Goal: Task Accomplishment & Management: Manage account settings

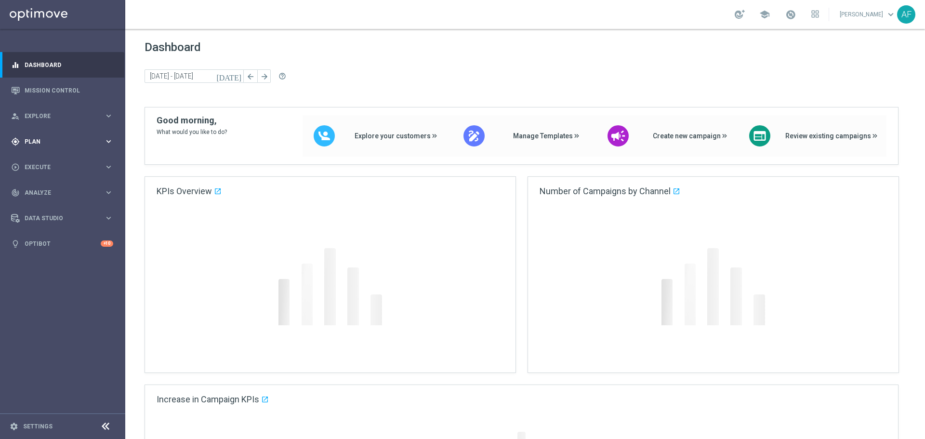
click at [70, 138] on div "gps_fixed Plan" at bounding box center [57, 141] width 93 height 9
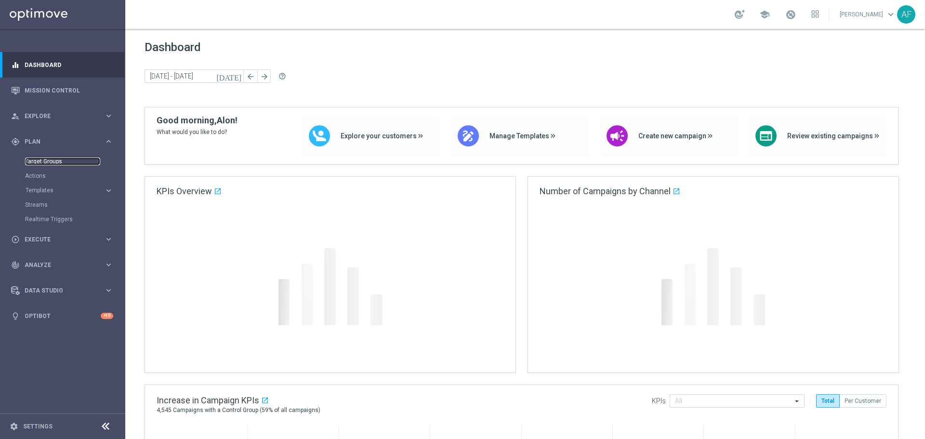
click at [56, 160] on link "Target Groups" at bounding box center [62, 162] width 75 height 8
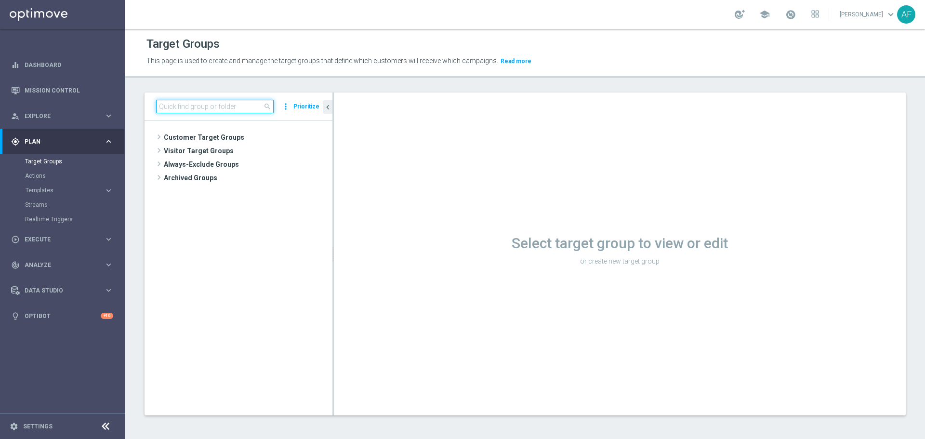
click at [232, 104] on input at bounding box center [215, 106] width 118 height 13
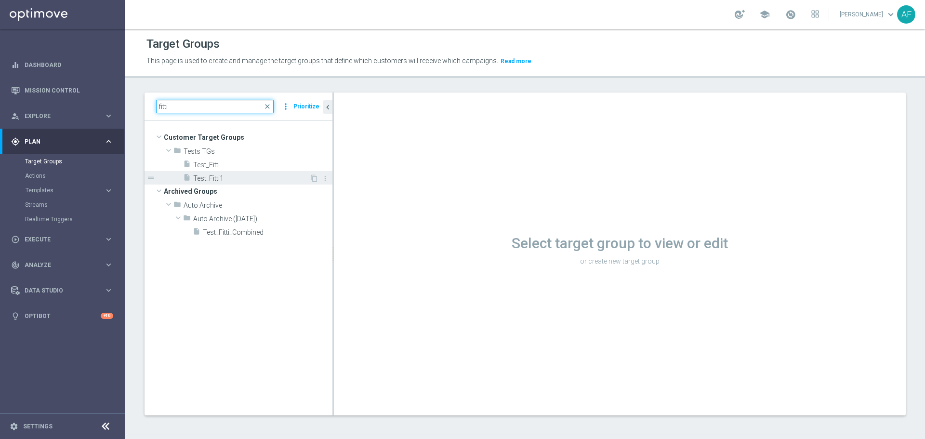
type input "fitti"
click at [229, 176] on span "Test_Fitti1" at bounding box center [251, 178] width 116 height 8
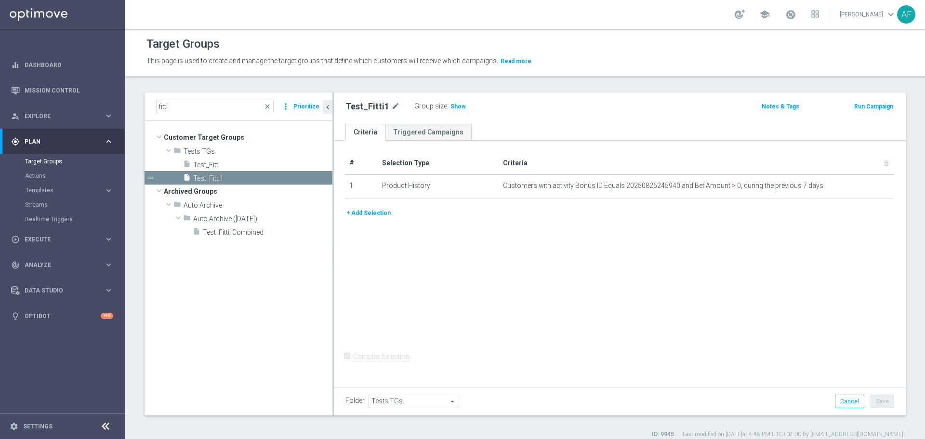
drag, startPoint x: 458, startPoint y: 106, endPoint x: 458, endPoint y: 111, distance: 5.8
click at [458, 106] on span "Show" at bounding box center [457, 106] width 15 height 7
click at [382, 212] on button "+ Add Selection" at bounding box center [368, 213] width 46 height 11
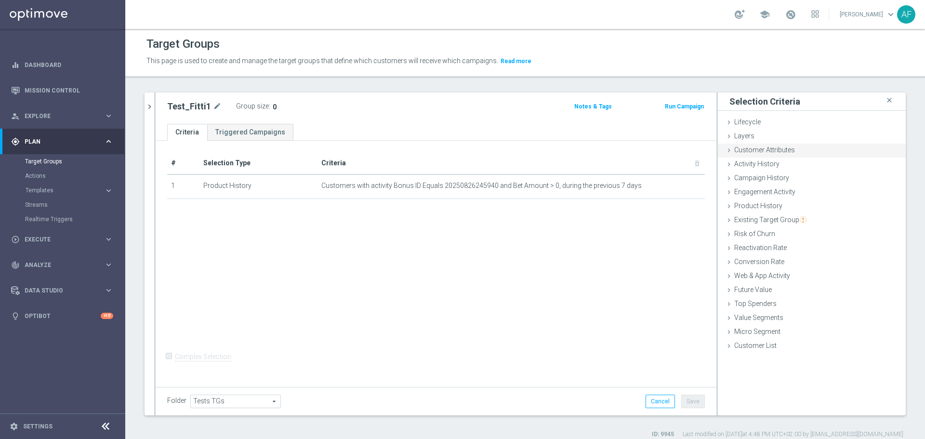
click at [767, 152] on span "Customer Attributes" at bounding box center [764, 150] width 61 height 8
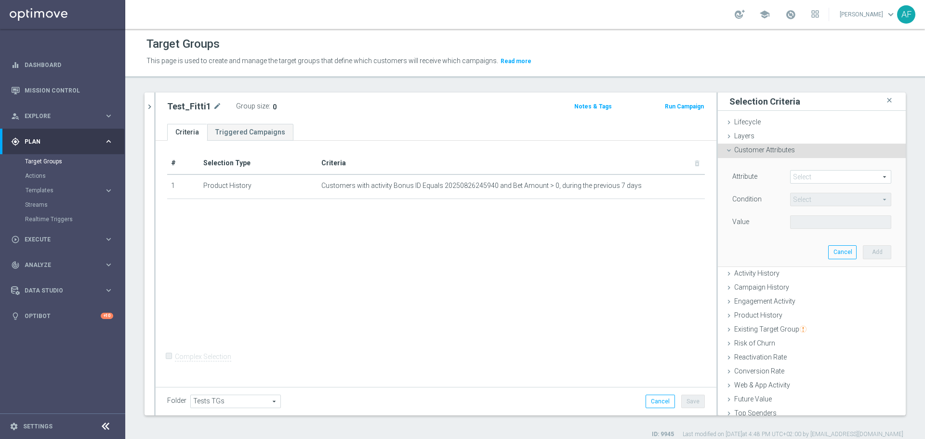
click at [800, 172] on span at bounding box center [841, 177] width 100 height 13
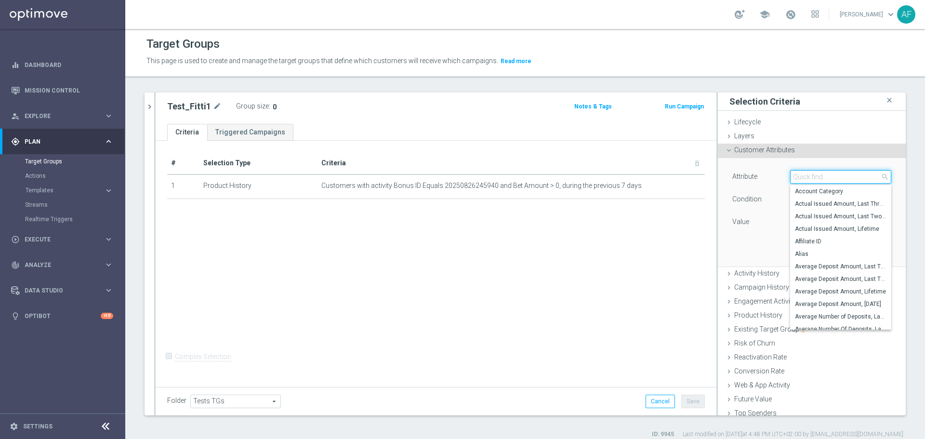
click at [805, 178] on input "search" at bounding box center [840, 176] width 101 height 13
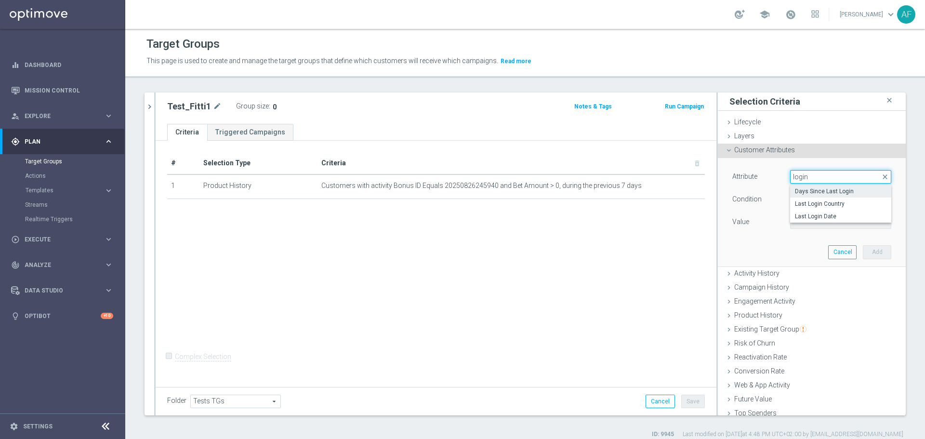
type input "login"
click at [801, 191] on span "Days Since Last Login" at bounding box center [841, 191] width 92 height 8
type input "Days Since Last Login"
click at [802, 149] on div "Customer Attributes done" at bounding box center [812, 151] width 188 height 14
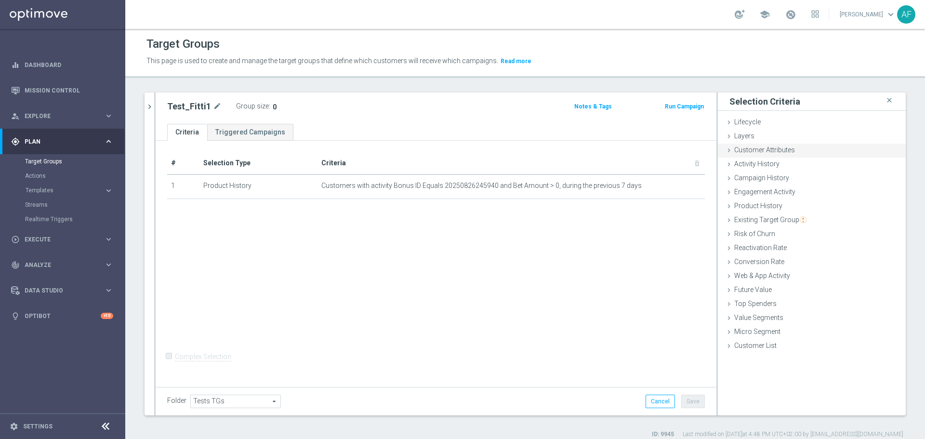
click at [802, 149] on div "Customer Attributes done" at bounding box center [812, 151] width 188 height 14
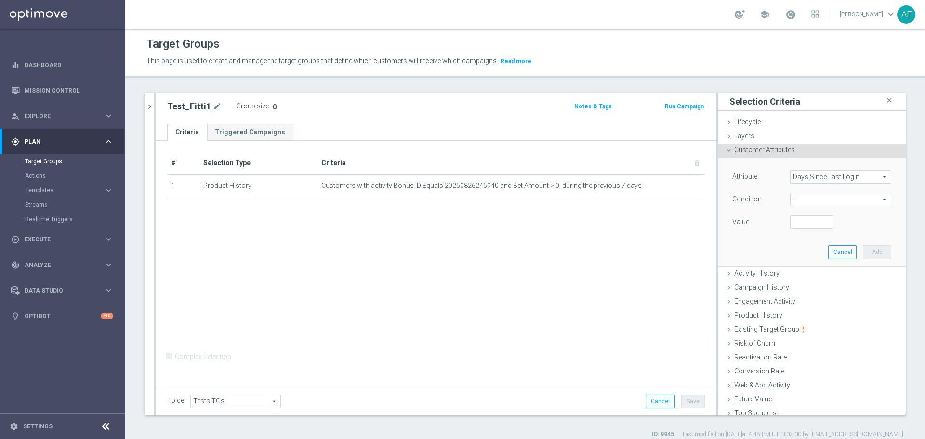
click at [812, 177] on span "Days Since Last Login" at bounding box center [841, 177] width 100 height 13
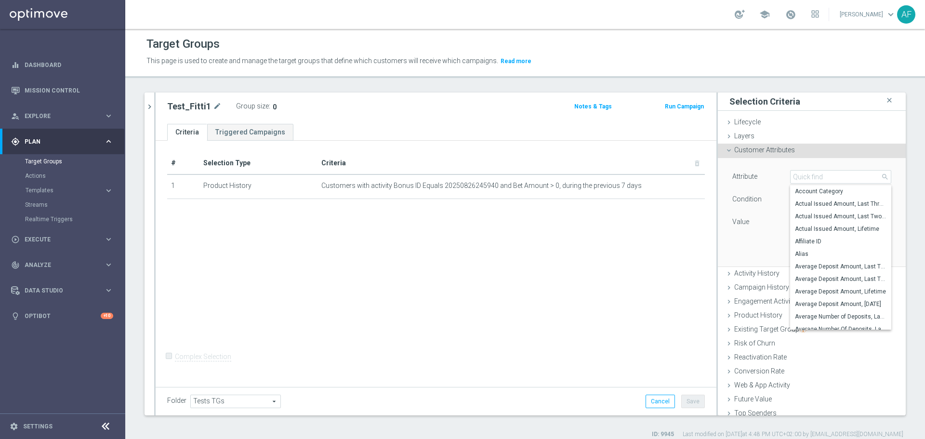
click at [839, 148] on div "Customer Attributes done" at bounding box center [812, 151] width 188 height 14
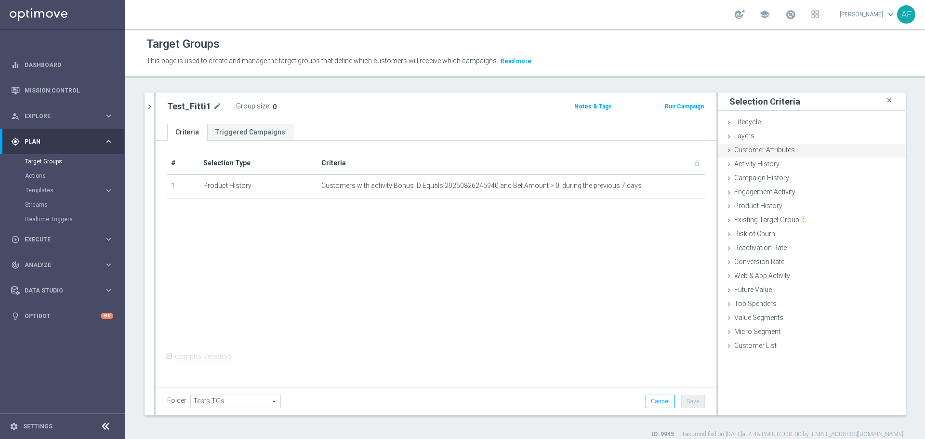
click at [813, 156] on div "Customer Attributes done" at bounding box center [812, 151] width 188 height 14
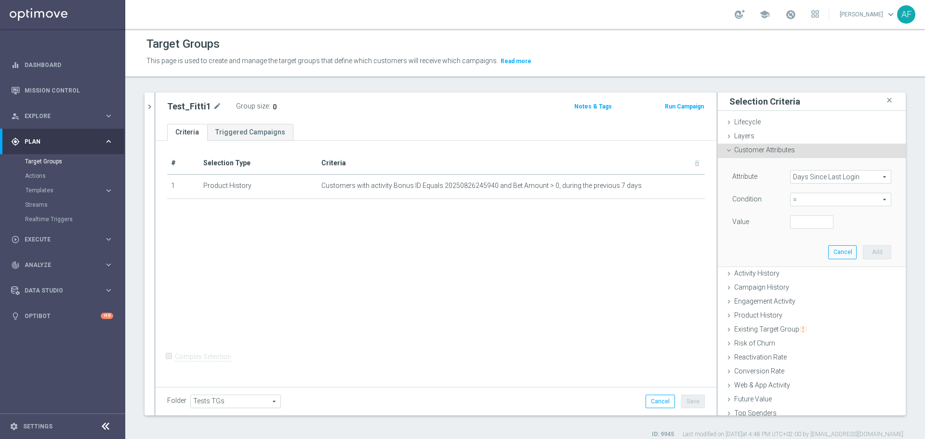
click at [800, 198] on span "=" at bounding box center [841, 199] width 100 height 13
drag, startPoint x: 788, startPoint y: 263, endPoint x: 795, endPoint y: 233, distance: 30.6
click at [795, 263] on span ">" at bounding box center [841, 264] width 92 height 8
type input ">"
click at [795, 221] on input "number" at bounding box center [811, 221] width 43 height 13
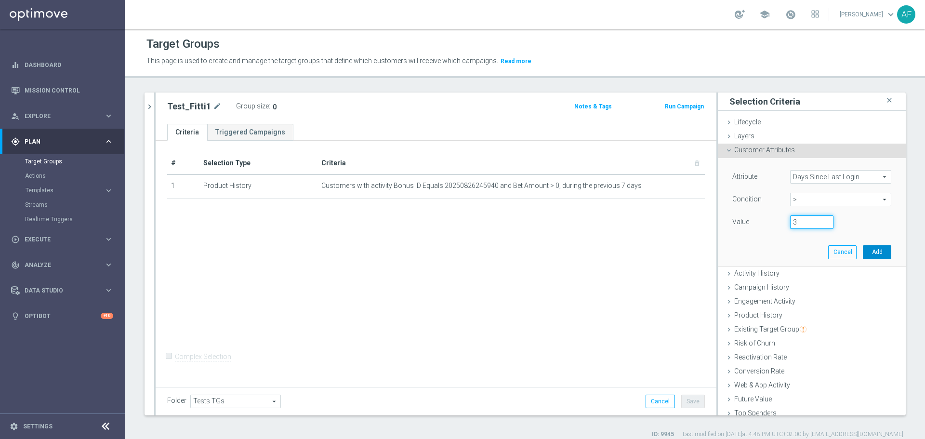
type input "3"
click at [863, 249] on button "Add" at bounding box center [877, 251] width 28 height 13
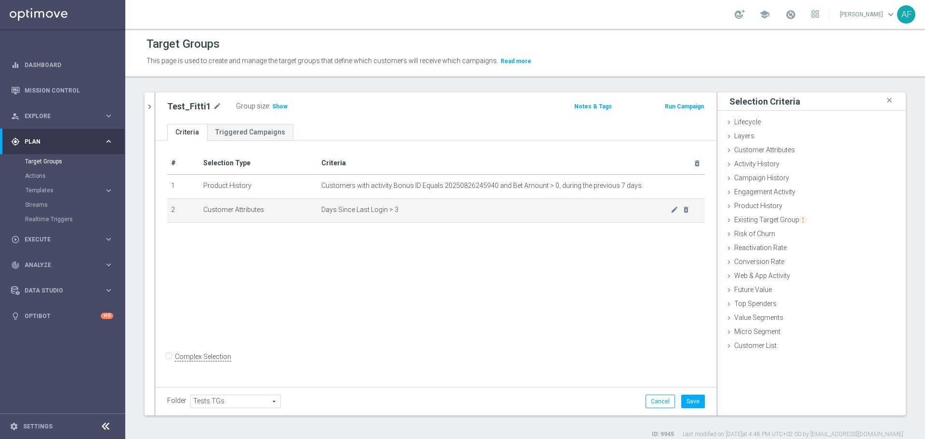
drag, startPoint x: 263, startPoint y: 209, endPoint x: 203, endPoint y: 209, distance: 60.2
click at [203, 209] on td "Customer Attributes" at bounding box center [258, 210] width 119 height 24
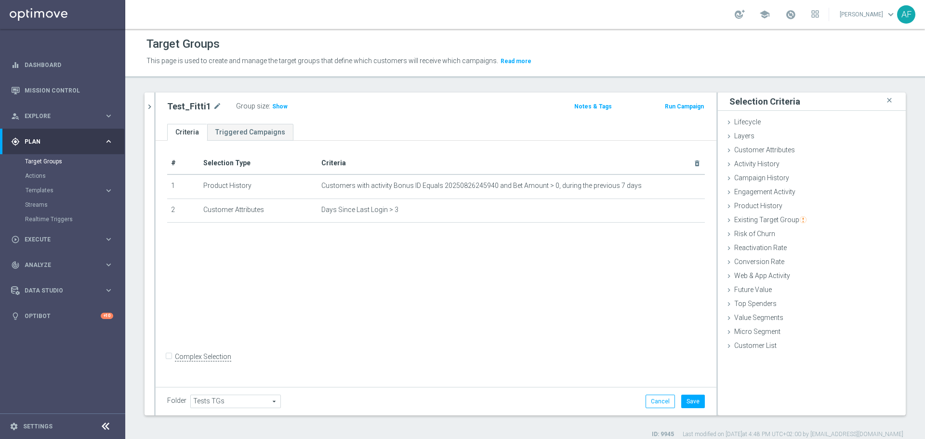
copy td "Customer Attributes"
click at [153, 105] on icon "chevron_right" at bounding box center [149, 106] width 9 height 9
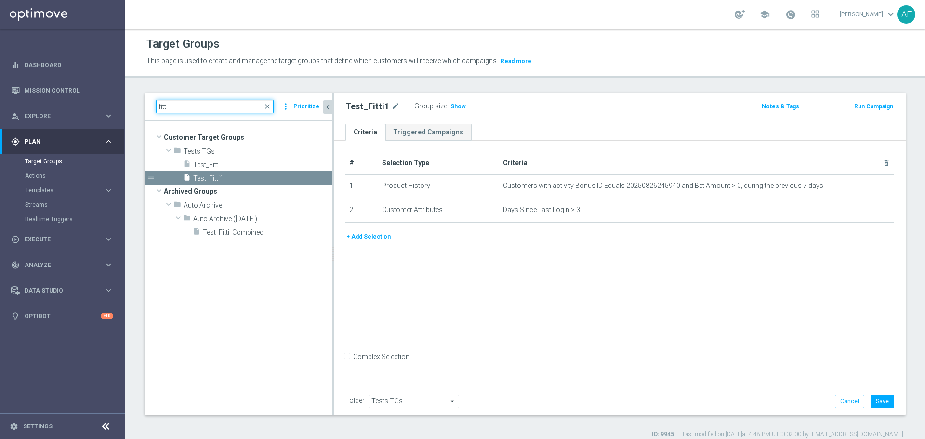
click at [177, 107] on input "fitti" at bounding box center [215, 106] width 118 height 13
type input "f"
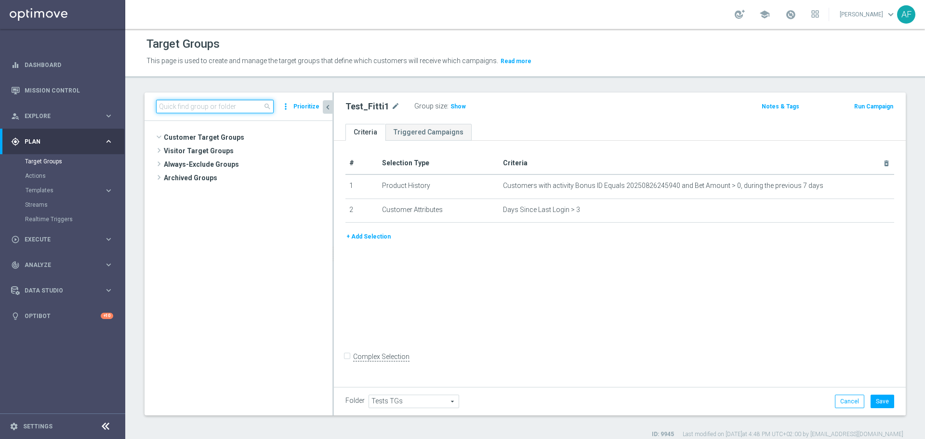
scroll to position [655, 0]
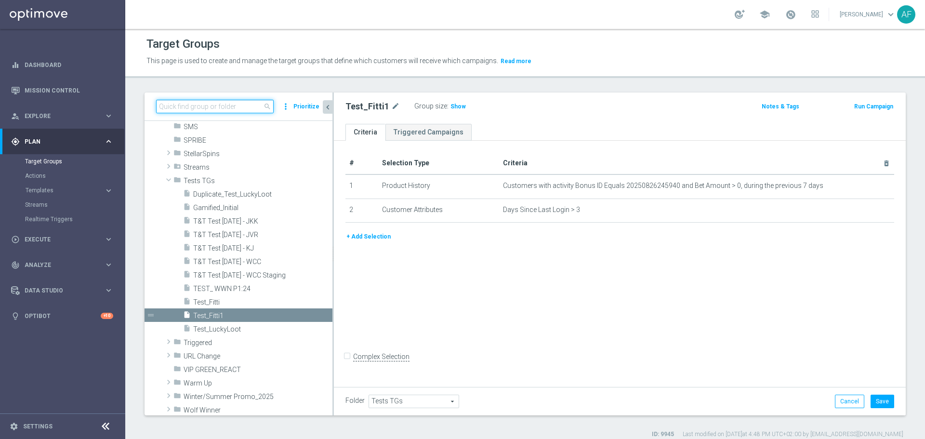
click at [208, 106] on input at bounding box center [215, 106] width 118 height 13
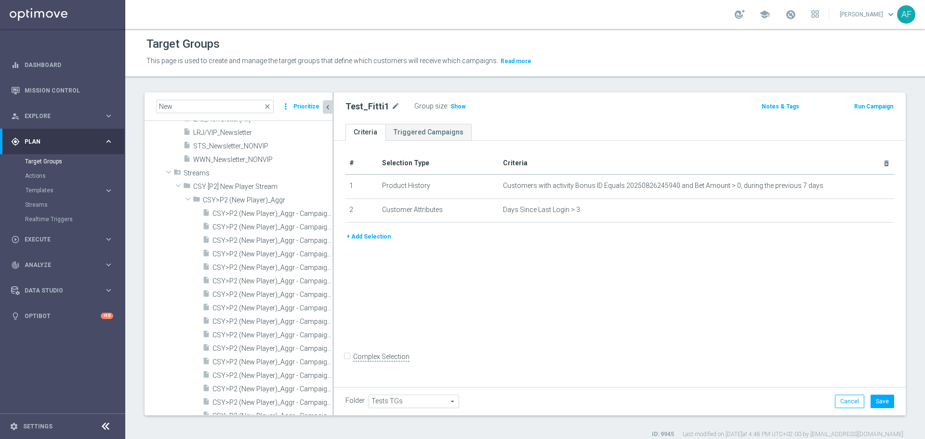
scroll to position [0, 0]
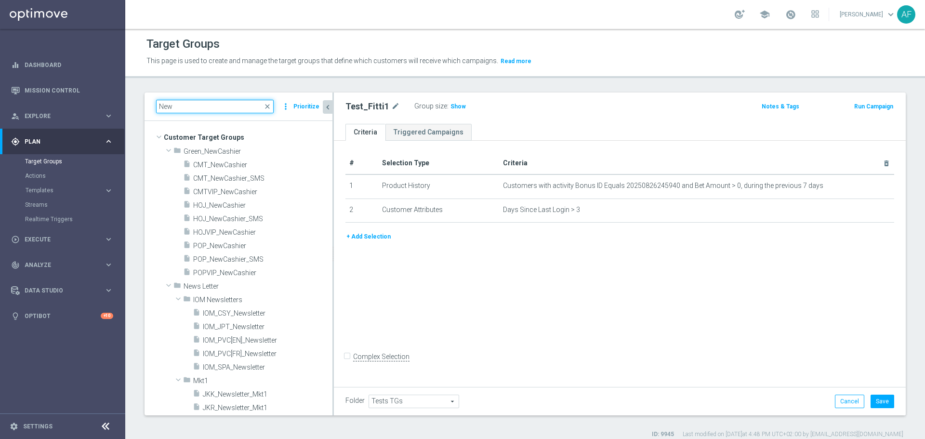
click at [201, 108] on input "New" at bounding box center [215, 106] width 118 height 13
type input "N"
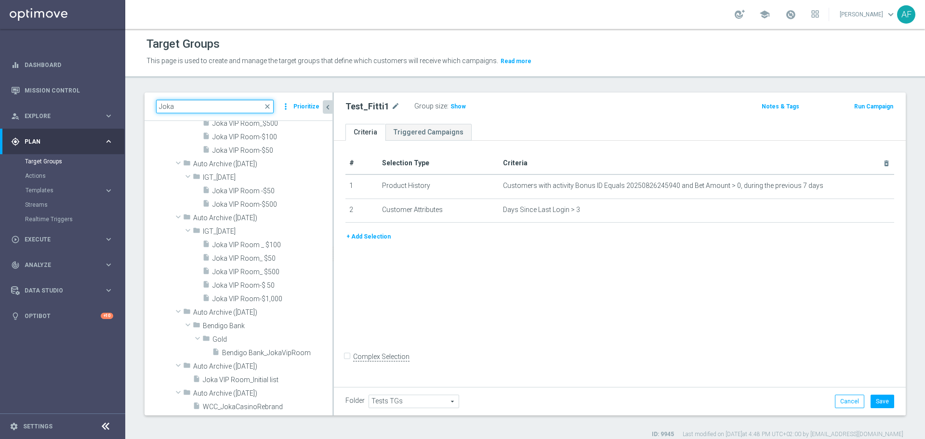
scroll to position [1729, 0]
type input "Joka"
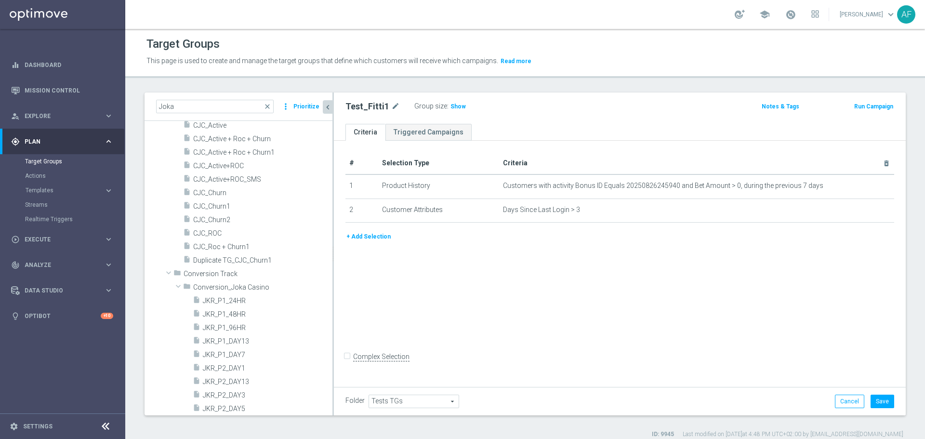
scroll to position [0, 0]
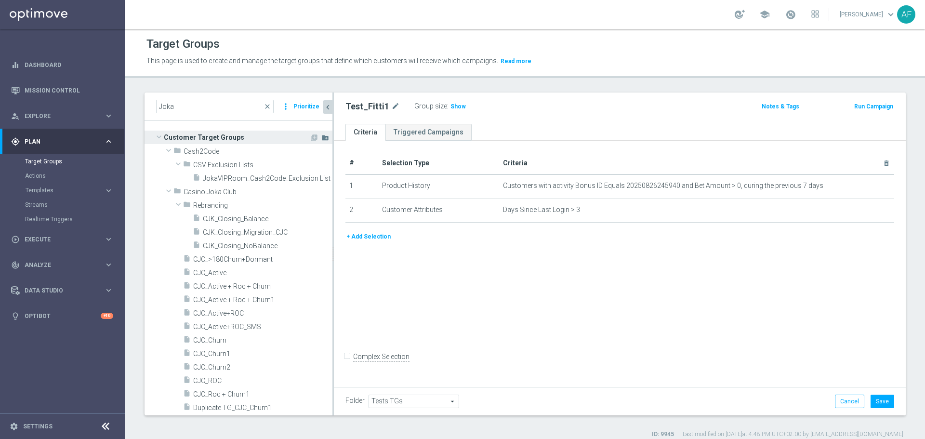
click at [321, 137] on icon "create_new_folder" at bounding box center [325, 138] width 8 height 8
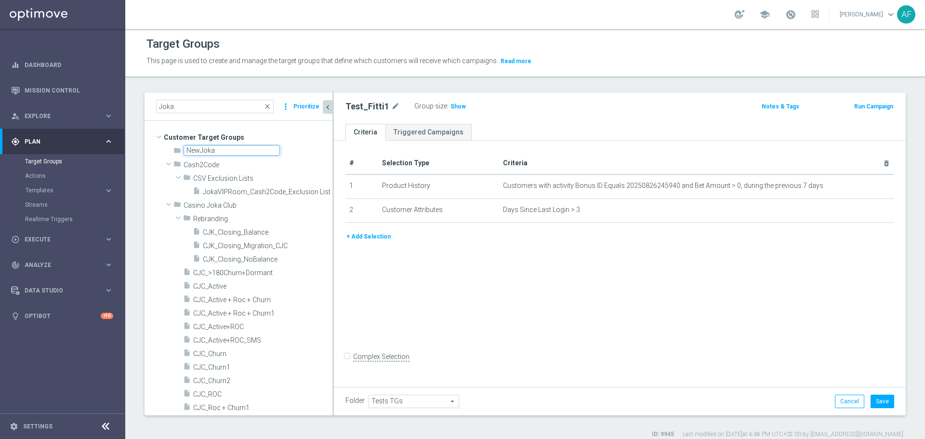
type input "NewJoka"
click at [374, 86] on div "Target Groups This page is used to create and manage the target groups that def…" at bounding box center [525, 234] width 800 height 410
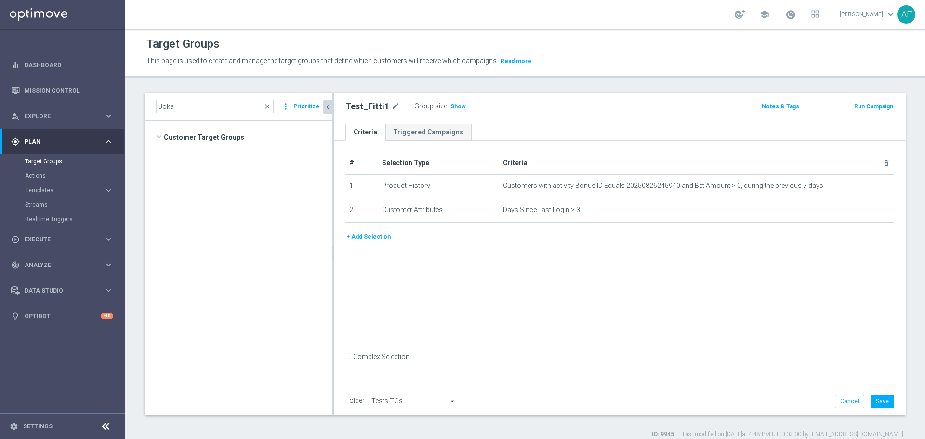
scroll to position [1419, 0]
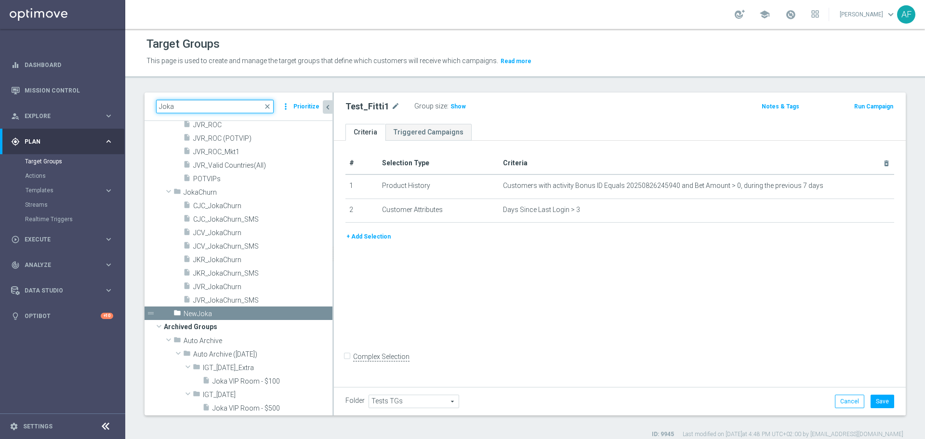
click at [198, 111] on input "Joka" at bounding box center [215, 106] width 118 height 13
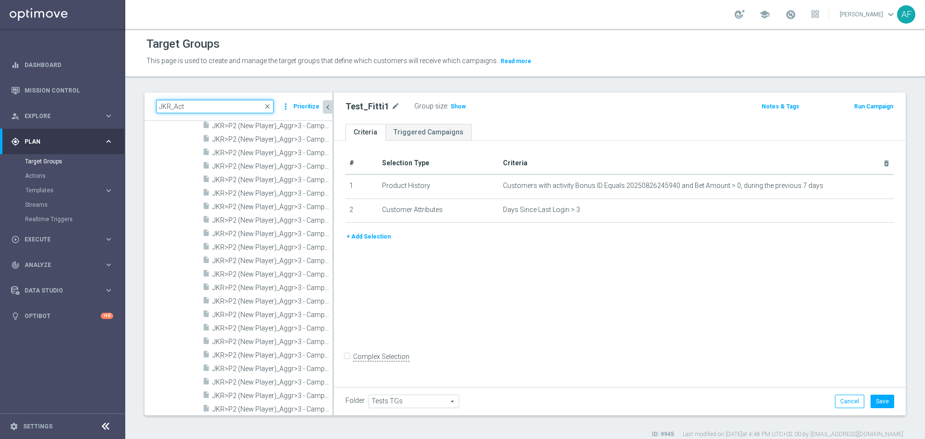
scroll to position [55, 0]
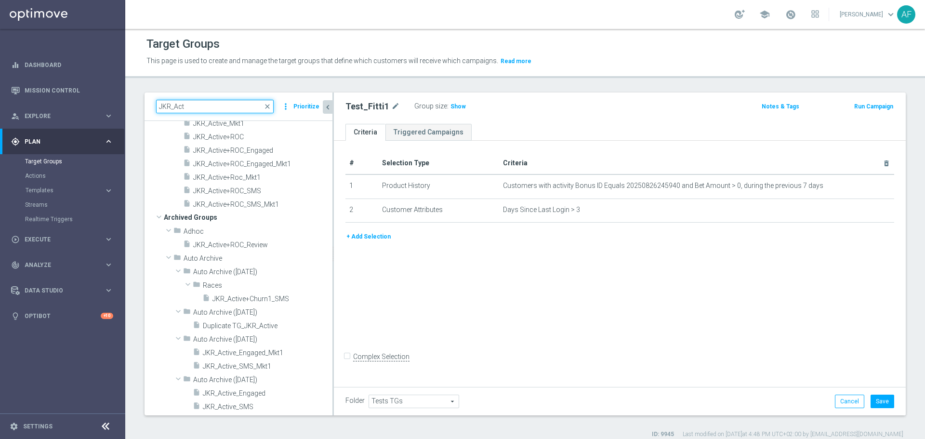
type input "JKR_Act"
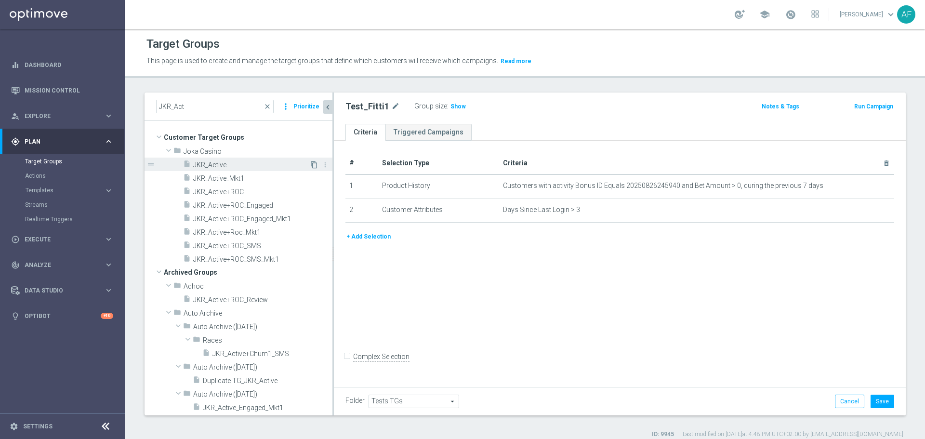
click at [310, 166] on icon "content_copy" at bounding box center [314, 165] width 8 height 8
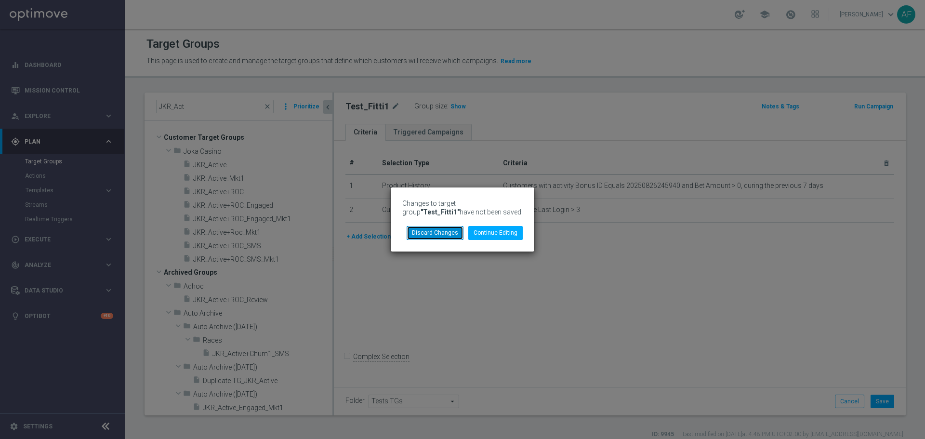
click at [452, 228] on button "Discard Changes" at bounding box center [435, 232] width 57 height 13
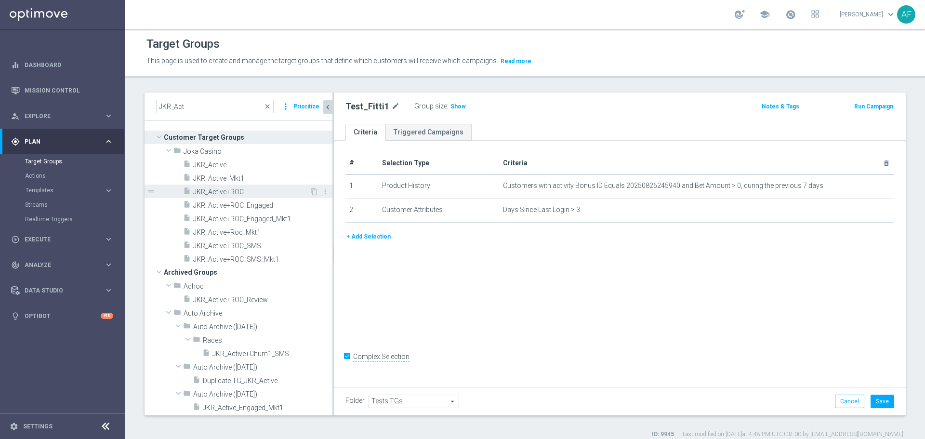
checkbox input "true"
type input "Joka Casino"
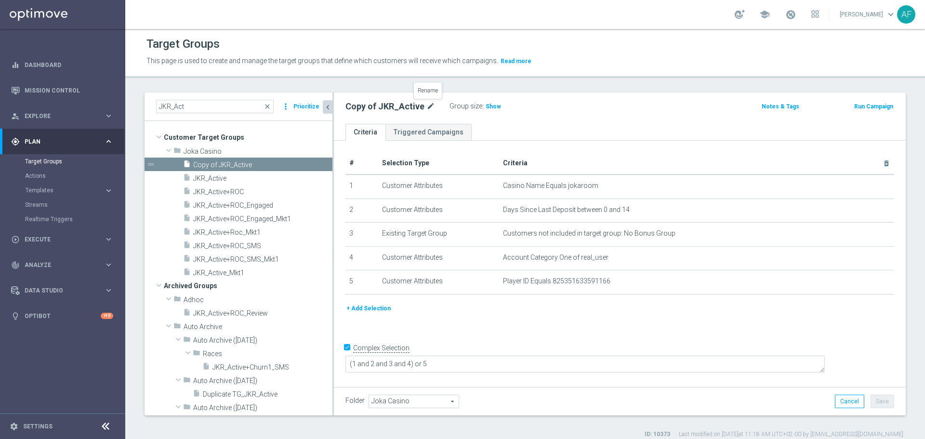
click at [429, 107] on icon "mode_edit" at bounding box center [430, 107] width 9 height 12
click at [374, 107] on input "Copy of JKR_Active" at bounding box center [410, 107] width 130 height 13
drag, startPoint x: 370, startPoint y: 108, endPoint x: 341, endPoint y: 111, distance: 29.5
click at [341, 111] on div "Copy of JKR_Active" at bounding box center [410, 107] width 145 height 13
click at [422, 108] on input "NewJoka_ JKR_Active" at bounding box center [410, 107] width 130 height 13
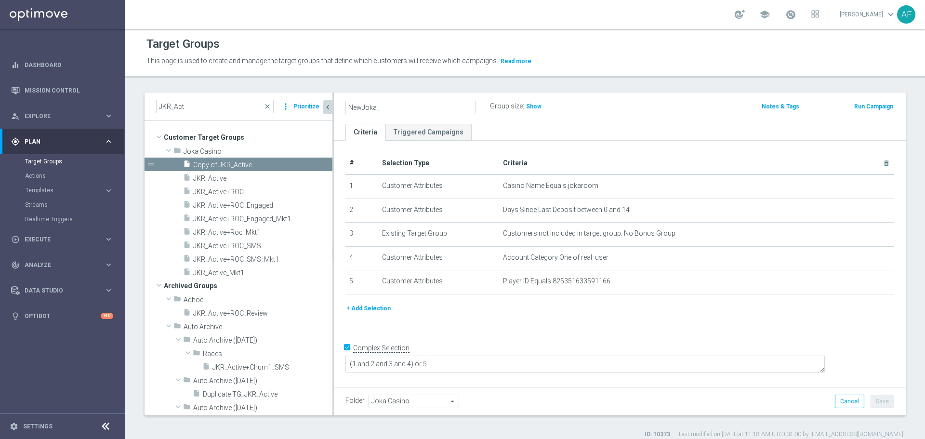
type input "NewJoka_"
click at [393, 106] on icon "mode_edit" at bounding box center [394, 107] width 9 height 12
click at [388, 106] on input "NewJoka_" at bounding box center [410, 107] width 130 height 13
click at [392, 109] on icon "mode_edit" at bounding box center [394, 107] width 9 height 12
click at [392, 109] on input "NewJoka_" at bounding box center [410, 107] width 130 height 13
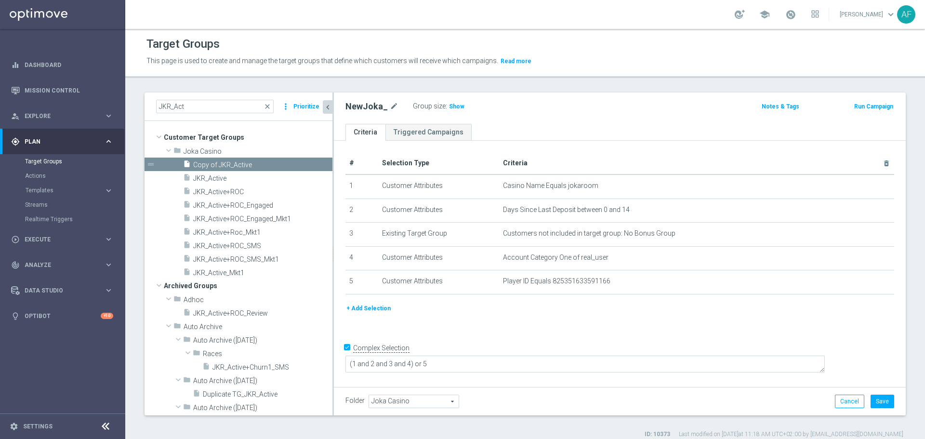
click at [404, 404] on span "Joka Casino" at bounding box center [414, 401] width 90 height 13
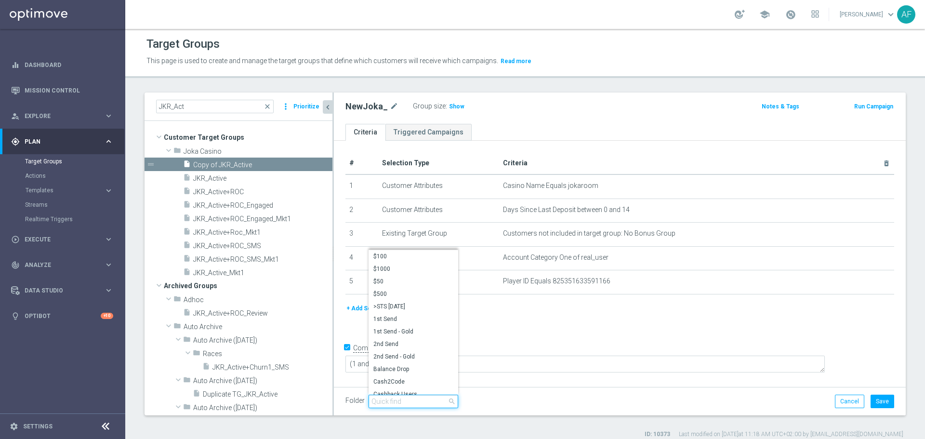
click at [400, 405] on input "search" at bounding box center [414, 401] width 90 height 13
type input "new"
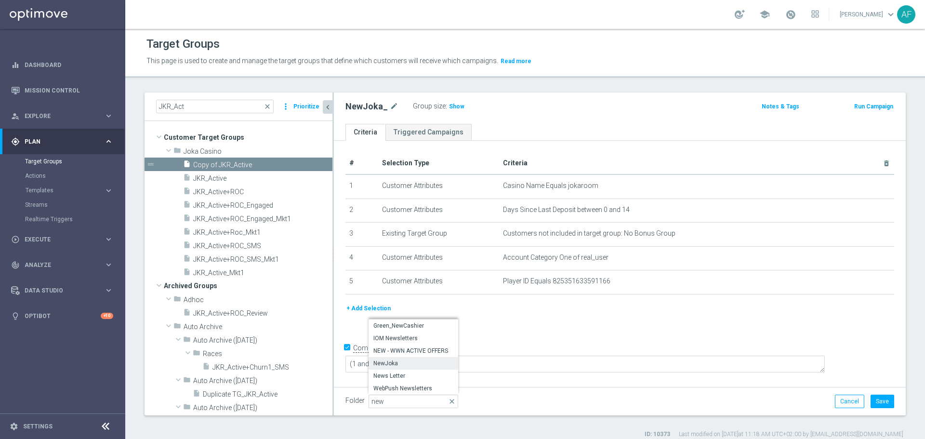
click at [415, 359] on span "NewJoka" at bounding box center [413, 363] width 80 height 8
type input "NewJoka"
click at [883, 403] on button "Save" at bounding box center [883, 401] width 24 height 13
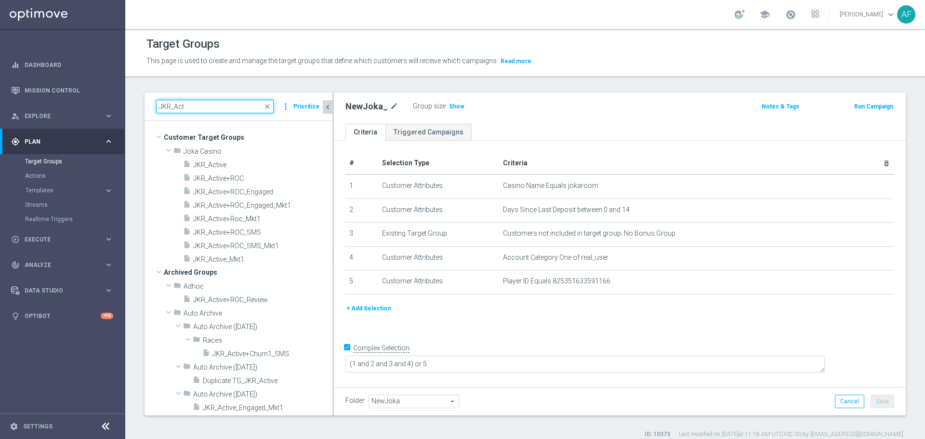
drag, startPoint x: 202, startPoint y: 109, endPoint x: 162, endPoint y: 109, distance: 40.0
click at [162, 109] on input "JKR_Act" at bounding box center [215, 106] width 118 height 13
type input "J"
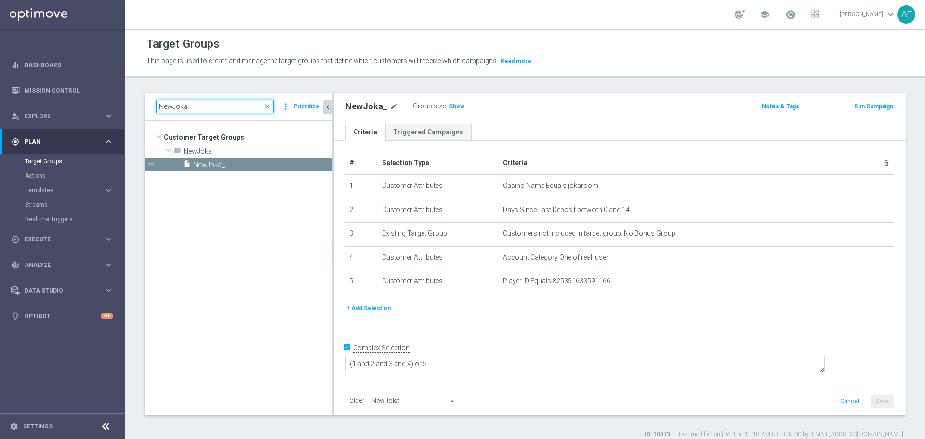
drag, startPoint x: 193, startPoint y: 109, endPoint x: 155, endPoint y: 105, distance: 38.8
click at [155, 105] on div "NewJoka close more_vert Prioritize" at bounding box center [239, 107] width 188 height 28
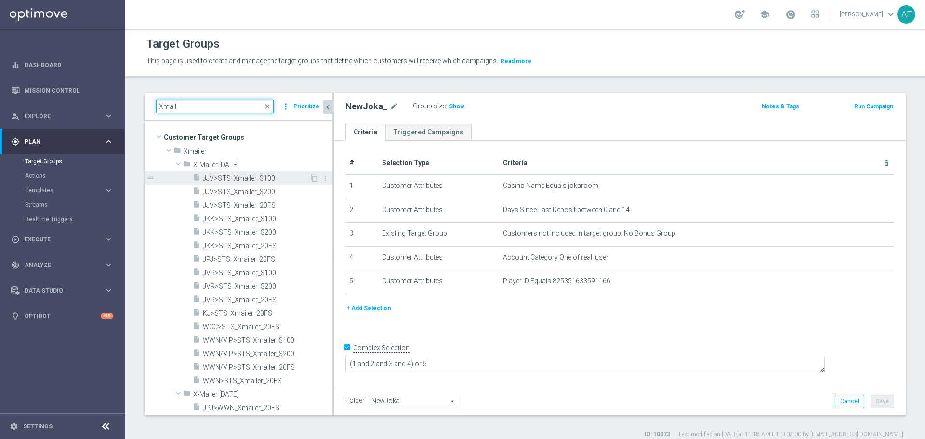
type input "Xmail"
click at [238, 180] on span "JJV>STS_Xmailer_$100" at bounding box center [256, 178] width 106 height 8
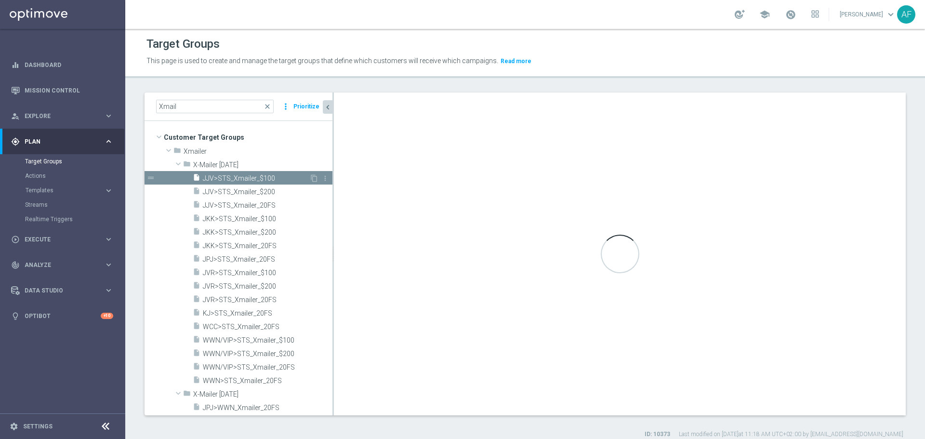
checkbox input "false"
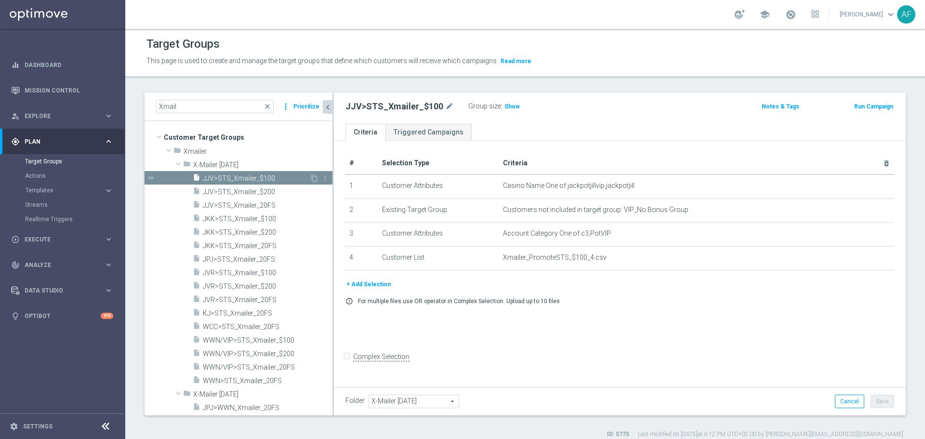
scroll to position [145, 0]
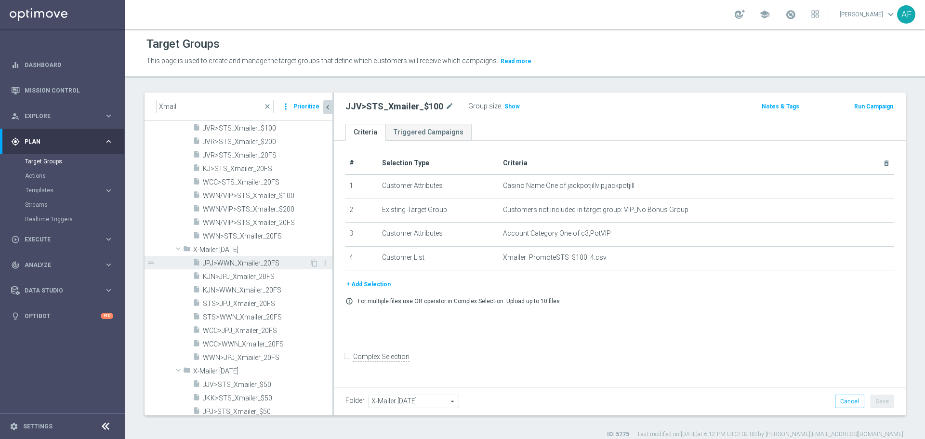
click at [237, 262] on span "JPJ>WWN_Xmailer_20FS" at bounding box center [256, 263] width 106 height 8
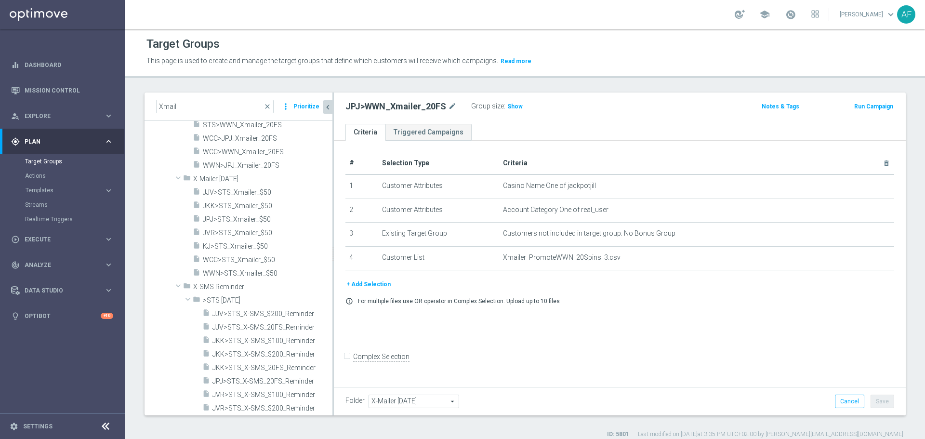
scroll to position [337, 0]
click at [244, 294] on span "JJV>STS_X-SMS_$200_Reminder" at bounding box center [261, 297] width 98 height 8
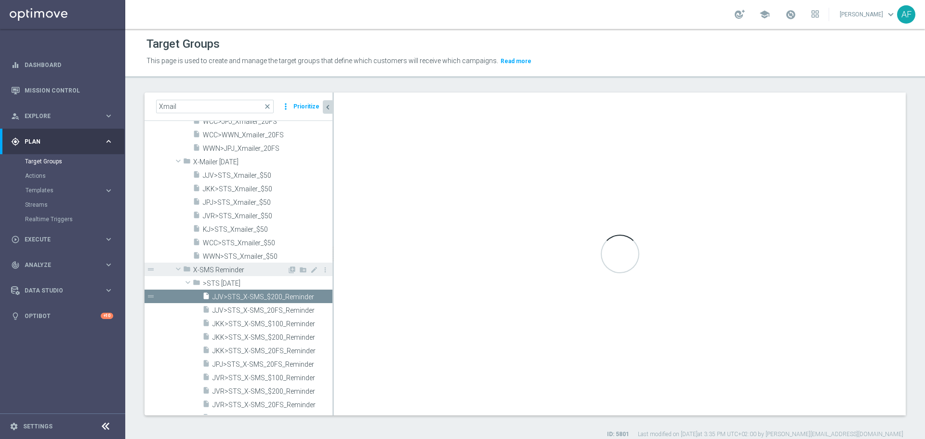
type input ">STS [DATE]"
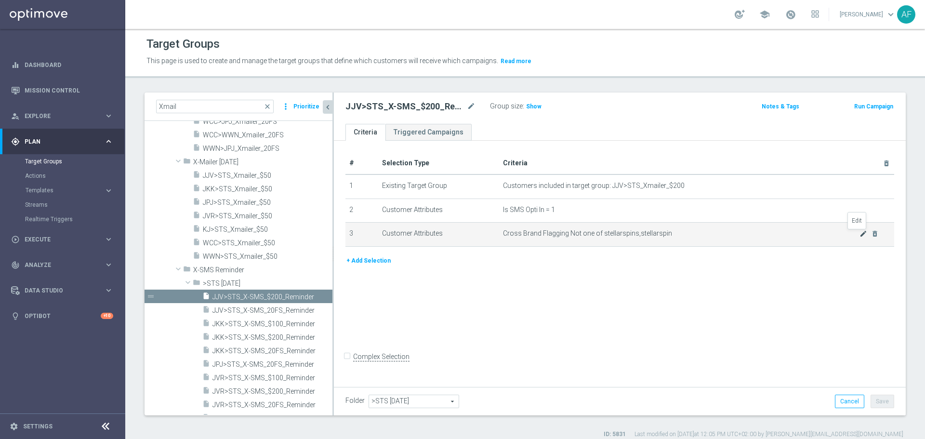
click at [860, 235] on icon "mode_edit" at bounding box center [864, 234] width 8 height 8
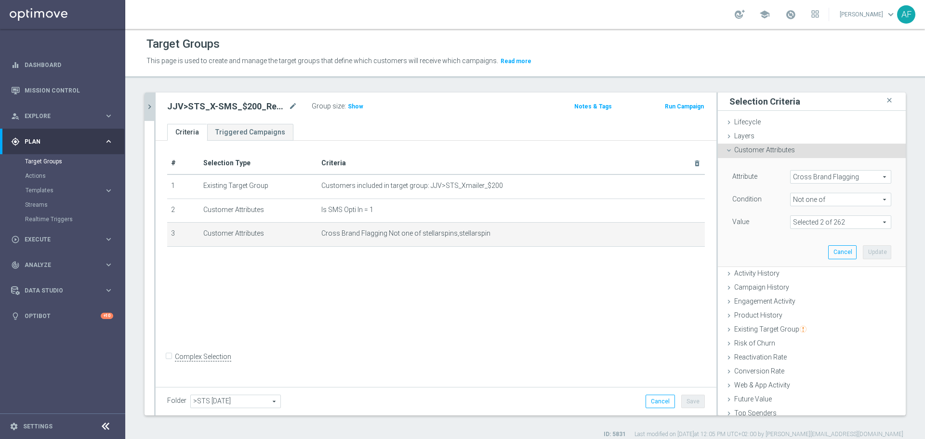
click at [817, 222] on span at bounding box center [841, 222] width 100 height 13
click at [807, 241] on span "Show Selected" at bounding box center [822, 241] width 36 height 7
click at [800, 241] on input "Show Selected" at bounding box center [797, 243] width 6 height 6
checkbox input "true"
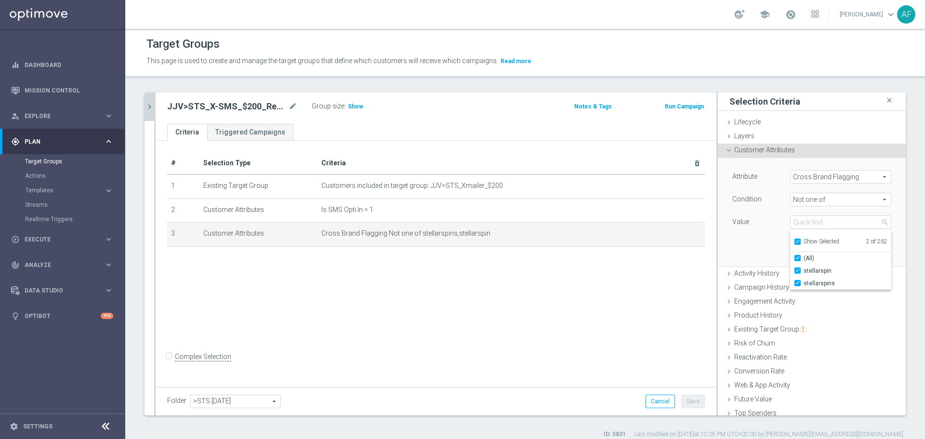
click at [807, 238] on span "Show Selected" at bounding box center [822, 241] width 36 height 7
click at [800, 240] on input "Show Selected" at bounding box center [797, 243] width 6 height 6
checkbox input "false"
click at [748, 149] on span "Customer Attributes" at bounding box center [764, 150] width 61 height 8
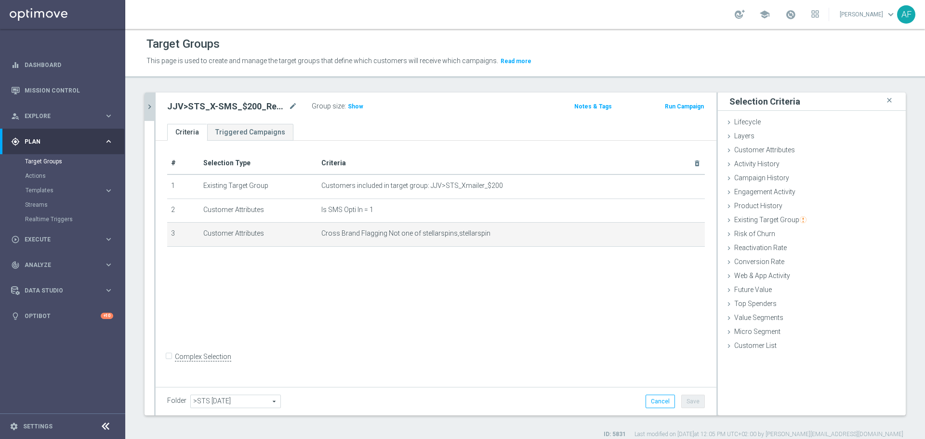
click at [150, 106] on icon "chevron_right" at bounding box center [149, 106] width 9 height 9
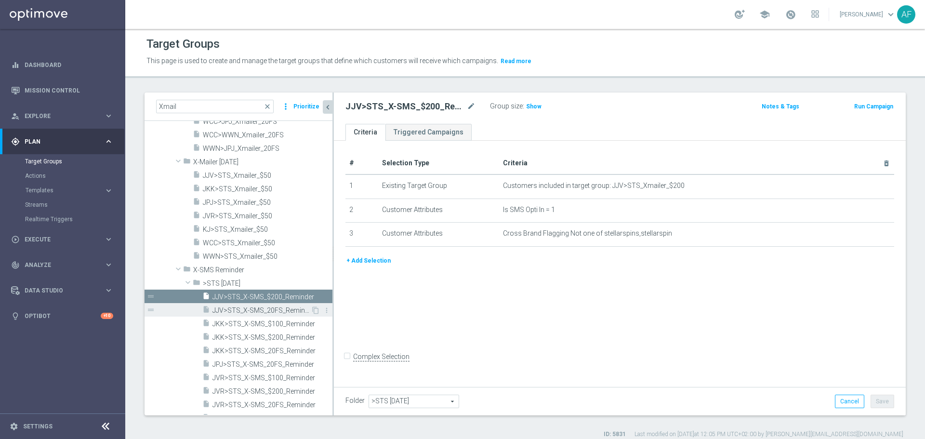
click at [280, 309] on span "JJV>STS_X-SMS_20FS_Reminder" at bounding box center [261, 310] width 98 height 8
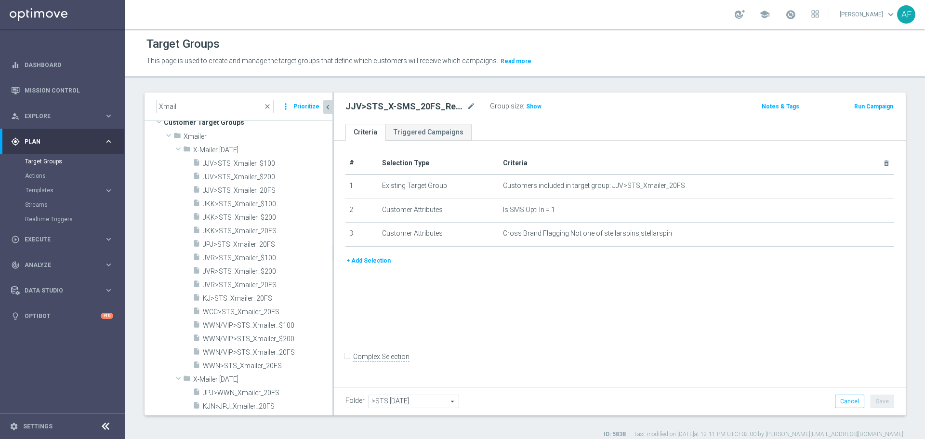
scroll to position [24, 0]
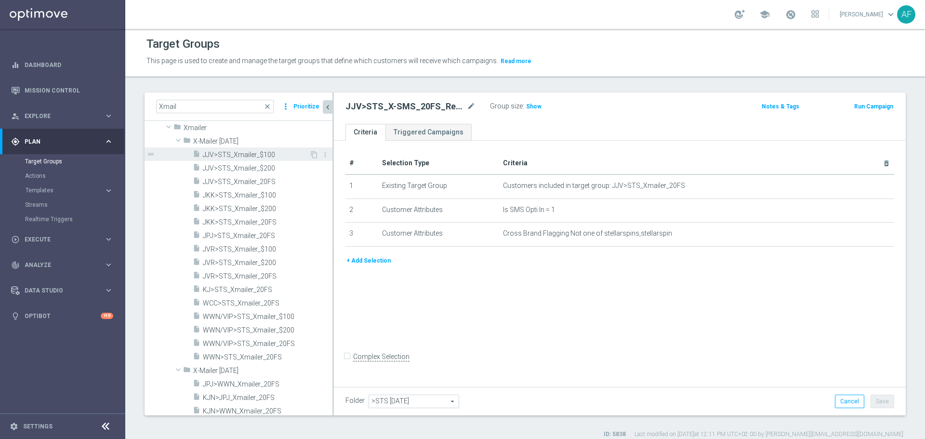
click at [260, 153] on span "JJV>STS_Xmailer_$100" at bounding box center [256, 155] width 106 height 8
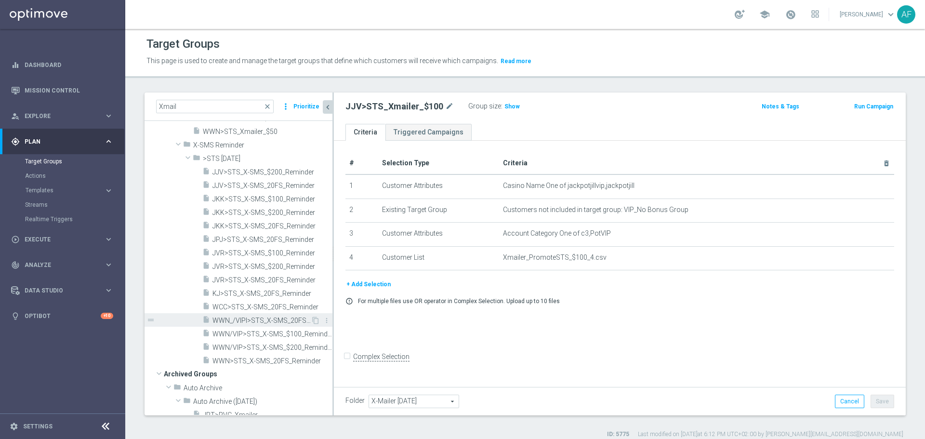
scroll to position [505, 0]
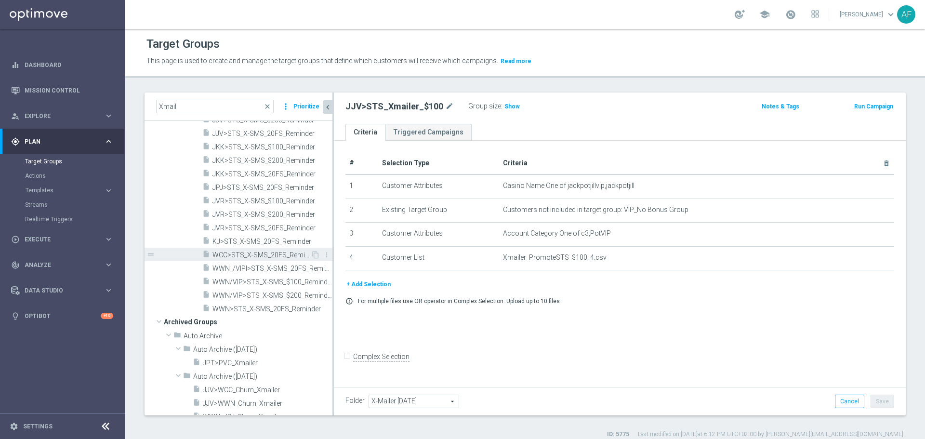
click at [249, 253] on span "WCC>STS_X-SMS_20FS_Reminder" at bounding box center [261, 255] width 98 height 8
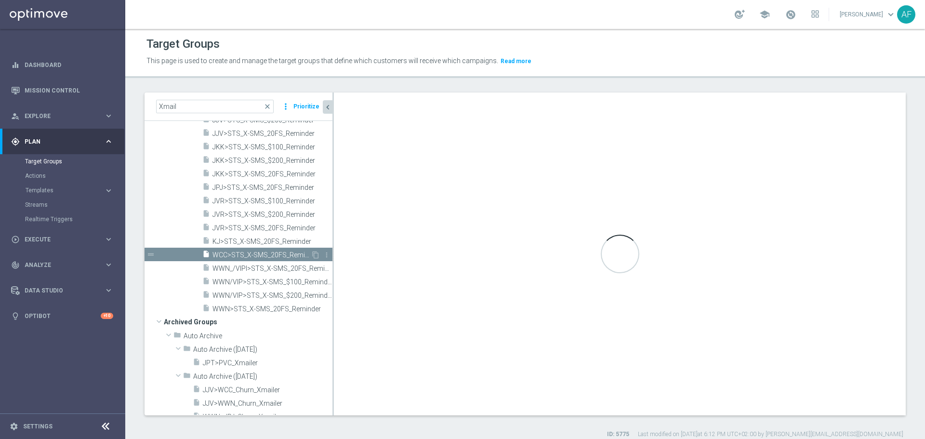
type input ">STS [DATE]"
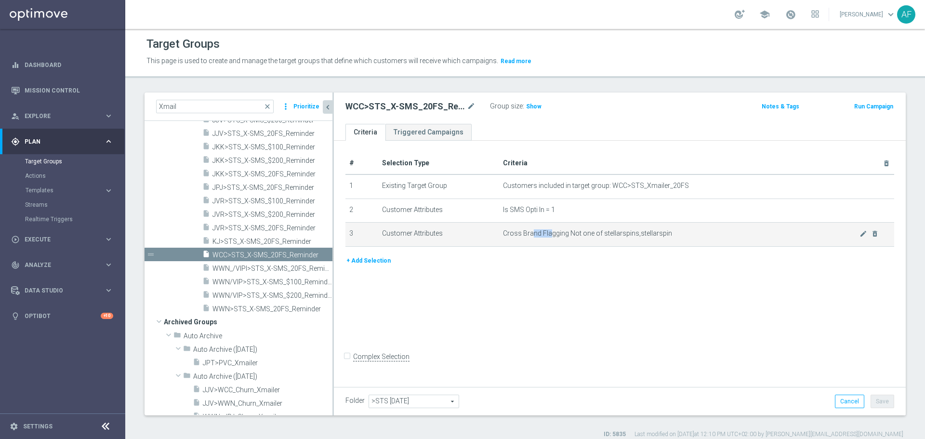
drag, startPoint x: 530, startPoint y: 234, endPoint x: 547, endPoint y: 234, distance: 17.4
click at [547, 234] on span "Cross Brand Flagging Not one of stellarspins,stellarspin" at bounding box center [681, 233] width 357 height 8
click at [552, 234] on span "Cross Brand Flagging Not one of stellarspins,stellarspin" at bounding box center [681, 233] width 357 height 8
click at [860, 232] on icon "mode_edit" at bounding box center [864, 234] width 8 height 8
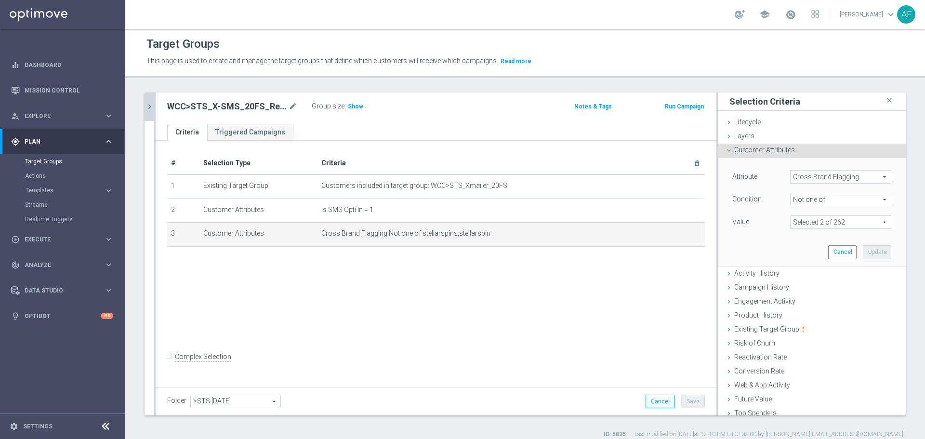
click at [821, 222] on span at bounding box center [841, 222] width 100 height 13
click at [810, 240] on span "Show Selected" at bounding box center [822, 241] width 36 height 7
click at [800, 240] on input "Show Selected" at bounding box center [797, 243] width 6 height 6
checkbox input "true"
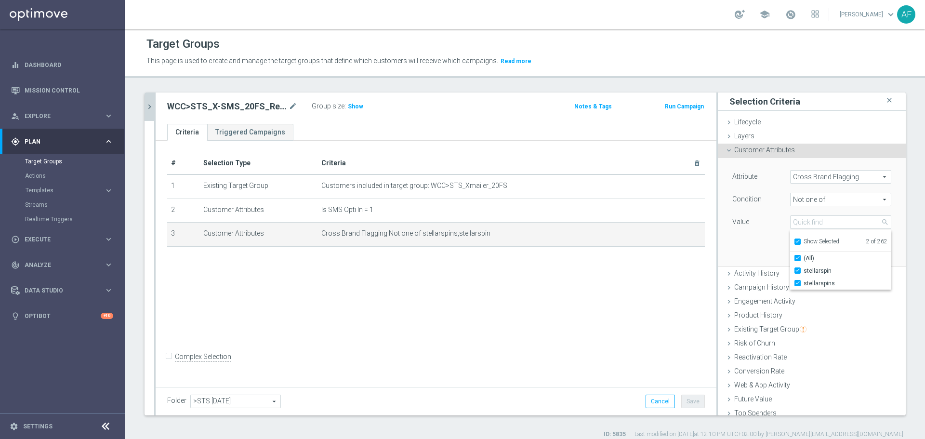
click at [810, 240] on span "Show Selected" at bounding box center [822, 241] width 36 height 7
click at [800, 240] on input "Show Selected" at bounding box center [797, 243] width 6 height 6
checkbox input "false"
click at [887, 233] on div "Attribute Cross Brand Flagging Cross Brand Flagging arrow_drop_down search Cond…" at bounding box center [812, 212] width 188 height 109
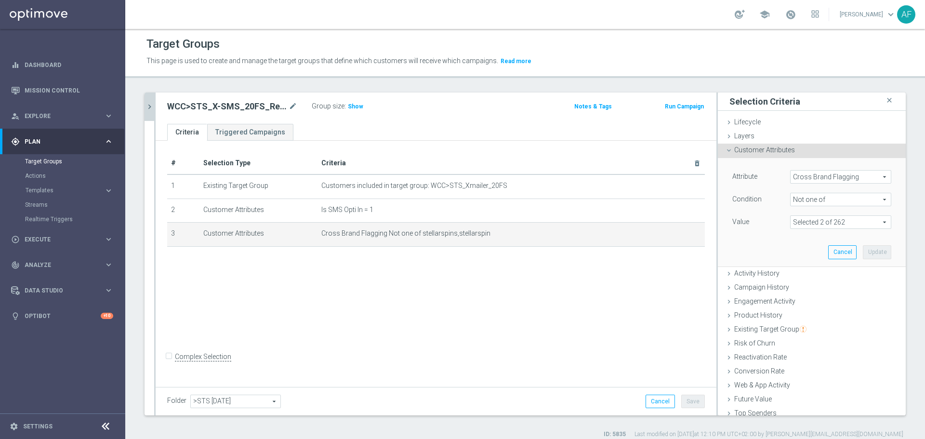
click at [768, 147] on span "Customer Attributes" at bounding box center [764, 150] width 61 height 8
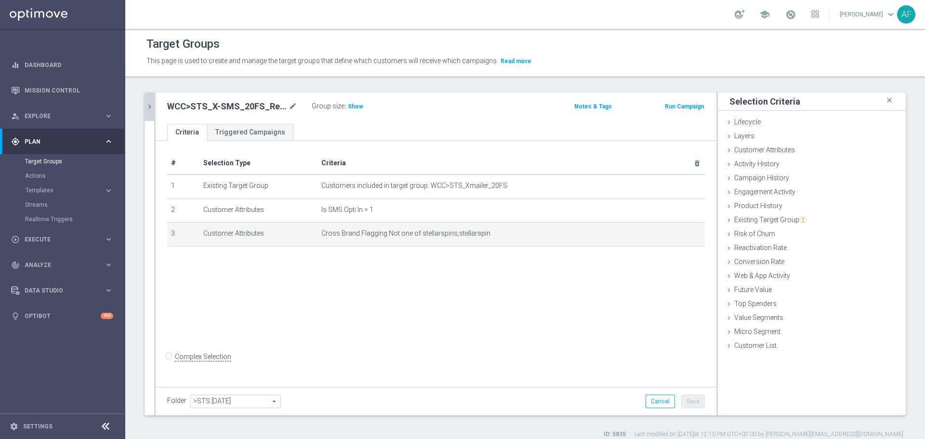
click at [152, 107] on icon "chevron_right" at bounding box center [149, 106] width 9 height 9
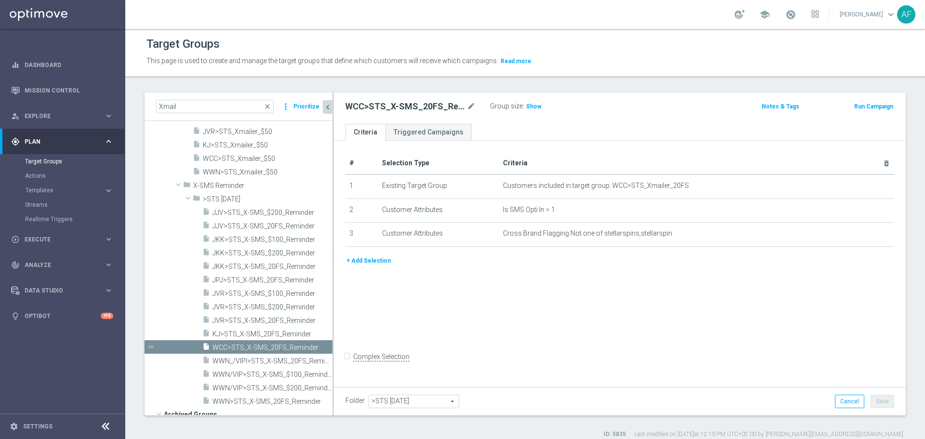
scroll to position [418, 0]
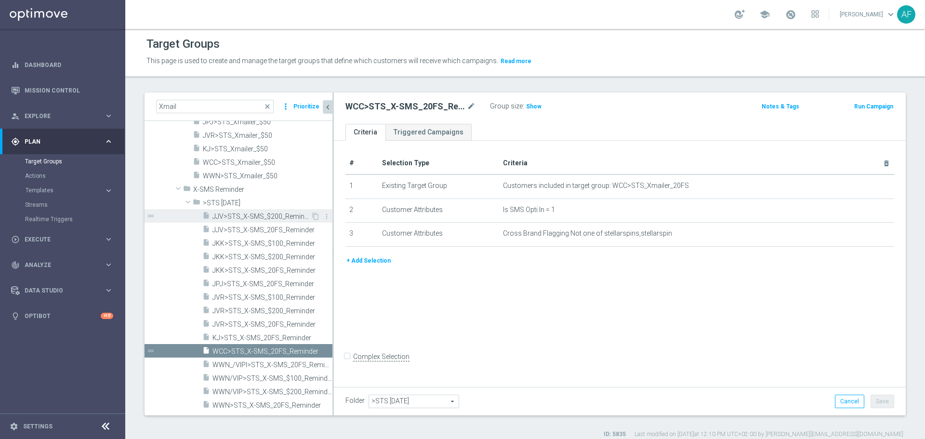
click at [268, 213] on span "JJV>STS_X-SMS_$200_Reminder" at bounding box center [261, 216] width 98 height 8
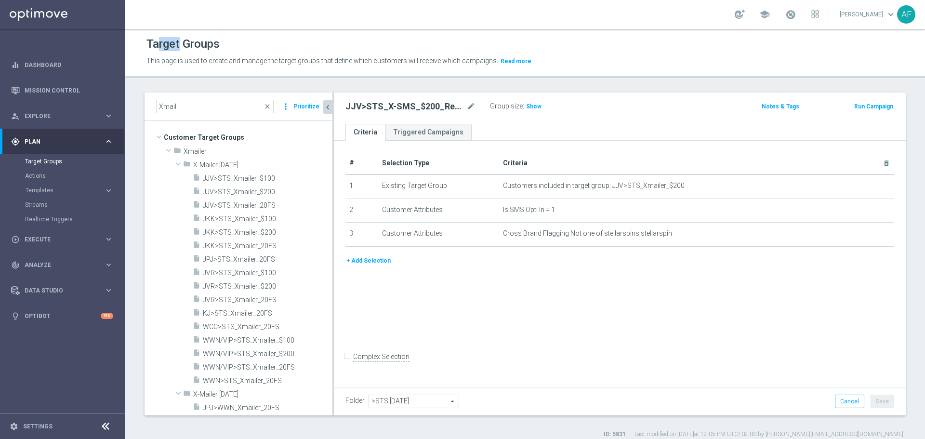
drag, startPoint x: 161, startPoint y: 42, endPoint x: 179, endPoint y: 41, distance: 18.3
click at [179, 41] on h1 "Target Groups" at bounding box center [182, 44] width 73 height 14
drag, startPoint x: 203, startPoint y: 42, endPoint x: 162, endPoint y: 47, distance: 40.8
click at [162, 47] on h1 "Target Groups" at bounding box center [182, 44] width 73 height 14
click at [248, 52] on div "Target Groups" at bounding box center [524, 44] width 757 height 19
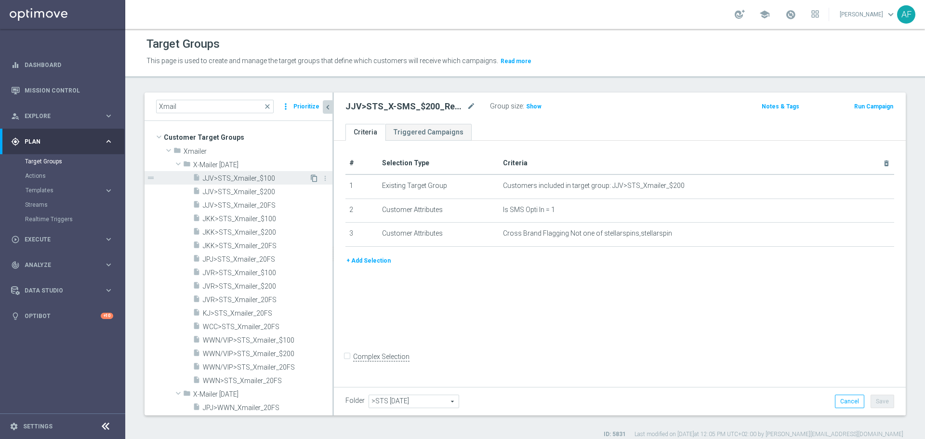
click at [310, 177] on icon "content_copy" at bounding box center [314, 178] width 8 height 8
type input "X-Mailer [DATE]"
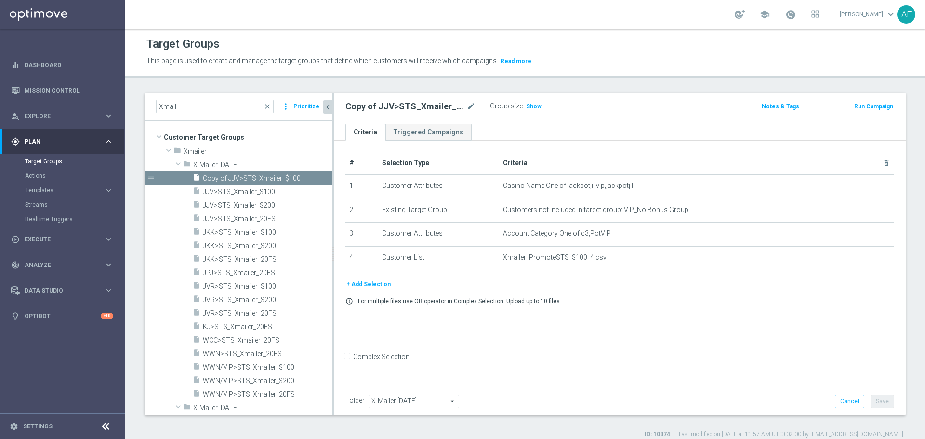
click at [420, 400] on span "X-Mailer [DATE]" at bounding box center [414, 401] width 90 height 13
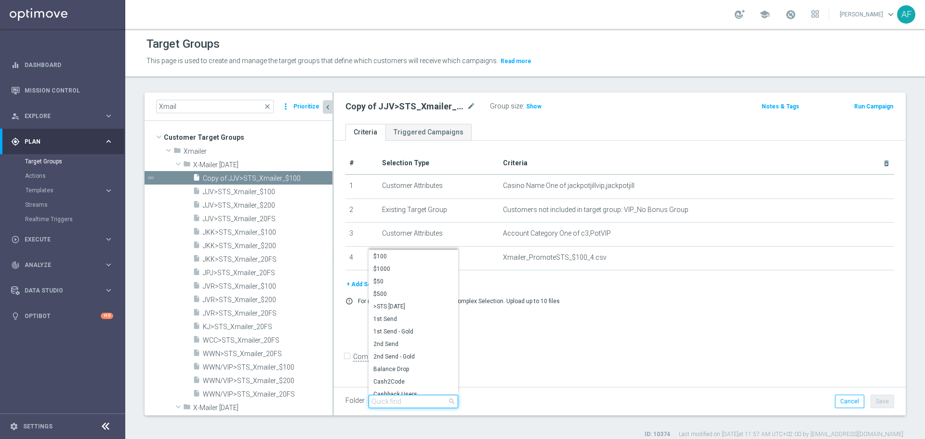
click at [406, 400] on input "search" at bounding box center [414, 401] width 90 height 13
type input "NewJok"
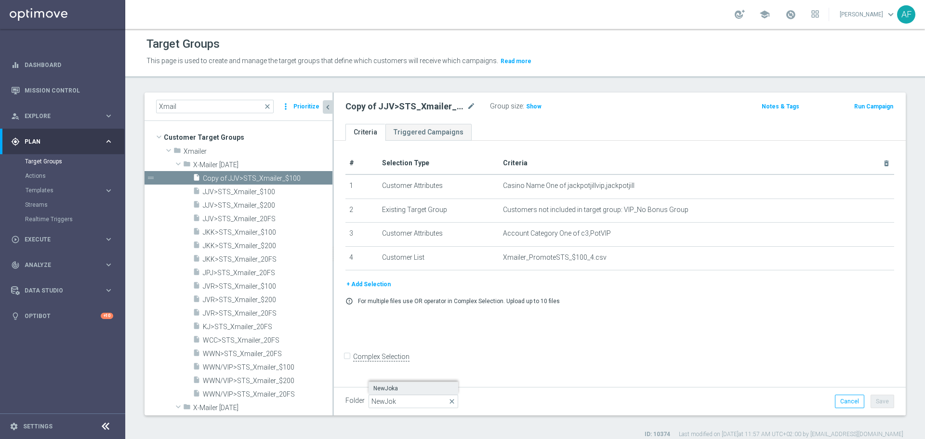
click at [408, 387] on span "NewJoka" at bounding box center [413, 388] width 80 height 8
click at [873, 402] on button "Save" at bounding box center [883, 401] width 24 height 13
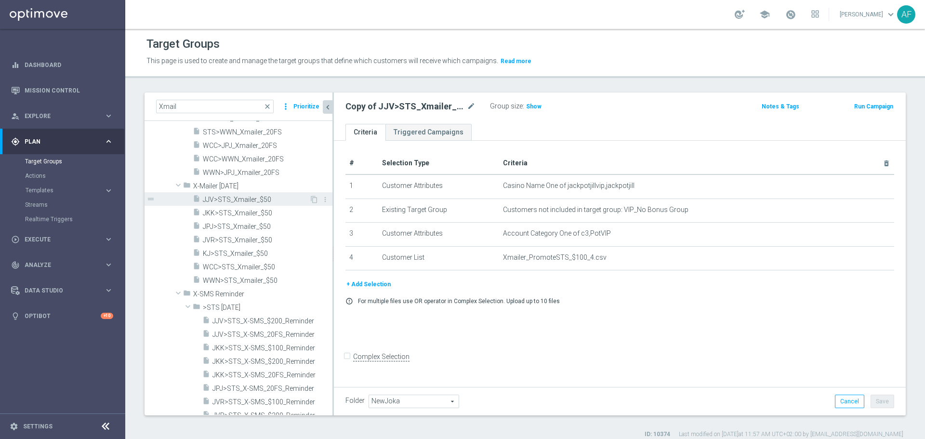
scroll to position [337, 0]
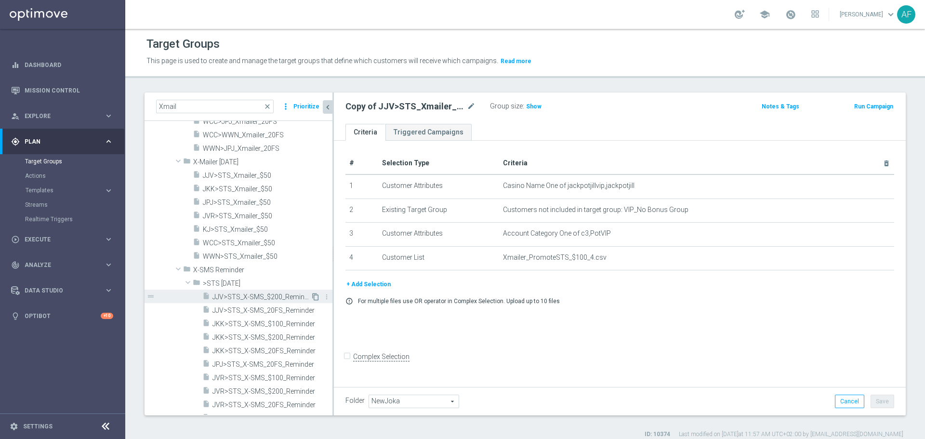
click at [312, 297] on icon "content_copy" at bounding box center [316, 297] width 8 height 8
type input ">STS [DATE]"
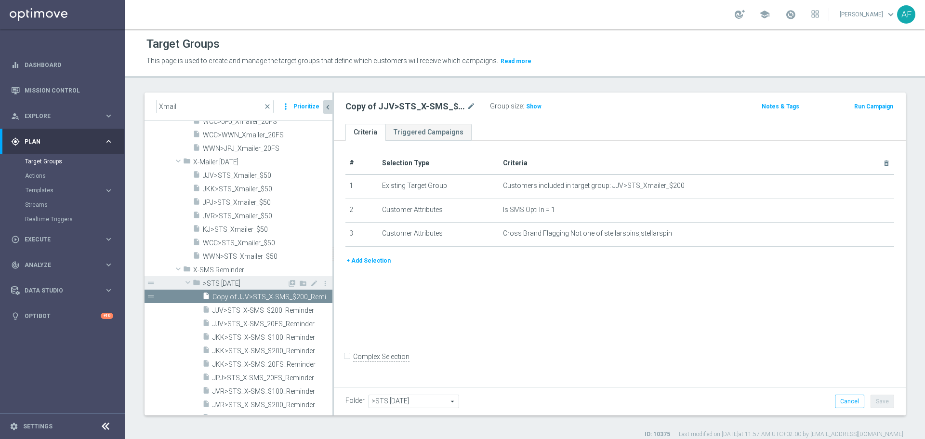
scroll to position [329, 0]
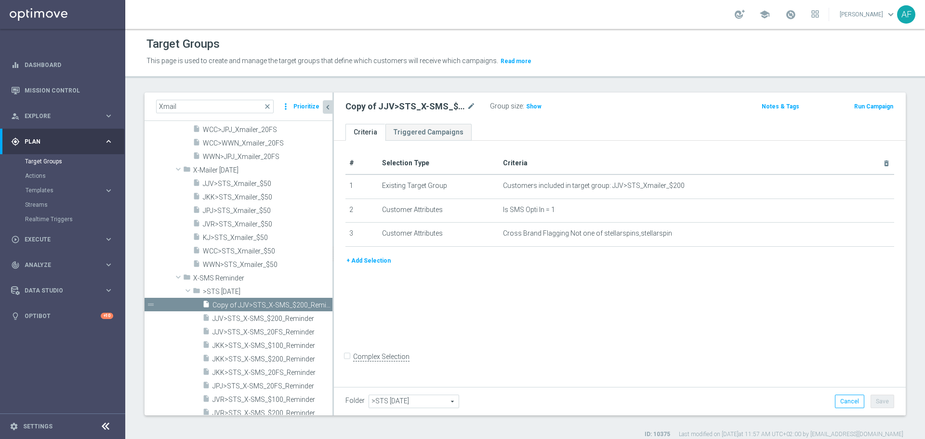
click at [418, 403] on span ">STS [DATE]" at bounding box center [414, 401] width 90 height 13
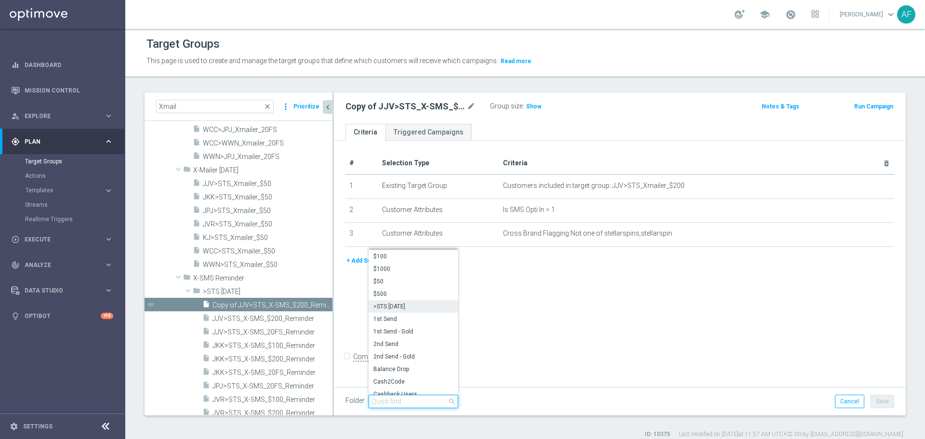
click at [416, 396] on input "search" at bounding box center [414, 401] width 90 height 13
type input "New"
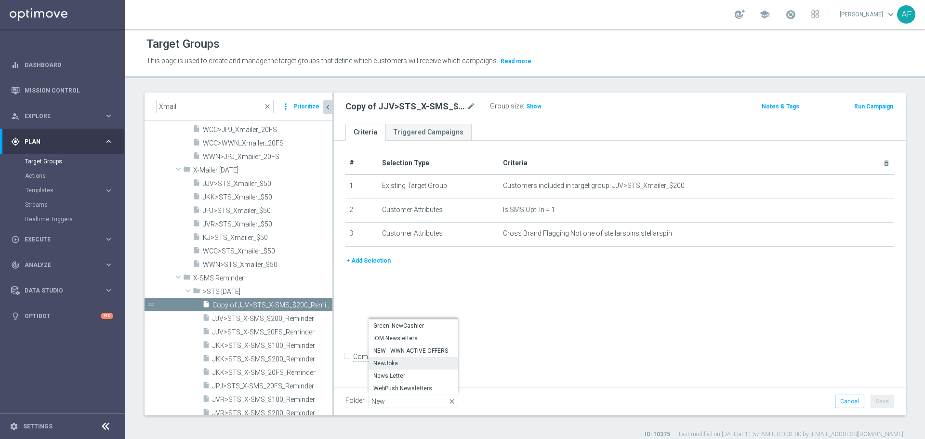
click at [424, 363] on span "NewJoka" at bounding box center [413, 363] width 80 height 8
type input "NewJoka"
click at [871, 401] on button "Save" at bounding box center [883, 401] width 24 height 13
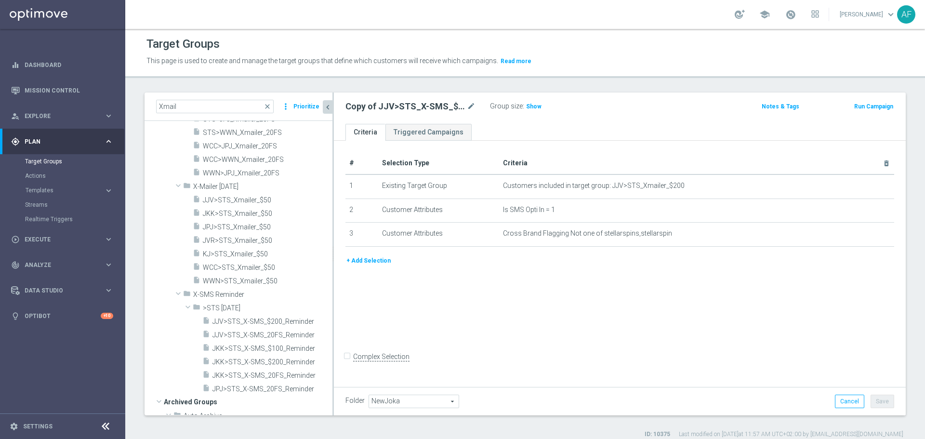
scroll to position [0, 0]
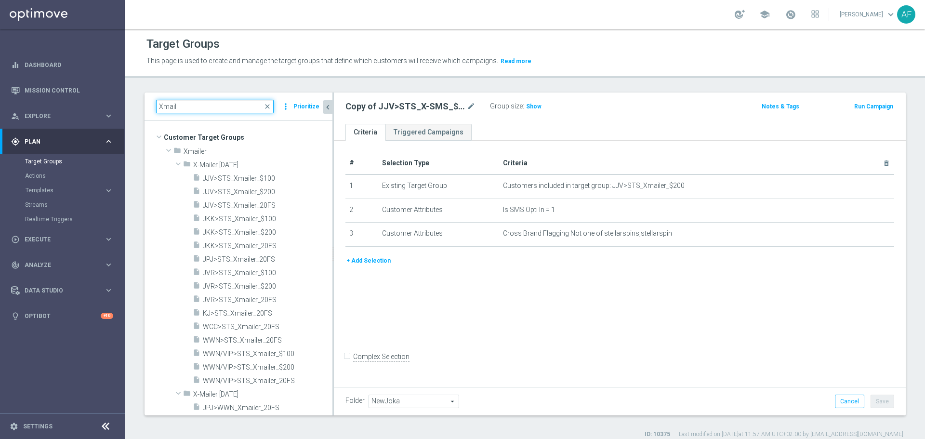
drag, startPoint x: 201, startPoint y: 106, endPoint x: 134, endPoint y: 100, distance: 67.2
click at [134, 100] on div "Xmail close more_vert Prioritize Customer Target Groups library_add create_new_…" at bounding box center [525, 266] width 800 height 346
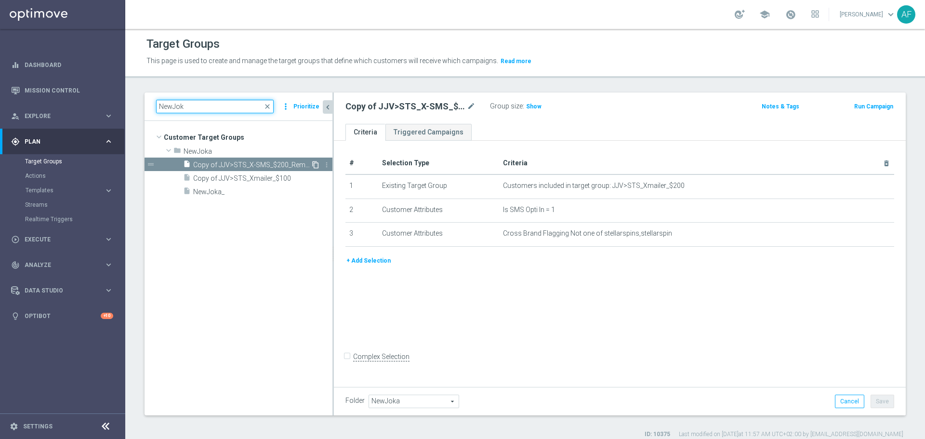
type input "NewJok"
click at [315, 163] on icon "content_copy" at bounding box center [316, 165] width 8 height 8
click at [471, 107] on icon "mode_edit" at bounding box center [471, 107] width 9 height 12
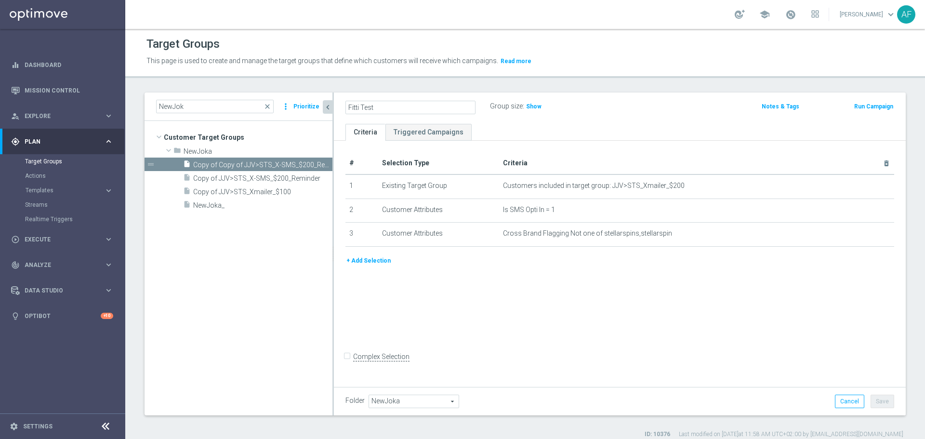
click at [348, 106] on input "Fitti Test" at bounding box center [410, 107] width 130 height 13
type input "NewJoka_Fitti Test"
click at [507, 136] on ul "Criteria Triggered Campaigns" at bounding box center [620, 132] width 572 height 17
click at [297, 176] on span "Copy of JJV>STS_X-SMS_$200_Reminder" at bounding box center [252, 178] width 118 height 8
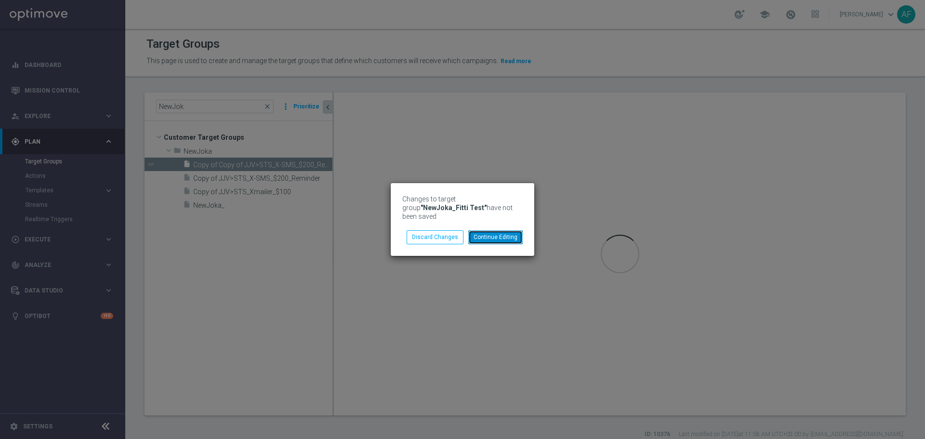
click at [481, 231] on button "Continue Editing" at bounding box center [495, 236] width 54 height 13
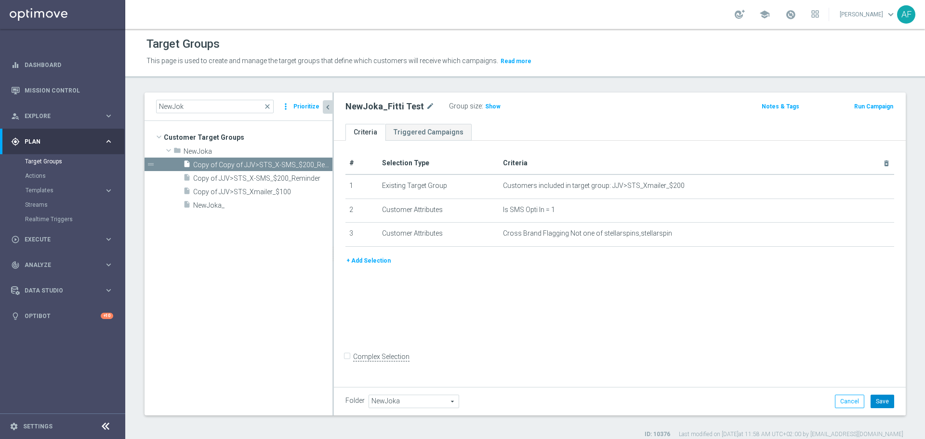
click at [874, 403] on button "Save" at bounding box center [883, 401] width 24 height 13
click at [315, 178] on icon "content_copy" at bounding box center [316, 178] width 8 height 8
click at [473, 107] on icon "mode_edit" at bounding box center [471, 107] width 9 height 12
type input "NewJoka_FittiTest2"
click at [533, 135] on ul "Criteria Triggered Campaigns" at bounding box center [620, 132] width 572 height 17
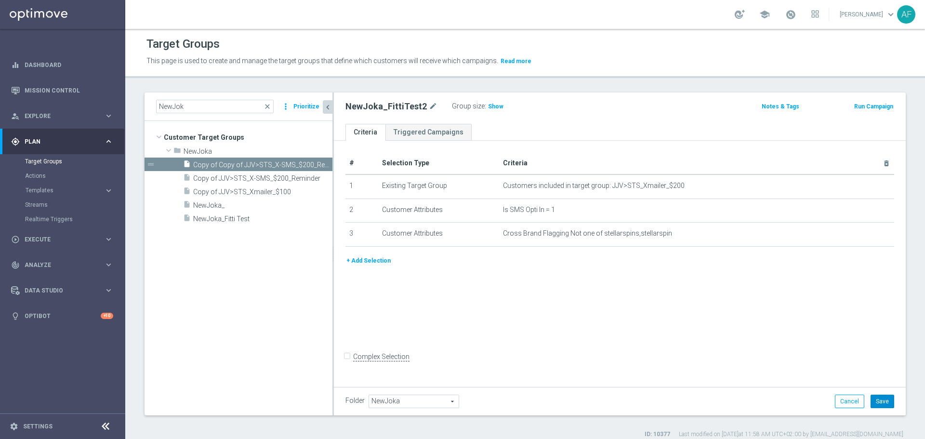
click at [874, 398] on button "Save" at bounding box center [883, 401] width 24 height 13
click at [260, 216] on span "NewJoka_Fitti Test" at bounding box center [251, 219] width 116 height 8
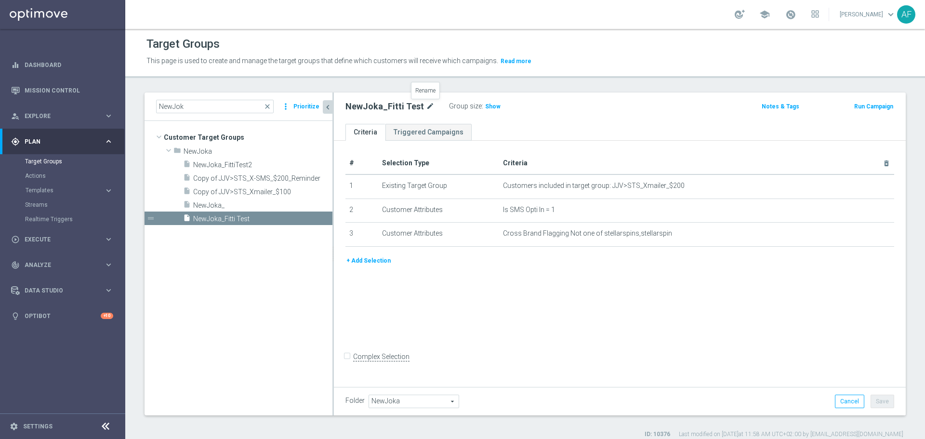
click at [426, 106] on icon "mode_edit" at bounding box center [430, 107] width 9 height 12
click at [393, 110] on input "NewJoka_Fitti Test" at bounding box center [410, 107] width 130 height 13
type input "NewJoka_FittiTest"
click at [497, 125] on ul "Criteria Triggered Campaigns" at bounding box center [620, 132] width 572 height 17
click at [883, 396] on button "Save" at bounding box center [883, 401] width 24 height 13
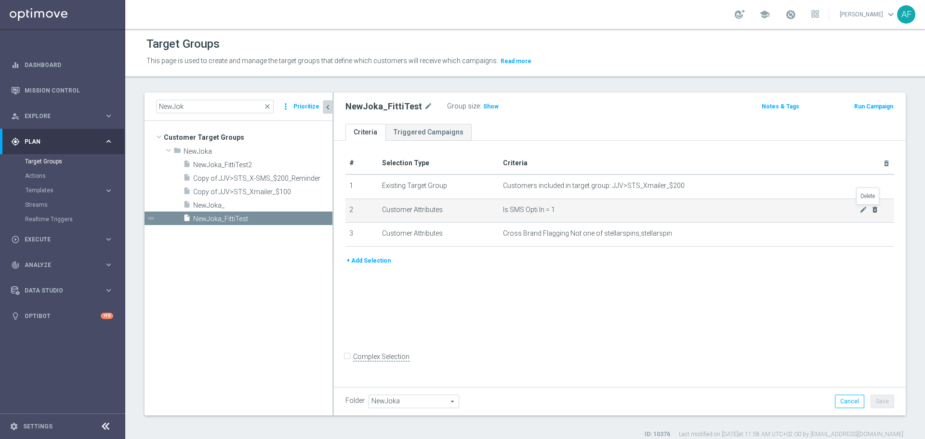
click at [871, 211] on icon "delete_forever" at bounding box center [875, 210] width 8 height 8
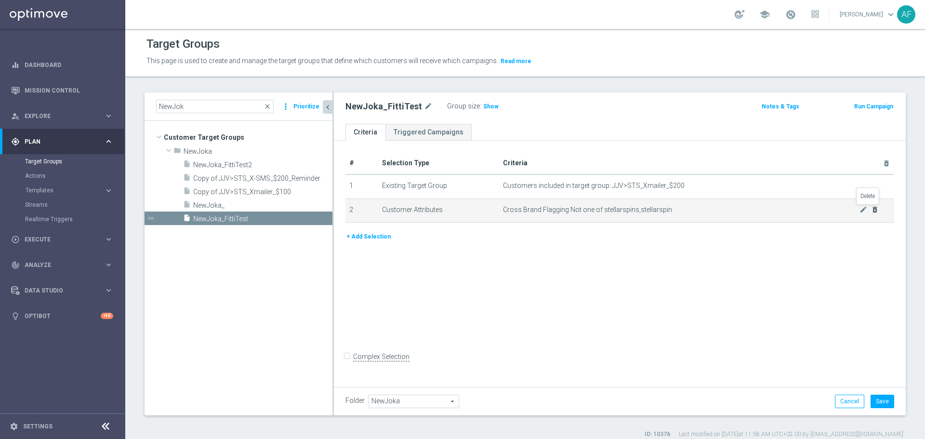
click at [871, 210] on icon "delete_forever" at bounding box center [875, 210] width 8 height 8
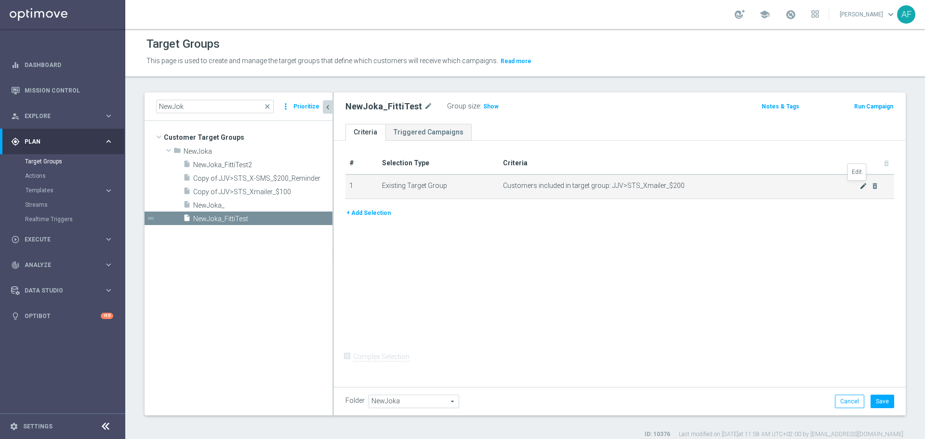
click at [860, 185] on icon "mode_edit" at bounding box center [864, 186] width 8 height 8
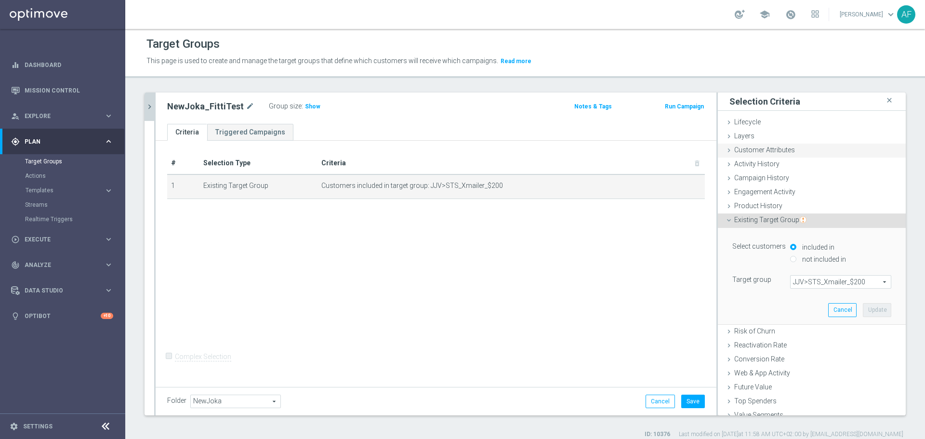
click at [767, 148] on span "Customer Attributes" at bounding box center [764, 150] width 61 height 8
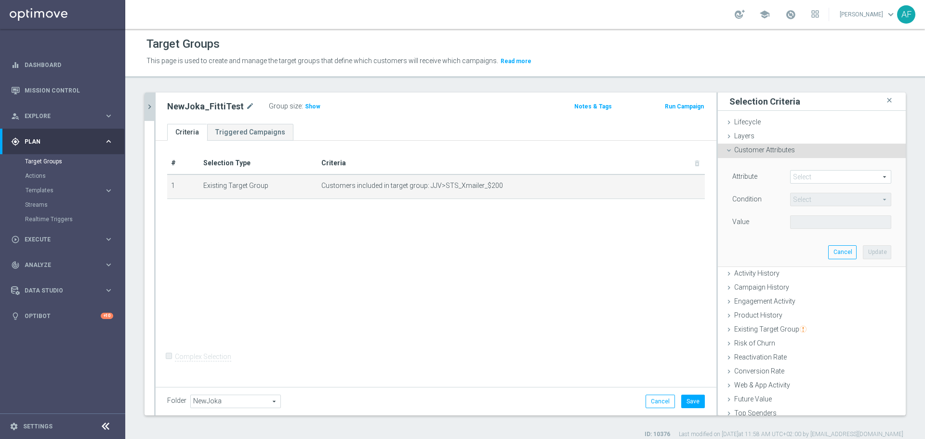
click at [800, 176] on span at bounding box center [841, 177] width 100 height 13
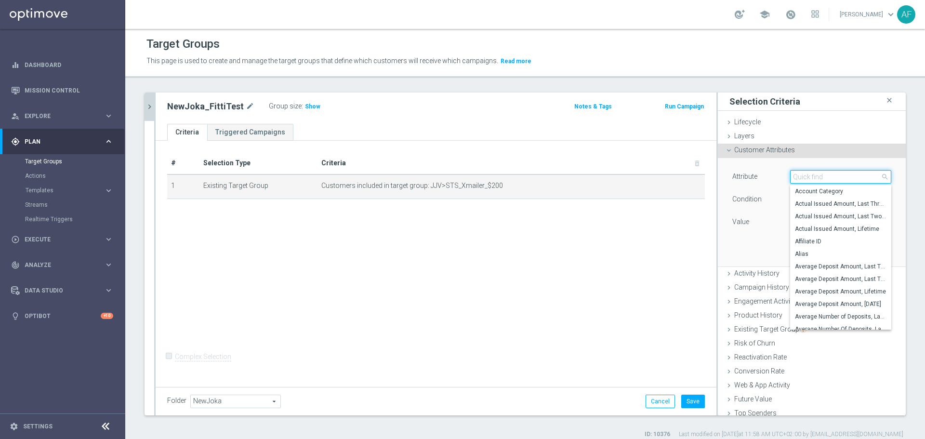
click at [801, 177] on input "search" at bounding box center [840, 176] width 101 height 13
type input "I"
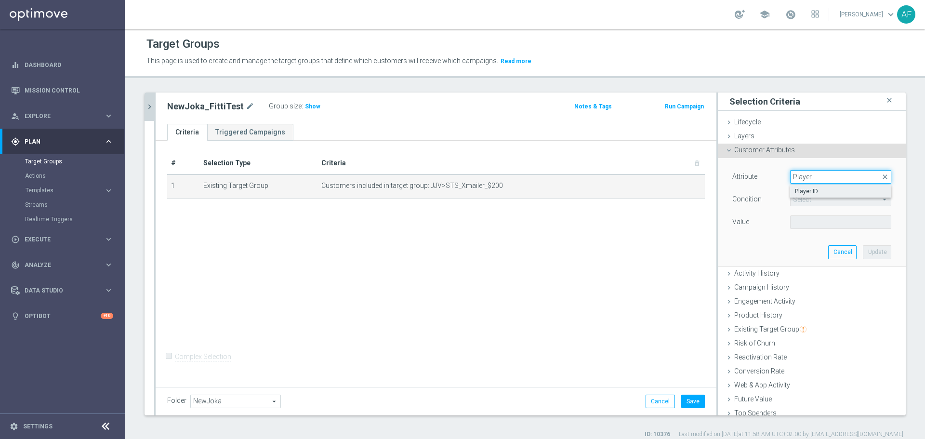
type input "Player"
click at [805, 191] on span "Player ID" at bounding box center [841, 191] width 92 height 8
type input "Player ID"
type input "Equals"
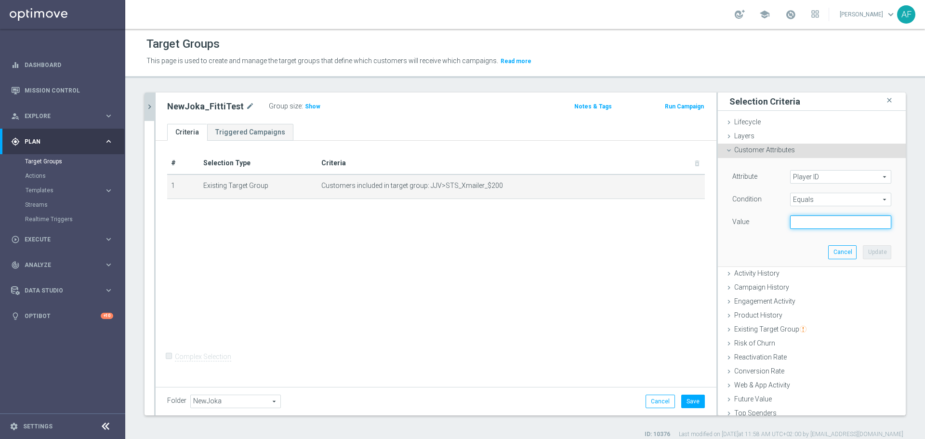
click at [809, 219] on input "text" at bounding box center [840, 221] width 101 height 13
paste input "349911724683158"
drag, startPoint x: 796, startPoint y: 222, endPoint x: 804, endPoint y: 231, distance: 11.7
click at [797, 223] on input "349911724683158" at bounding box center [840, 221] width 101 height 13
type input "349911724683158"
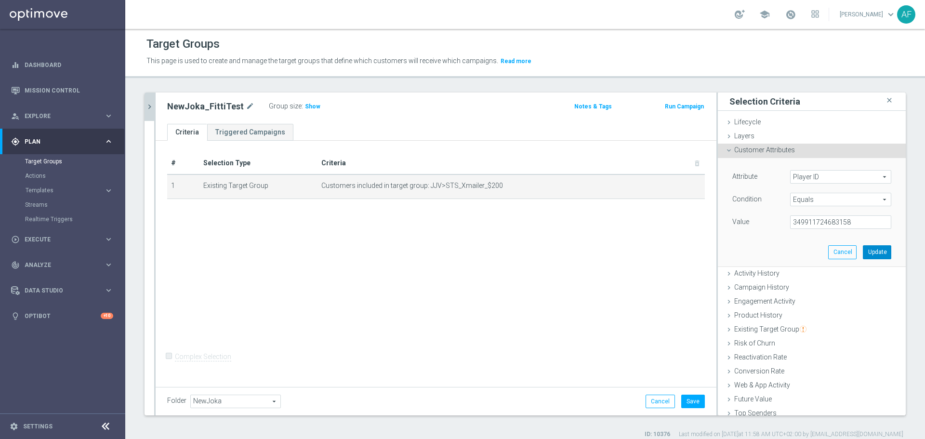
click at [863, 248] on button "Update" at bounding box center [877, 251] width 28 height 13
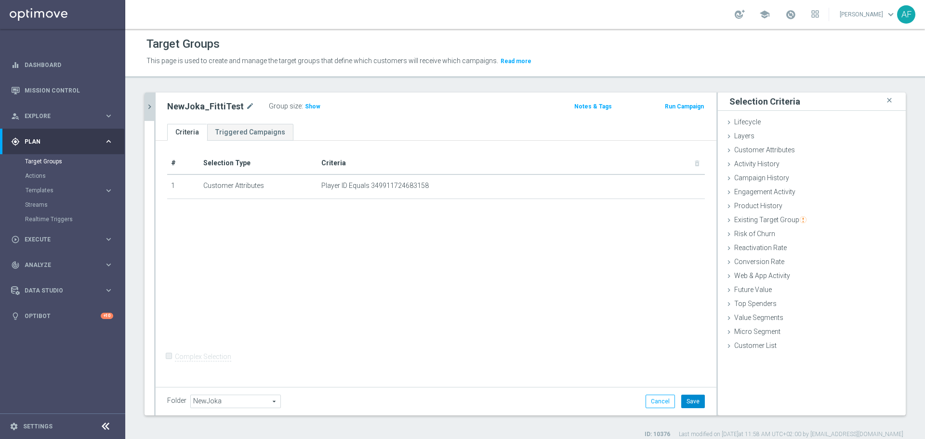
click at [684, 399] on button "Save" at bounding box center [693, 401] width 24 height 13
click at [310, 106] on span "Show" at bounding box center [312, 106] width 15 height 7
click at [152, 107] on icon "chevron_right" at bounding box center [149, 106] width 9 height 9
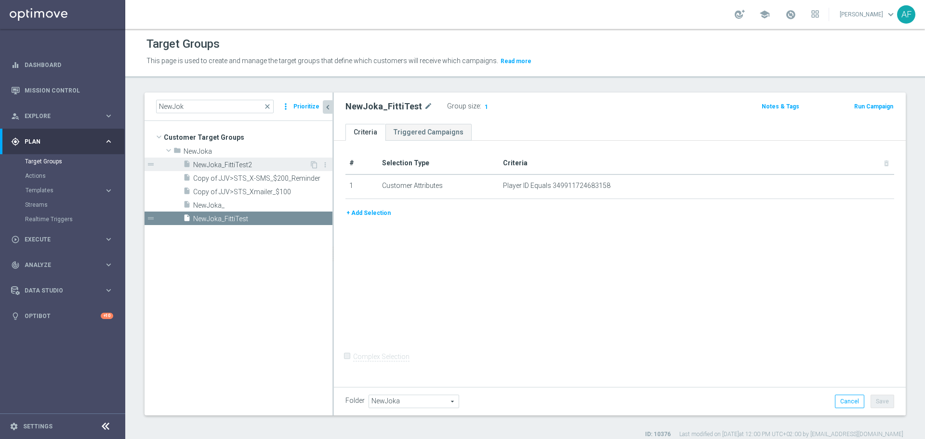
click at [277, 163] on span "NewJoka_FittiTest2" at bounding box center [251, 165] width 116 height 8
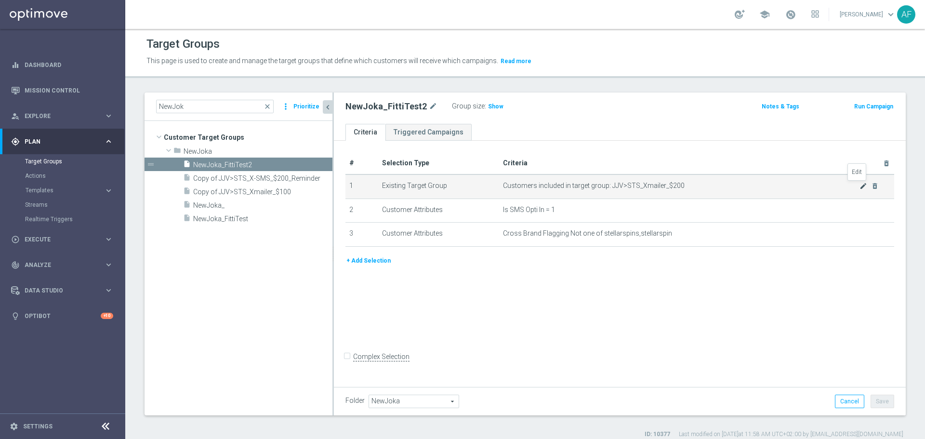
click at [860, 187] on icon "mode_edit" at bounding box center [864, 186] width 8 height 8
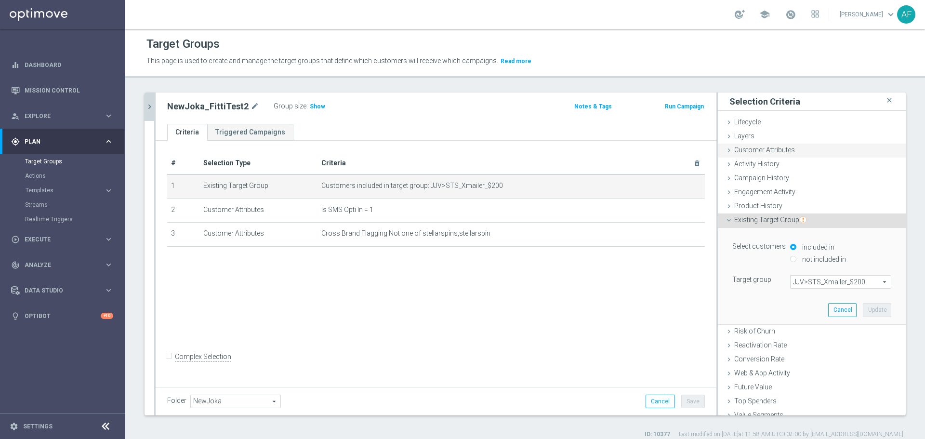
click at [795, 153] on div "Customer Attributes done selection updated" at bounding box center [812, 151] width 188 height 14
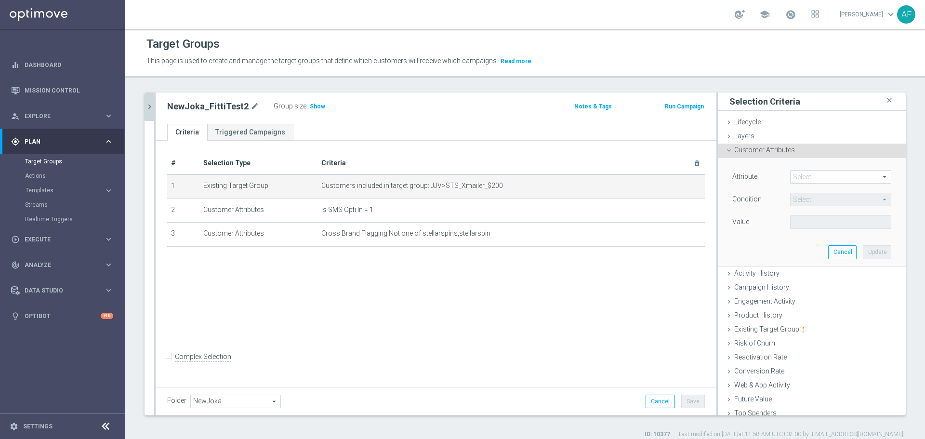
click at [816, 176] on span at bounding box center [841, 177] width 100 height 13
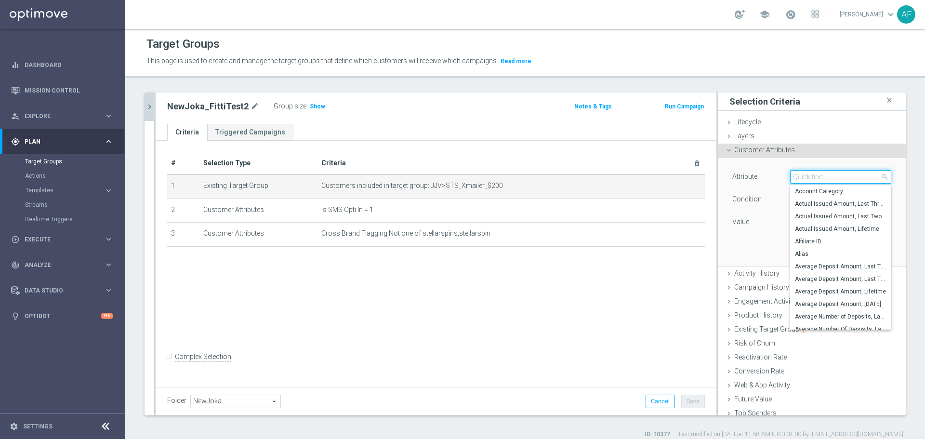
click at [816, 176] on input "search" at bounding box center [840, 176] width 101 height 13
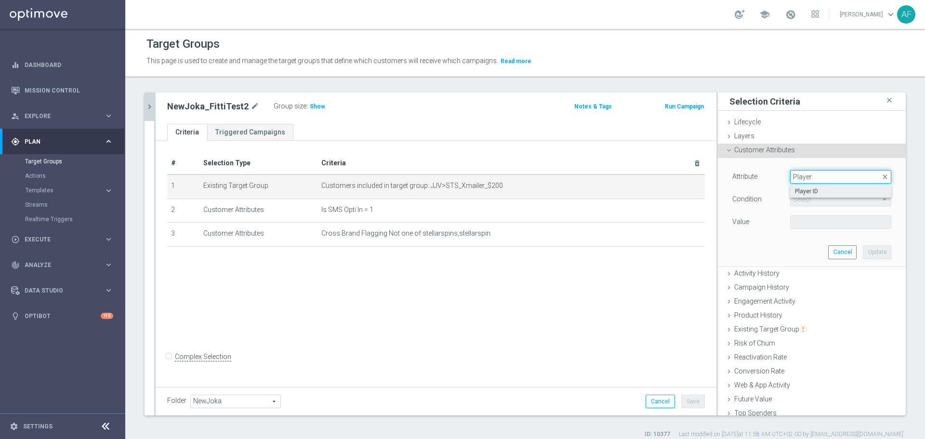
type input "Player"
click at [812, 190] on span "Player ID" at bounding box center [841, 191] width 92 height 8
type input "Player ID"
type input "Equals"
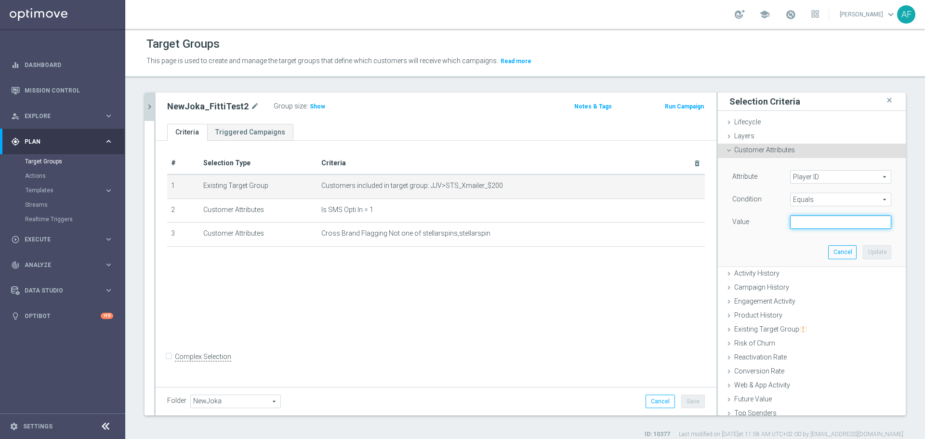
click at [811, 221] on input "text" at bounding box center [840, 221] width 101 height 13
paste input "349911724683158"
click at [797, 222] on input "349911724683158" at bounding box center [840, 221] width 101 height 13
type input "349911724683158"
click at [866, 251] on button "Update" at bounding box center [877, 251] width 28 height 13
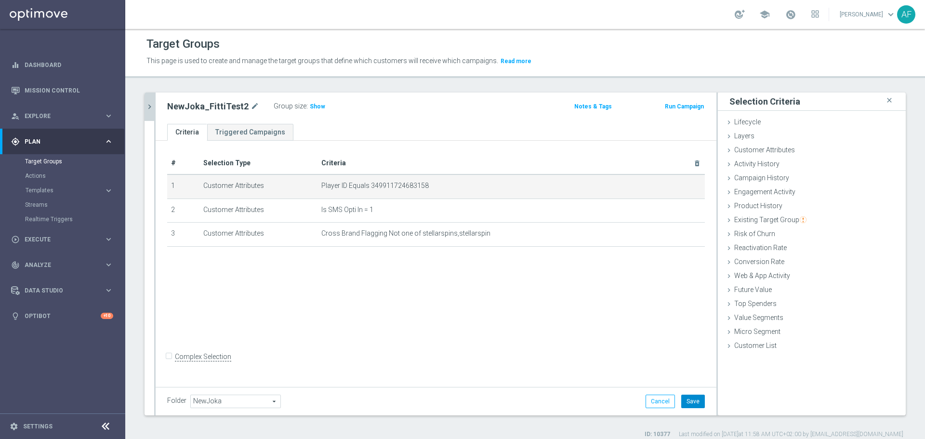
click at [695, 398] on button "Save" at bounding box center [693, 401] width 24 height 13
click at [314, 106] on span "Show" at bounding box center [317, 106] width 15 height 7
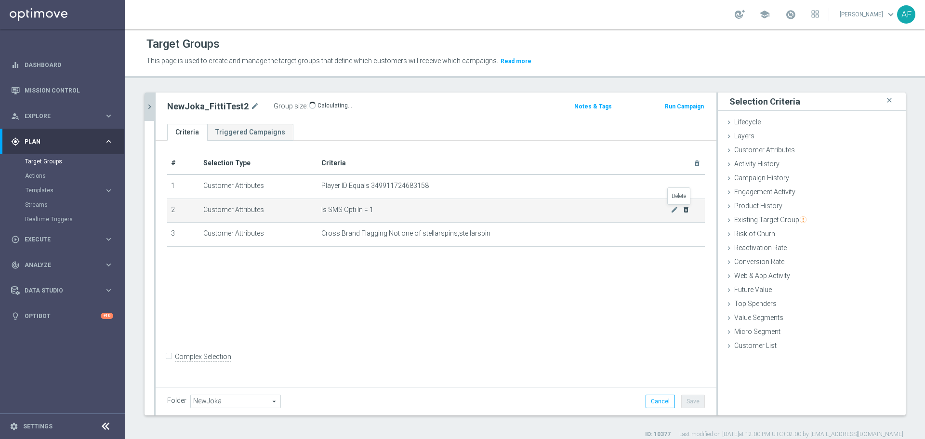
click at [682, 209] on icon "delete_forever" at bounding box center [686, 210] width 8 height 8
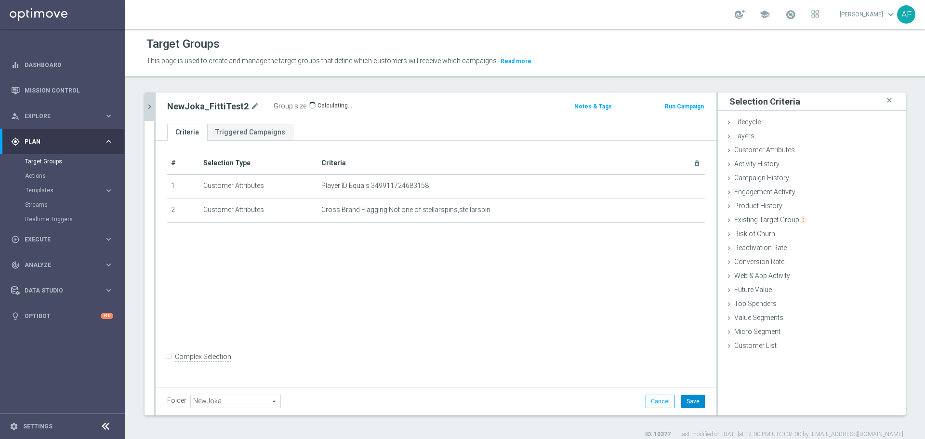
click at [693, 400] on button "Save" at bounding box center [693, 401] width 24 height 13
click at [150, 113] on button "chevron_right" at bounding box center [150, 107] width 10 height 28
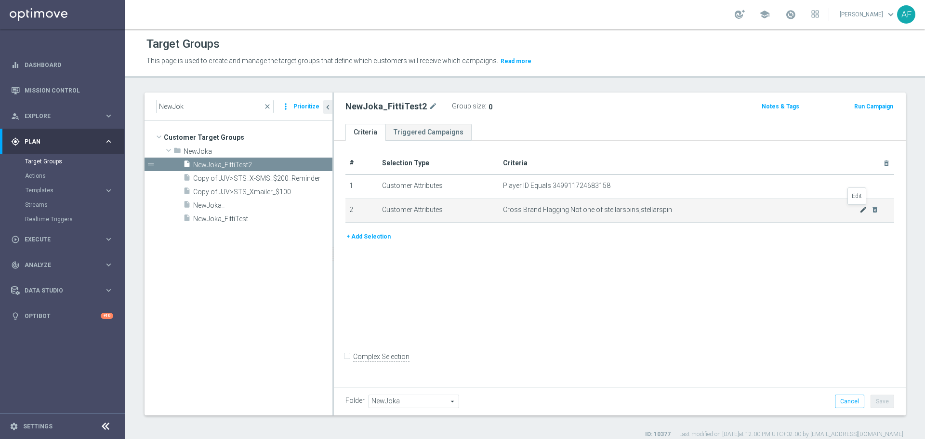
click at [860, 212] on icon "mode_edit" at bounding box center [864, 210] width 8 height 8
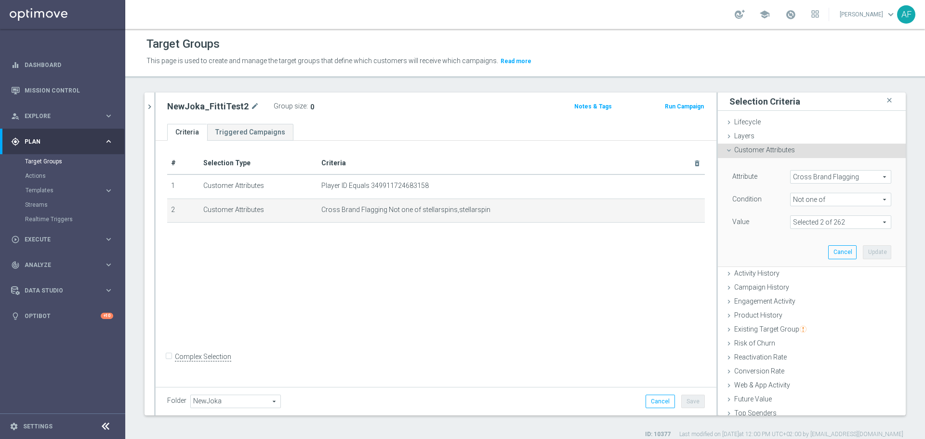
click at [827, 197] on span "Not one of" at bounding box center [841, 199] width 100 height 13
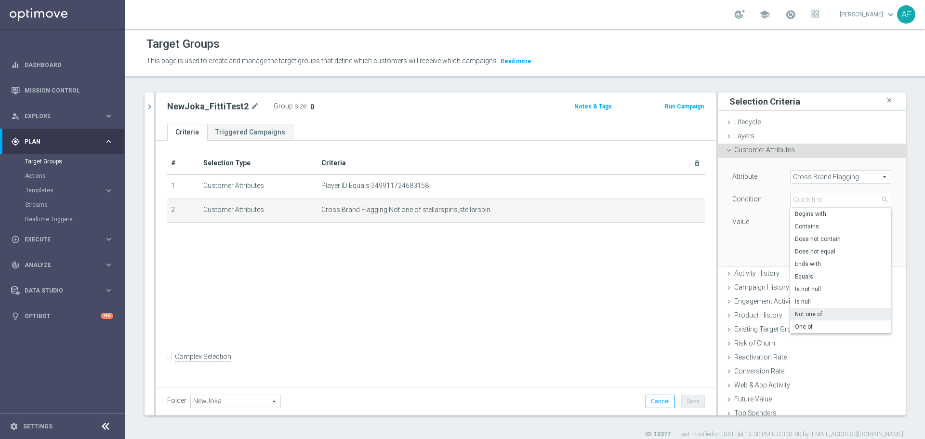
click at [725, 245] on div "Attribute Cross Brand Flagging Cross Brand Flagging arrow_drop_down search Cond…" at bounding box center [811, 212] width 173 height 108
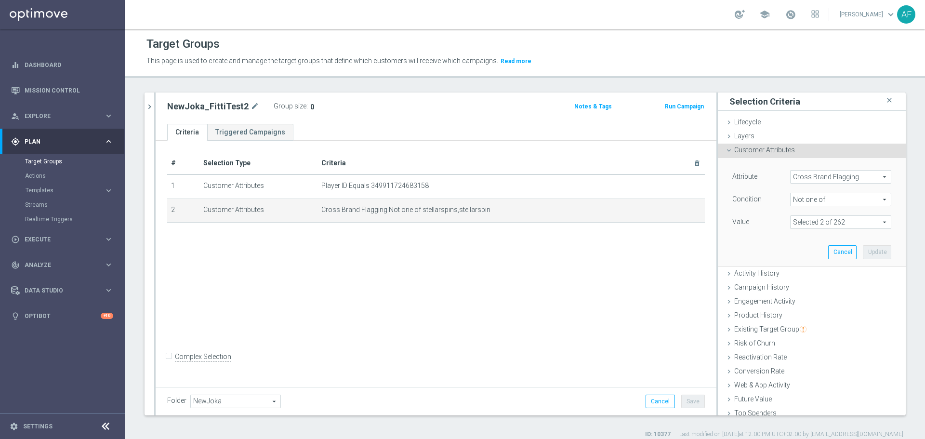
click at [806, 196] on span "Not one of" at bounding box center [841, 199] width 100 height 13
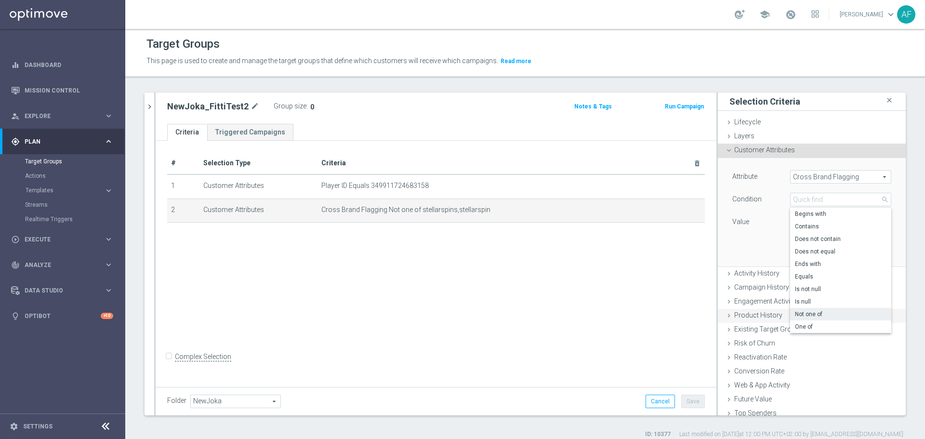
click at [809, 321] on label "One of" at bounding box center [840, 326] width 101 height 13
type input "One of"
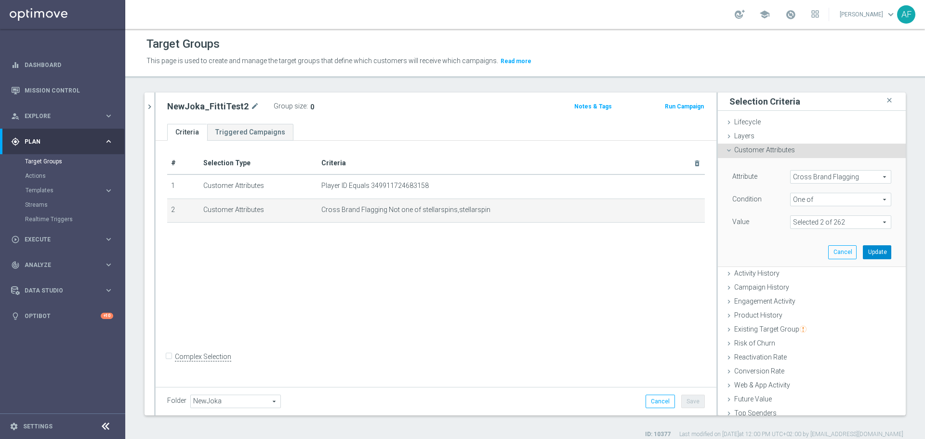
click at [863, 251] on button "Update" at bounding box center [877, 251] width 28 height 13
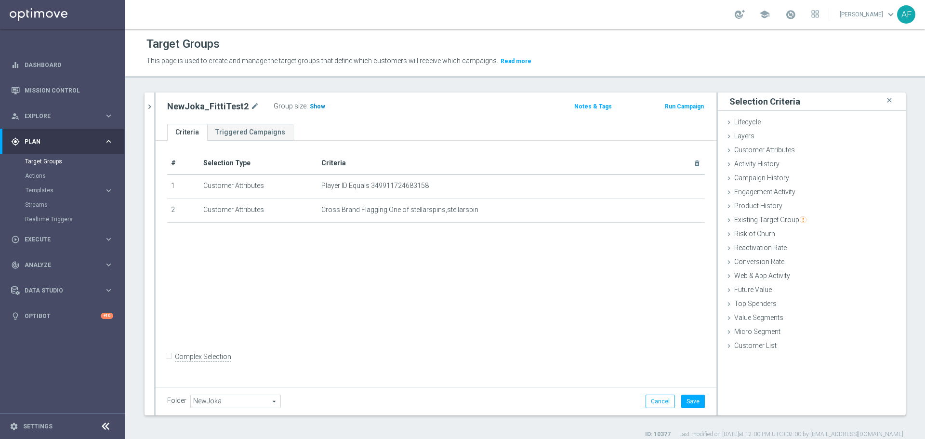
click at [314, 106] on span "Show" at bounding box center [317, 106] width 15 height 7
click at [146, 108] on icon "chevron_right" at bounding box center [149, 106] width 9 height 9
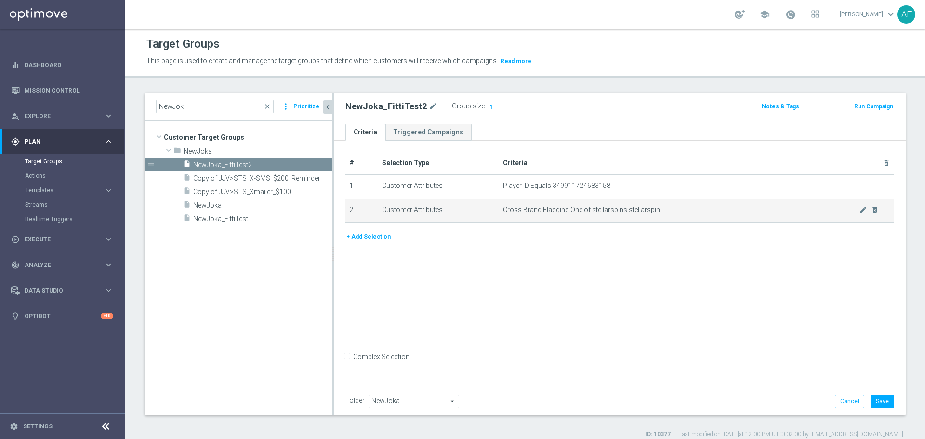
drag, startPoint x: 383, startPoint y: 208, endPoint x: 441, endPoint y: 212, distance: 58.9
click at [441, 212] on td "Customer Attributes" at bounding box center [438, 210] width 121 height 24
drag, startPoint x: 504, startPoint y: 210, endPoint x: 622, endPoint y: 211, distance: 118.5
click at [622, 211] on span "Cross Brand Flagging One of stellarspins,stellarspin" at bounding box center [681, 210] width 357 height 8
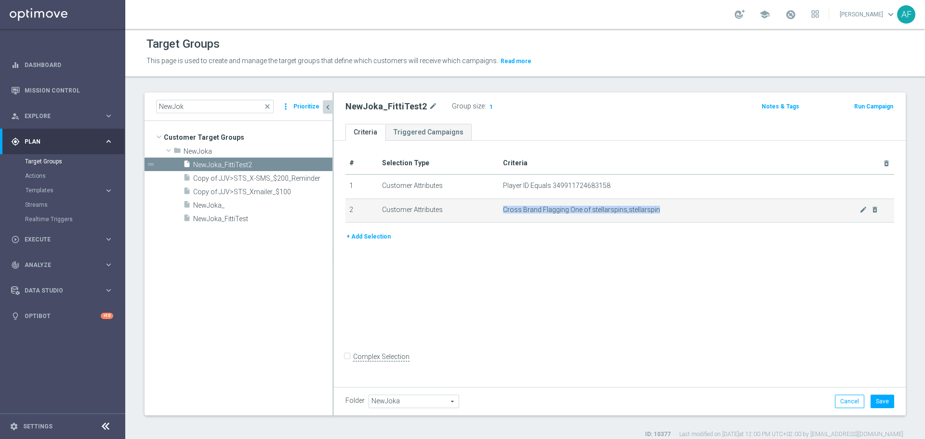
drag, startPoint x: 656, startPoint y: 210, endPoint x: 498, endPoint y: 210, distance: 157.5
click at [499, 210] on td "Cross Brand Flagging One of stellarspins,stellarspin mode_edit delete_forever" at bounding box center [696, 210] width 395 height 24
copy span "Cross Brand Flagging One of stellarspins,stellarspin"
click at [860, 210] on icon "mode_edit" at bounding box center [864, 210] width 8 height 8
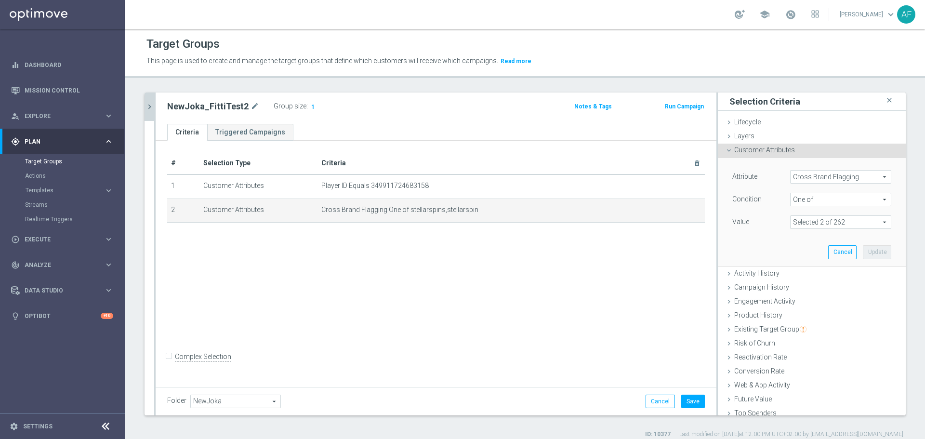
click at [841, 223] on span at bounding box center [841, 222] width 100 height 13
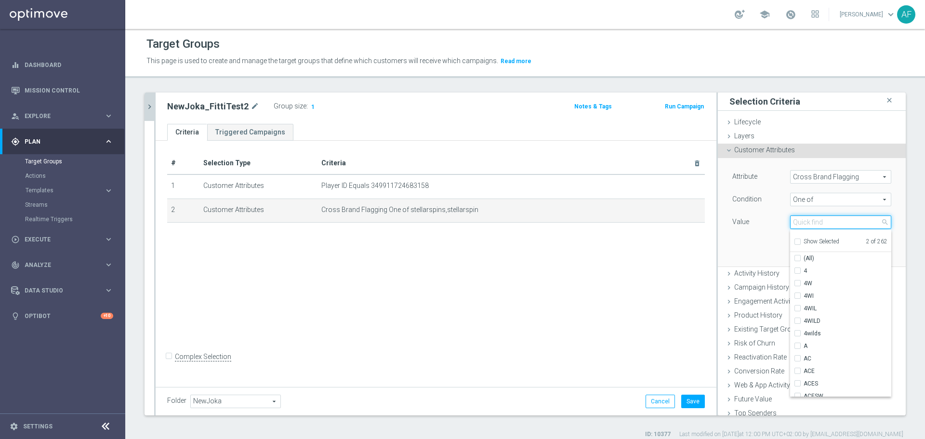
click at [834, 224] on input "search" at bounding box center [840, 221] width 101 height 13
type input "jokaroo"
checkbox input "true"
type input "jokaroo"
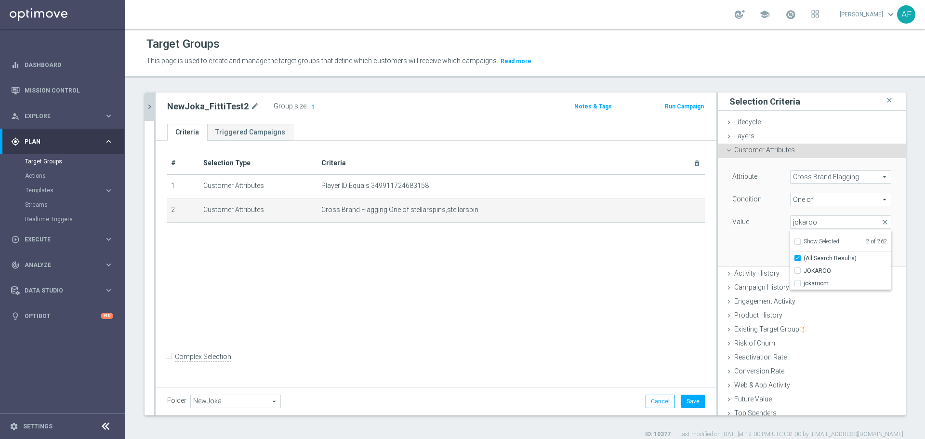
click at [854, 200] on span "One of" at bounding box center [841, 199] width 100 height 13
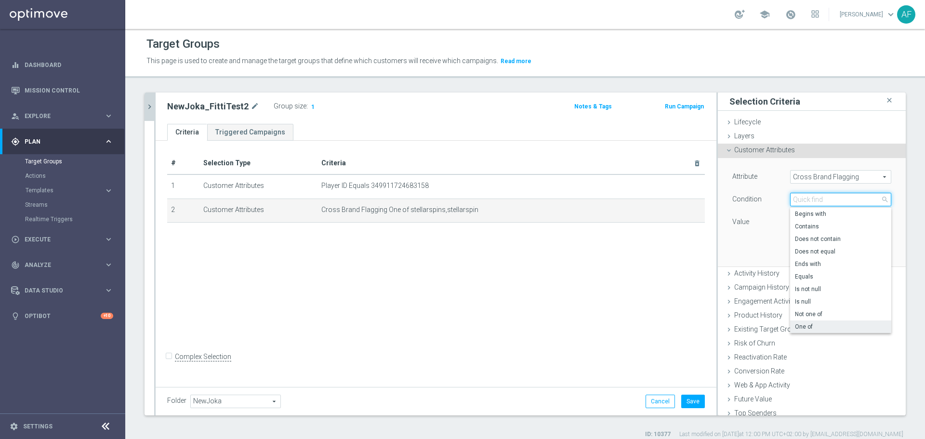
click at [853, 200] on input "search" at bounding box center [840, 199] width 101 height 13
type input "not"
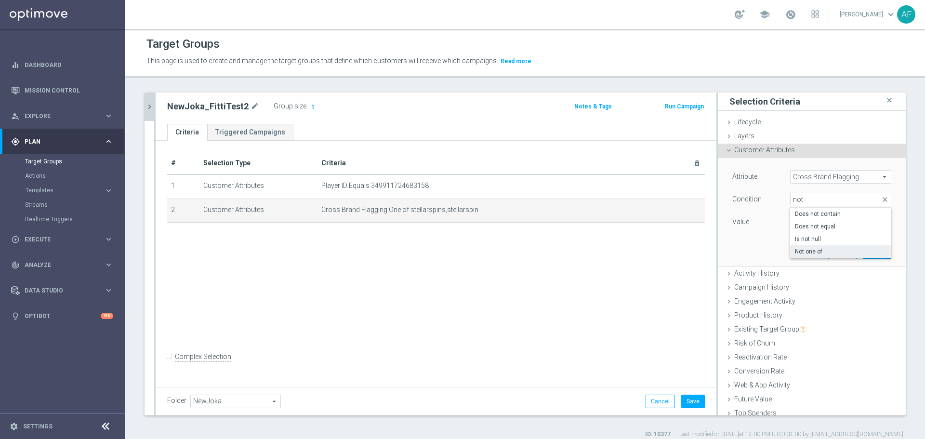
click at [820, 251] on span "Not one of" at bounding box center [841, 252] width 92 height 8
type input "Not one of"
click at [808, 221] on span at bounding box center [841, 222] width 100 height 13
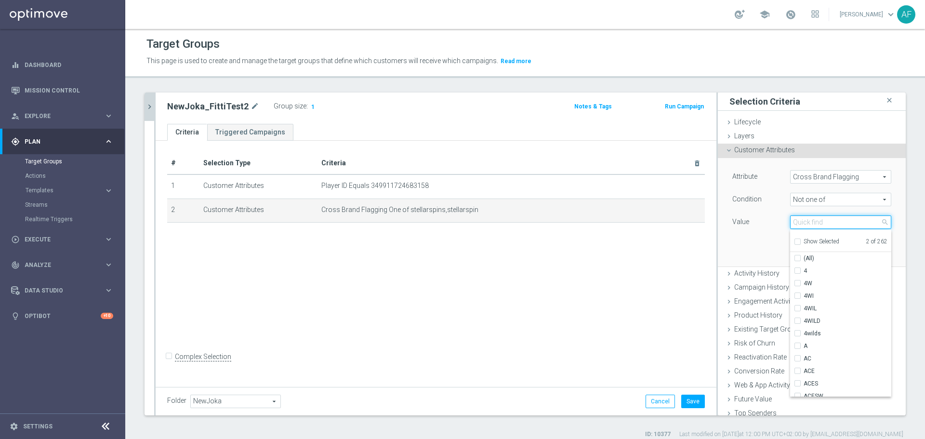
click at [809, 225] on input "search" at bounding box center [840, 221] width 101 height 13
type input "Jokaroo"
checkbox input "true"
type input "Jokaroo"
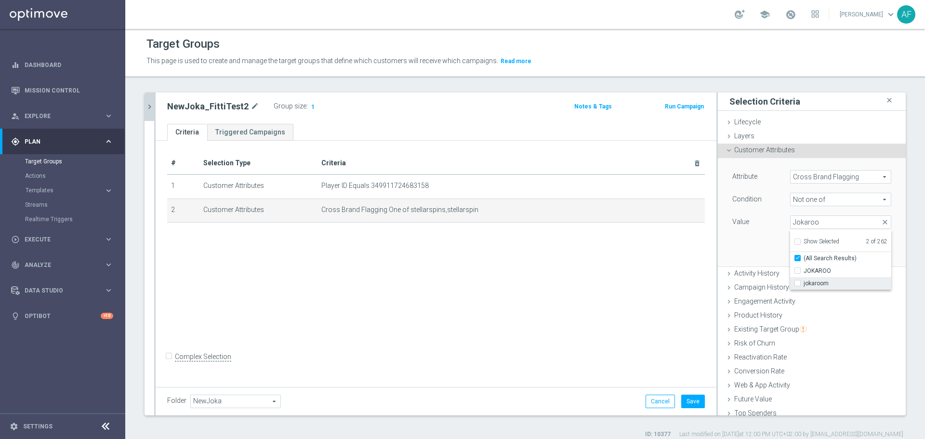
click at [822, 281] on span "jokaroom" at bounding box center [848, 283] width 88 height 8
click at [804, 281] on input "jokaroom" at bounding box center [800, 283] width 6 height 6
checkbox input "true"
type input "Selected 3 of 262"
checkbox input "false"
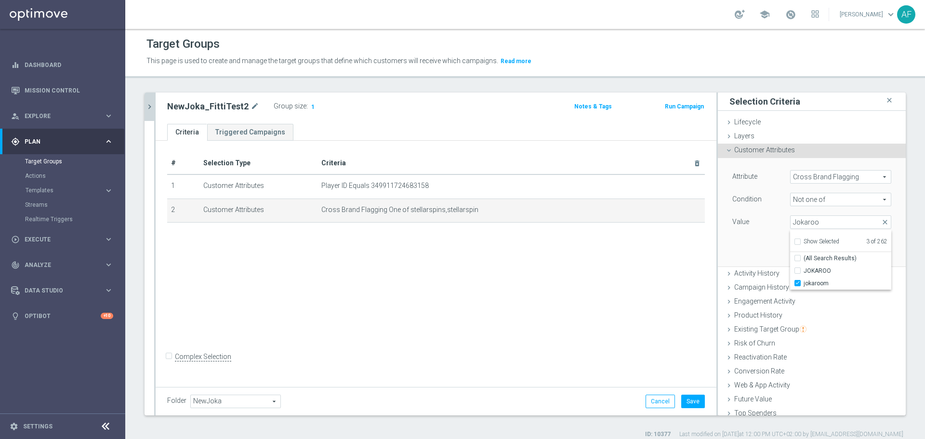
click at [754, 249] on div "Attribute Cross Brand Flagging Cross Brand Flagging arrow_drop_down search Cond…" at bounding box center [811, 212] width 173 height 108
click at [845, 219] on span at bounding box center [841, 222] width 100 height 13
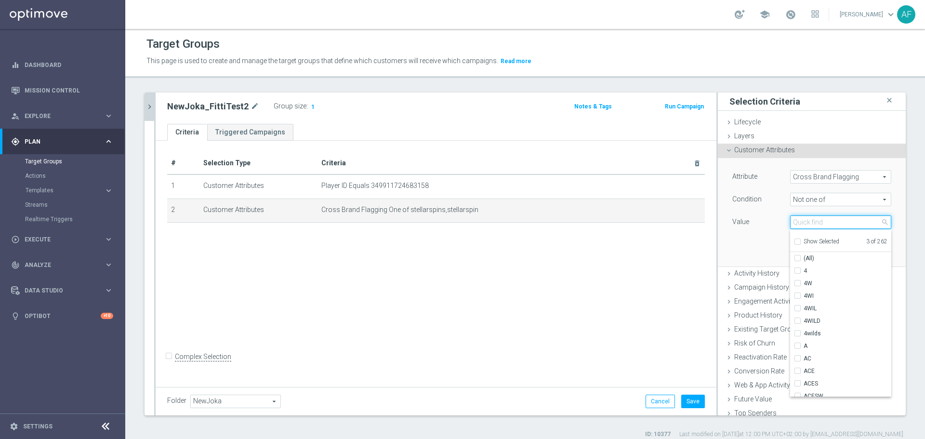
click at [800, 225] on input "search" at bounding box center [840, 221] width 101 height 13
click at [801, 237] on div "Show Selected" at bounding box center [816, 241] width 45 height 12
click at [804, 240] on span "Show Selected" at bounding box center [822, 241] width 36 height 7
click at [800, 240] on input "Show Selected" at bounding box center [797, 243] width 6 height 6
checkbox input "true"
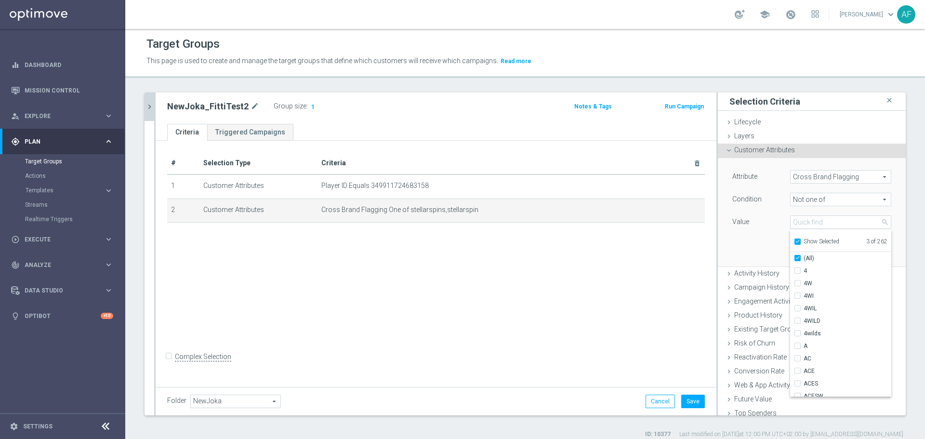
checkbox input "true"
click at [805, 285] on span "stellarspin" at bounding box center [848, 283] width 88 height 8
click at [804, 285] on input "stellarspin" at bounding box center [800, 283] width 6 height 6
checkbox input "false"
type input "Selected 2 of 262"
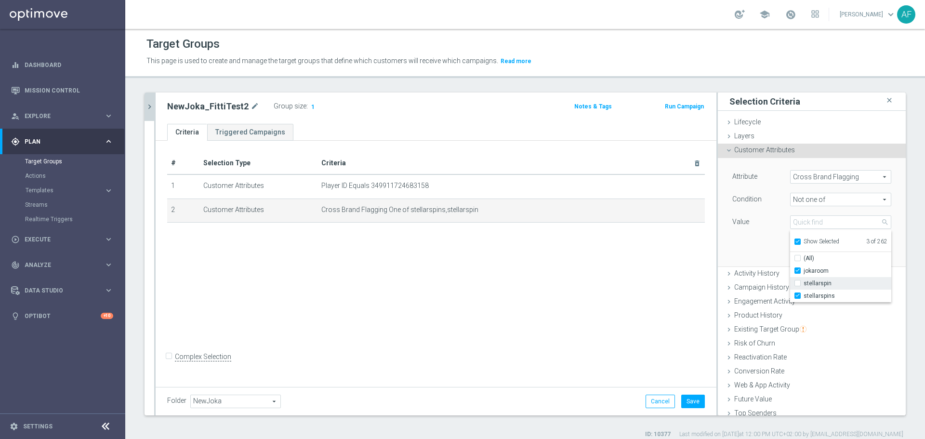
checkbox input "false"
click at [809, 293] on span "stellarspins" at bounding box center [848, 296] width 88 height 8
click at [804, 293] on input "stellarspins" at bounding box center [800, 296] width 6 height 6
checkbox input "false"
type input "jokaroom"
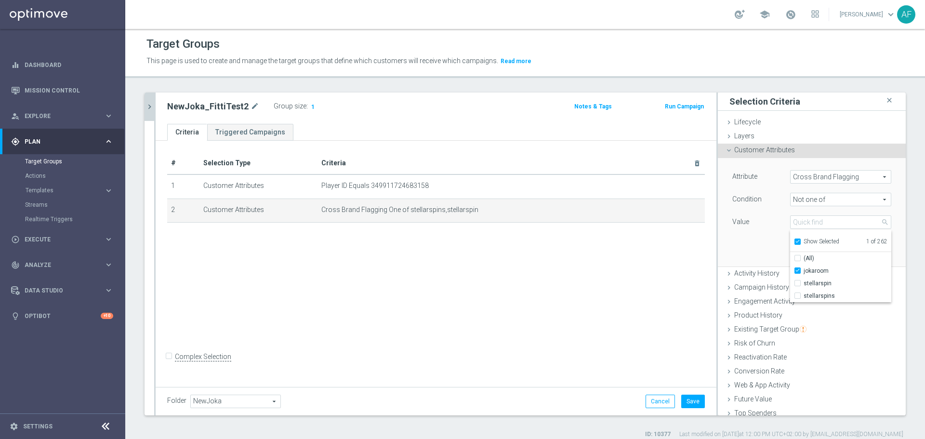
click at [749, 242] on div "Attribute Cross Brand Flagging Cross Brand Flagging arrow_drop_down search Cond…" at bounding box center [811, 212] width 173 height 108
click at [863, 250] on button "Update" at bounding box center [877, 251] width 28 height 13
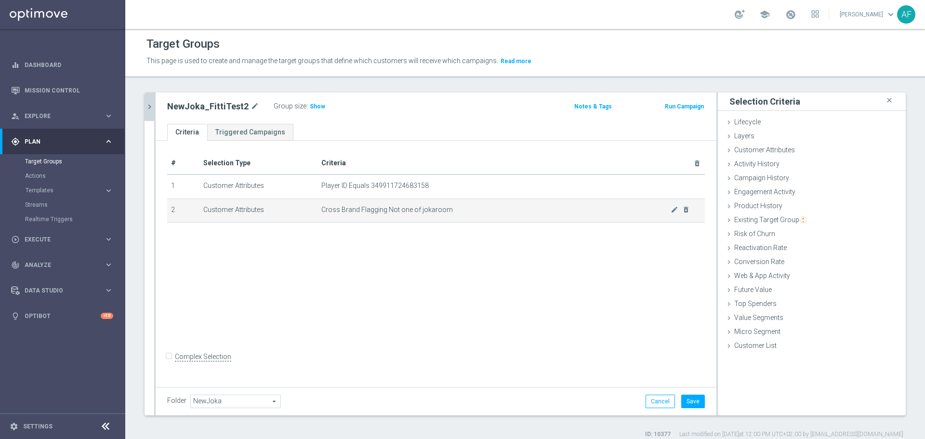
drag, startPoint x: 446, startPoint y: 210, endPoint x: 310, endPoint y: 208, distance: 135.9
click at [310, 208] on tr "2 Customer Attributes Cross Brand Flagging Not one of jokaroom mode_edit delete…" at bounding box center [436, 210] width 538 height 24
copy tr "Cross Brand Flagging Not one of jokaroom"
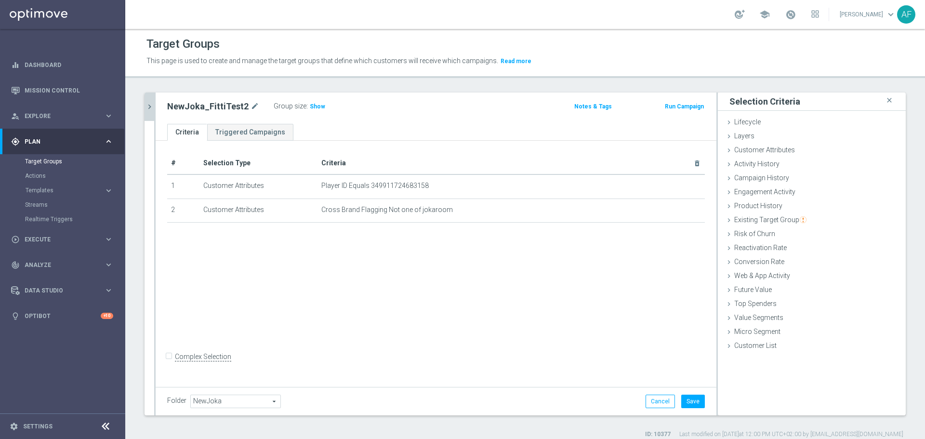
click at [151, 106] on icon "chevron_right" at bounding box center [149, 106] width 9 height 9
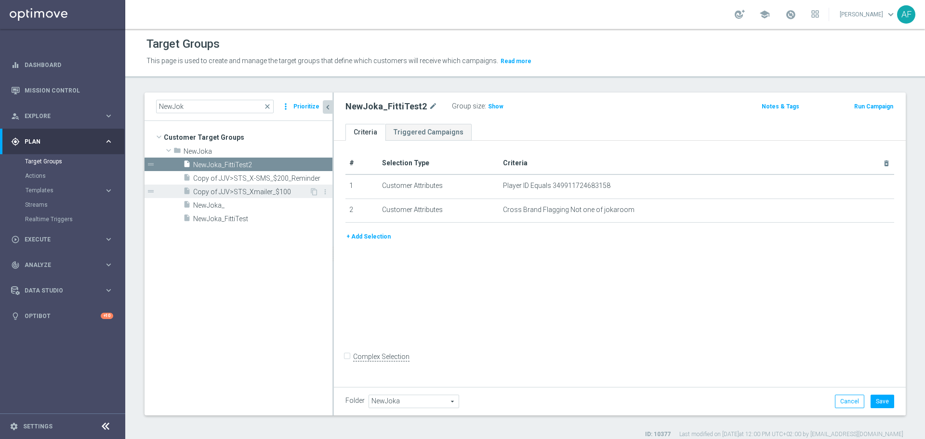
click at [259, 191] on span "Copy of JJV>STS_Xmailer_$100" at bounding box center [251, 192] width 116 height 8
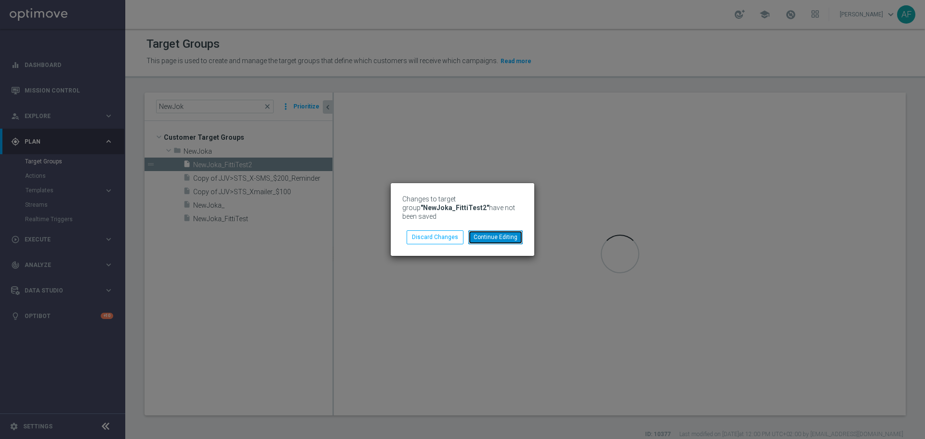
click at [488, 235] on button "Continue Editing" at bounding box center [495, 236] width 54 height 13
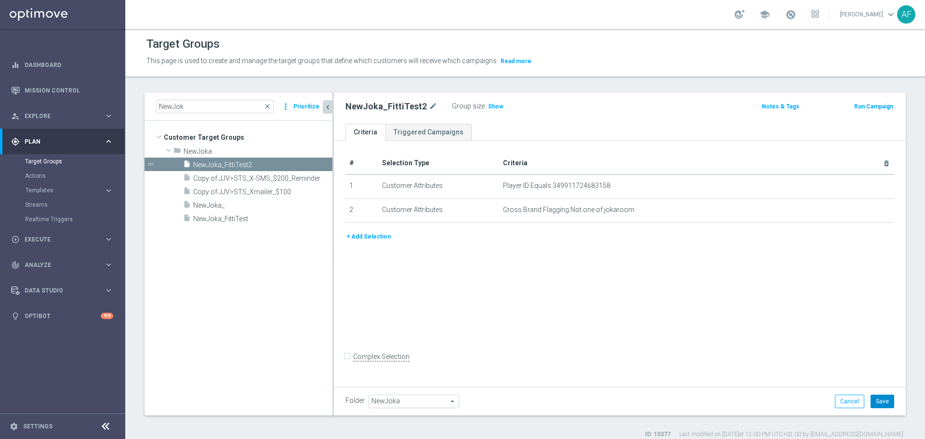
click at [874, 398] on button "Save" at bounding box center [883, 401] width 24 height 13
click at [251, 215] on span "NewJoka_FittiTest" at bounding box center [251, 219] width 116 height 8
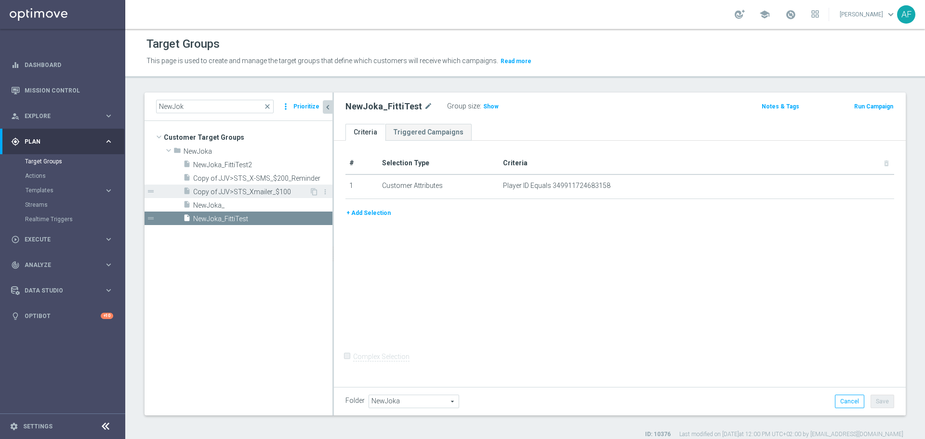
click at [258, 192] on span "Copy of JJV>STS_Xmailer_$100" at bounding box center [251, 192] width 116 height 8
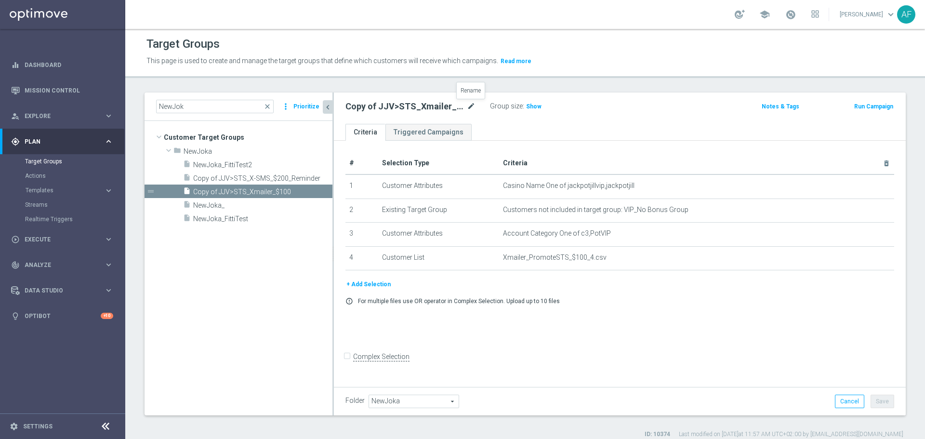
click at [470, 105] on icon "mode_edit" at bounding box center [471, 107] width 9 height 12
drag, startPoint x: 386, startPoint y: 108, endPoint x: 374, endPoint y: 109, distance: 12.6
click at [386, 108] on input "Copy of JJV>STS_Xmailer_$100" at bounding box center [410, 107] width 130 height 13
click at [374, 109] on input "Copy of JJV>STS_Xmailer_$100" at bounding box center [410, 107] width 130 height 13
click at [375, 108] on input "Copy of JJV>STS_Xmailer_$100" at bounding box center [410, 107] width 130 height 13
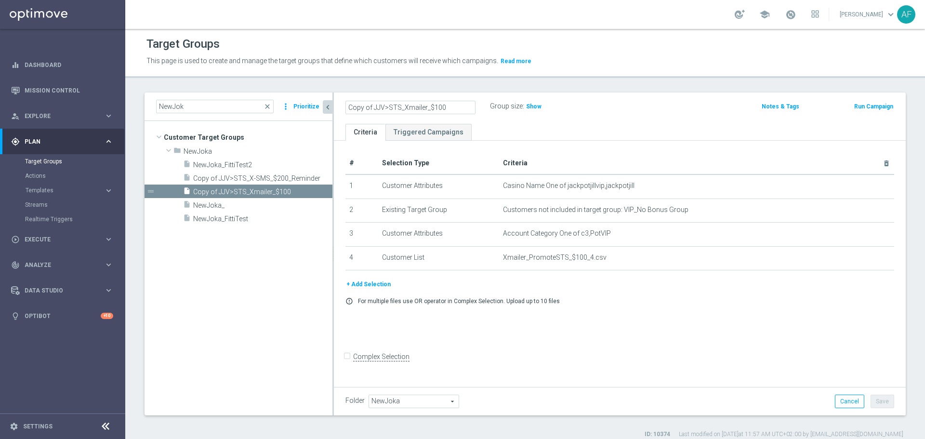
click at [374, 107] on input "Copy of JJV>STS_Xmailer_$100" at bounding box center [410, 107] width 130 height 13
click at [375, 110] on input "JJV>STS_Xmailer_$100" at bounding box center [410, 107] width 130 height 13
type input "JJV>JKR_Xmailer_$100"
click at [444, 107] on icon "mode_edit" at bounding box center [448, 107] width 9 height 12
click at [397, 105] on input "JJV>JKR_Xmailer_$100" at bounding box center [410, 107] width 130 height 13
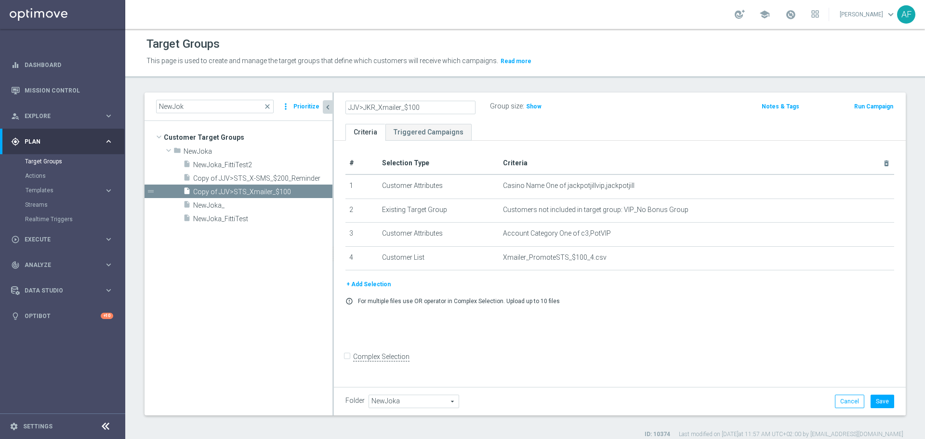
click at [401, 106] on input "JJV>JKR_Xmailer_$100" at bounding box center [410, 107] width 130 height 13
click at [401, 110] on input "JJV>JKR_$100" at bounding box center [410, 107] width 130 height 13
type input "JJV>JKR_Tier1"
click at [529, 132] on ul "Criteria Triggered Campaigns" at bounding box center [620, 132] width 572 height 17
click at [875, 405] on button "Save" at bounding box center [883, 401] width 24 height 13
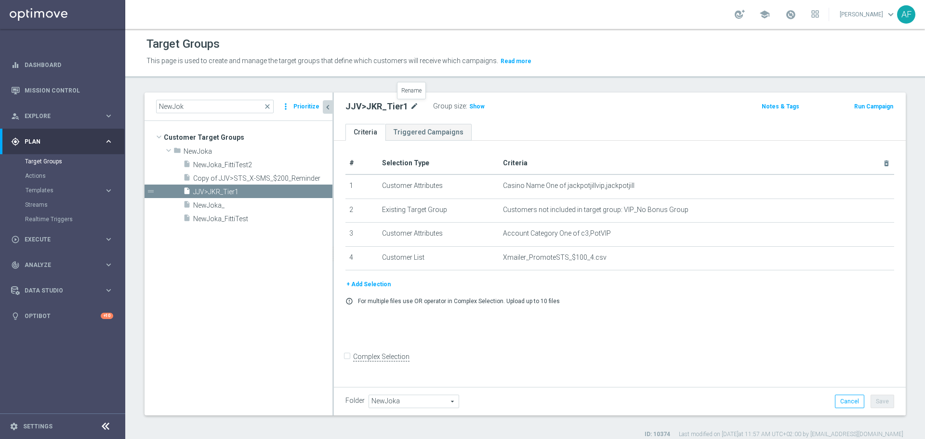
click at [412, 106] on icon "mode_edit" at bounding box center [414, 107] width 9 height 12
click at [399, 109] on input "JJV>JKR_Tier1" at bounding box center [410, 107] width 130 height 13
click at [531, 138] on ul "Criteria Triggered Campaigns" at bounding box center [620, 132] width 572 height 17
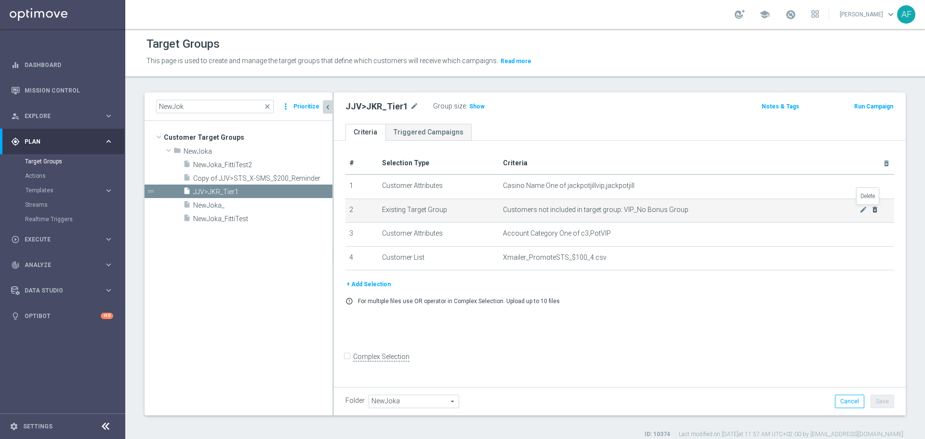
click at [871, 210] on icon "delete_forever" at bounding box center [875, 210] width 8 height 8
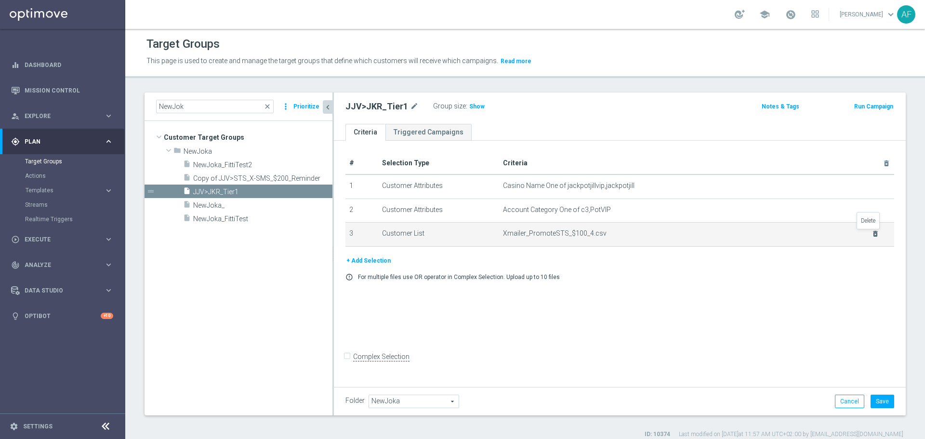
click at [872, 235] on icon "delete_forever" at bounding box center [876, 234] width 8 height 8
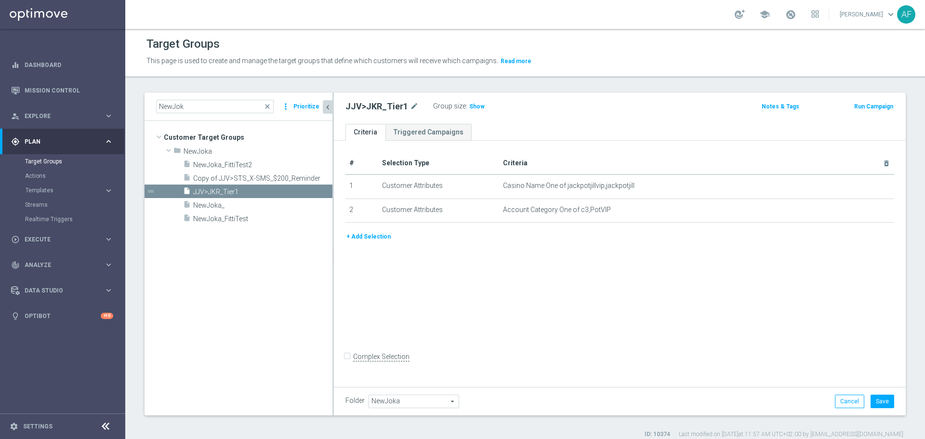
click at [365, 238] on button "+ Add Selection" at bounding box center [368, 236] width 46 height 11
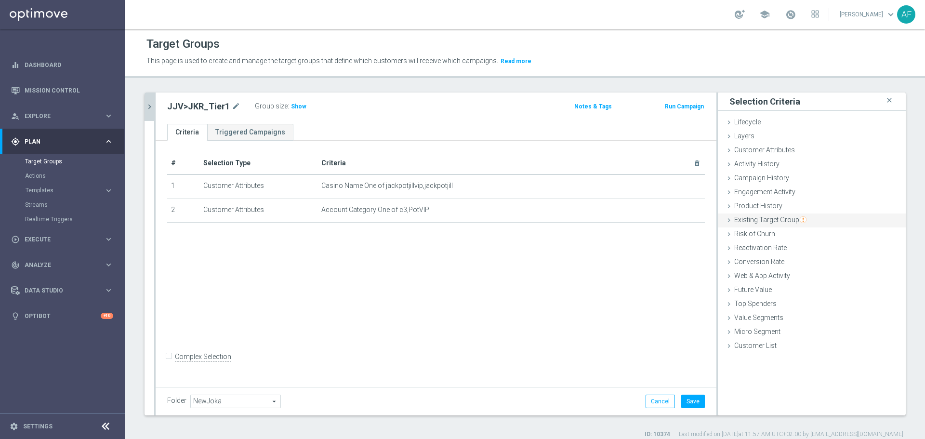
click at [775, 218] on span "Existing Target Group" at bounding box center [770, 220] width 72 height 8
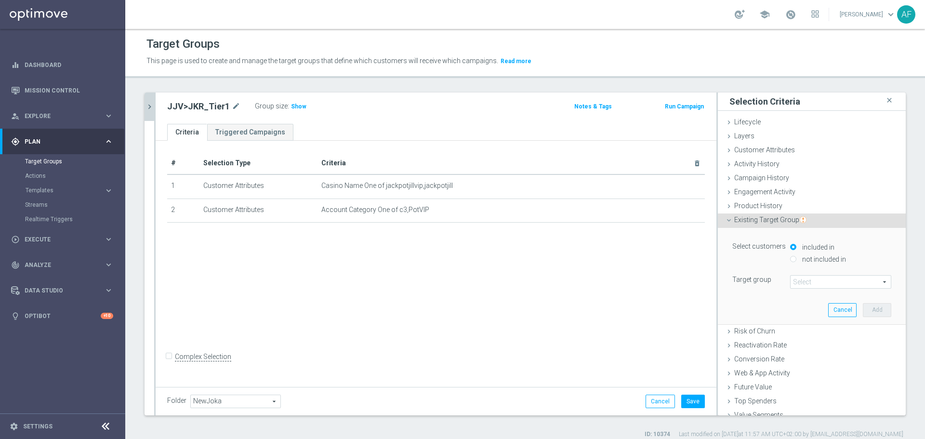
click at [801, 259] on label "not included in" at bounding box center [823, 259] width 46 height 9
click at [796, 259] on input "not included in" at bounding box center [793, 259] width 6 height 6
radio input "true"
click at [801, 285] on span at bounding box center [841, 282] width 100 height 13
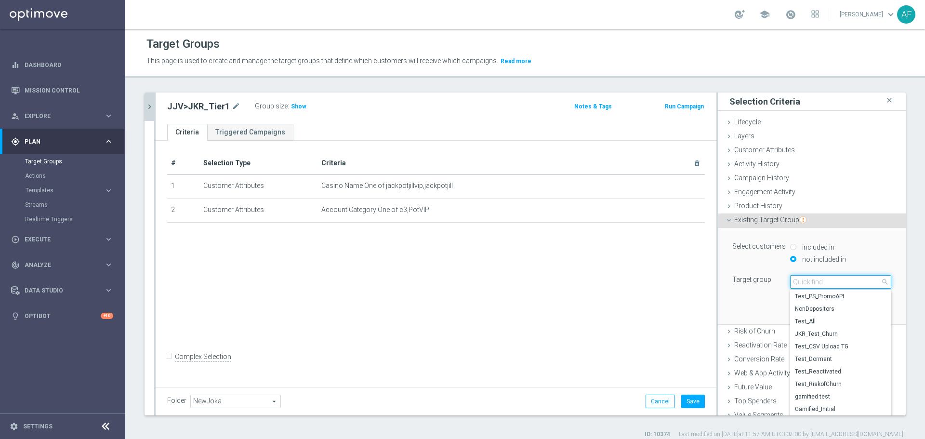
click at [801, 285] on input "search" at bounding box center [840, 281] width 101 height 13
type input "N"
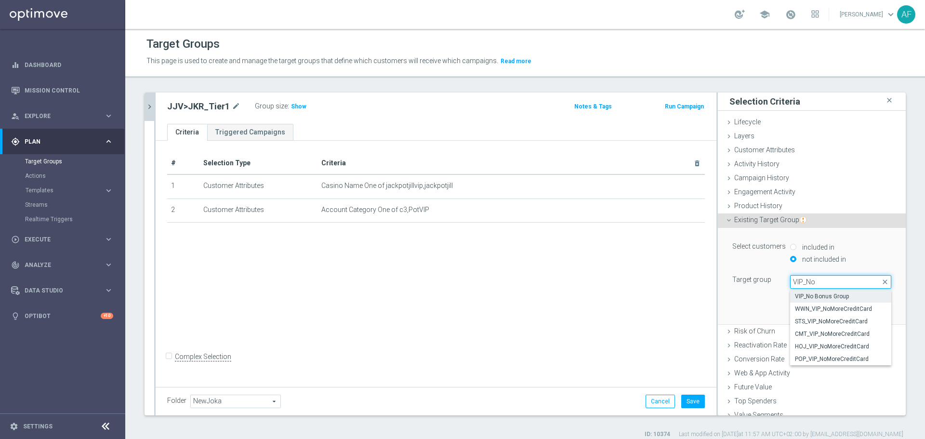
type input "VIP_No"
click at [808, 295] on span "VIP_No Bonus Group" at bounding box center [841, 296] width 92 height 8
type input "VIP_No Bonus Group"
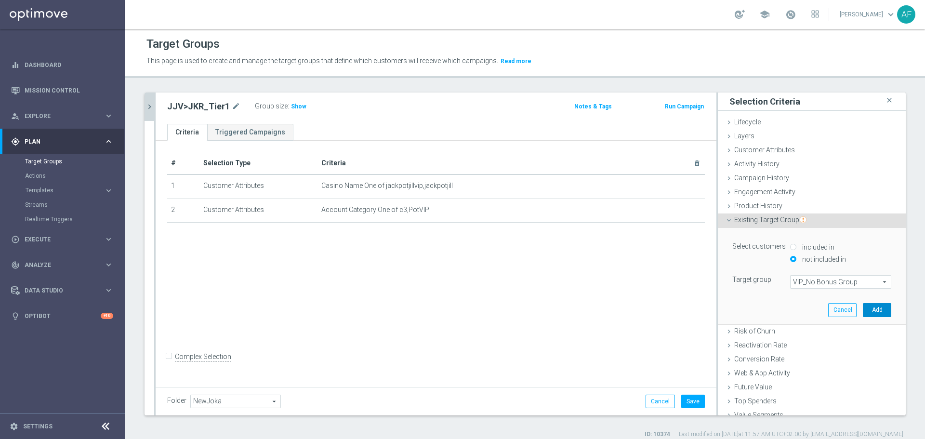
click at [865, 308] on button "Add" at bounding box center [877, 309] width 28 height 13
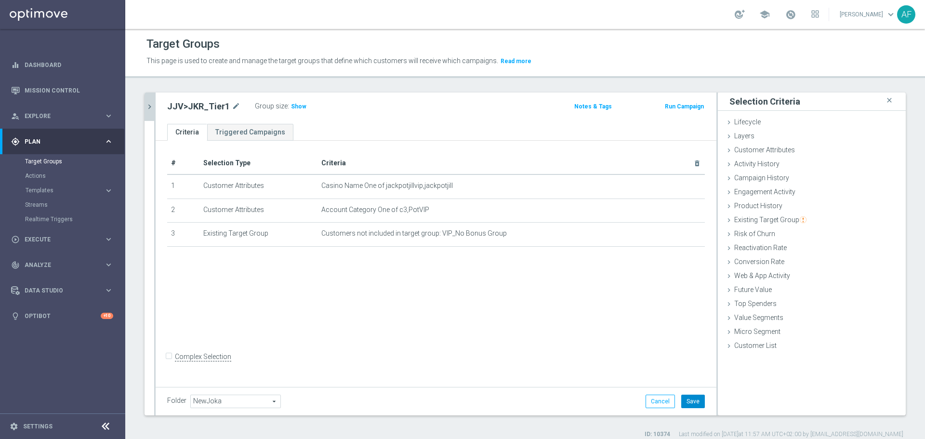
click at [686, 398] on button "Save" at bounding box center [693, 401] width 24 height 13
click at [153, 107] on icon "chevron_right" at bounding box center [149, 106] width 9 height 9
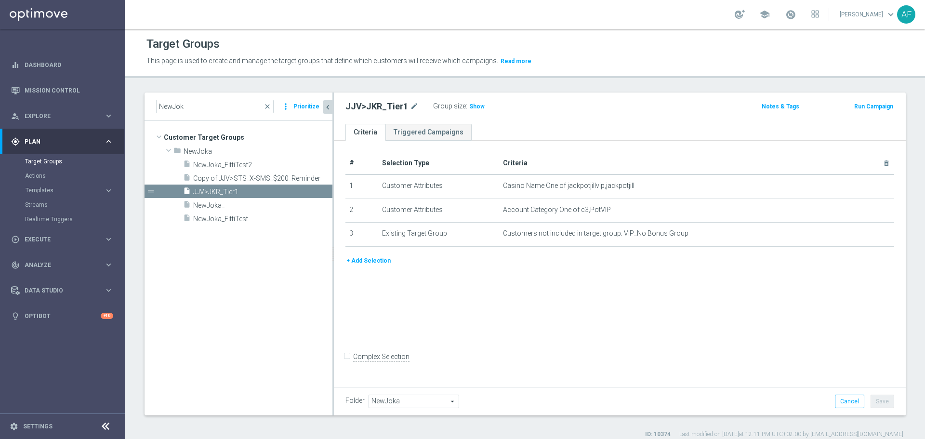
click at [379, 260] on button "+ Add Selection" at bounding box center [368, 260] width 46 height 11
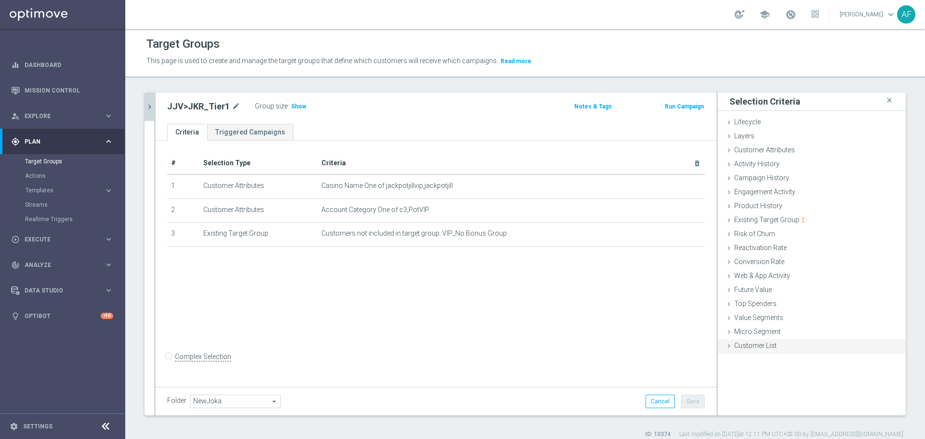
click at [743, 343] on span "Customer List" at bounding box center [755, 346] width 42 height 8
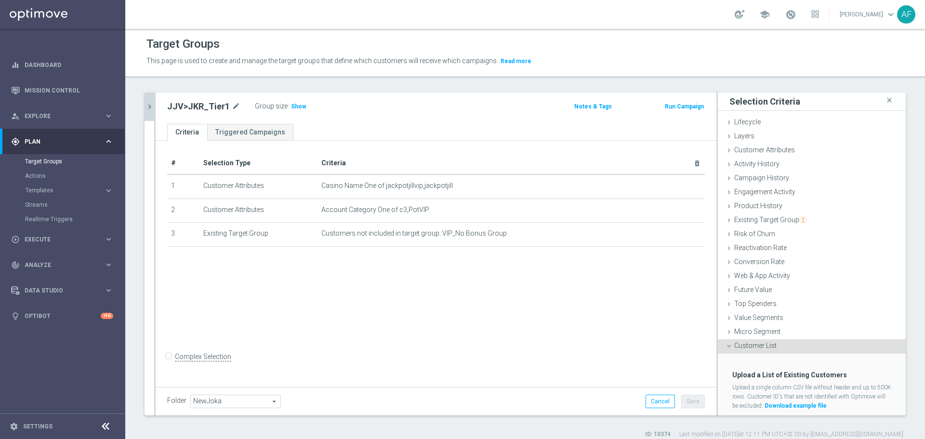
scroll to position [25, 0]
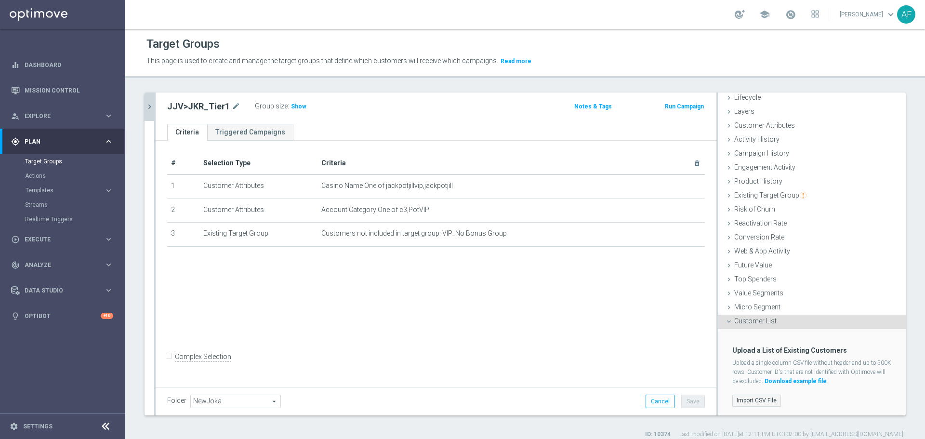
click at [761, 400] on label "Import CSV File" at bounding box center [756, 401] width 49 height 12
click at [0, 0] on input "Import CSV File" at bounding box center [0, 0] width 0 height 0
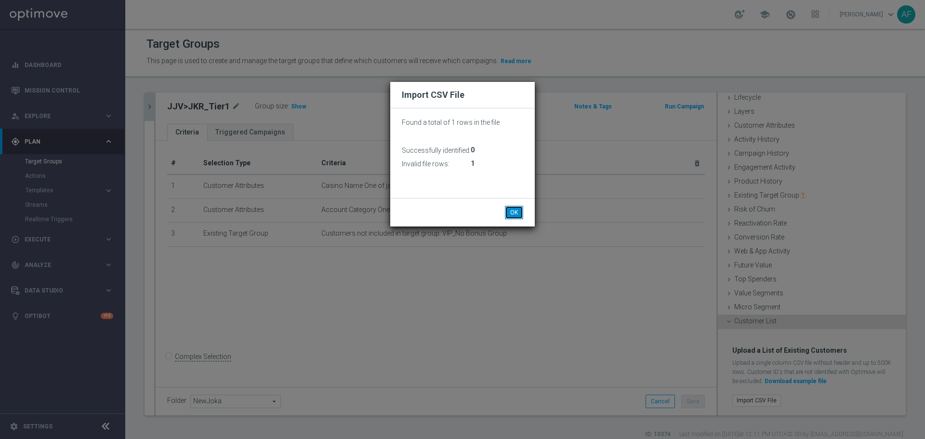
click at [512, 213] on button "OK" at bounding box center [514, 212] width 18 height 13
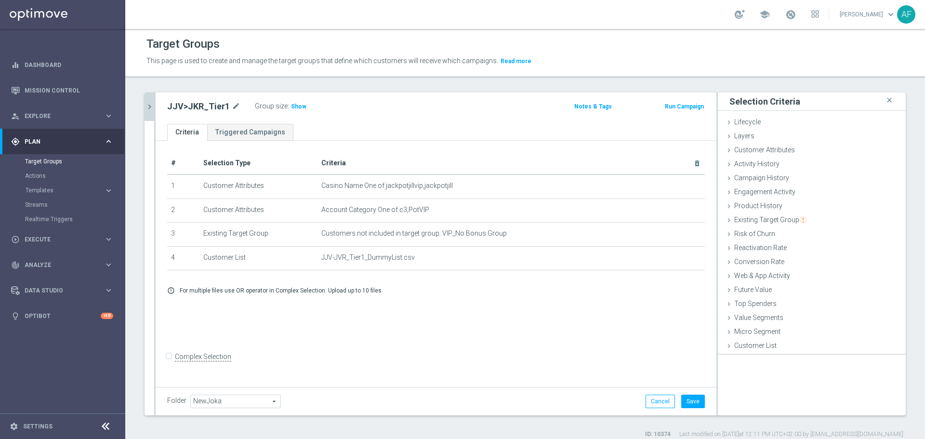
scroll to position [0, 0]
click at [683, 398] on button "Save" at bounding box center [693, 401] width 24 height 13
click at [151, 108] on icon "chevron_right" at bounding box center [149, 106] width 9 height 9
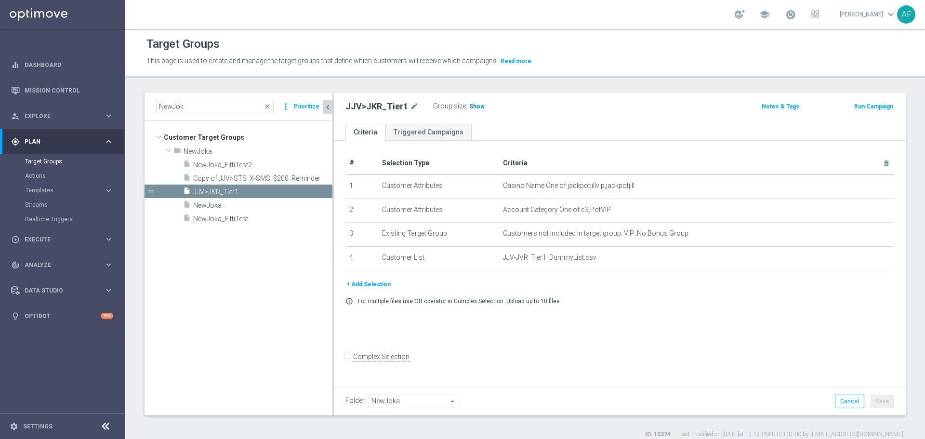
click at [475, 108] on span "Show" at bounding box center [476, 106] width 15 height 7
click at [260, 204] on span "NewJoka_" at bounding box center [251, 205] width 116 height 8
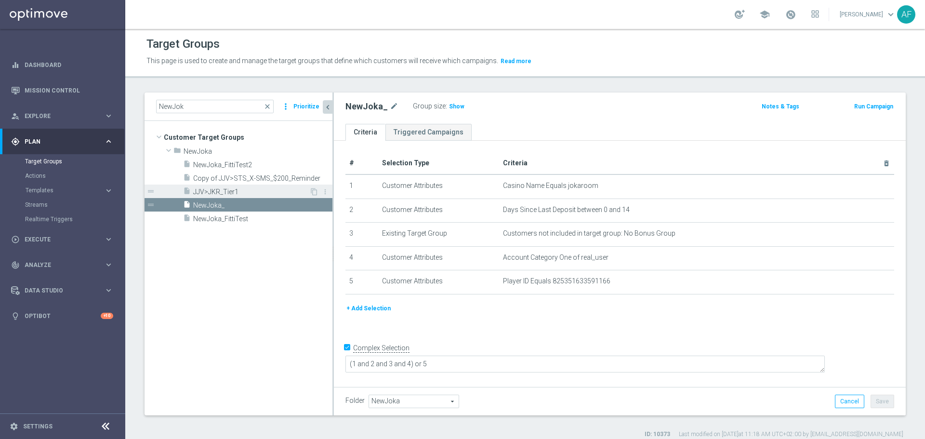
click at [265, 186] on div "insert_drive_file JJV>JKR_Tier1" at bounding box center [246, 191] width 126 height 13
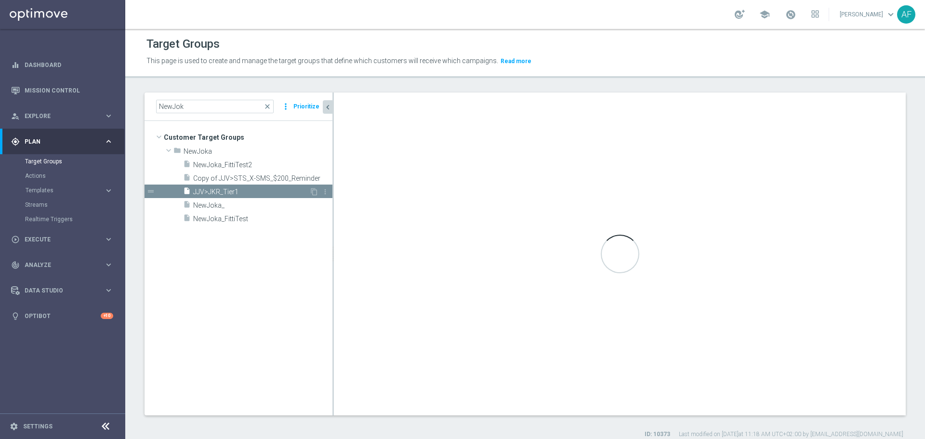
checkbox input "false"
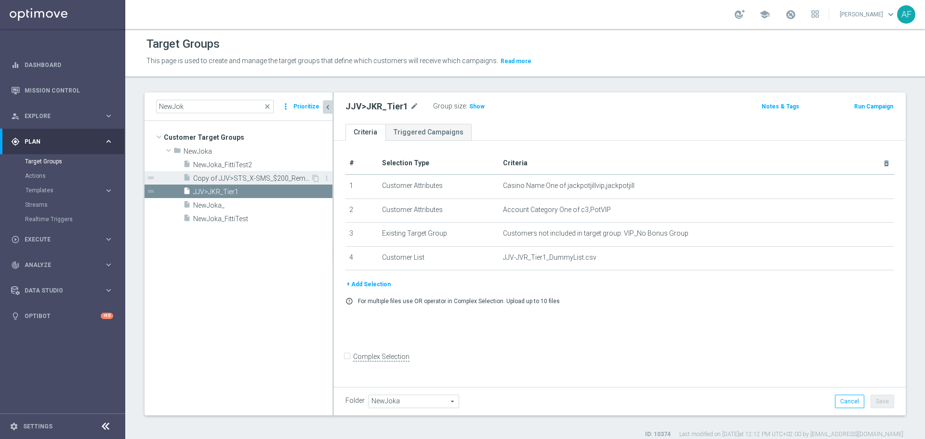
click at [273, 178] on span "Copy of JJV>STS_X-SMS_$200_Reminder" at bounding box center [252, 178] width 118 height 8
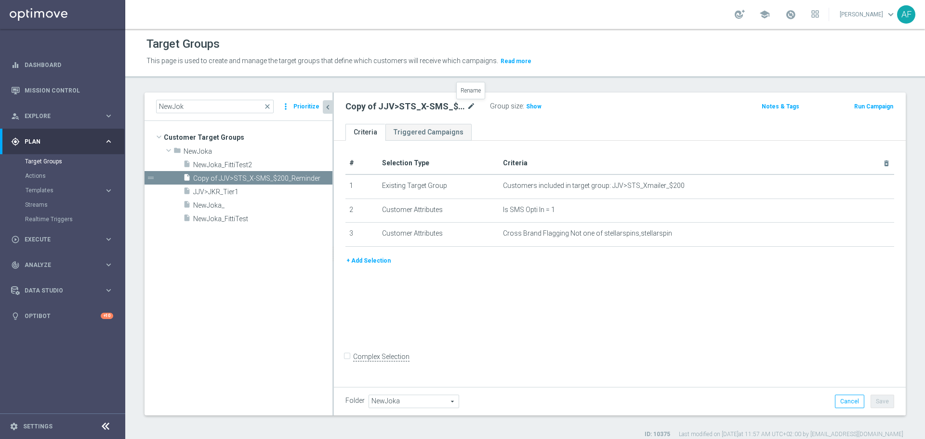
click at [471, 108] on icon "mode_edit" at bounding box center [471, 107] width 9 height 12
click at [442, 108] on input "Copy of JJV>STS_X-SMS_$200_Reminder" at bounding box center [410, 107] width 130 height 13
drag, startPoint x: 371, startPoint y: 106, endPoint x: 330, endPoint y: 113, distance: 42.4
click at [330, 113] on as-split "NewJok close more_vert Prioritize Customer Target Groups library_add create_new…" at bounding box center [525, 254] width 761 height 323
click at [352, 109] on input "JJV>STS_X-SMS_$200_Reminder" at bounding box center [410, 107] width 130 height 13
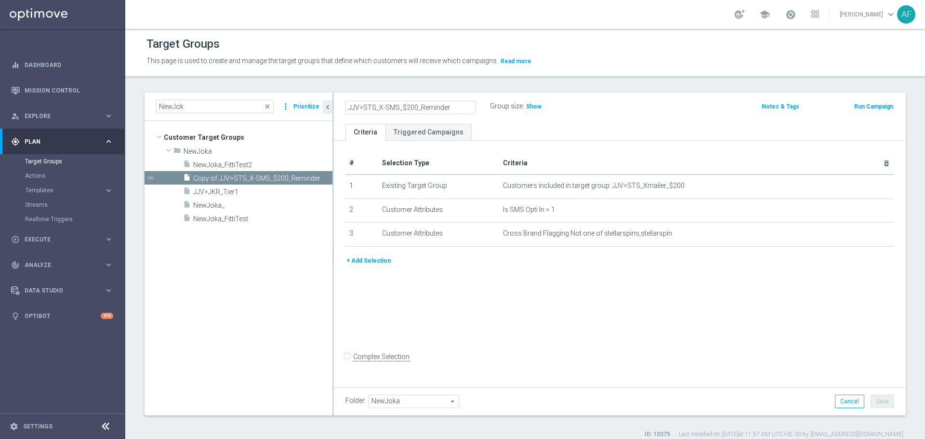
click at [375, 108] on input "JJV>STS_X-SMS_$200_Reminder" at bounding box center [410, 107] width 130 height 13
click at [379, 108] on input "JJV>JKR_X-SMS_$200_Reminder" at bounding box center [410, 107] width 130 height 13
type input "JJV>JKR_Tier1_Reminder"
click at [520, 130] on ul "Criteria Triggered Campaigns" at bounding box center [620, 132] width 572 height 17
click at [873, 398] on button "Save" at bounding box center [883, 401] width 24 height 13
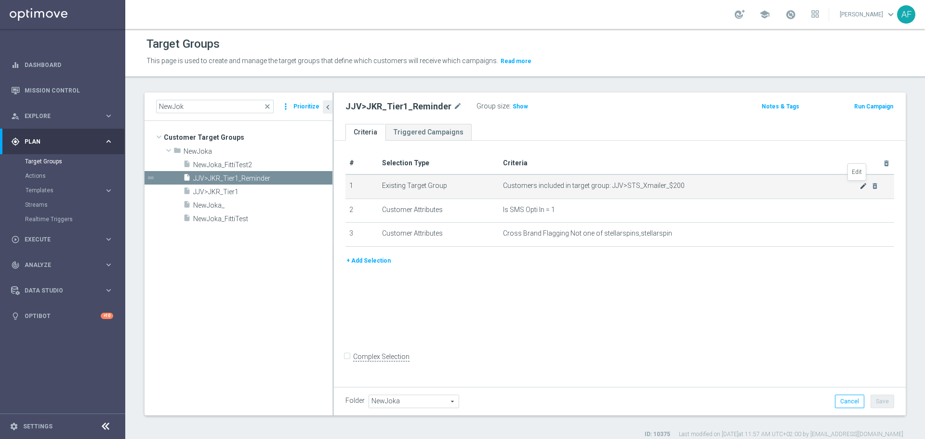
click at [860, 187] on icon "mode_edit" at bounding box center [864, 186] width 8 height 8
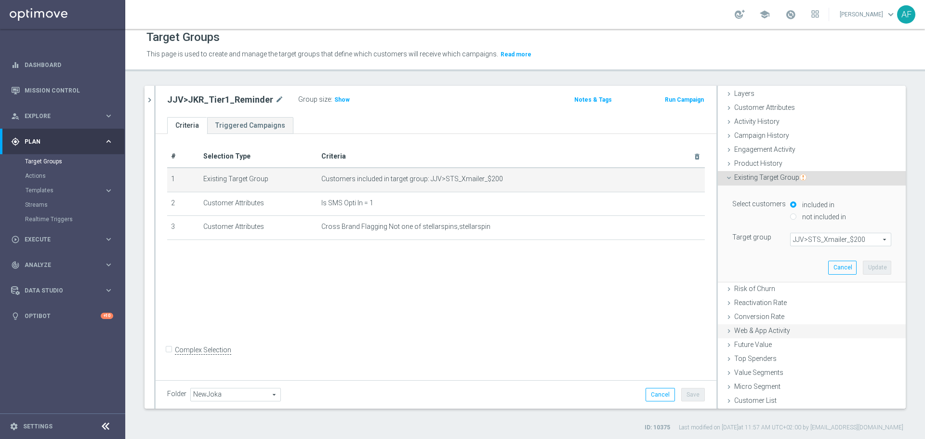
scroll to position [9, 0]
click at [825, 239] on span "JJV>STS_Xmailer_$200" at bounding box center [841, 237] width 100 height 13
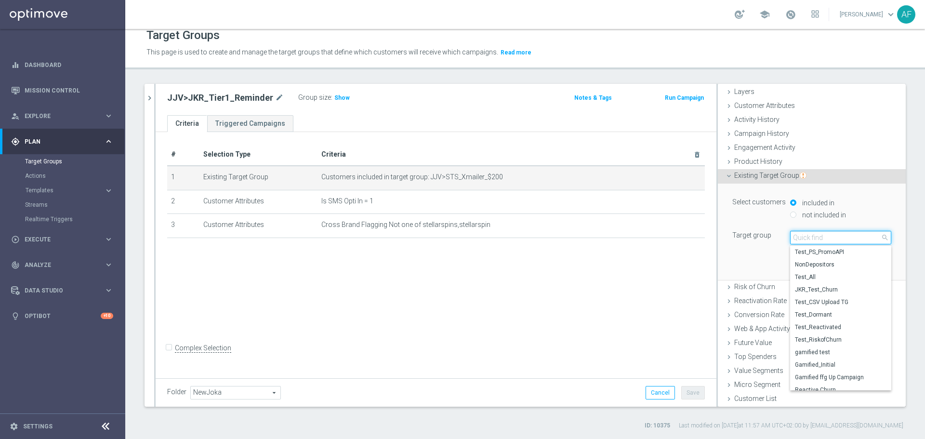
click at [825, 238] on input "search" at bounding box center [840, 237] width 101 height 13
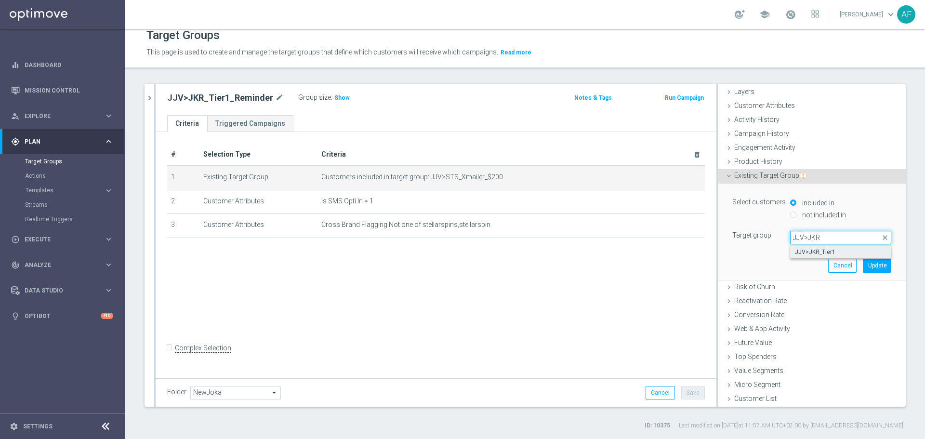
type input "JJV>JKR"
click at [821, 253] on span "JJV>JKR_Tier1" at bounding box center [841, 252] width 92 height 8
type input "JJV>JKR_Tier1"
click at [863, 267] on button "Update" at bounding box center [877, 265] width 28 height 13
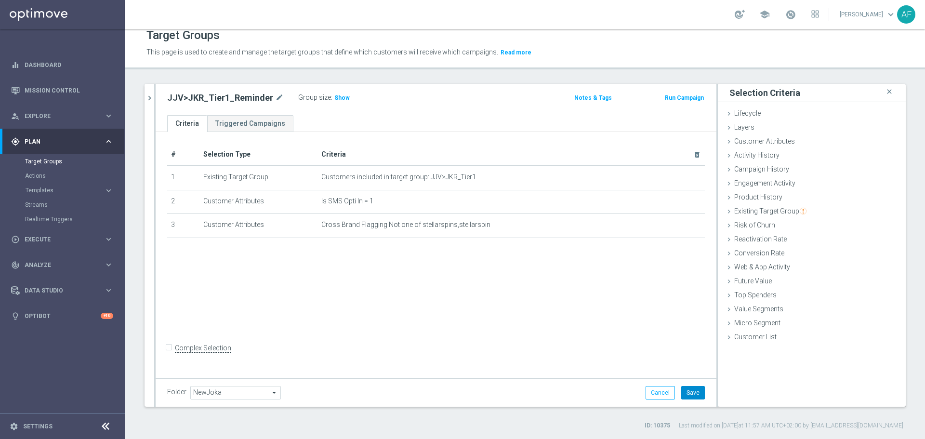
click at [691, 389] on button "Save" at bounding box center [693, 392] width 24 height 13
click at [153, 99] on icon "chevron_right" at bounding box center [149, 97] width 9 height 9
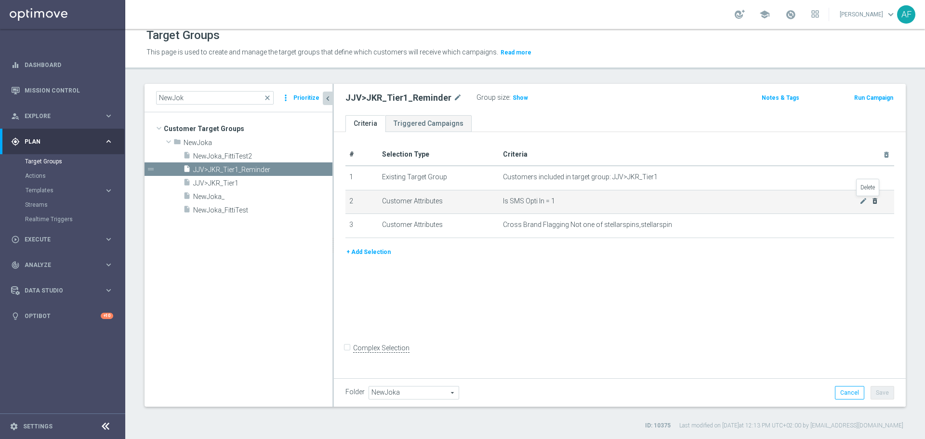
click at [871, 202] on icon "delete_forever" at bounding box center [875, 201] width 8 height 8
click at [860, 202] on icon "mode_edit" at bounding box center [864, 201] width 8 height 8
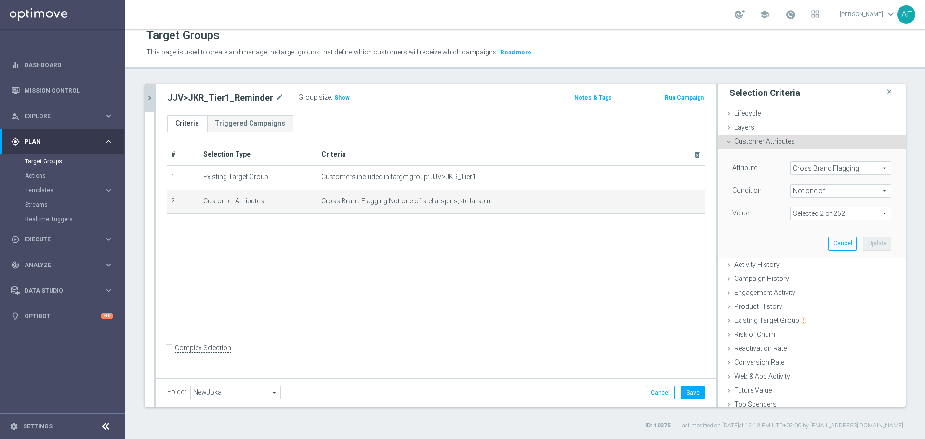
click at [829, 213] on span at bounding box center [841, 213] width 100 height 13
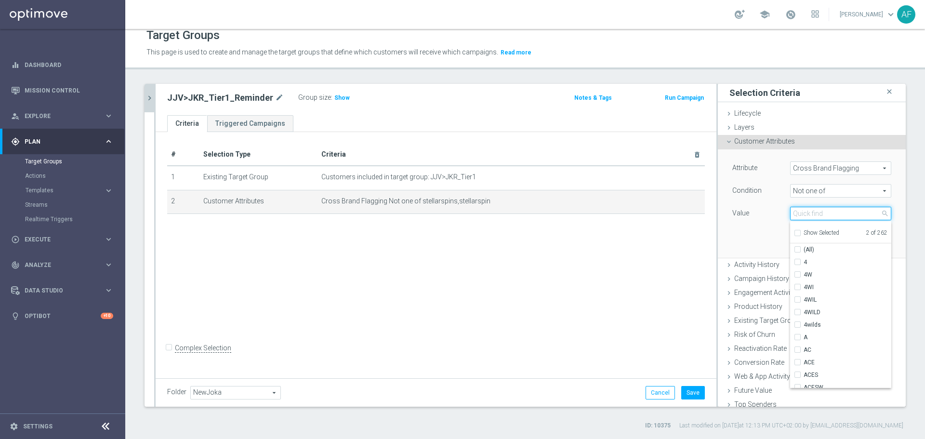
click at [812, 215] on input "search" at bounding box center [840, 213] width 101 height 13
type input "Jokaroo"
checkbox input "true"
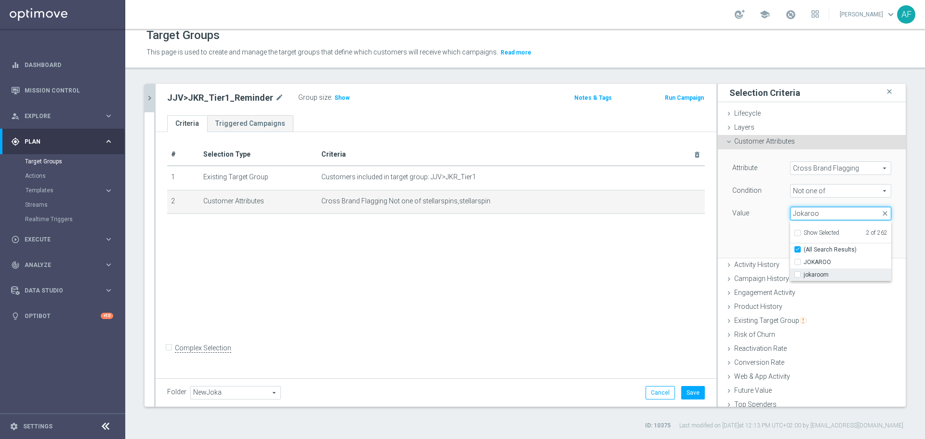
type input "Jokaroo"
click at [816, 273] on span "jokaroom" at bounding box center [848, 275] width 88 height 8
click at [804, 273] on input "jokaroom" at bounding box center [800, 275] width 6 height 6
checkbox input "true"
type input "Selected 3 of 262"
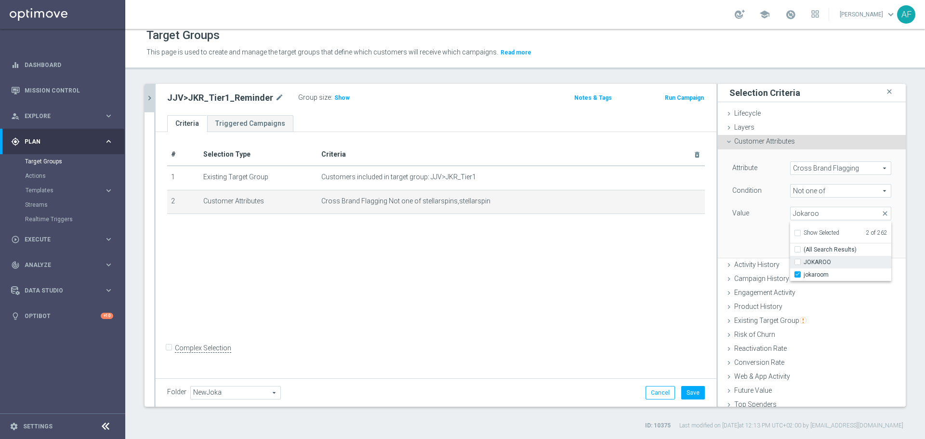
checkbox input "false"
click at [811, 216] on input "Jokaroo" at bounding box center [840, 213] width 101 height 13
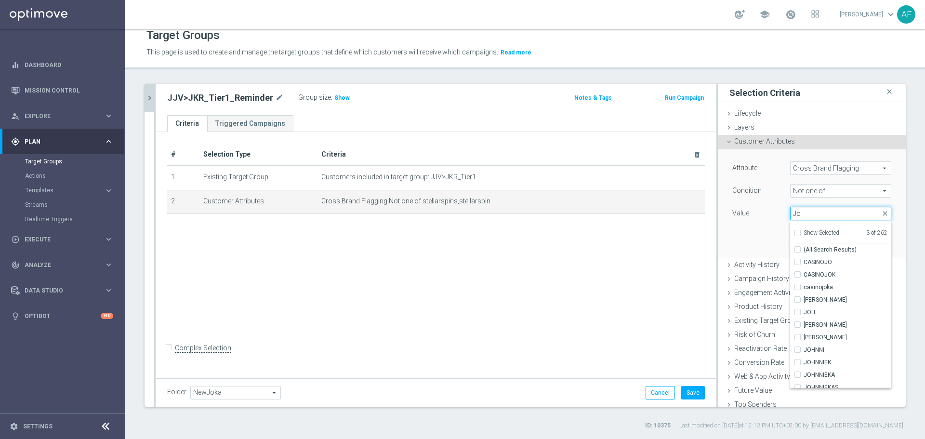
type input "J"
click at [809, 230] on span "Show Selected" at bounding box center [822, 232] width 36 height 7
click at [800, 231] on input "Show Selected" at bounding box center [797, 234] width 6 height 6
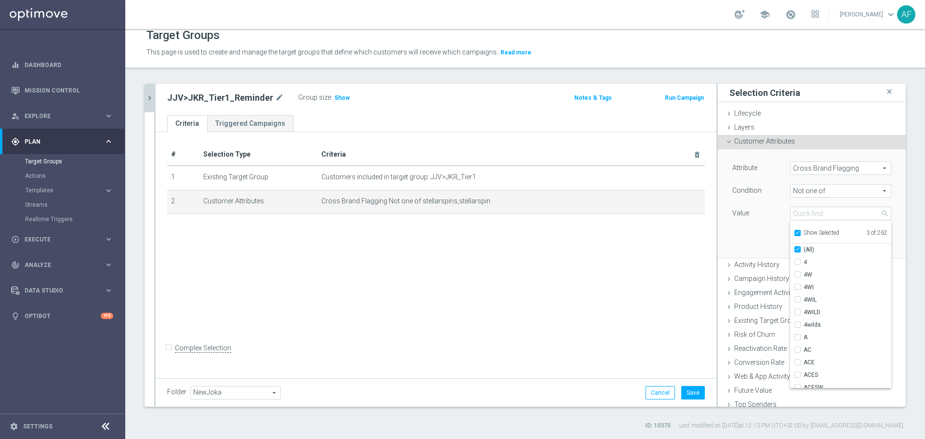
checkbox input "true"
click at [811, 275] on span "stellarspin" at bounding box center [848, 275] width 88 height 8
click at [804, 275] on input "stellarspin" at bounding box center [800, 275] width 6 height 6
checkbox input "false"
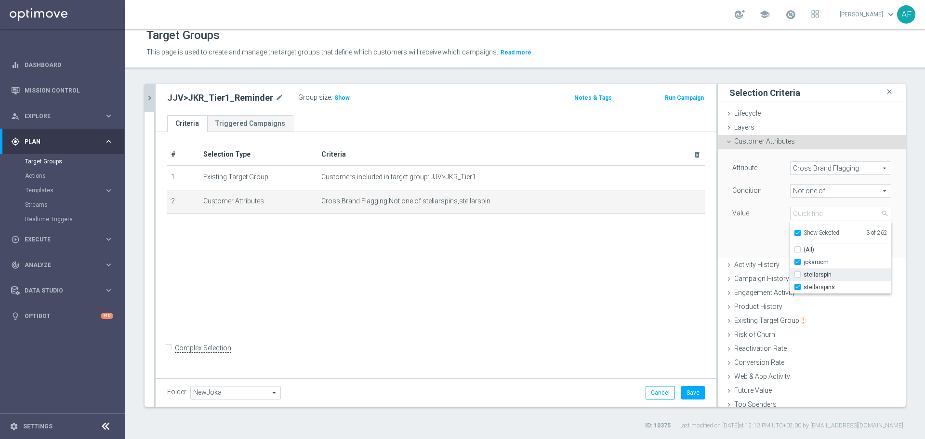
type input "Selected 2 of 262"
checkbox input "false"
click at [814, 283] on span "stellarspins" at bounding box center [848, 287] width 88 height 8
click at [804, 284] on input "stellarspins" at bounding box center [800, 287] width 6 height 6
checkbox input "false"
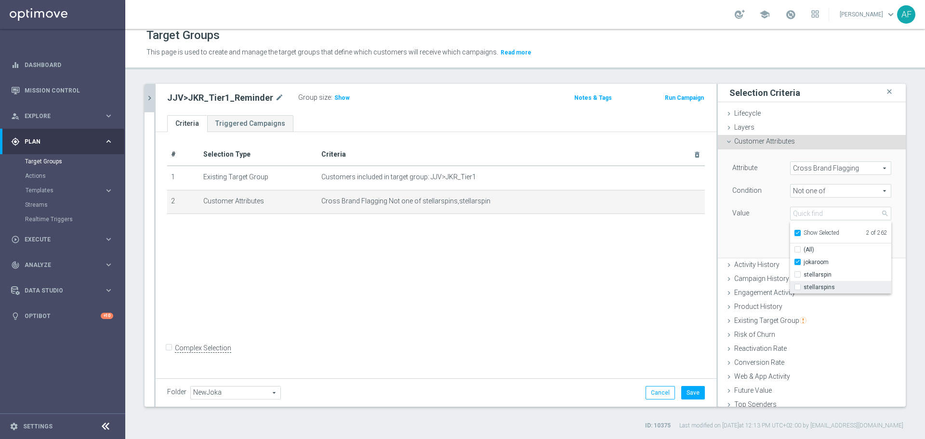
type input "jokaroom"
click at [751, 236] on div "Attribute Cross Brand Flagging Cross Brand Flagging arrow_drop_down search Cond…" at bounding box center [811, 203] width 173 height 108
click at [863, 239] on button "Update" at bounding box center [877, 243] width 28 height 13
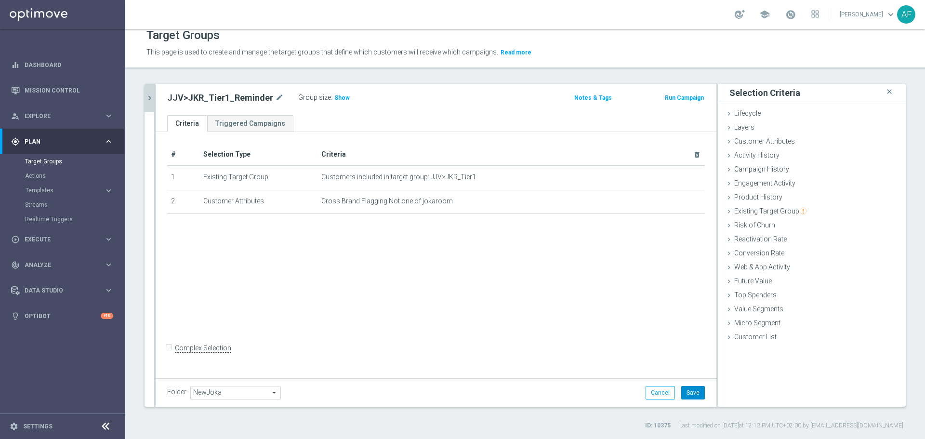
click at [688, 393] on button "Save" at bounding box center [693, 392] width 24 height 13
click at [147, 97] on icon "chevron_right" at bounding box center [149, 97] width 9 height 9
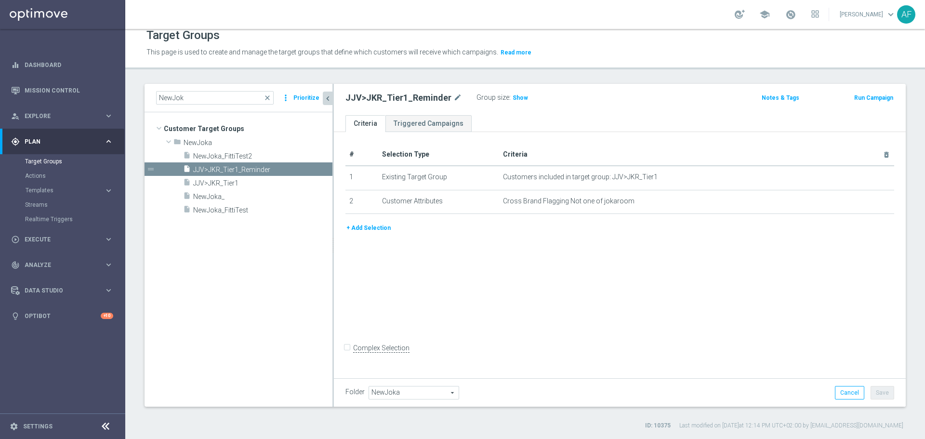
click at [378, 230] on button "+ Add Selection" at bounding box center [368, 228] width 46 height 11
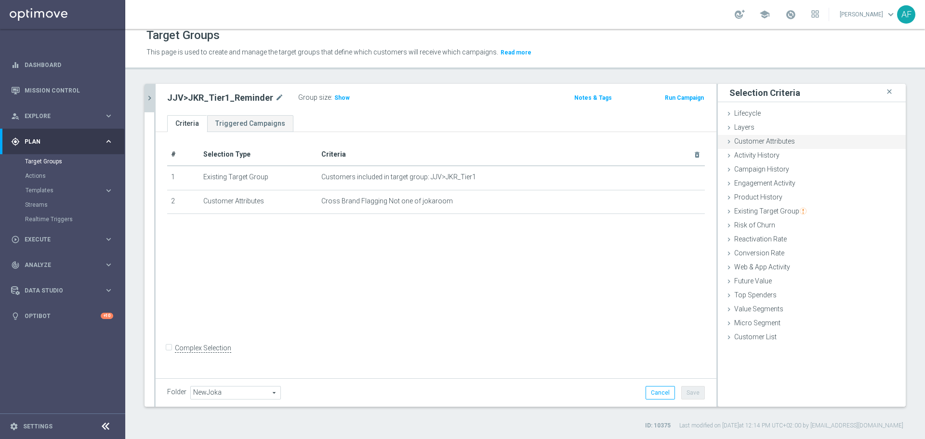
click at [778, 144] on span "Customer Attributes" at bounding box center [764, 141] width 61 height 8
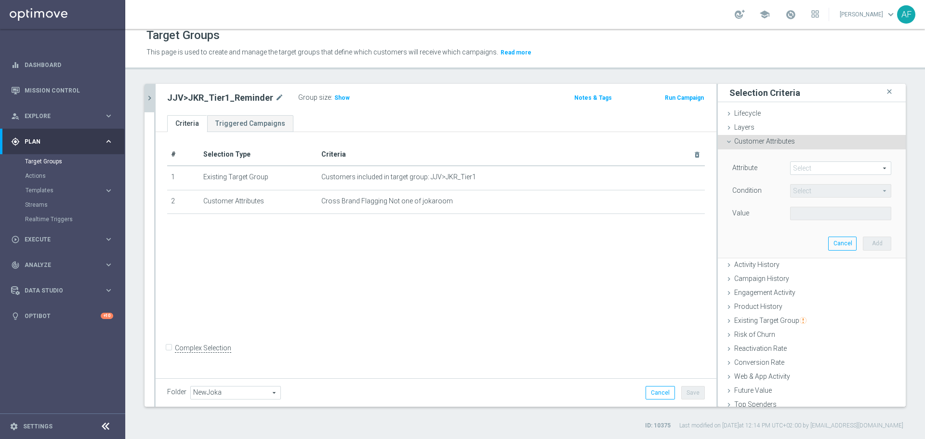
click at [805, 171] on span at bounding box center [841, 168] width 100 height 13
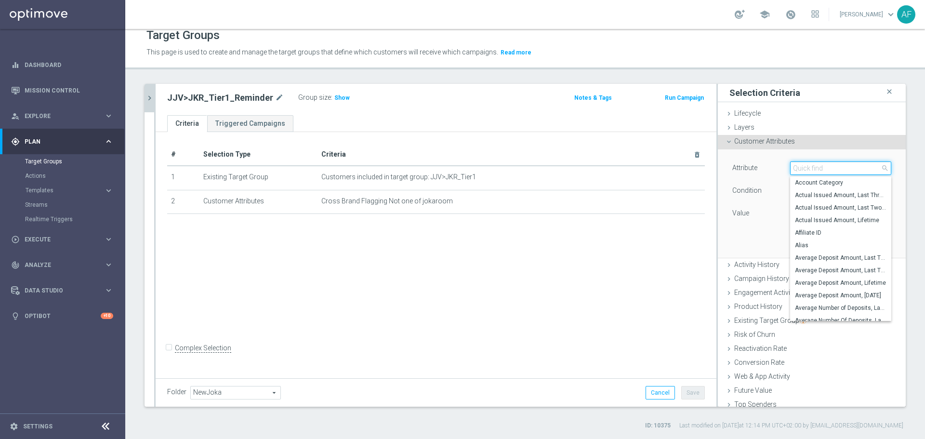
click at [807, 169] on input "search" at bounding box center [840, 167] width 101 height 13
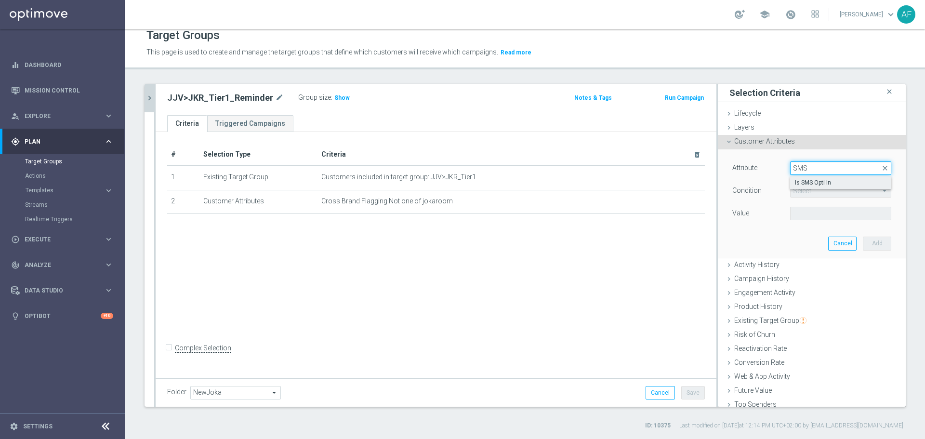
type input "SMS"
click at [815, 180] on span "Is SMS Opti In" at bounding box center [841, 183] width 92 height 8
type input "Is SMS Opti In"
type input "="
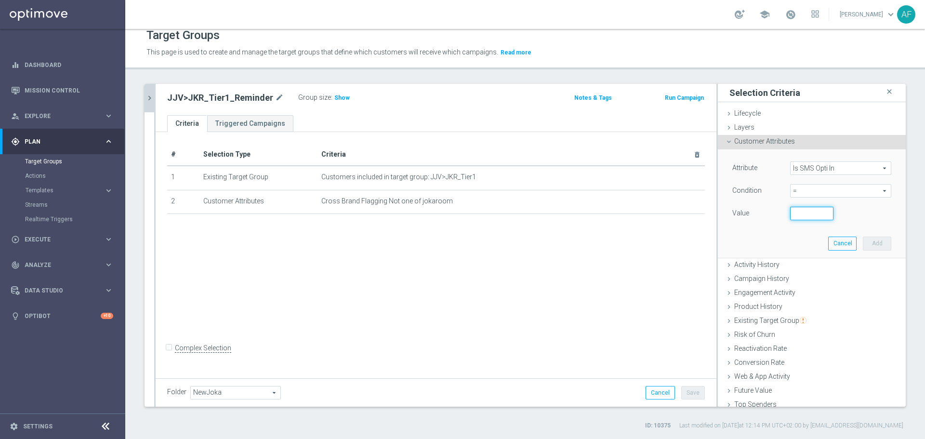
click at [803, 212] on input "number" at bounding box center [811, 213] width 43 height 13
type input "1"
click at [864, 240] on button "Add" at bounding box center [877, 243] width 28 height 13
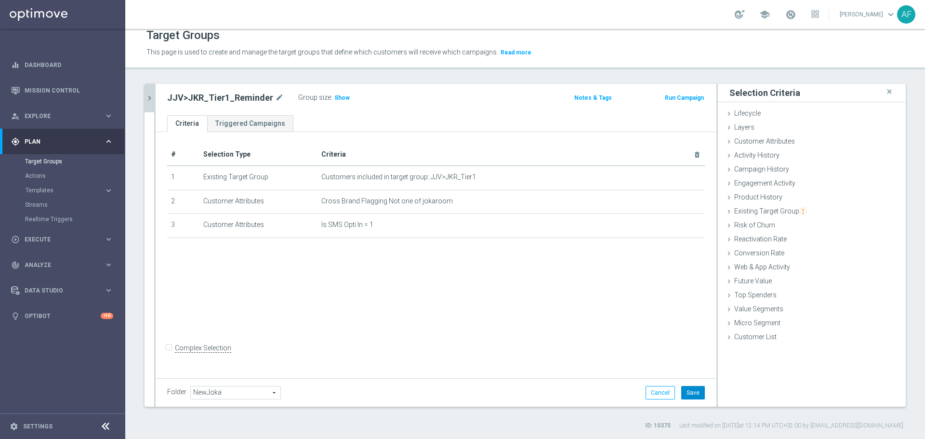
click at [689, 391] on button "Save" at bounding box center [693, 392] width 24 height 13
click at [147, 103] on button "chevron_right" at bounding box center [150, 98] width 10 height 28
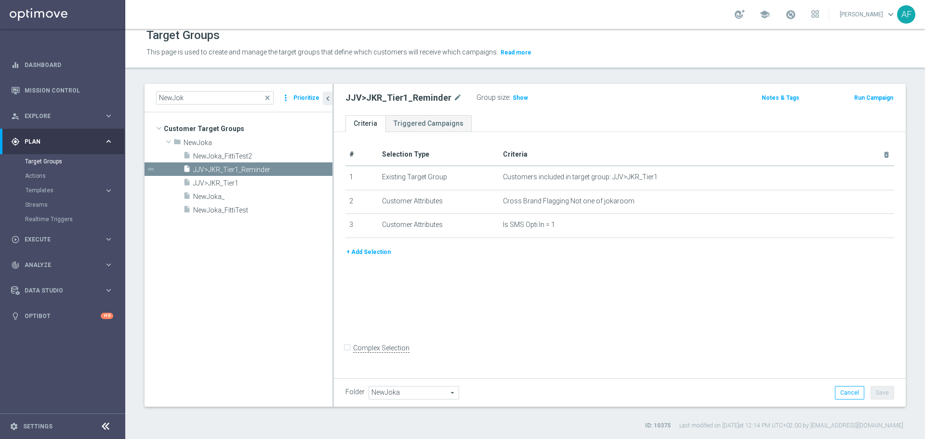
click at [272, 236] on tree-viewport "Customer Target Groups library_add create_new_folder folder" at bounding box center [239, 259] width 188 height 294
click at [516, 99] on span "Show" at bounding box center [520, 97] width 15 height 7
click at [261, 207] on span "NewJoka_FittiTest" at bounding box center [251, 210] width 116 height 8
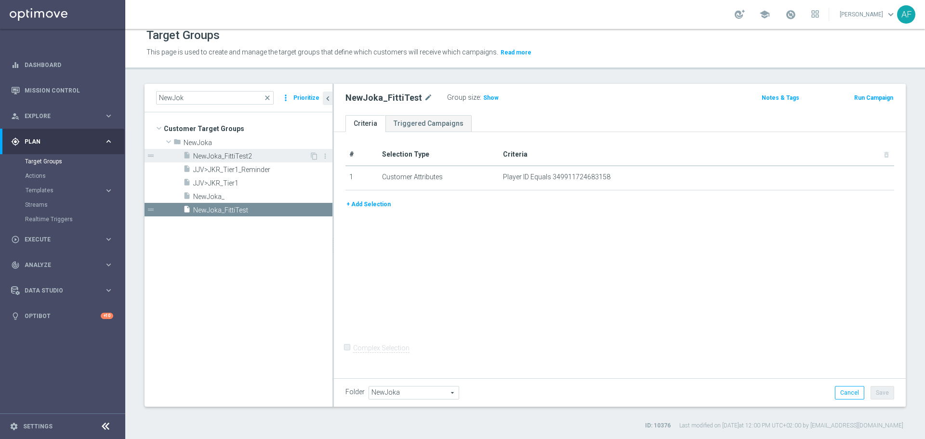
click at [267, 158] on span "NewJoka_FittiTest2" at bounding box center [251, 156] width 116 height 8
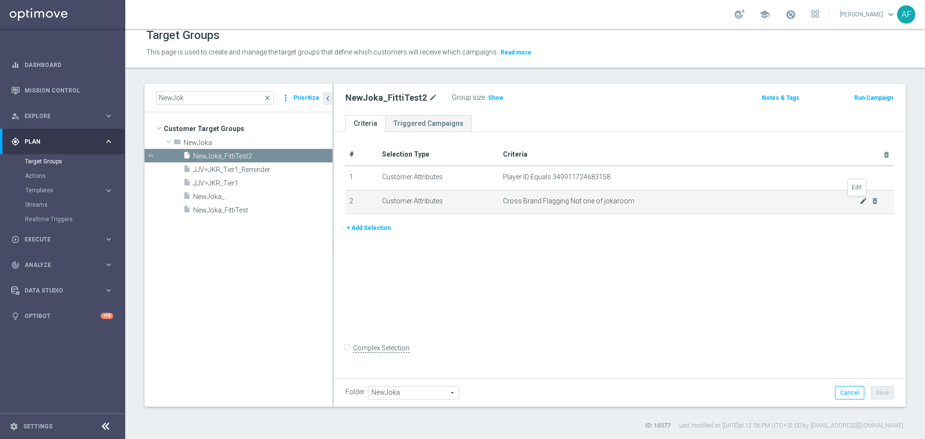
click at [860, 202] on icon "mode_edit" at bounding box center [864, 201] width 8 height 8
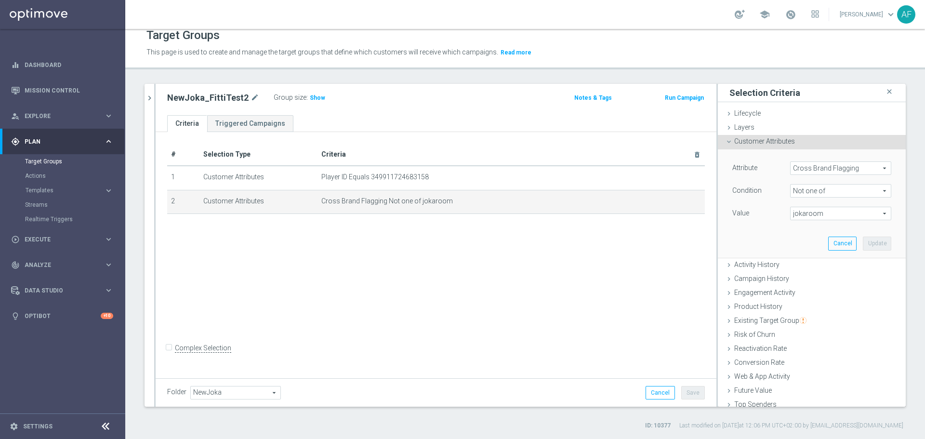
click at [831, 210] on span "jokaroom" at bounding box center [841, 213] width 100 height 13
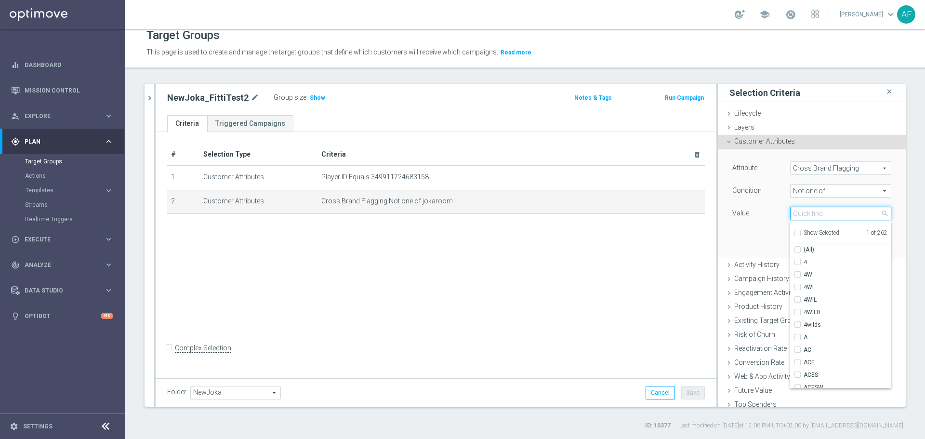
click at [828, 212] on input "search" at bounding box center [840, 213] width 101 height 13
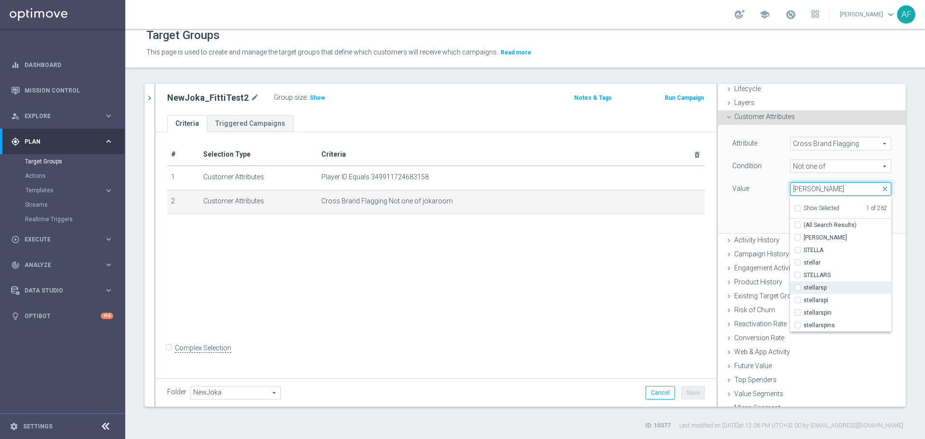
scroll to position [48, 0]
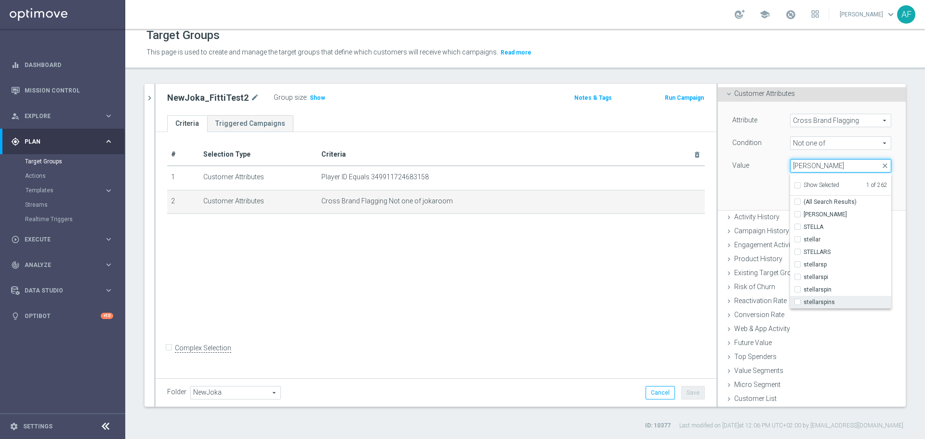
type input "[PERSON_NAME]"
click at [820, 304] on span "stellarspins" at bounding box center [848, 302] width 88 height 8
click at [804, 304] on input "stellarspins" at bounding box center [800, 302] width 6 height 6
checkbox input "true"
type input "Selected 2 of 262"
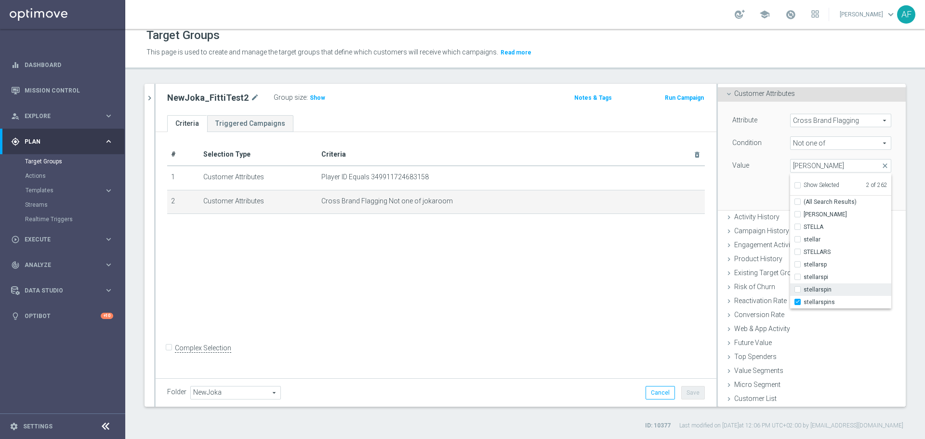
click at [817, 290] on span "stellarspin" at bounding box center [848, 290] width 88 height 8
click at [804, 290] on input "stellarspin" at bounding box center [800, 290] width 6 height 6
checkbox input "true"
type input "Selected 3 of 262"
click at [754, 195] on div "Attribute Cross Brand Flagging Cross Brand Flagging arrow_drop_down search Cond…" at bounding box center [811, 156] width 173 height 108
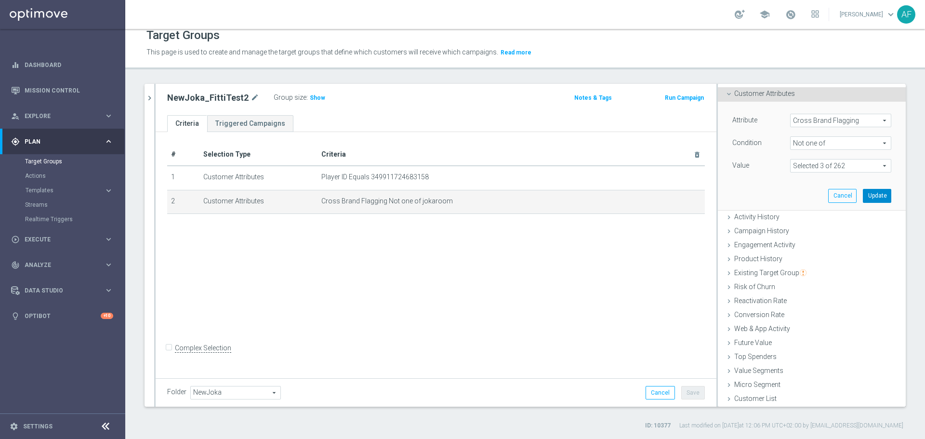
click at [863, 193] on button "Update" at bounding box center [877, 195] width 28 height 13
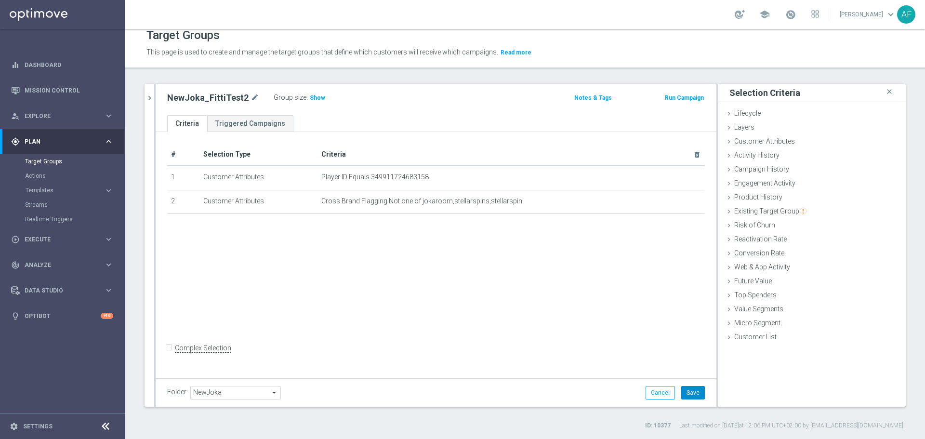
click at [685, 391] on button "Save" at bounding box center [693, 392] width 24 height 13
click at [310, 99] on span "Show" at bounding box center [317, 97] width 15 height 7
click at [154, 98] on div at bounding box center [154, 245] width 1 height 323
click at [152, 100] on icon "chevron_right" at bounding box center [149, 97] width 9 height 9
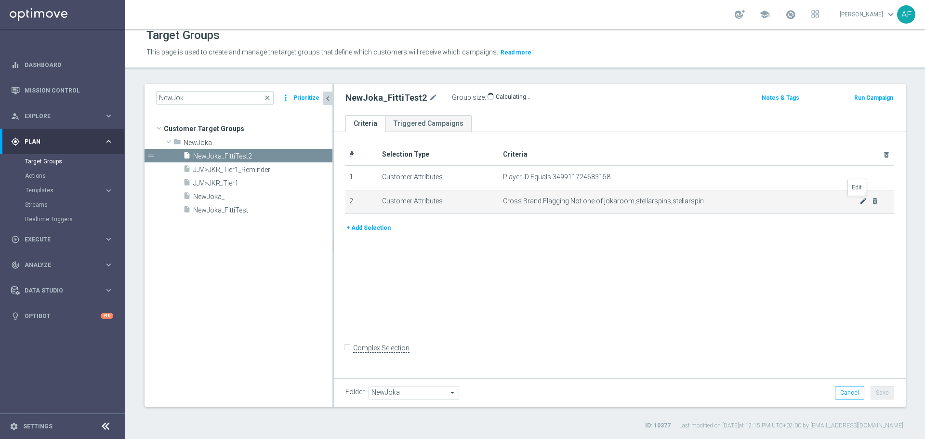
click at [860, 202] on icon "mode_edit" at bounding box center [864, 201] width 8 height 8
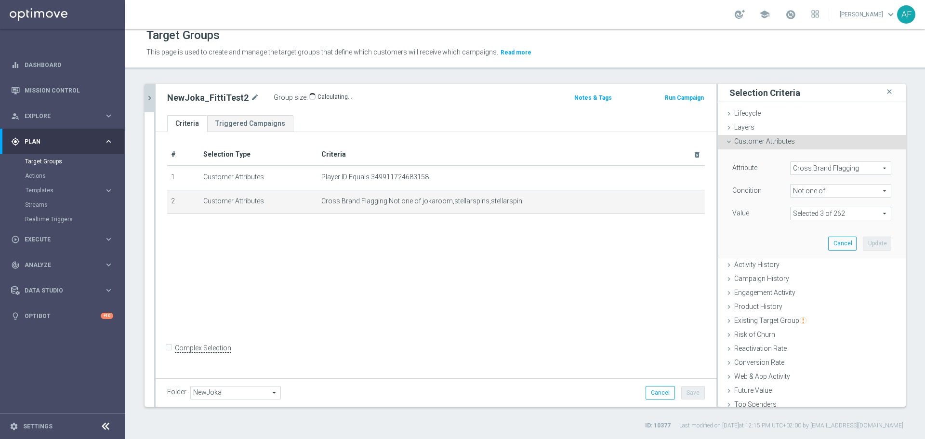
click at [841, 211] on span at bounding box center [841, 213] width 100 height 13
click at [804, 231] on span "Show Selected" at bounding box center [822, 232] width 36 height 7
click at [799, 231] on input "Show Selected" at bounding box center [797, 234] width 6 height 6
checkbox input "true"
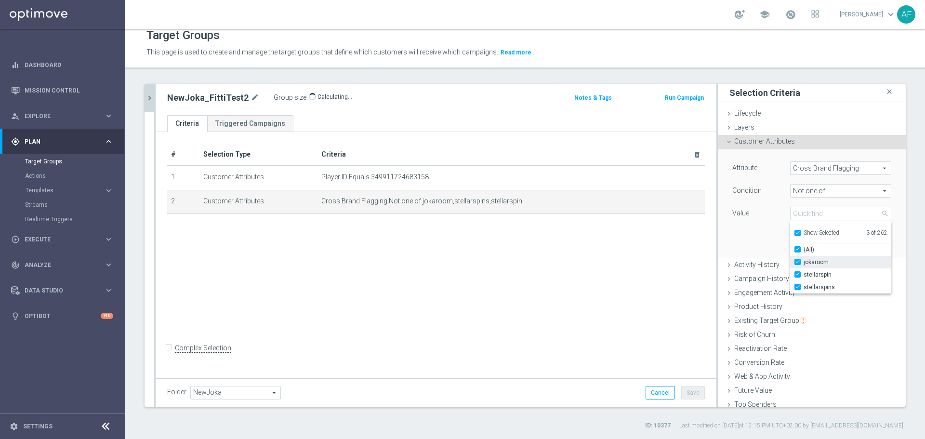
click at [804, 260] on span "jokaroom" at bounding box center [848, 262] width 88 height 8
click at [800, 260] on input "jokaroom" at bounding box center [800, 262] width 6 height 6
checkbox input "false"
type input "Selected 2 of 262"
checkbox input "false"
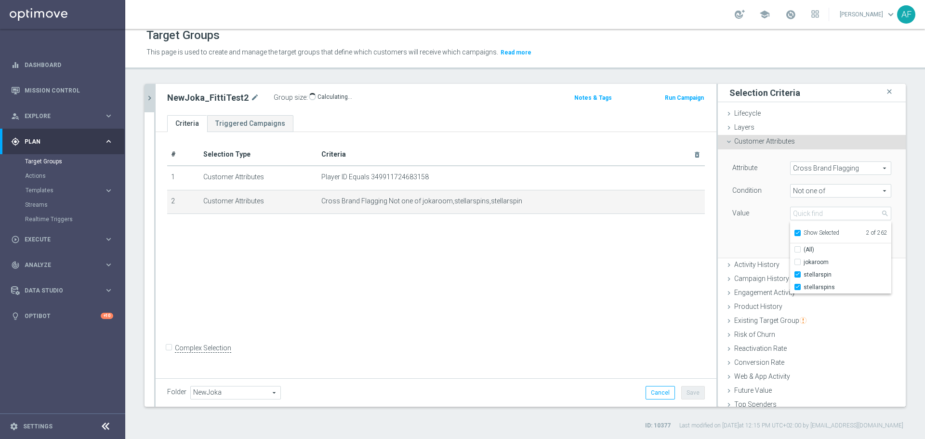
click at [744, 240] on div "Attribute Cross Brand Flagging Cross Brand Flagging arrow_drop_down search Cond…" at bounding box center [811, 203] width 173 height 108
click at [864, 244] on button "Update" at bounding box center [877, 243] width 28 height 13
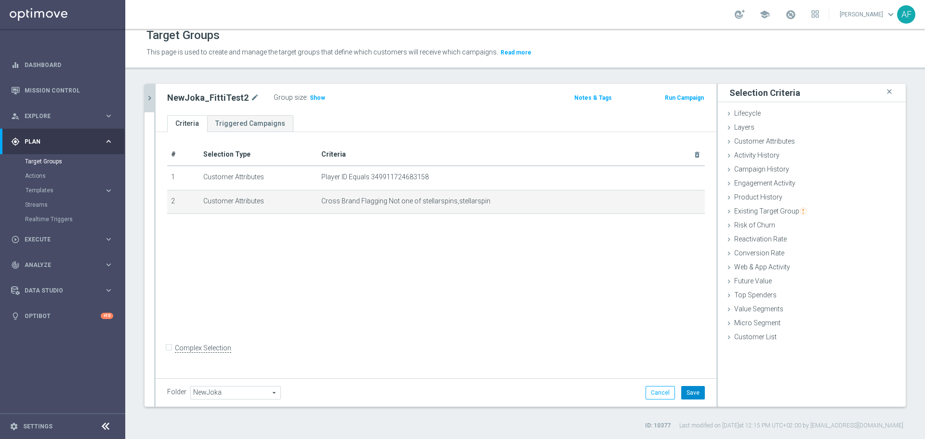
click at [685, 390] on button "Save" at bounding box center [693, 392] width 24 height 13
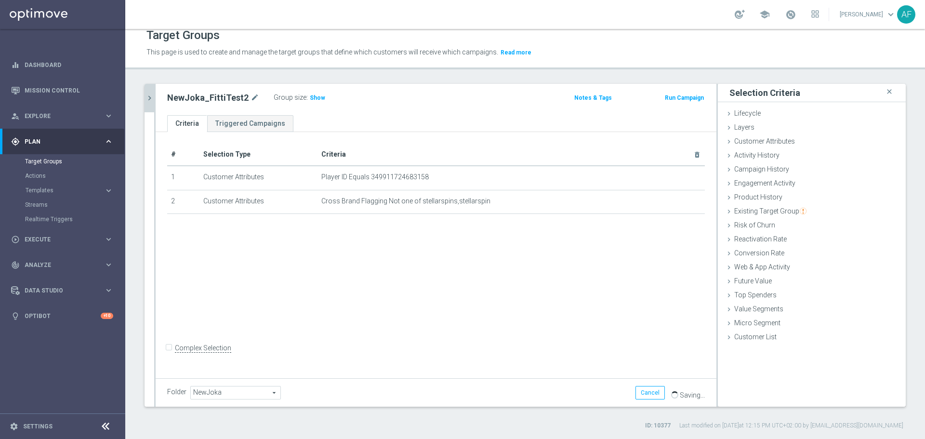
click at [154, 100] on div at bounding box center [154, 245] width 1 height 323
click at [150, 101] on icon "chevron_right" at bounding box center [149, 97] width 9 height 9
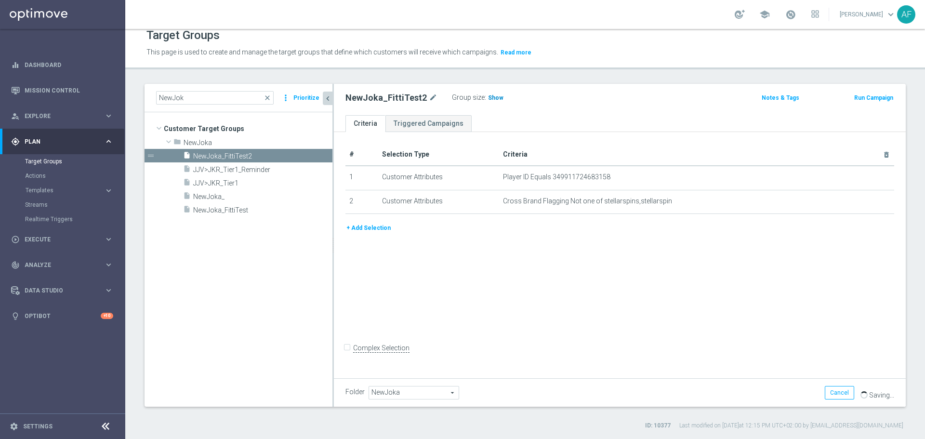
click at [488, 101] on span "Show" at bounding box center [495, 97] width 15 height 7
click at [251, 182] on span "JJV>JKR_Tier1" at bounding box center [251, 183] width 116 height 8
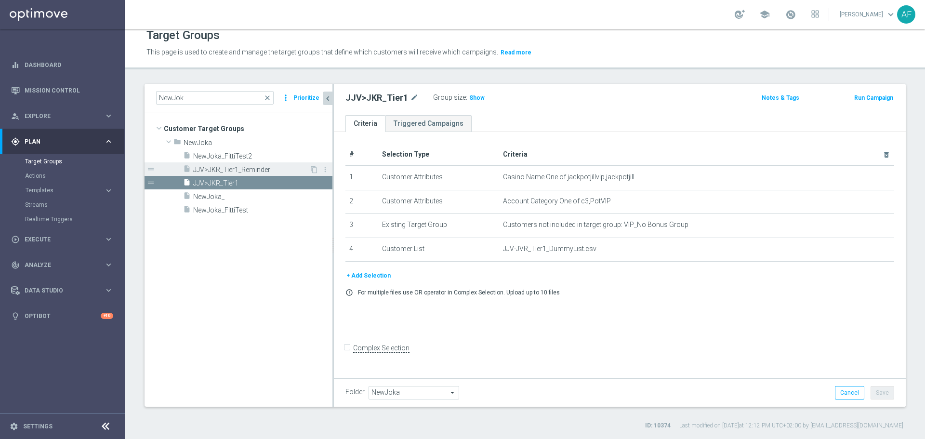
click at [279, 166] on span "JJV>JKR_Tier1_Reminder" at bounding box center [251, 170] width 116 height 8
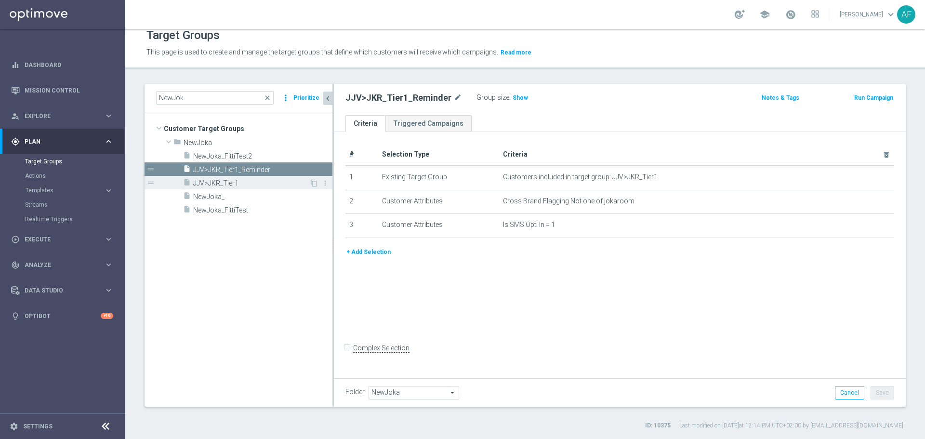
click at [274, 181] on span "JJV>JKR_Tier1" at bounding box center [251, 183] width 116 height 8
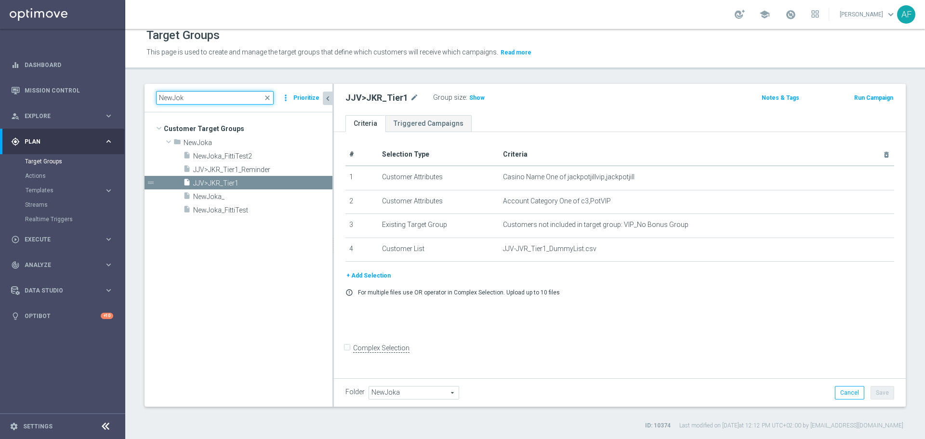
drag, startPoint x: 194, startPoint y: 96, endPoint x: 154, endPoint y: 97, distance: 40.5
click at [154, 97] on div "NewJok close more_vert Prioritize" at bounding box center [239, 98] width 188 height 28
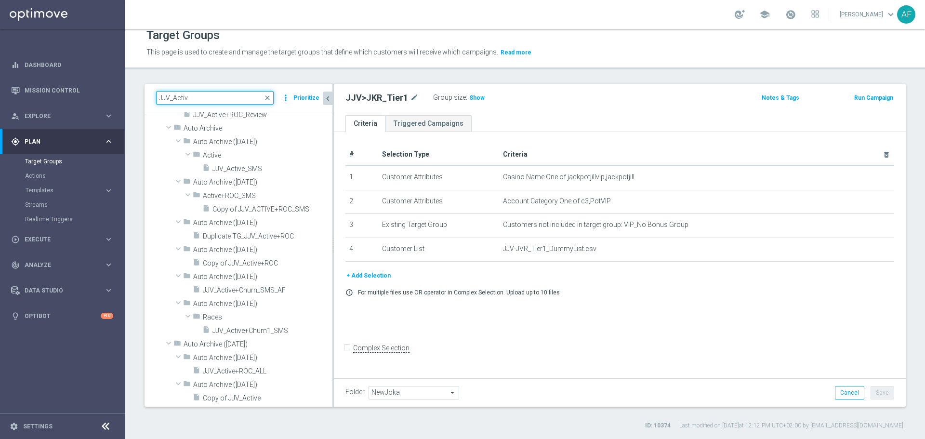
scroll to position [136, 0]
type input "JJV_Activ"
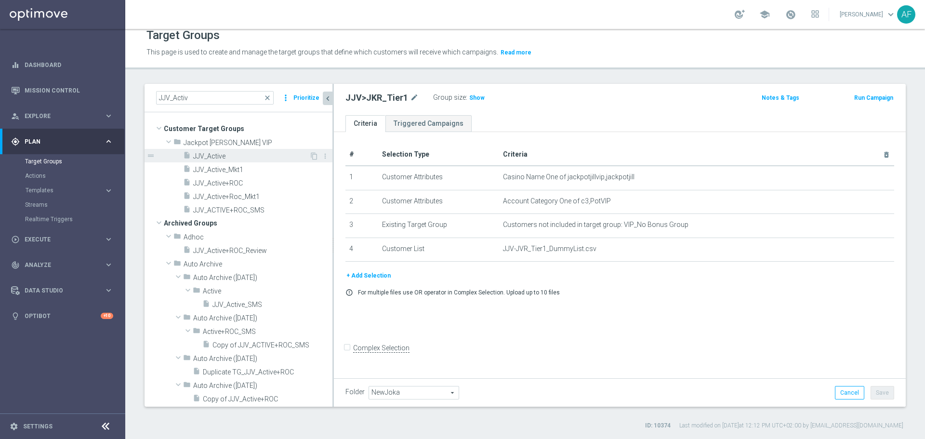
click at [237, 155] on span "JJV_Active" at bounding box center [251, 156] width 116 height 8
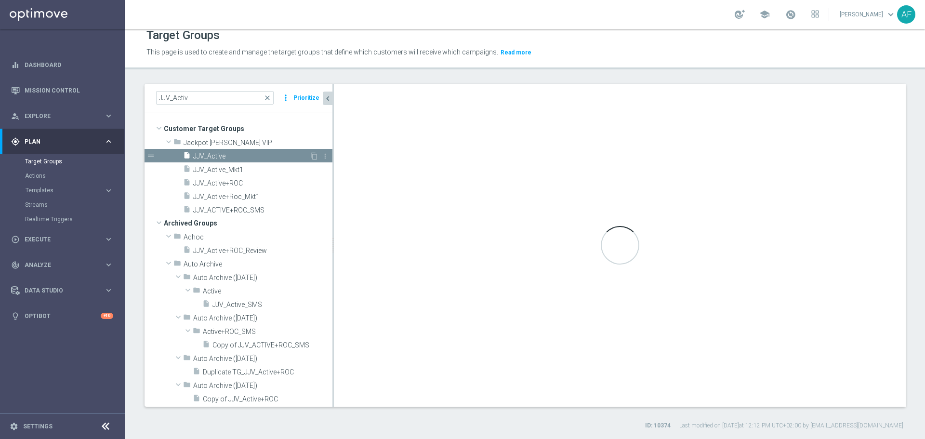
checkbox input "true"
type input "Jackpot [PERSON_NAME] VIP"
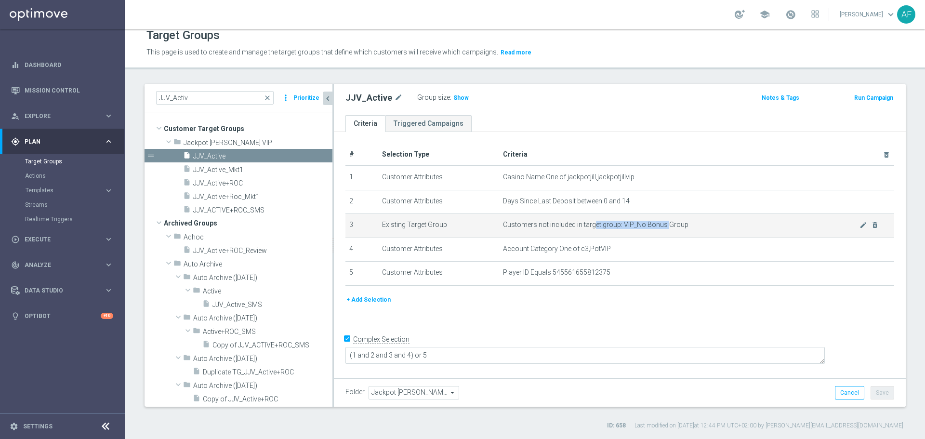
drag, startPoint x: 665, startPoint y: 225, endPoint x: 592, endPoint y: 225, distance: 72.8
click at [592, 225] on span "Customers not included in target group: VIP_No Bonus Group" at bounding box center [681, 225] width 357 height 8
drag, startPoint x: 620, startPoint y: 226, endPoint x: 682, endPoint y: 225, distance: 62.2
click at [682, 225] on span "Customers not included in target group: VIP_No Bonus Group" at bounding box center [681, 225] width 357 height 8
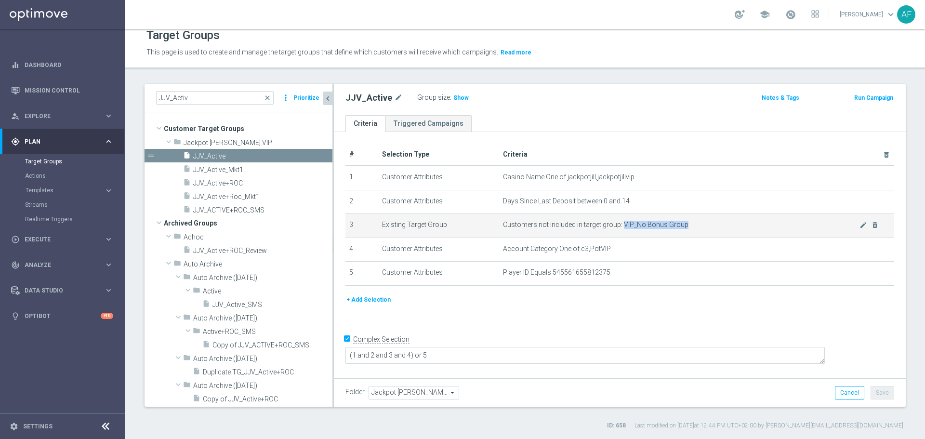
copy span "VIP_No Bonus Group"
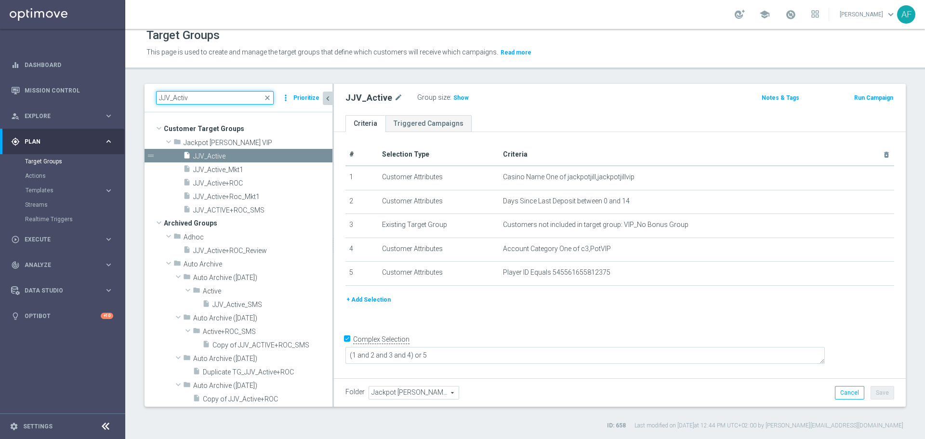
drag, startPoint x: 186, startPoint y: 97, endPoint x: 145, endPoint y: 93, distance: 41.6
click at [145, 93] on div "JJV_Activ close more_vert Prioritize" at bounding box center [239, 98] width 188 height 28
paste input "VIP_No Bonus Group"
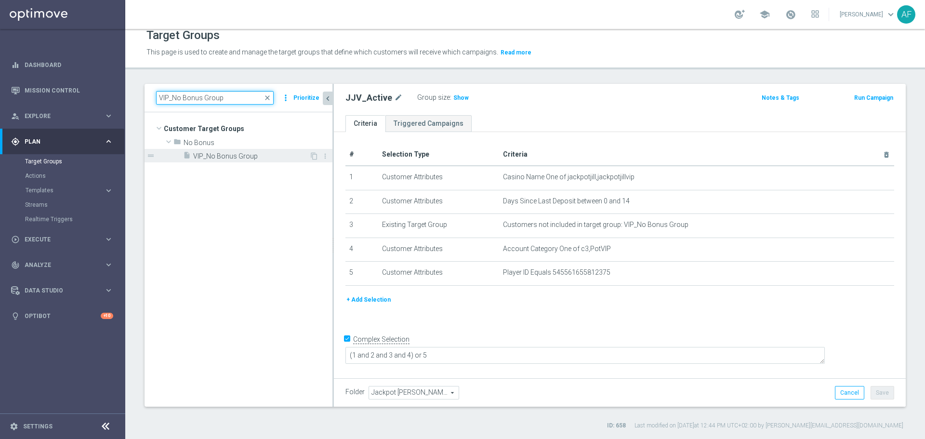
type input "VIP_No Bonus Group"
click at [229, 158] on span "VIP_No Bonus Group" at bounding box center [251, 156] width 116 height 8
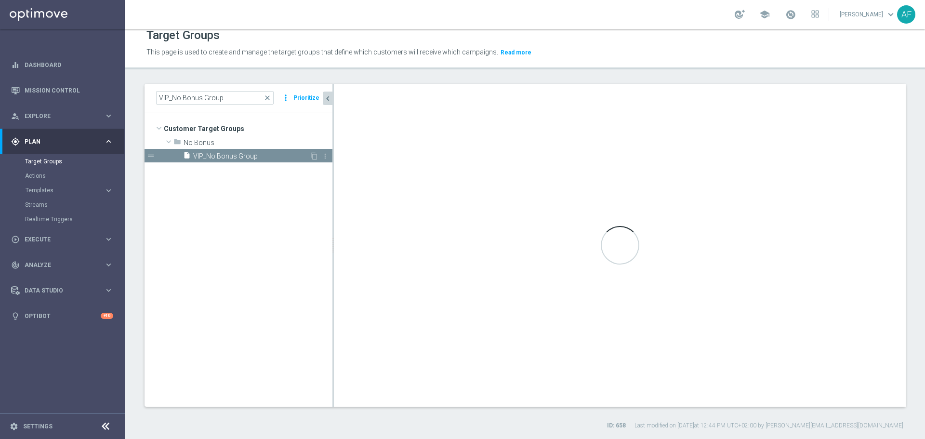
type input "No Bonus"
type textarea "(1 or 2) and 3"
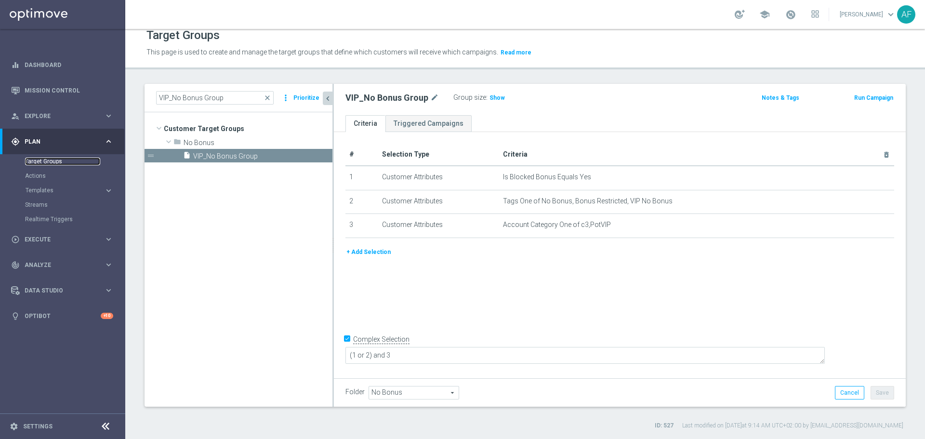
click at [57, 162] on link "Target Groups" at bounding box center [62, 162] width 75 height 8
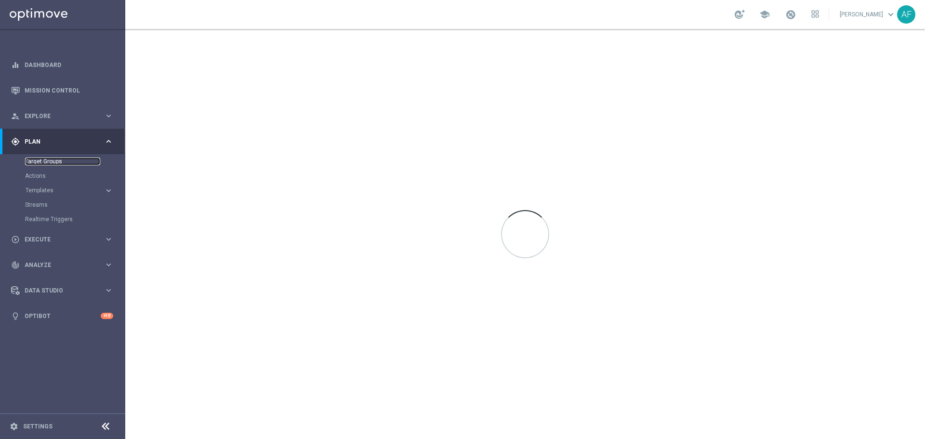
click at [53, 161] on link "Target Groups" at bounding box center [62, 162] width 75 height 8
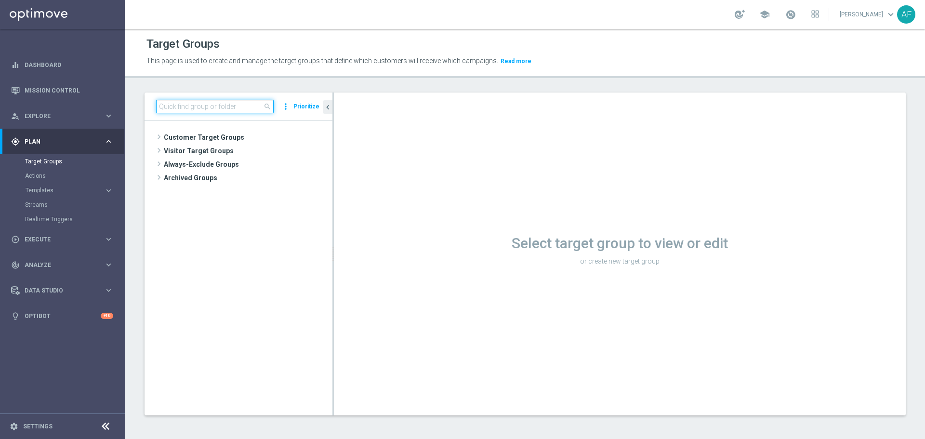
click at [191, 108] on input at bounding box center [215, 106] width 118 height 13
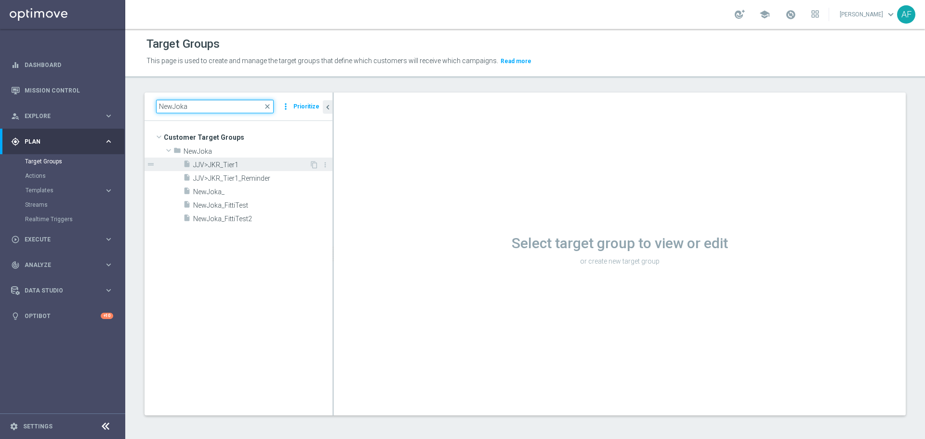
type input "NewJoka"
click at [266, 164] on span "JJV>JKR_Tier1" at bounding box center [251, 165] width 116 height 8
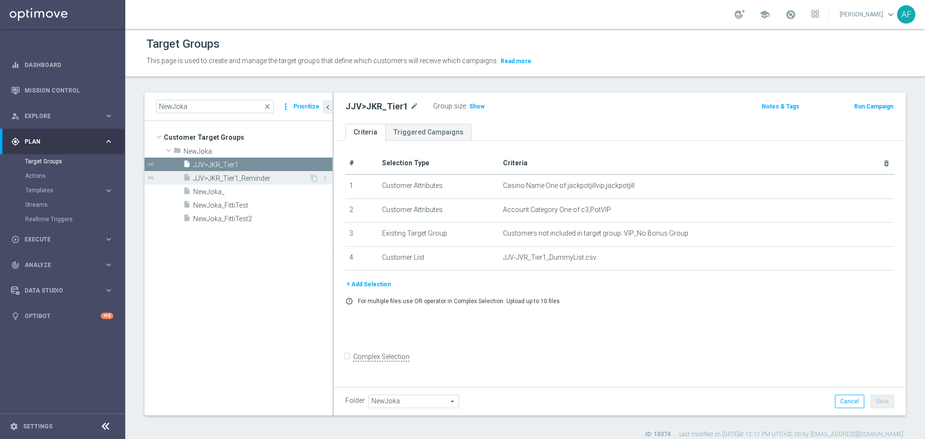
click at [265, 175] on span "JJV>JKR_Tier1_Reminder" at bounding box center [251, 178] width 116 height 8
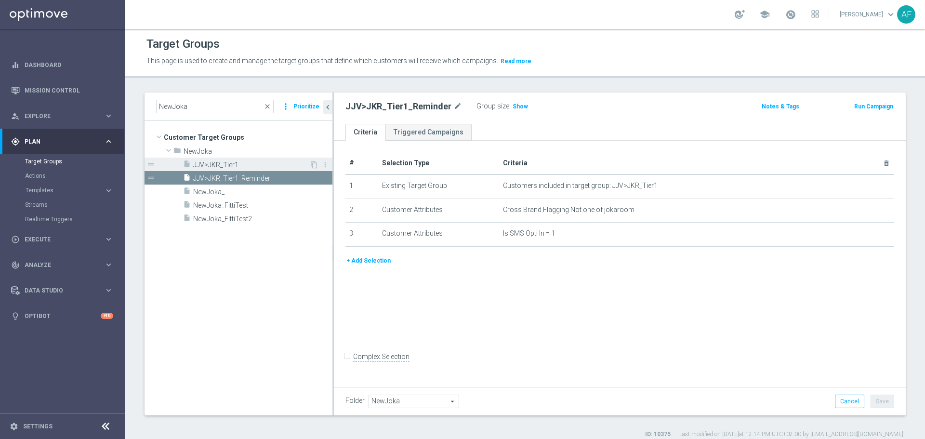
click at [267, 162] on span "JJV>JKR_Tier1" at bounding box center [251, 165] width 116 height 8
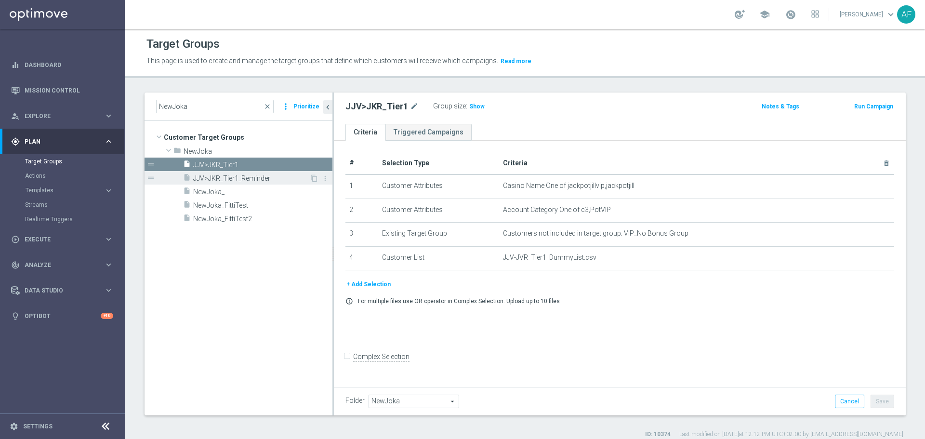
click at [282, 179] on span "JJV>JKR_Tier1_Reminder" at bounding box center [251, 178] width 116 height 8
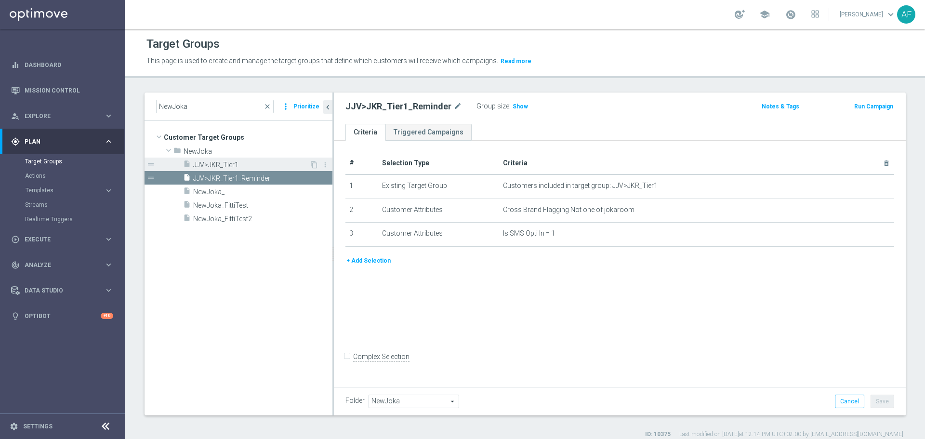
click at [274, 166] on span "JJV>JKR_Tier1" at bounding box center [251, 165] width 116 height 8
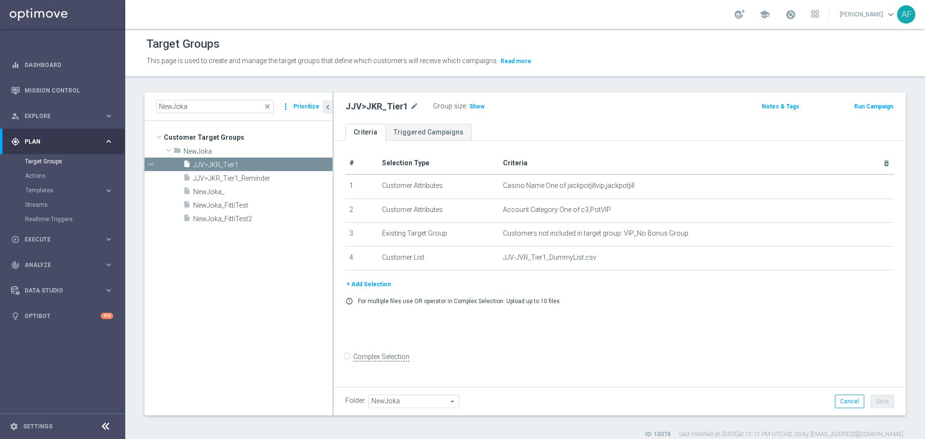
click at [382, 285] on button "+ Add Selection" at bounding box center [368, 284] width 46 height 11
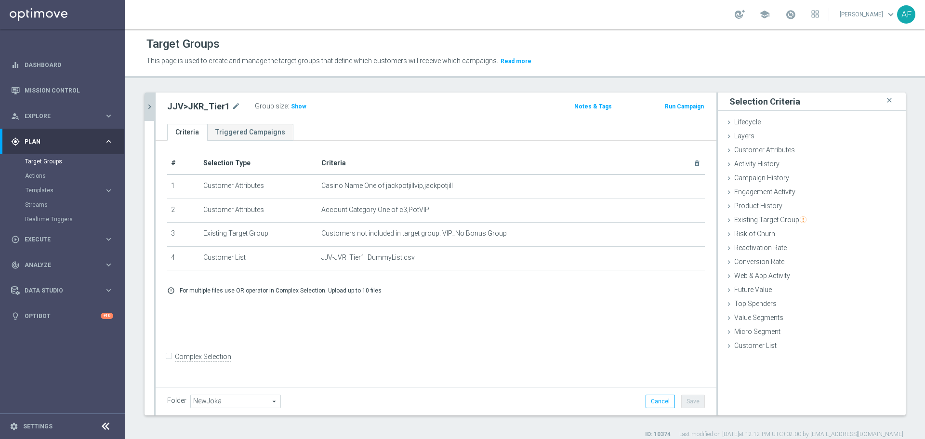
click at [148, 106] on icon "chevron_right" at bounding box center [149, 106] width 9 height 9
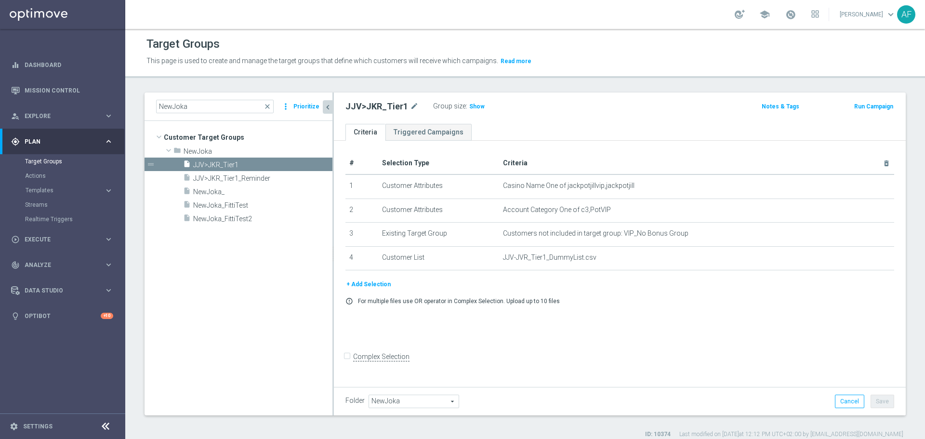
click at [378, 286] on button "+ Add Selection" at bounding box center [368, 284] width 46 height 11
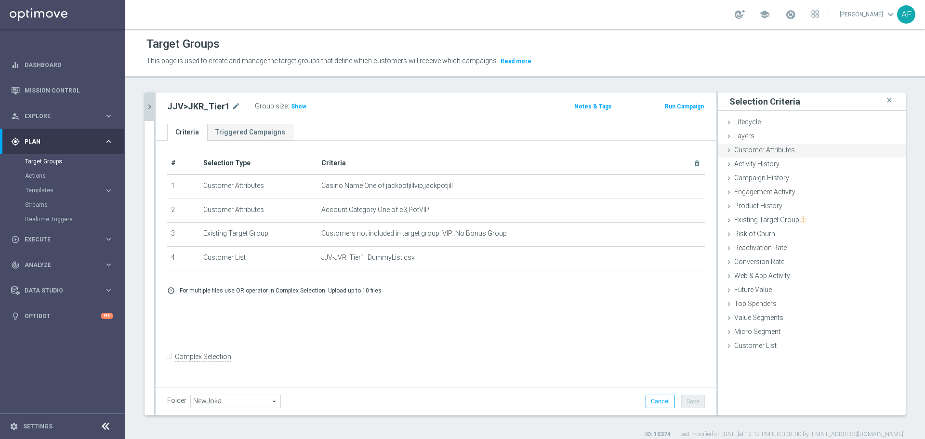
click at [768, 151] on span "Customer Attributes" at bounding box center [764, 150] width 61 height 8
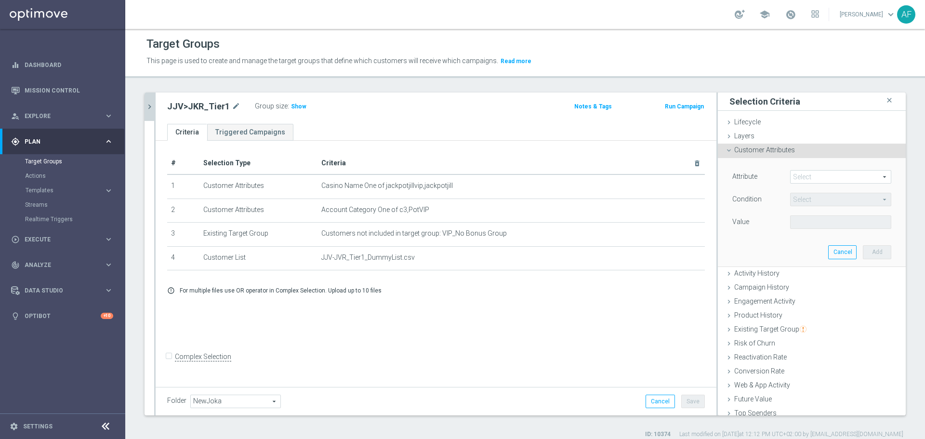
click at [801, 176] on span at bounding box center [841, 177] width 100 height 13
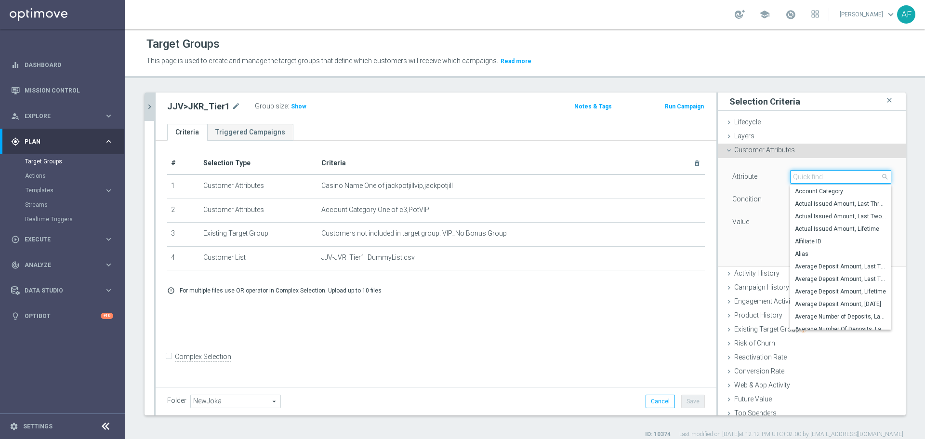
click at [807, 178] on input "search" at bounding box center [840, 176] width 101 height 13
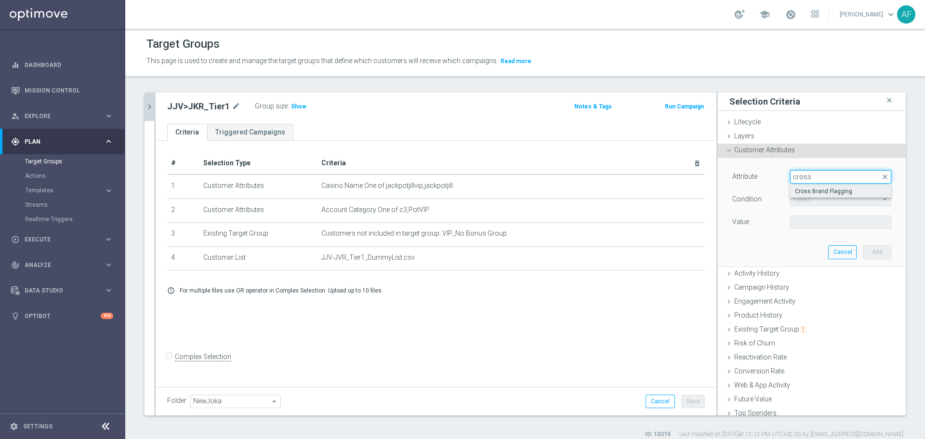
type input "cross"
click at [819, 191] on span "Cross Brand Flagging" at bounding box center [841, 191] width 92 height 8
type input "Cross Brand Flagging"
click at [813, 201] on span "Equals" at bounding box center [841, 199] width 100 height 13
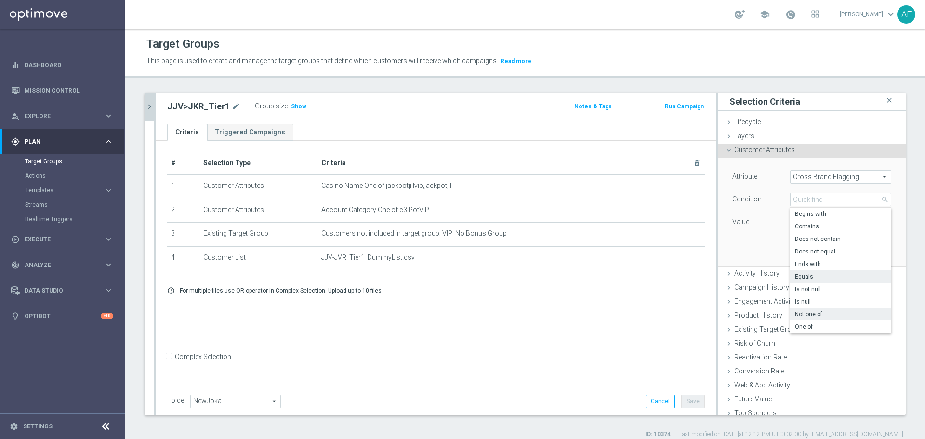
click at [811, 313] on span "Not one of" at bounding box center [841, 314] width 92 height 8
type input "Not one of"
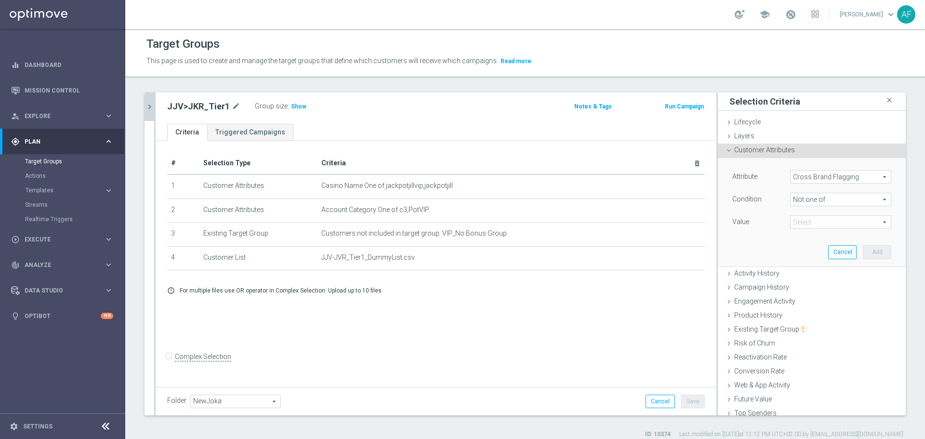
click at [803, 219] on span at bounding box center [841, 222] width 100 height 13
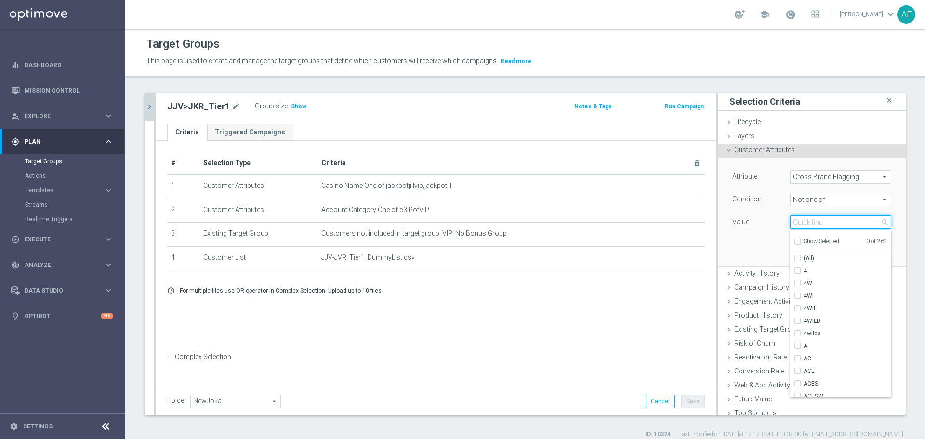
click at [804, 224] on input "search" at bounding box center [840, 221] width 101 height 13
type input "Jokaroom"
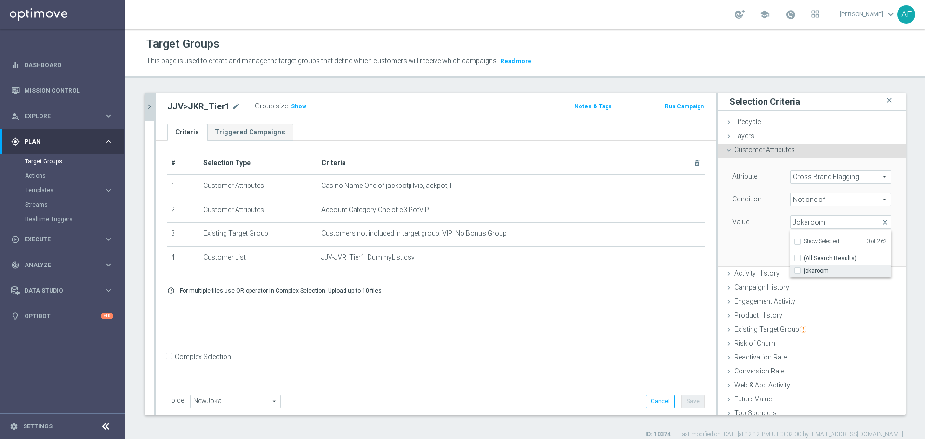
click at [811, 270] on span "jokaroom" at bounding box center [848, 271] width 88 height 8
click at [804, 270] on input "jokaroom" at bounding box center [800, 271] width 6 height 6
checkbox input "true"
type input "jokaroom"
checkbox input "true"
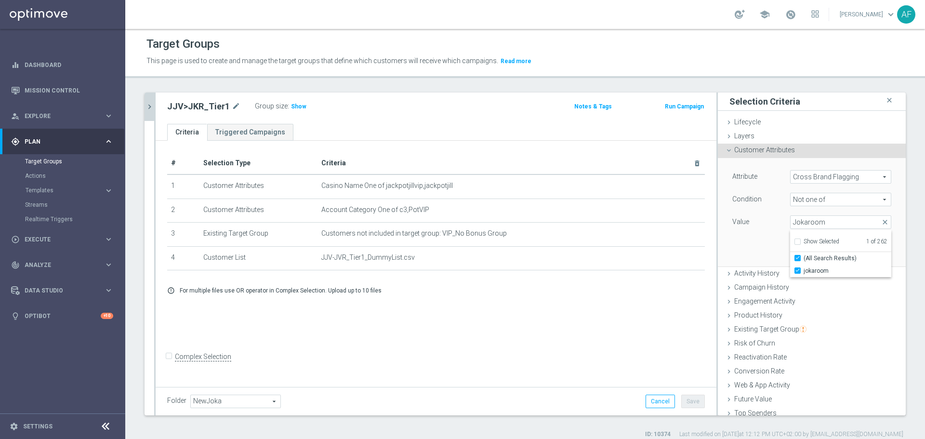
click at [739, 246] on div "Attribute Cross Brand Flagging Cross Brand Flagging arrow_drop_down search Cond…" at bounding box center [811, 212] width 173 height 108
click at [863, 252] on button "Add" at bounding box center [877, 251] width 28 height 13
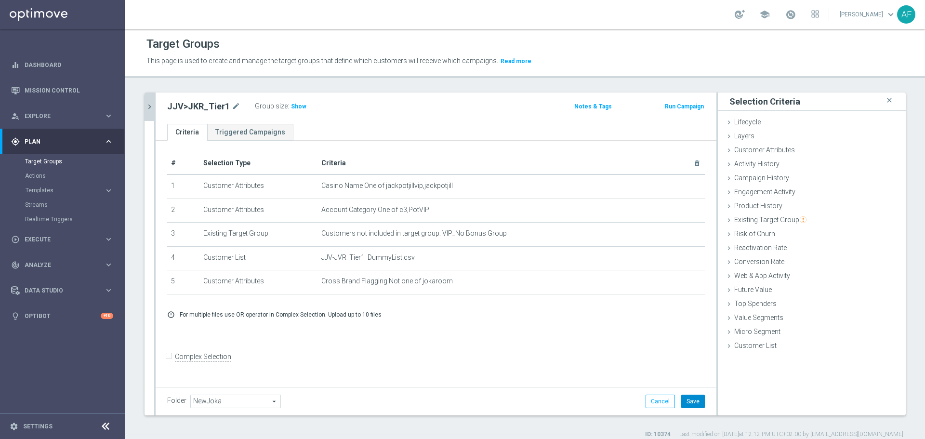
click at [689, 402] on button "Save" at bounding box center [693, 401] width 24 height 13
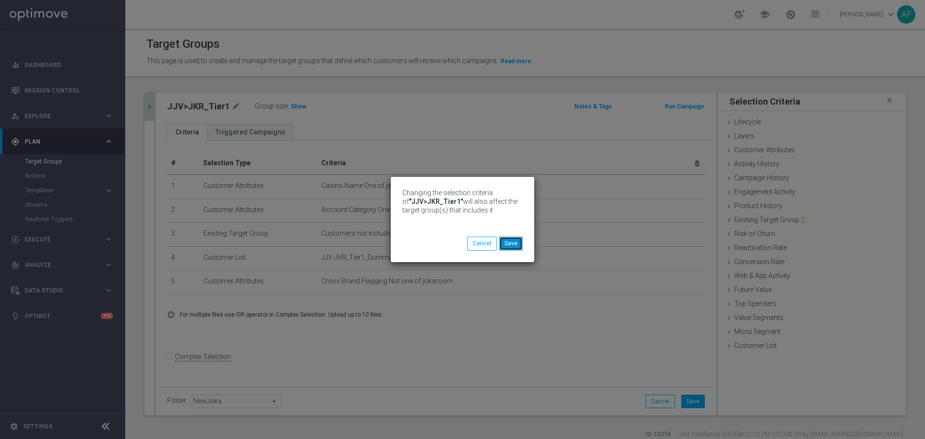
click at [519, 247] on button "Save" at bounding box center [511, 243] width 24 height 13
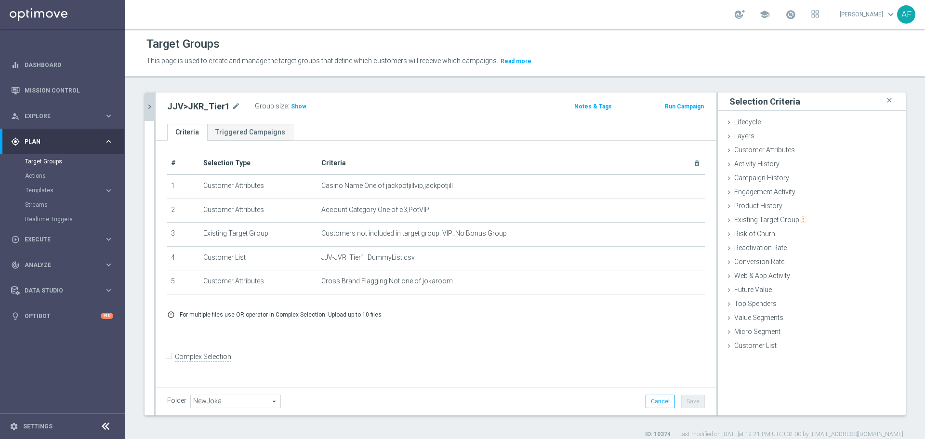
click at [148, 108] on icon "chevron_right" at bounding box center [149, 106] width 9 height 9
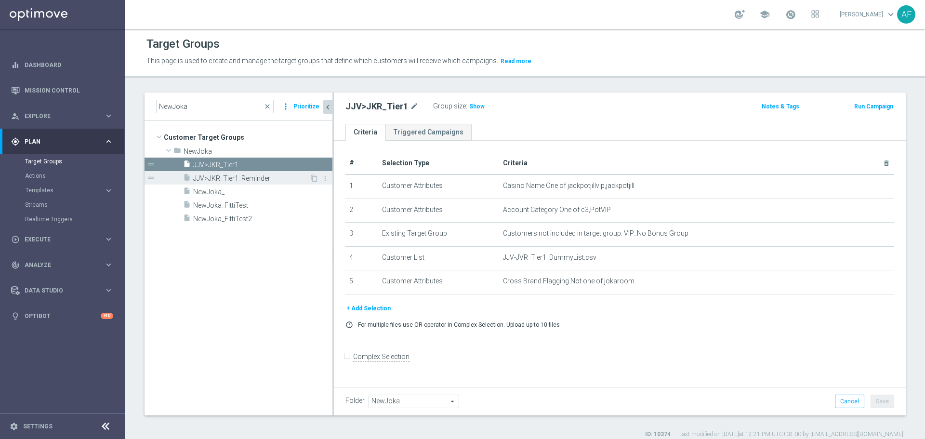
click at [244, 177] on span "JJV>JKR_Tier1_Reminder" at bounding box center [251, 178] width 116 height 8
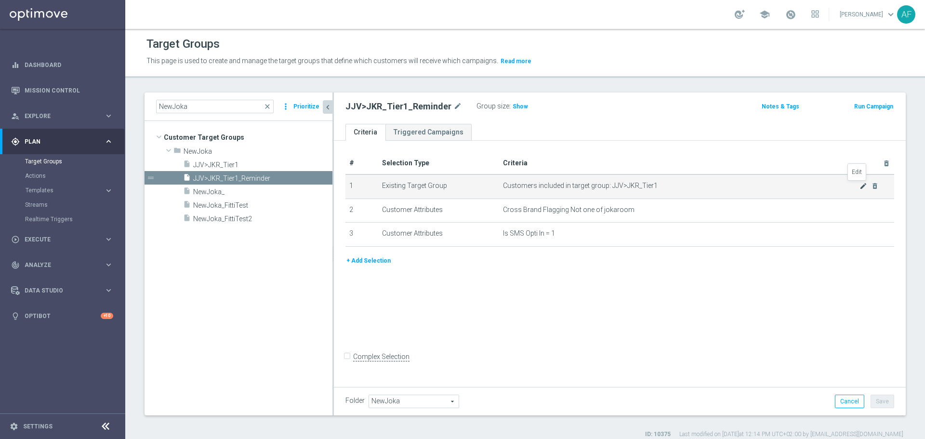
click at [860, 185] on icon "mode_edit" at bounding box center [864, 186] width 8 height 8
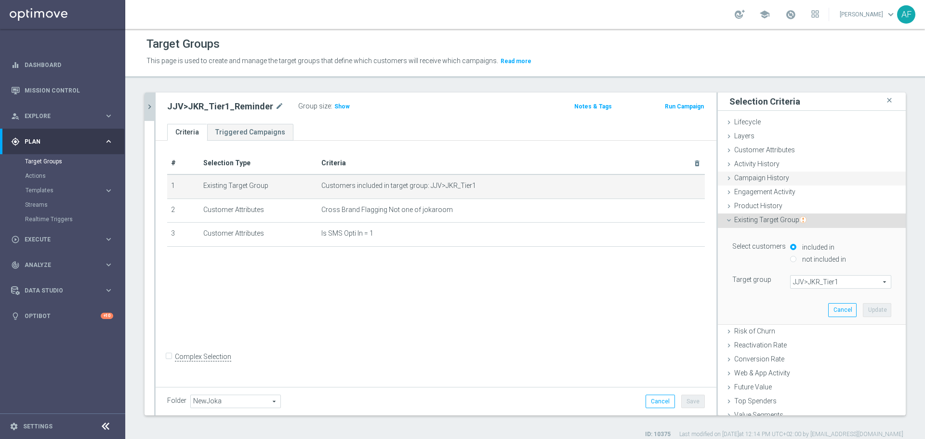
click at [766, 177] on span "Campaign History" at bounding box center [761, 178] width 55 height 8
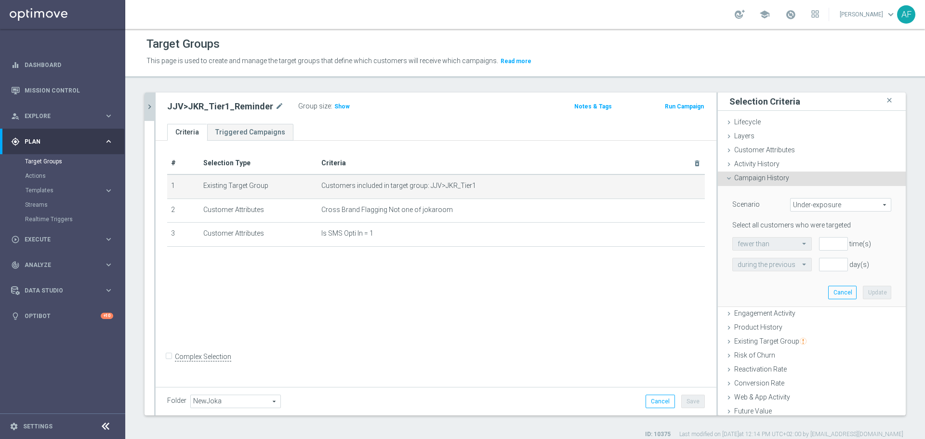
click at [811, 204] on span "Under-exposure" at bounding box center [841, 204] width 100 height 13
click at [818, 266] on span "Custom" at bounding box center [840, 269] width 91 height 8
type input "Custom"
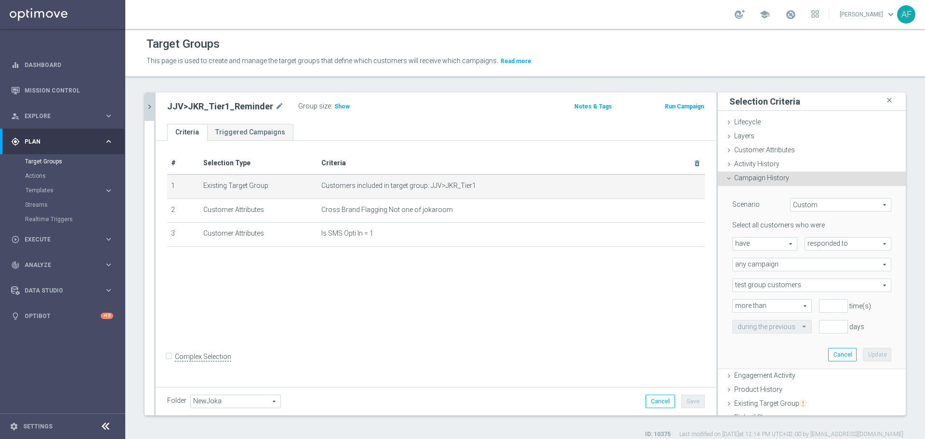
click at [773, 246] on span "have" at bounding box center [765, 244] width 64 height 13
click at [826, 240] on span "responded to" at bounding box center [848, 244] width 86 height 13
click at [827, 241] on span "responded to" at bounding box center [848, 244] width 86 height 13
drag, startPoint x: 827, startPoint y: 238, endPoint x: 827, endPoint y: 251, distance: 12.5
click at [827, 238] on span "responded to" at bounding box center [848, 244] width 86 height 13
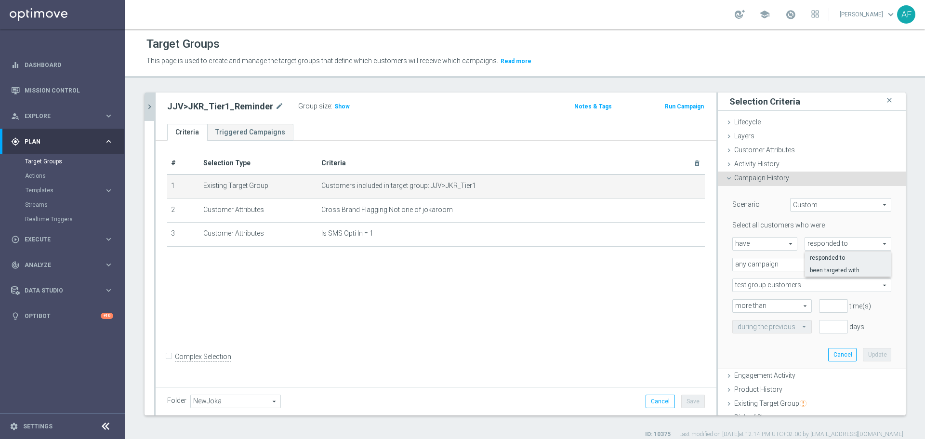
click at [826, 267] on span "been targeted with" at bounding box center [848, 270] width 76 height 8
type input "been targeted with"
click at [787, 263] on span "any campaign" at bounding box center [812, 264] width 158 height 13
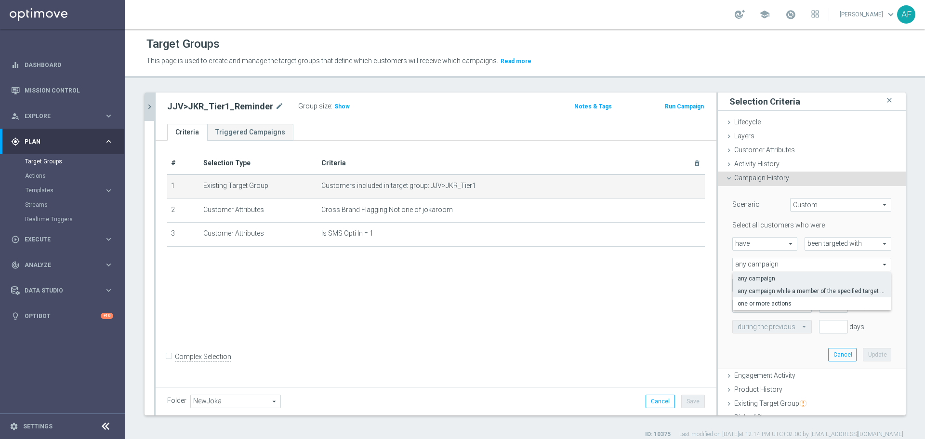
click at [783, 288] on span "any campaign while a member of the specified target group(s)" at bounding box center [812, 291] width 148 height 8
type input "any campaign while a member of the specified target group(s)"
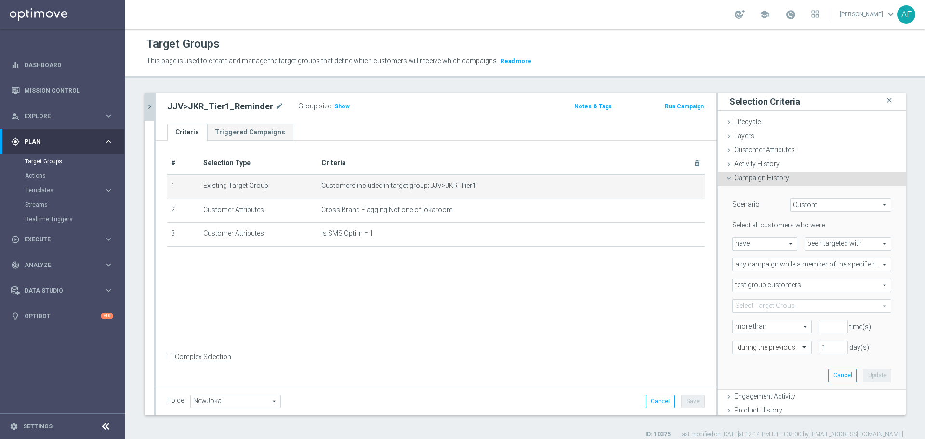
click at [785, 284] on span "test group customers" at bounding box center [812, 285] width 158 height 13
click at [887, 286] on div "Scenario Custom Custom arrow_drop_down search Select all customers who were hav…" at bounding box center [812, 288] width 188 height 204
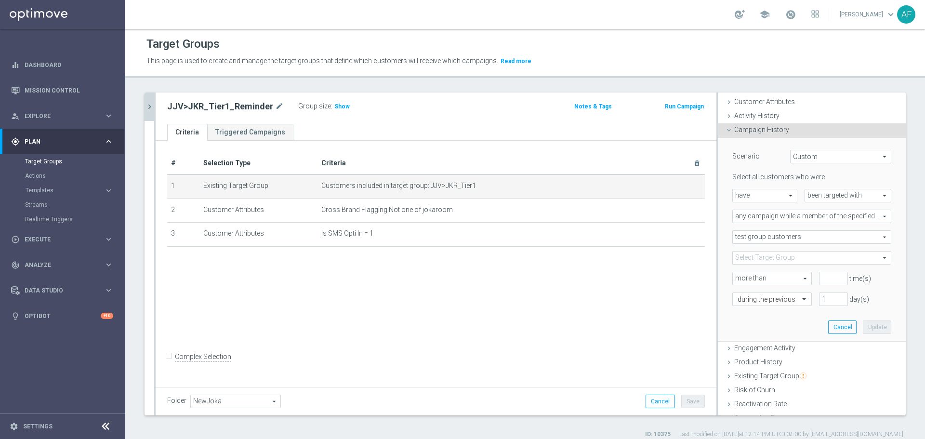
scroll to position [96, 0]
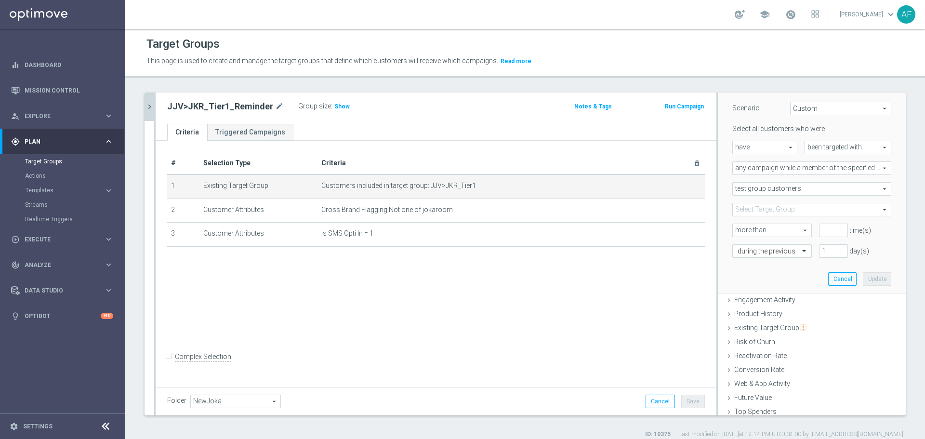
click at [795, 213] on span at bounding box center [812, 209] width 158 height 13
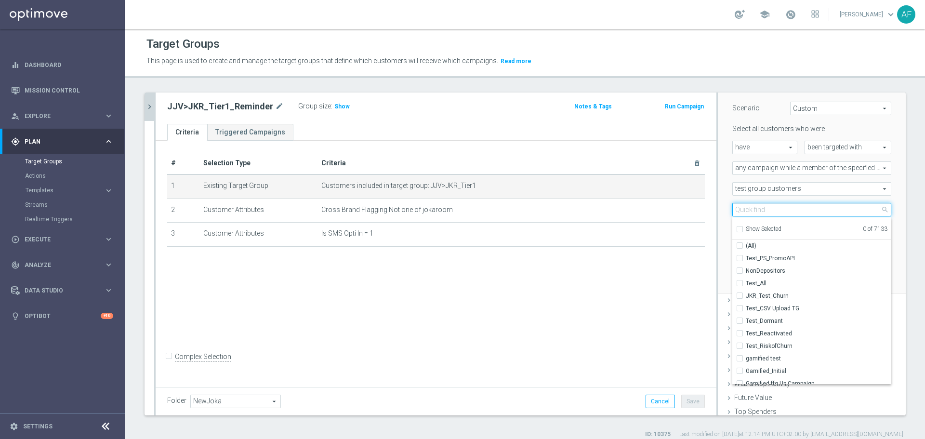
click at [790, 212] on input "search" at bounding box center [811, 209] width 159 height 13
click at [790, 189] on span "test group customers" at bounding box center [812, 189] width 158 height 13
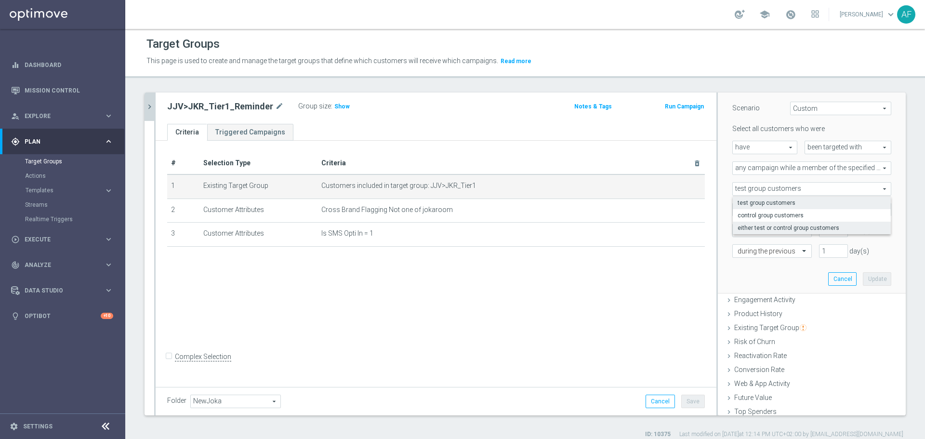
click at [792, 229] on span "either test or control group customers" at bounding box center [812, 228] width 148 height 8
type input "either test or control group customers"
click at [781, 210] on span at bounding box center [812, 209] width 158 height 13
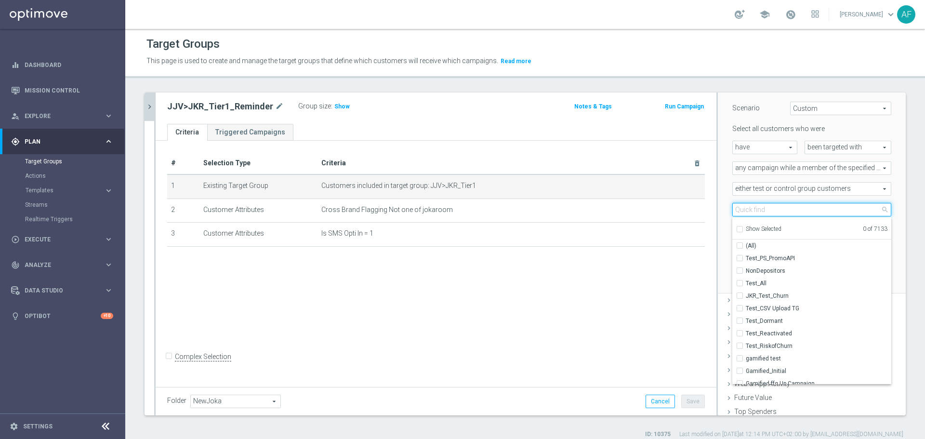
click at [781, 210] on input "search" at bounding box center [811, 209] width 159 height 13
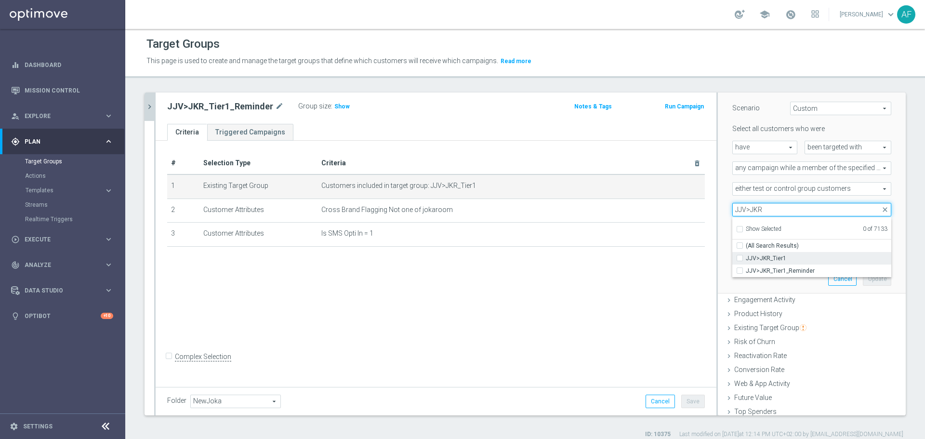
type input "JJV>JKR"
click at [786, 259] on span "JJV>JKR_Tier1" at bounding box center [819, 258] width 146 height 8
click at [746, 259] on input "JJV>JKR_Tier1" at bounding box center [743, 258] width 6 height 6
checkbox input "true"
type input "JJV>JKR_Tier1"
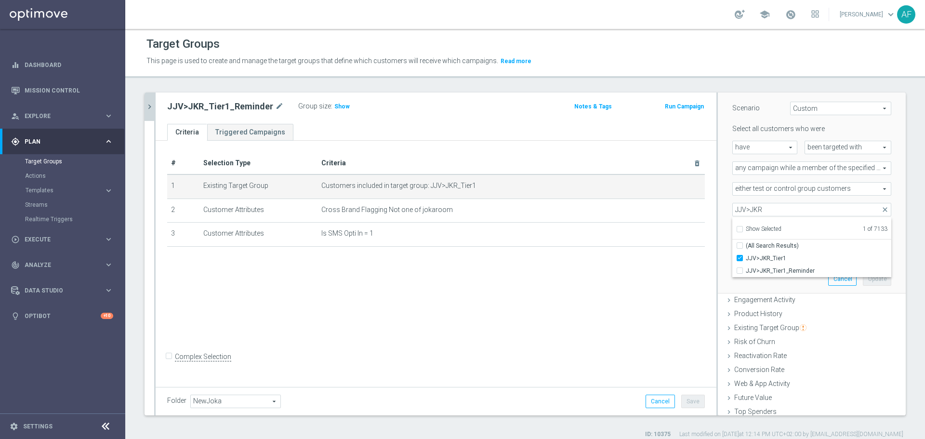
click at [887, 259] on div "Scenario Custom Custom arrow_drop_down search Select all customers who were hav…" at bounding box center [812, 192] width 188 height 204
click at [820, 231] on input "number" at bounding box center [833, 230] width 29 height 13
type input "0"
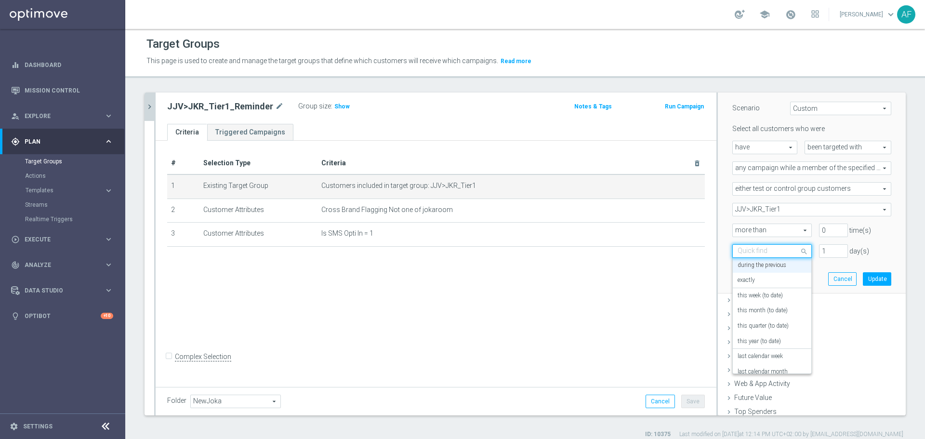
click at [799, 250] on span at bounding box center [805, 250] width 12 height 13
click at [774, 278] on div "exactly" at bounding box center [772, 280] width 69 height 15
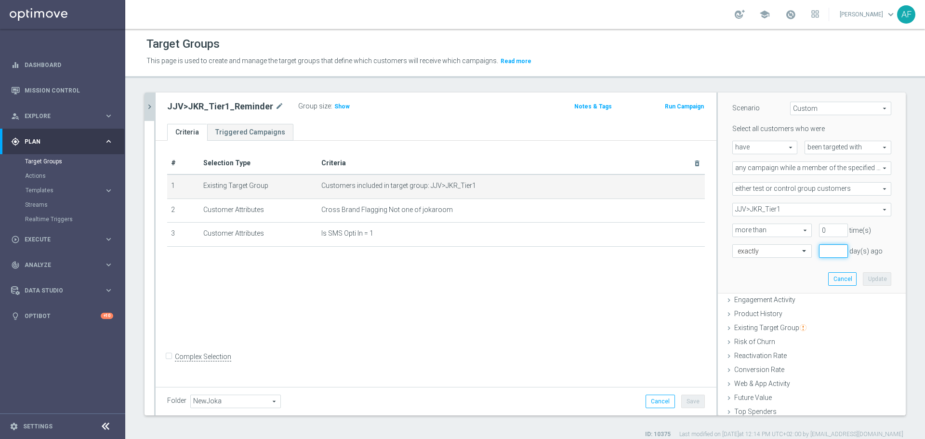
click at [819, 250] on input "number" at bounding box center [833, 250] width 29 height 13
type input "3"
click at [863, 279] on button "Update" at bounding box center [877, 278] width 28 height 13
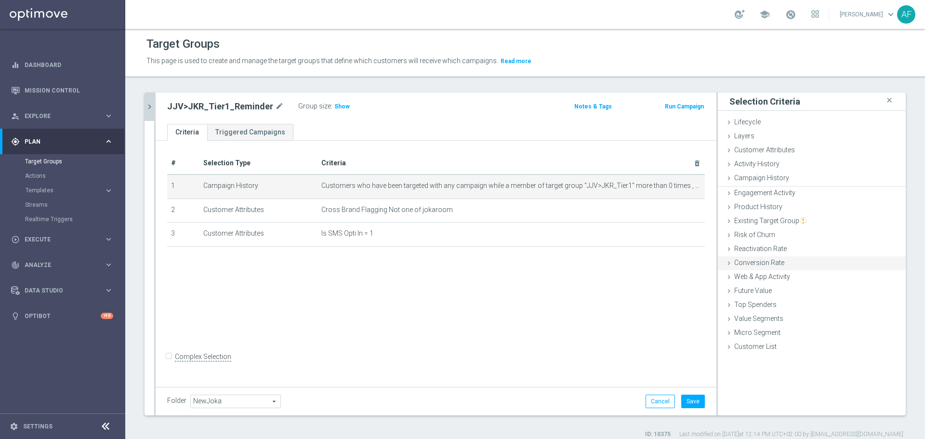
scroll to position [0, 0]
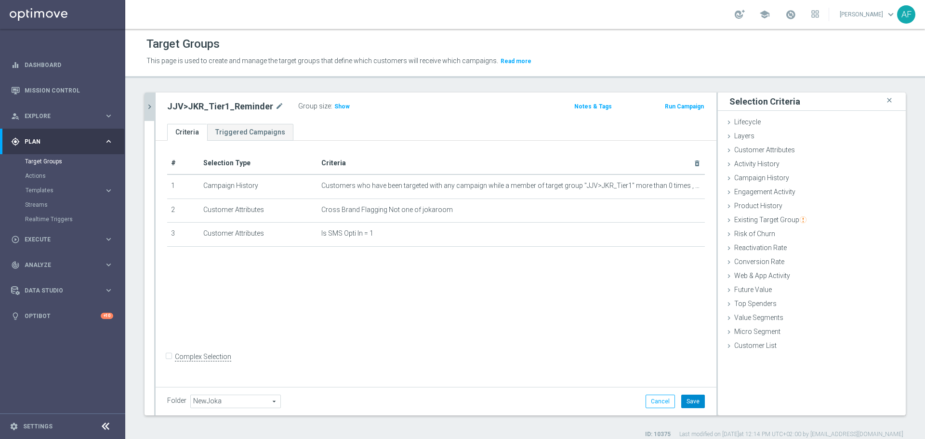
click at [688, 398] on button "Save" at bounding box center [693, 401] width 24 height 13
click at [148, 110] on icon "chevron_right" at bounding box center [149, 106] width 9 height 9
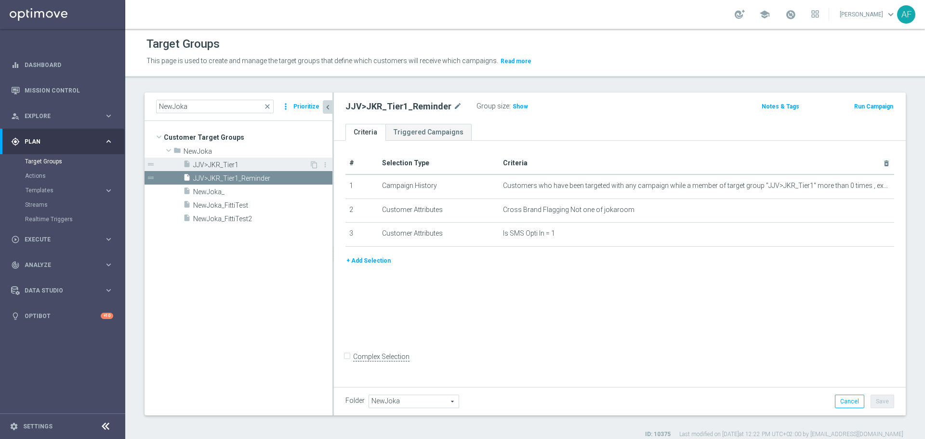
click at [279, 165] on span "JJV>JKR_Tier1" at bounding box center [251, 165] width 116 height 8
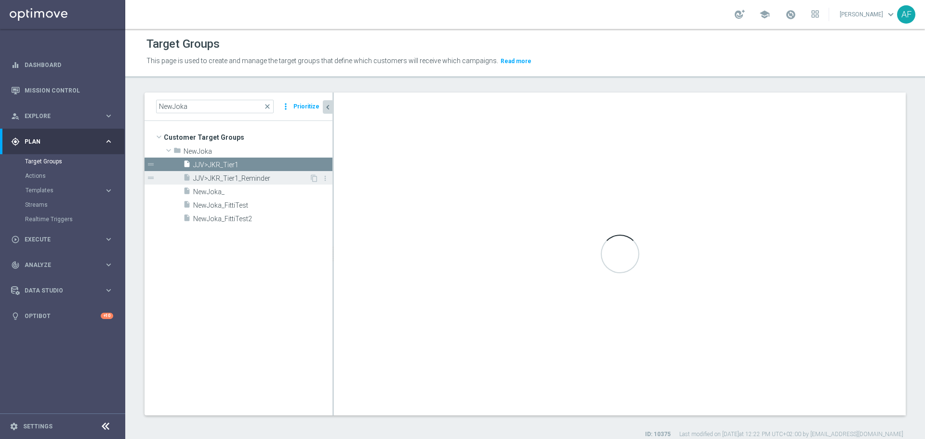
click at [261, 174] on span "JJV>JKR_Tier1_Reminder" at bounding box center [251, 178] width 116 height 8
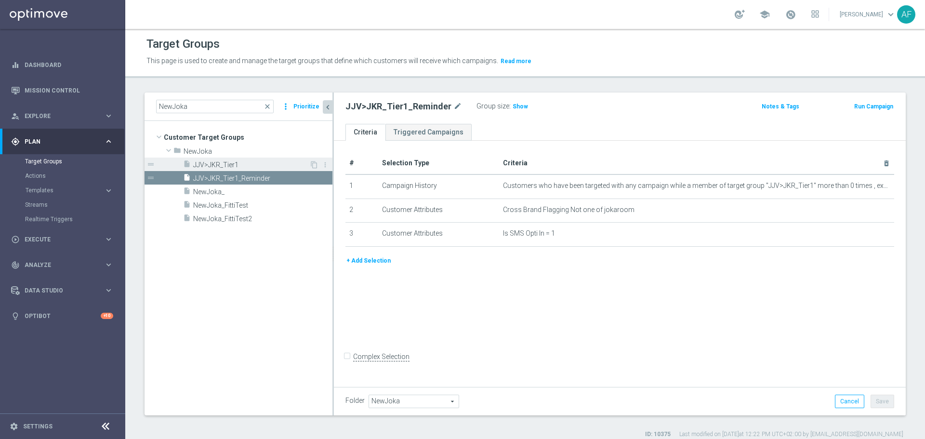
click at [254, 162] on span "JJV>JKR_Tier1" at bounding box center [251, 165] width 116 height 8
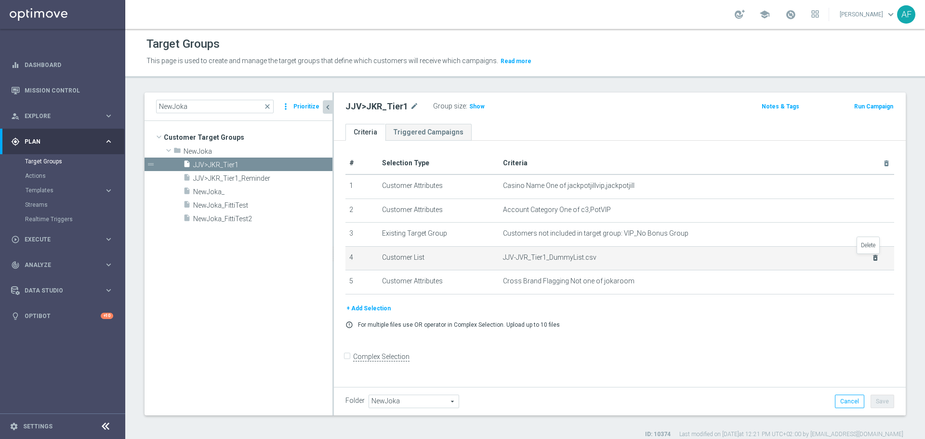
click at [872, 260] on icon "delete_forever" at bounding box center [876, 258] width 8 height 8
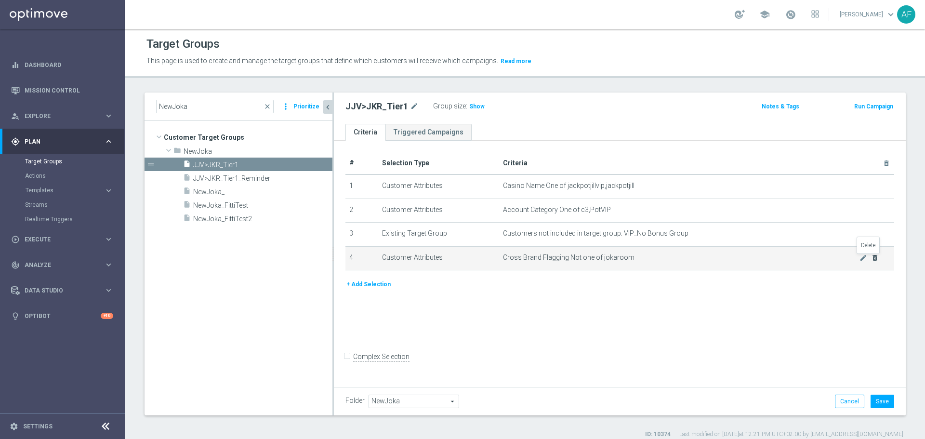
click at [871, 260] on icon "delete_forever" at bounding box center [875, 258] width 8 height 8
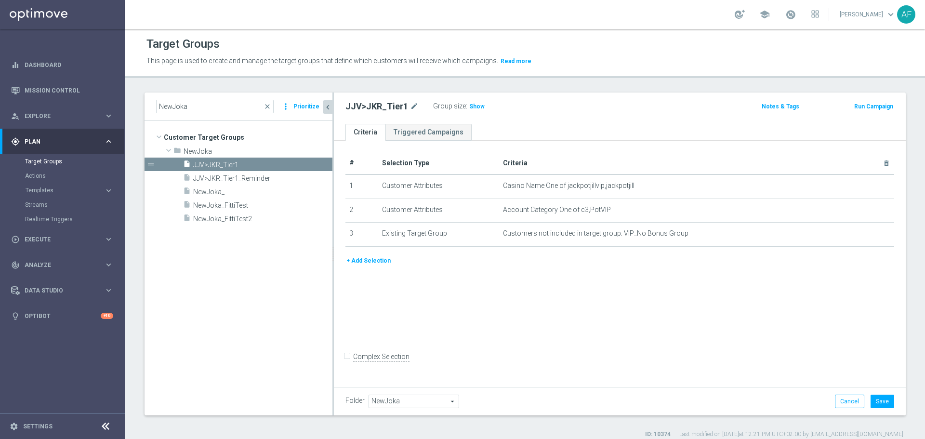
drag, startPoint x: 366, startPoint y: 264, endPoint x: 395, endPoint y: 261, distance: 29.5
click at [367, 264] on button "+ Add Selection" at bounding box center [368, 260] width 46 height 11
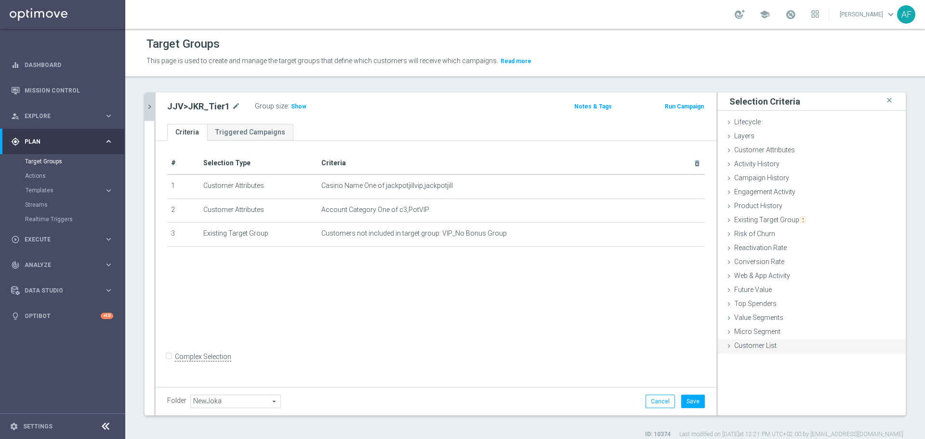
click at [754, 344] on span "Customer List" at bounding box center [755, 346] width 42 height 8
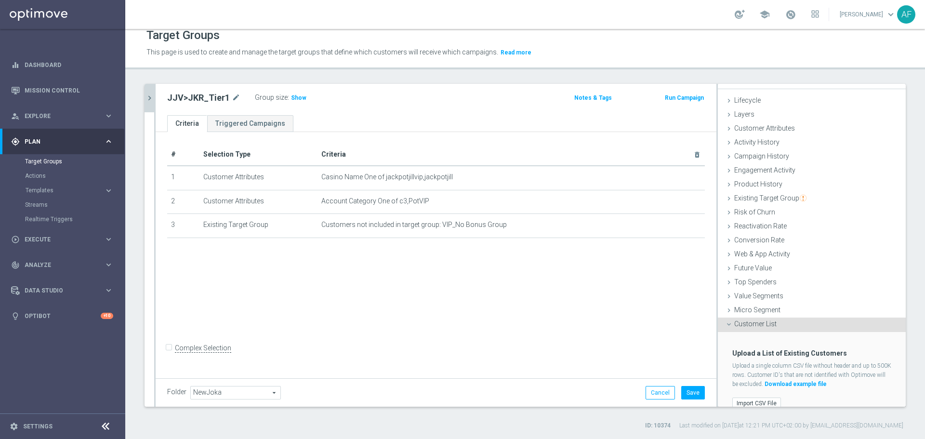
scroll to position [25, 0]
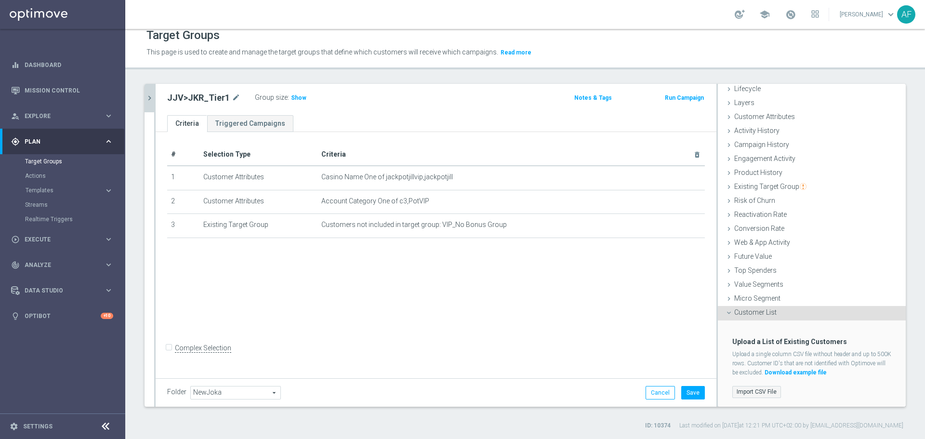
click at [766, 387] on label "Import CSV File" at bounding box center [756, 392] width 49 height 12
click at [0, 0] on input "Import CSV File" at bounding box center [0, 0] width 0 height 0
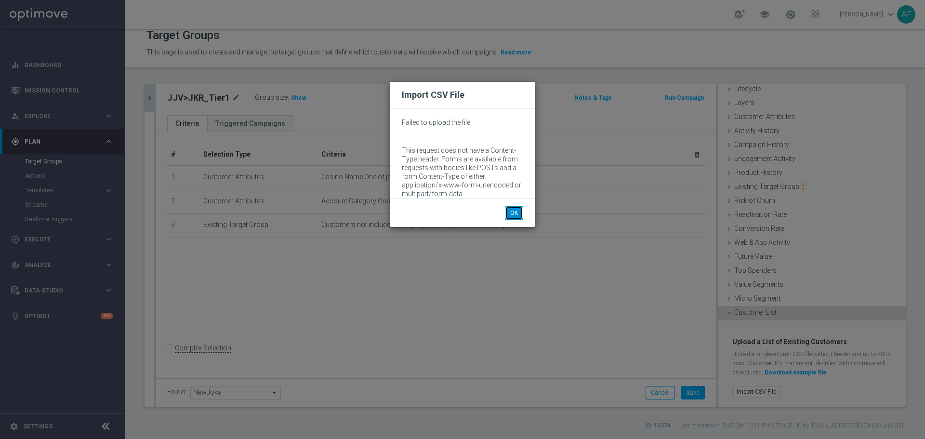
click at [511, 210] on button "OK" at bounding box center [514, 212] width 18 height 13
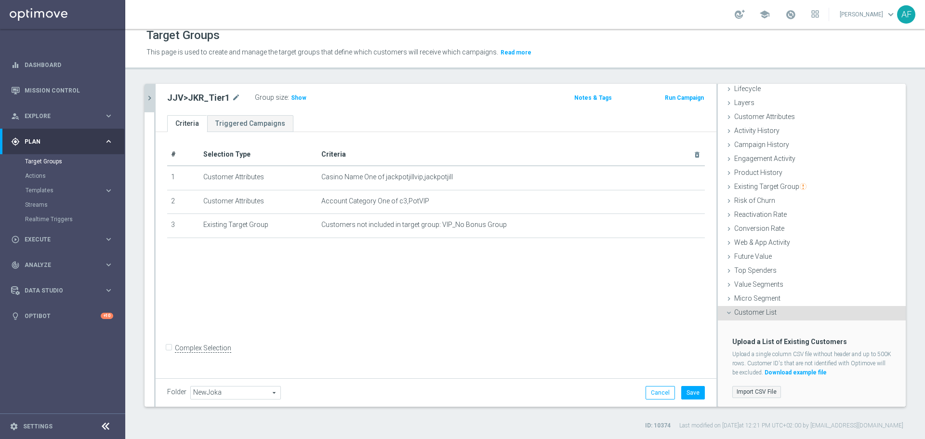
click at [750, 391] on label "Import CSV File" at bounding box center [756, 392] width 49 height 12
click at [0, 0] on input "Import CSV File" at bounding box center [0, 0] width 0 height 0
click at [746, 390] on label "Import CSV File" at bounding box center [756, 392] width 49 height 12
click at [0, 0] on input "Import CSV File" at bounding box center [0, 0] width 0 height 0
click at [748, 388] on label "Import CSV File" at bounding box center [756, 392] width 49 height 12
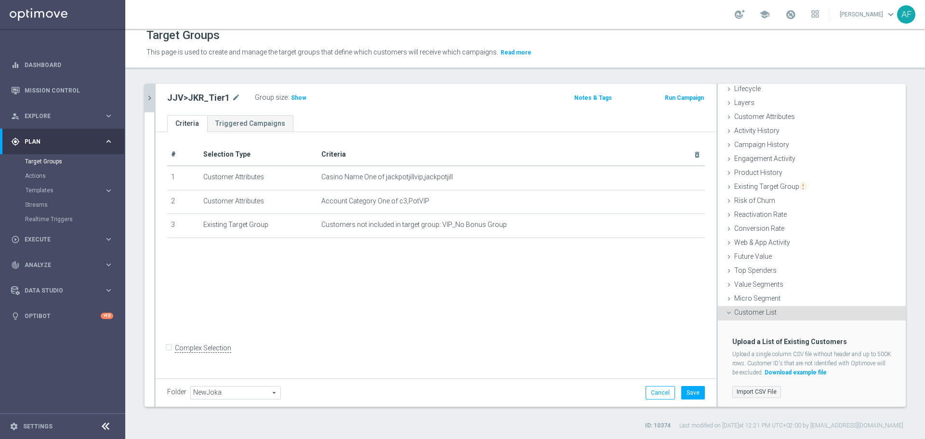
click at [0, 0] on input "Import CSV File" at bounding box center [0, 0] width 0 height 0
click at [520, 285] on div "# Selection Type Criteria delete_forever 1 Customer Attributes Casino Name One …" at bounding box center [436, 253] width 561 height 243
click at [687, 394] on button "Save" at bounding box center [693, 392] width 24 height 13
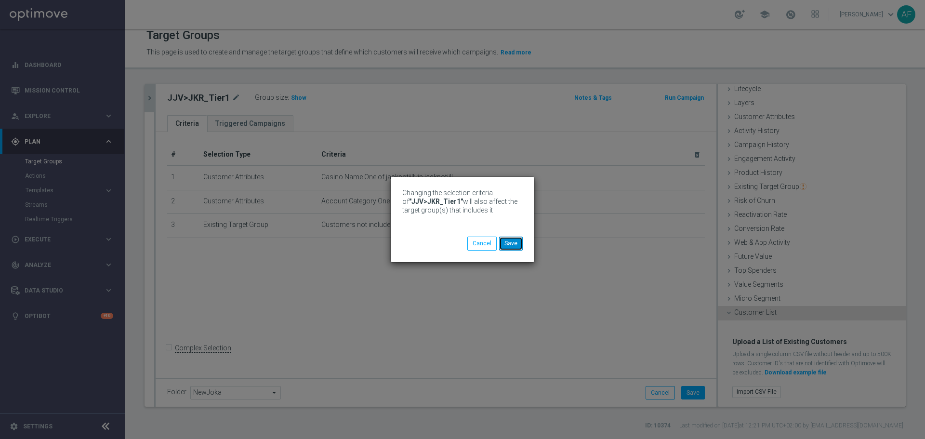
click at [510, 244] on button "Save" at bounding box center [511, 243] width 24 height 13
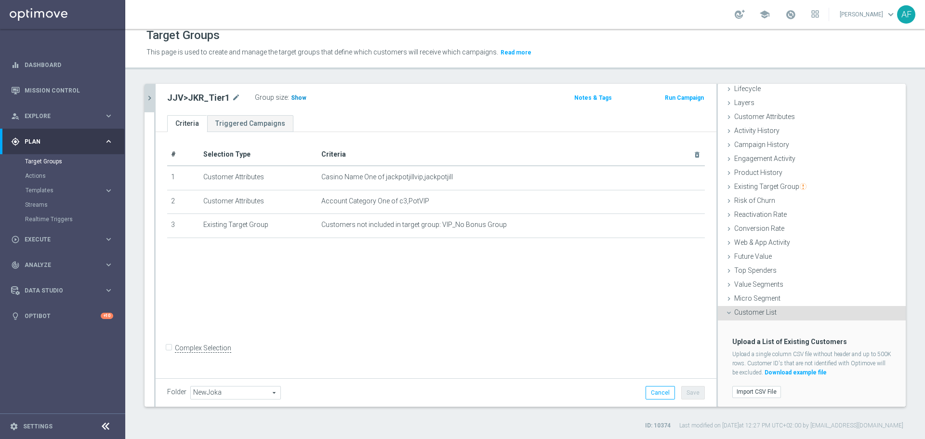
click at [292, 98] on span "Show" at bounding box center [298, 97] width 15 height 7
click at [757, 389] on label "Import CSV File" at bounding box center [756, 392] width 49 height 12
click at [0, 0] on input "Import CSV File" at bounding box center [0, 0] width 0 height 0
click at [743, 386] on label "Import CSV File" at bounding box center [756, 392] width 49 height 12
click at [0, 0] on input "Import CSV File" at bounding box center [0, 0] width 0 height 0
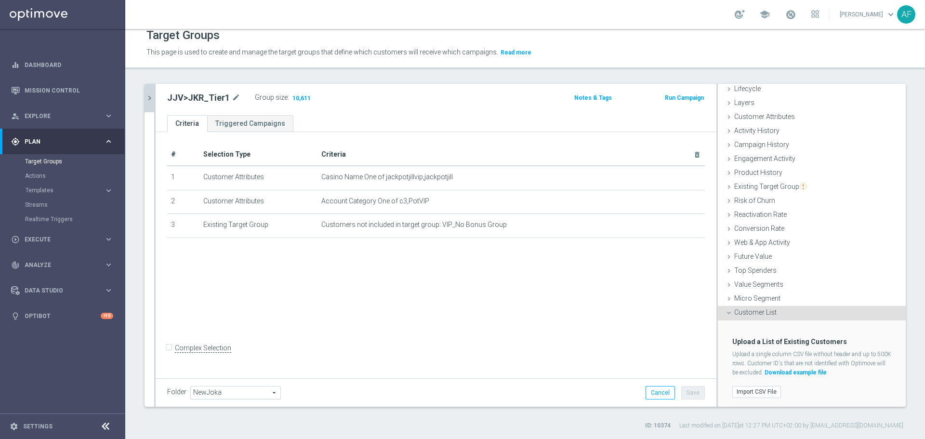
click at [613, 320] on div "# Selection Type Criteria delete_forever 1 Customer Attributes Casino Name One …" at bounding box center [436, 253] width 561 height 243
click at [761, 391] on label "Import CSV File" at bounding box center [756, 392] width 49 height 12
click at [0, 0] on input "Import CSV File" at bounding box center [0, 0] width 0 height 0
click at [742, 316] on span "Customer List" at bounding box center [755, 312] width 42 height 8
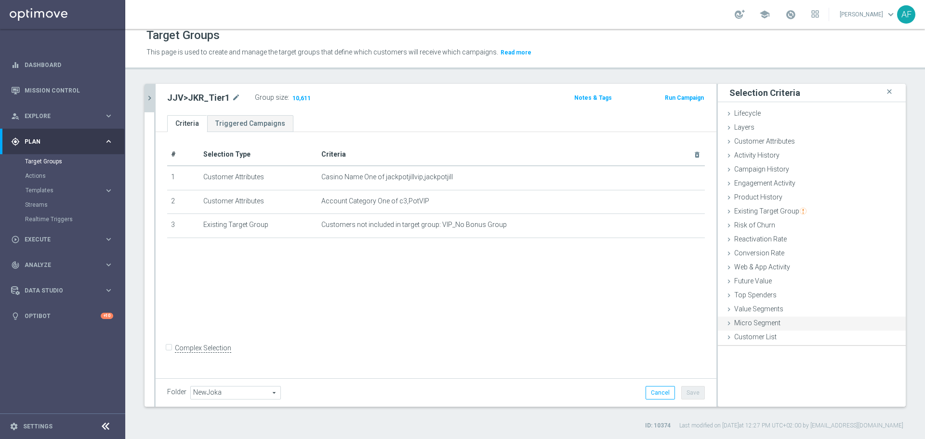
scroll to position [0, 0]
click at [153, 100] on icon "chevron_right" at bounding box center [149, 97] width 9 height 9
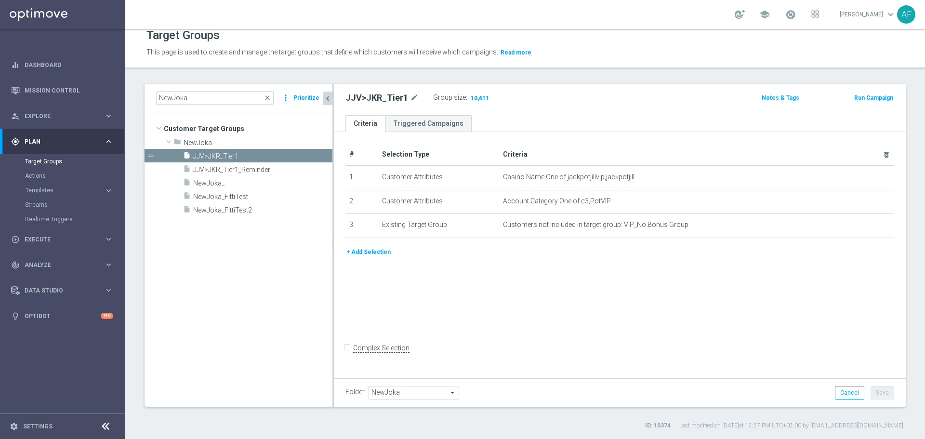
click at [373, 252] on button "+ Add Selection" at bounding box center [368, 252] width 46 height 11
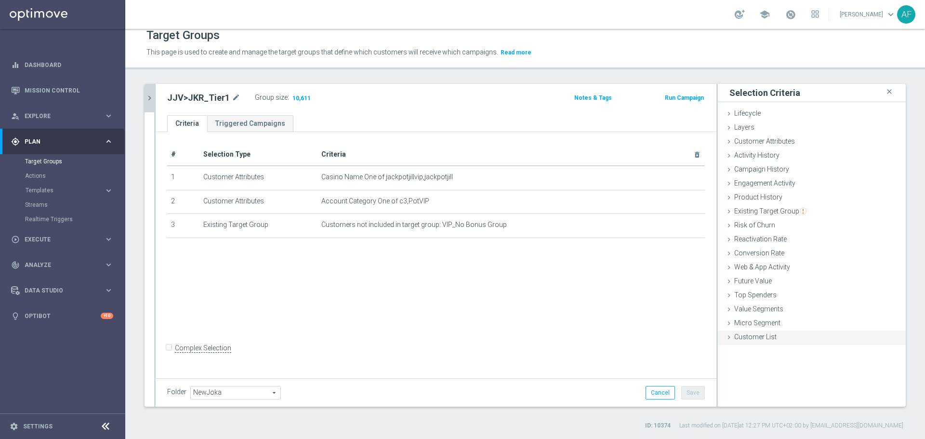
click at [745, 342] on div "Customer List done" at bounding box center [812, 338] width 188 height 14
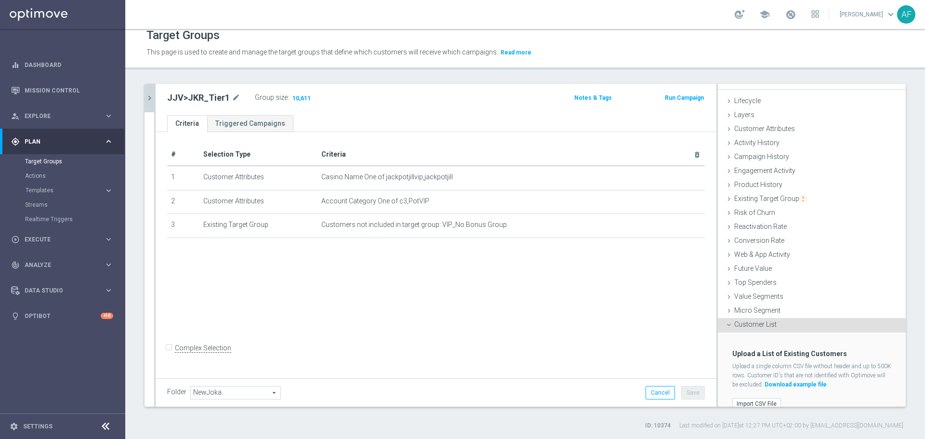
scroll to position [25, 0]
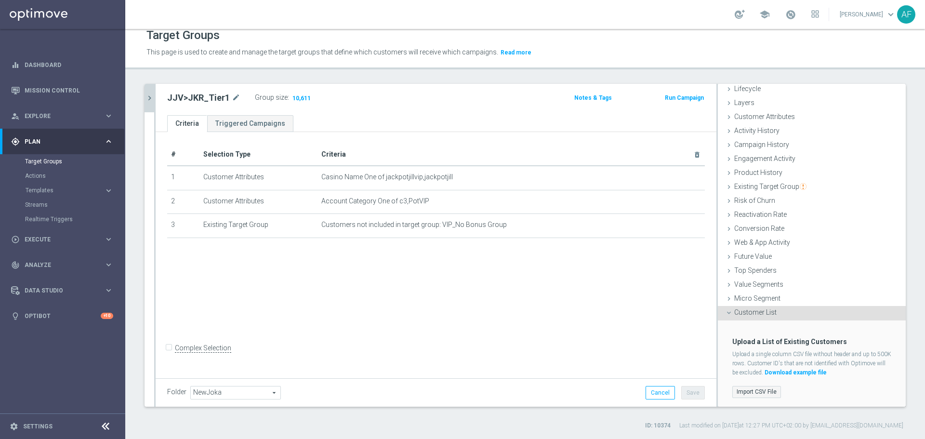
click at [767, 390] on label "Import CSV File" at bounding box center [756, 392] width 49 height 12
click at [0, 0] on input "Import CSV File" at bounding box center [0, 0] width 0 height 0
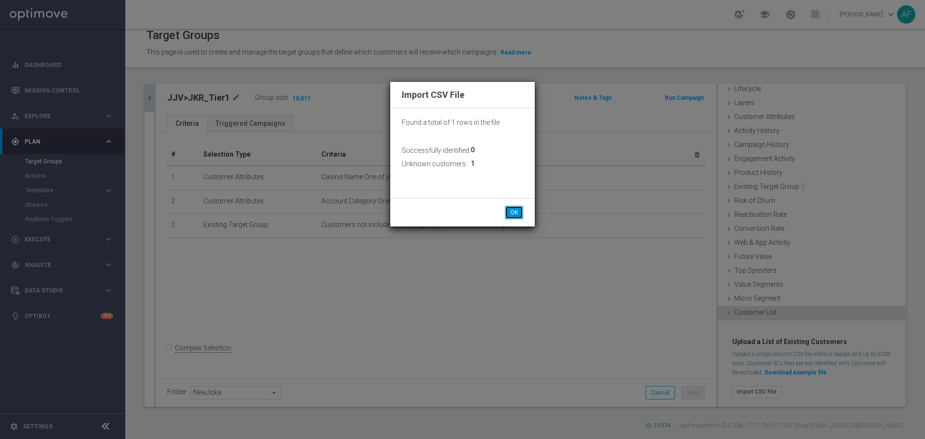
click at [515, 213] on button "OK" at bounding box center [514, 212] width 18 height 13
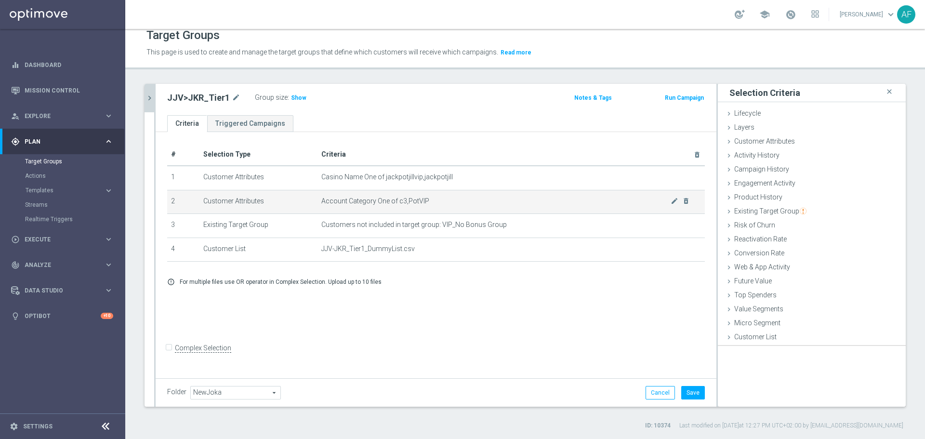
scroll to position [0, 0]
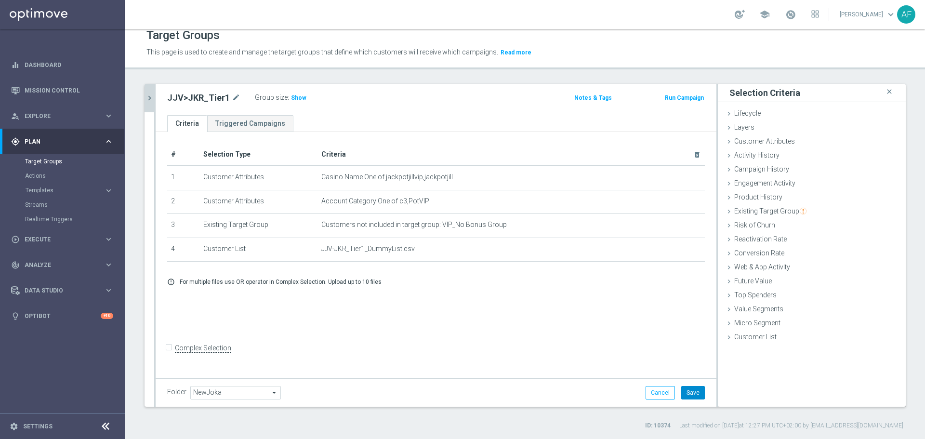
click at [682, 389] on button "Save" at bounding box center [693, 392] width 24 height 13
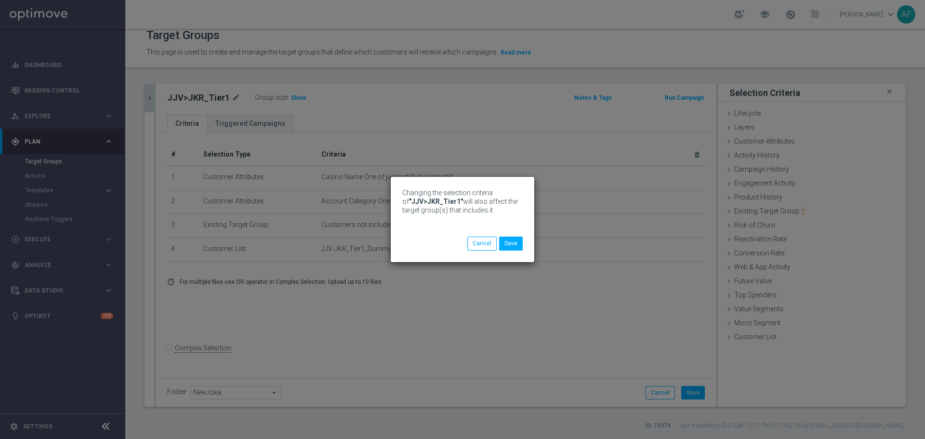
click at [154, 97] on div "Changing the selection criteria of "JJV>JKR_Tier1" will also affect the target …" at bounding box center [462, 219] width 925 height 439
click at [510, 240] on button "Save" at bounding box center [511, 243] width 24 height 13
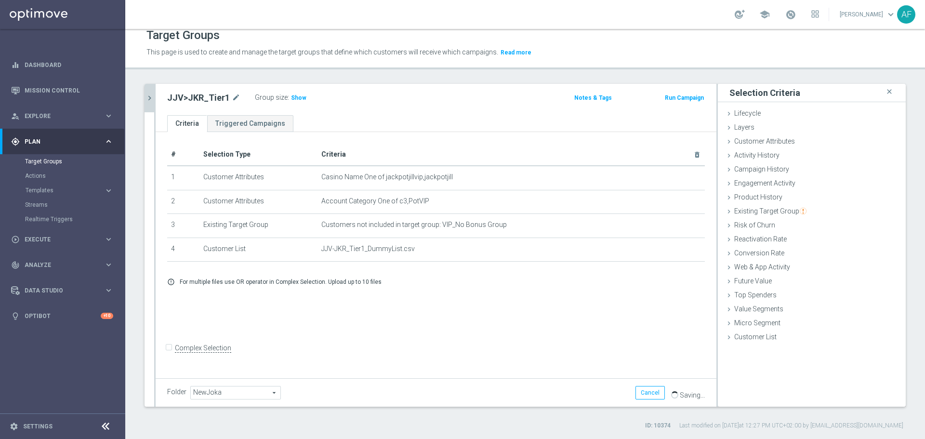
click at [150, 97] on icon "chevron_right" at bounding box center [149, 97] width 9 height 9
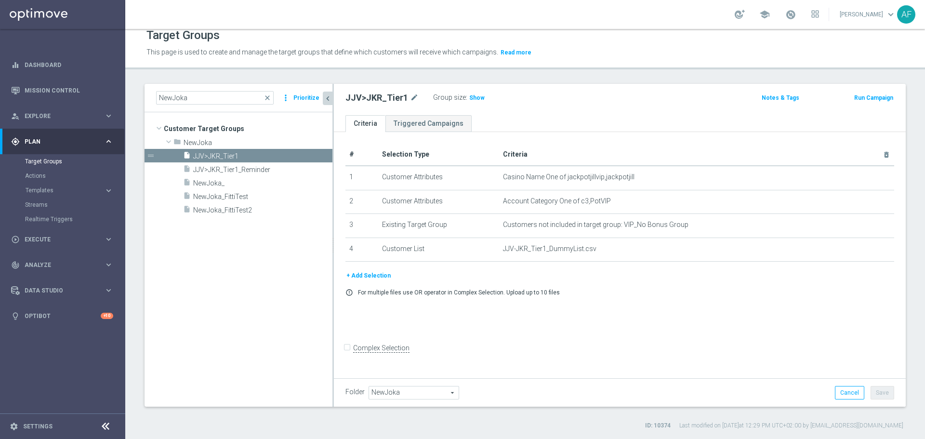
click at [367, 274] on button "+ Add Selection" at bounding box center [368, 275] width 46 height 11
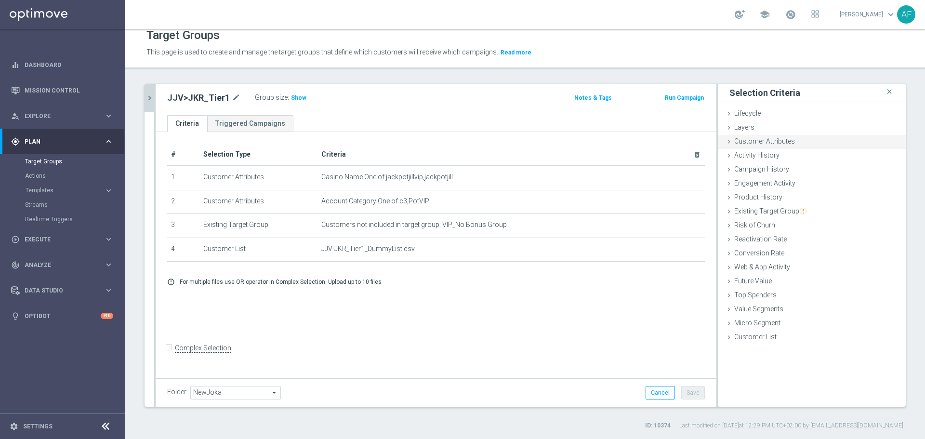
click at [748, 139] on span "Customer Attributes" at bounding box center [764, 141] width 61 height 8
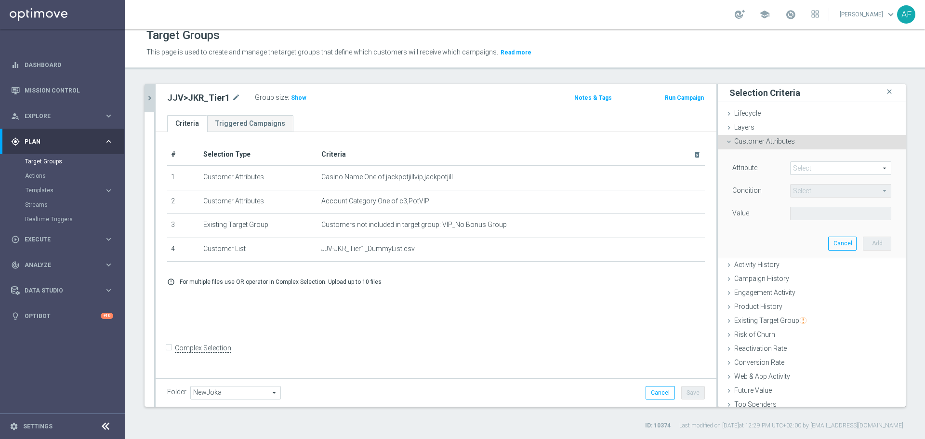
click at [798, 169] on span at bounding box center [841, 168] width 100 height 13
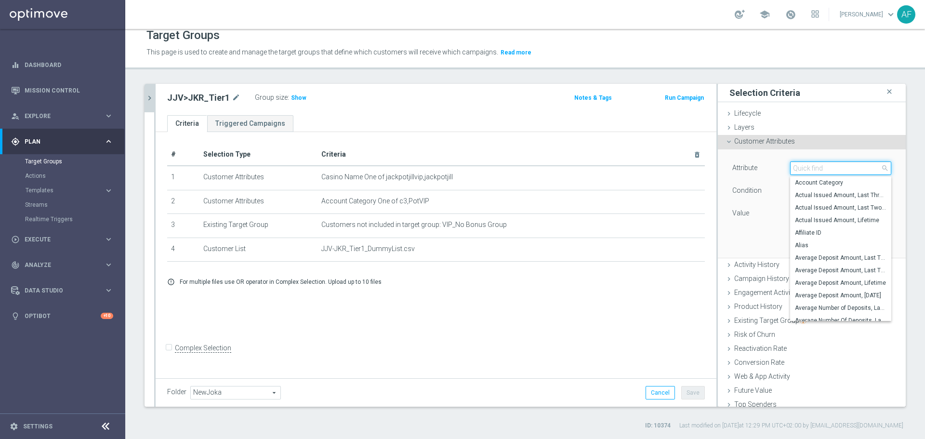
click at [800, 169] on input "search" at bounding box center [840, 167] width 101 height 13
type input "cross"
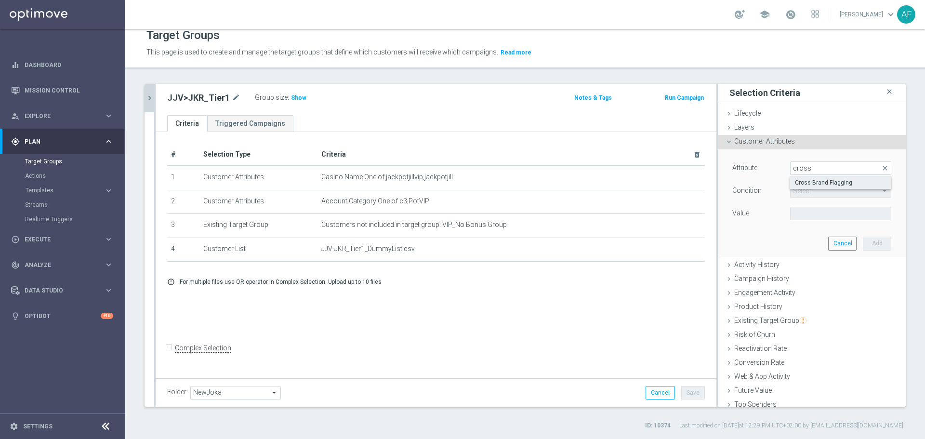
click at [805, 179] on span "Cross Brand Flagging" at bounding box center [841, 183] width 92 height 8
type input "Cross Brand Flagging"
click at [809, 189] on span "Equals" at bounding box center [841, 191] width 100 height 13
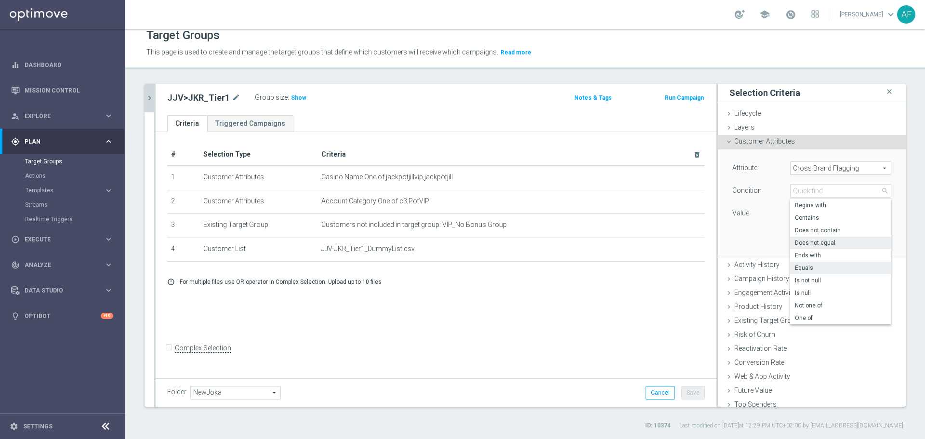
click at [817, 241] on span "Does not equal" at bounding box center [841, 243] width 92 height 8
type input "Does not equal"
click at [806, 214] on span at bounding box center [841, 213] width 100 height 13
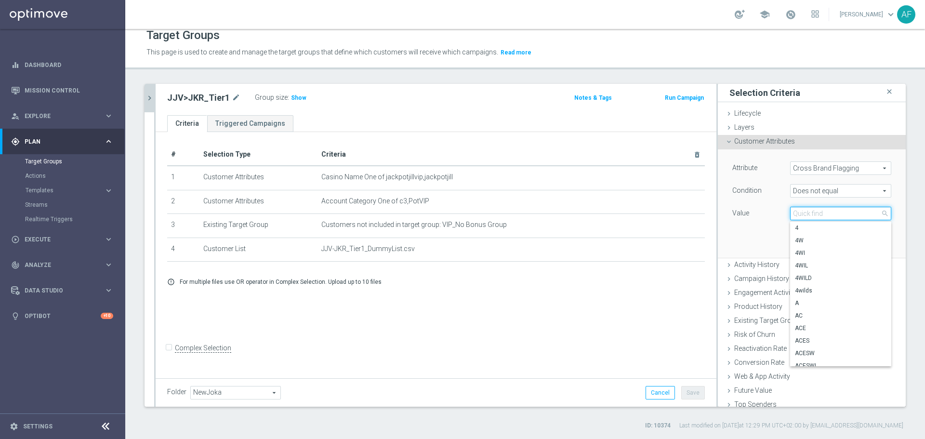
click at [806, 214] on input "search" at bounding box center [840, 213] width 101 height 13
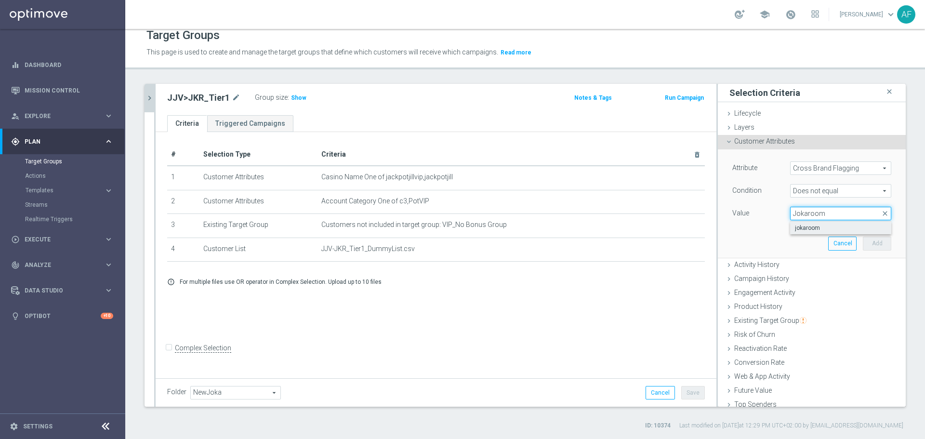
type input "Jokaroom"
click at [812, 225] on span "jokaroom" at bounding box center [841, 228] width 92 height 8
type input "jokaroom"
click at [866, 241] on button "Add" at bounding box center [877, 243] width 28 height 13
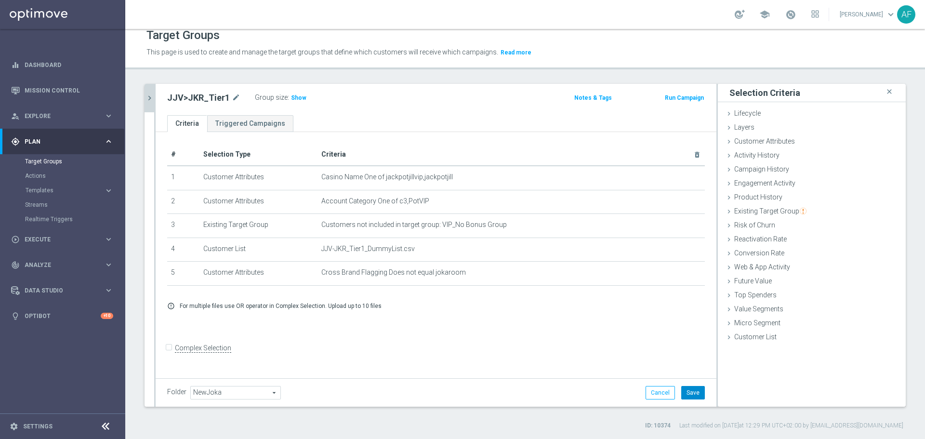
click at [687, 391] on button "Save" at bounding box center [693, 392] width 24 height 13
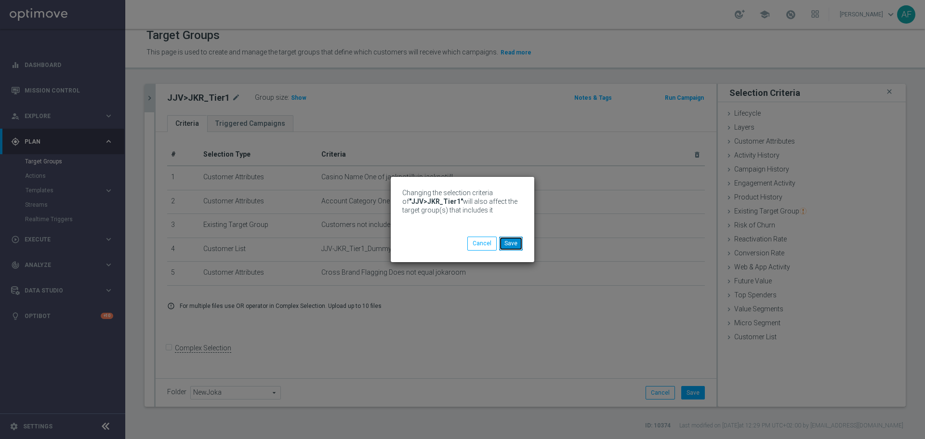
click at [507, 246] on button "Save" at bounding box center [511, 243] width 24 height 13
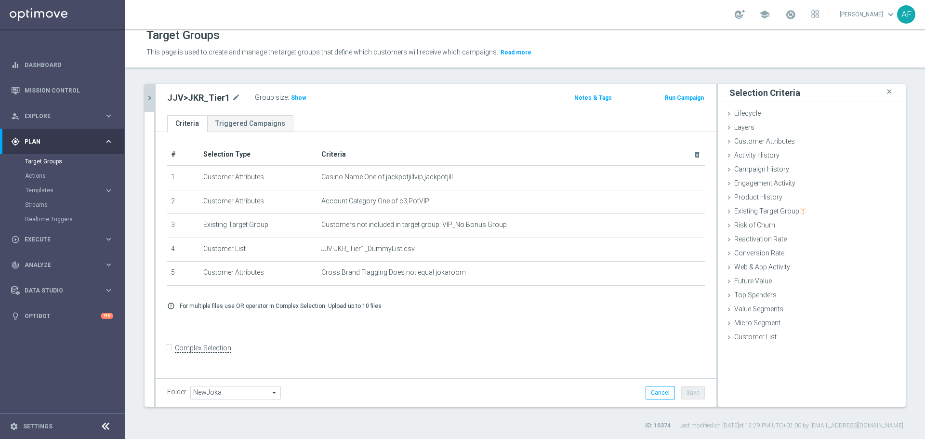
click at [153, 102] on icon "chevron_right" at bounding box center [149, 97] width 9 height 9
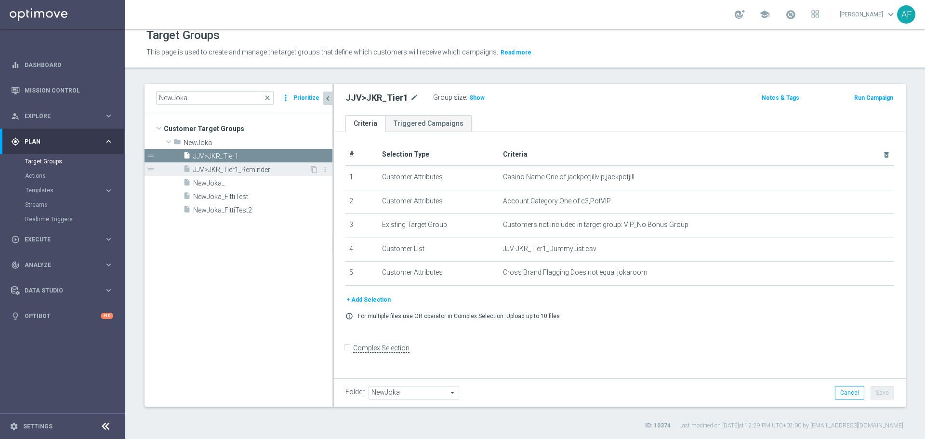
click at [251, 166] on span "JJV>JKR_Tier1_Reminder" at bounding box center [251, 170] width 116 height 8
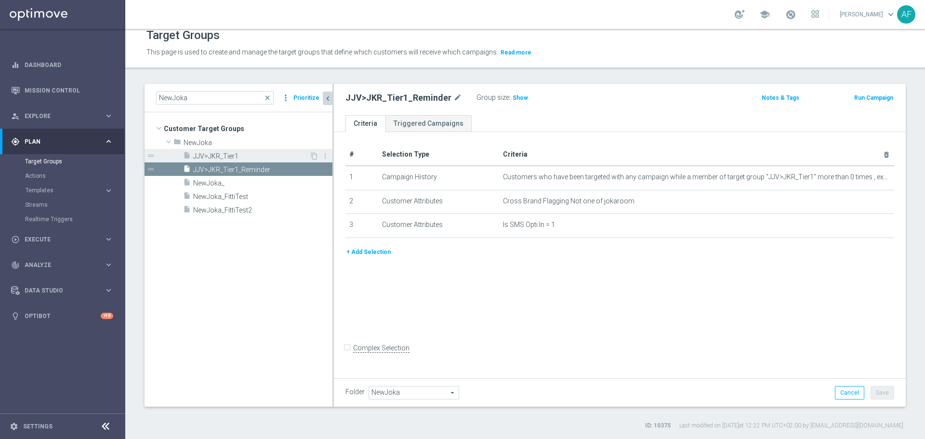
click at [258, 156] on span "JJV>JKR_Tier1" at bounding box center [251, 156] width 116 height 8
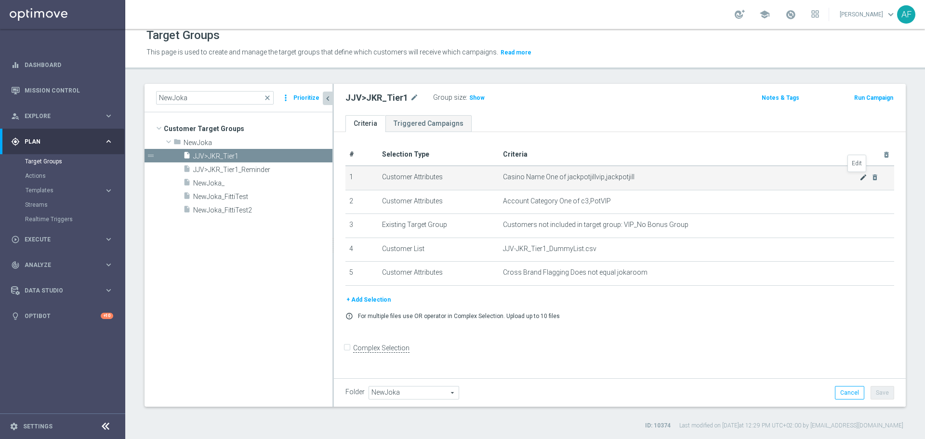
click at [860, 178] on icon "mode_edit" at bounding box center [864, 177] width 8 height 8
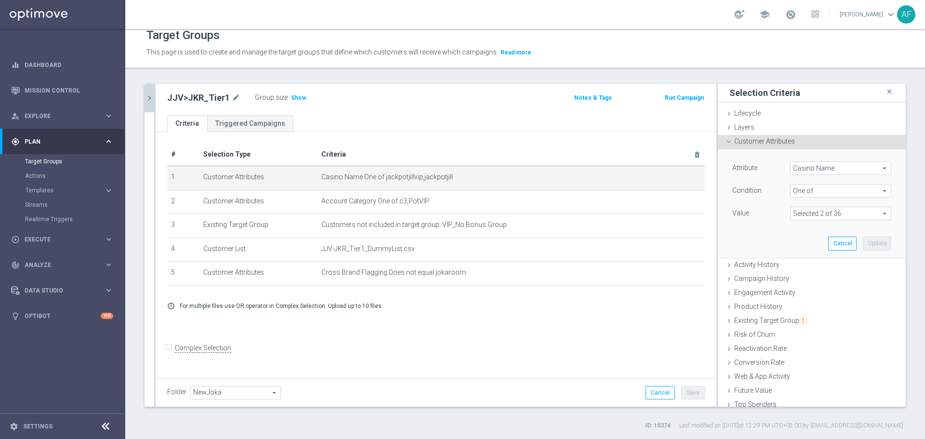
click at [821, 212] on span at bounding box center [841, 213] width 100 height 13
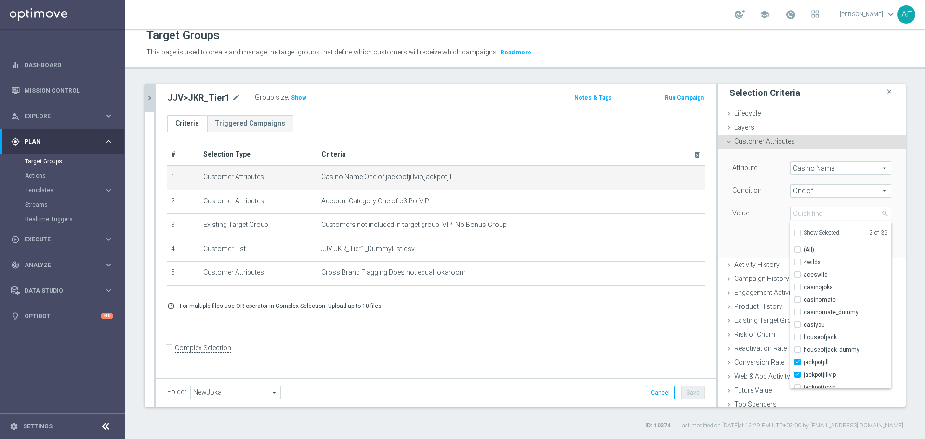
click at [807, 193] on span "One of" at bounding box center [841, 191] width 100 height 13
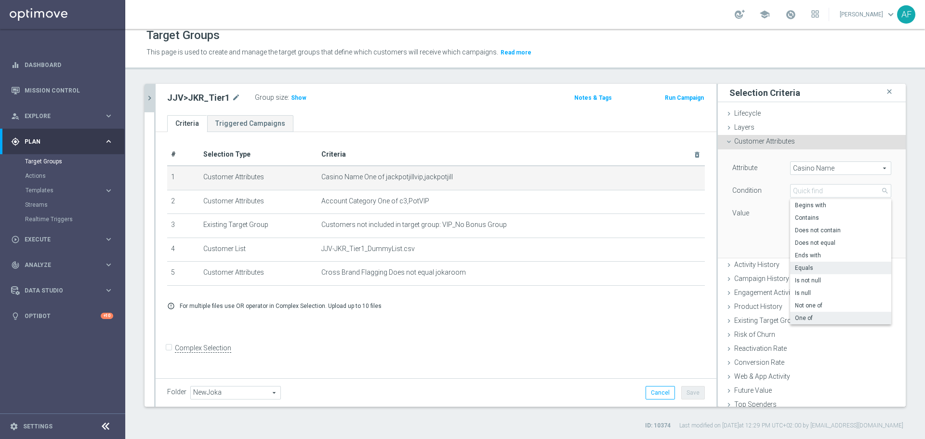
click at [809, 265] on span "Equals" at bounding box center [841, 268] width 92 height 8
type input "Equals"
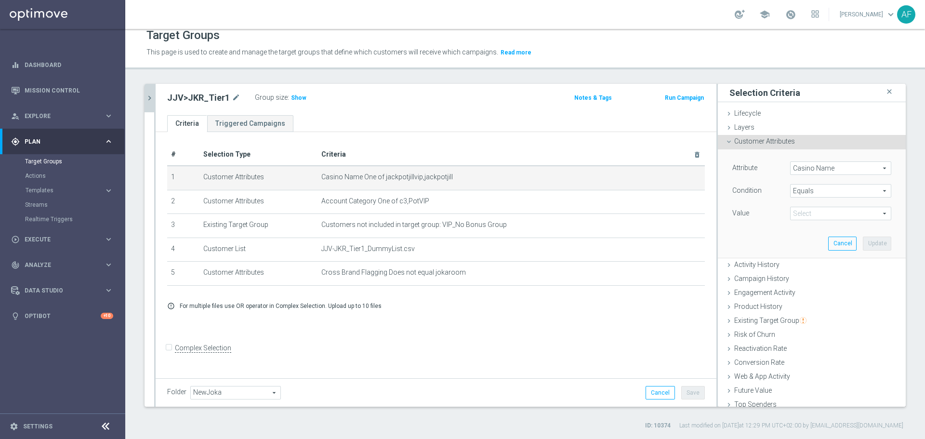
click at [808, 213] on span at bounding box center [841, 213] width 100 height 13
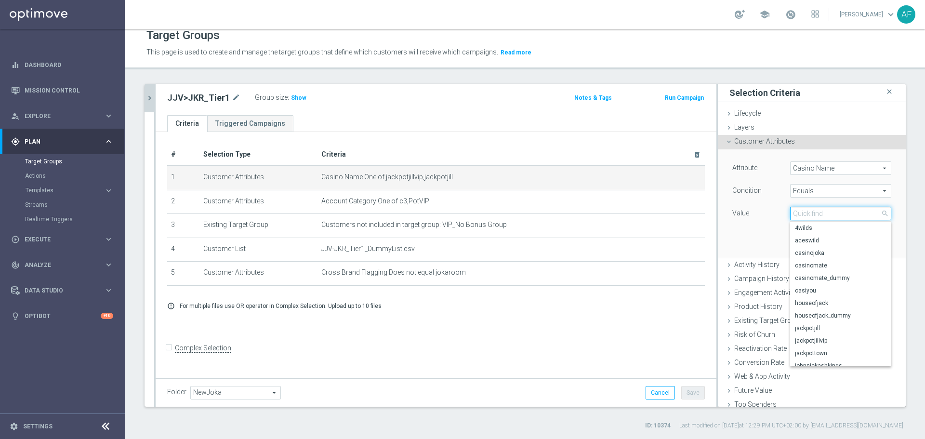
click at [808, 213] on input "search" at bounding box center [840, 213] width 101 height 13
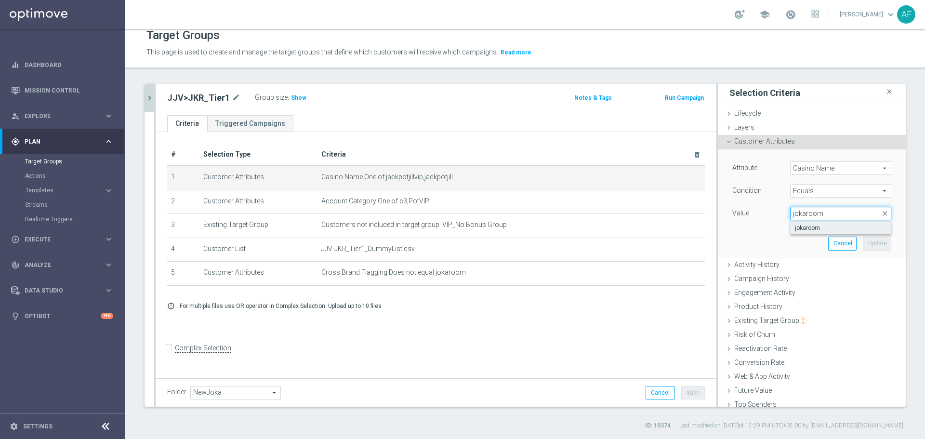
type input "jokaroom"
click at [815, 227] on span "jokaroom" at bounding box center [841, 228] width 92 height 8
type input "jokaroom"
click at [863, 243] on button "Update" at bounding box center [877, 243] width 28 height 13
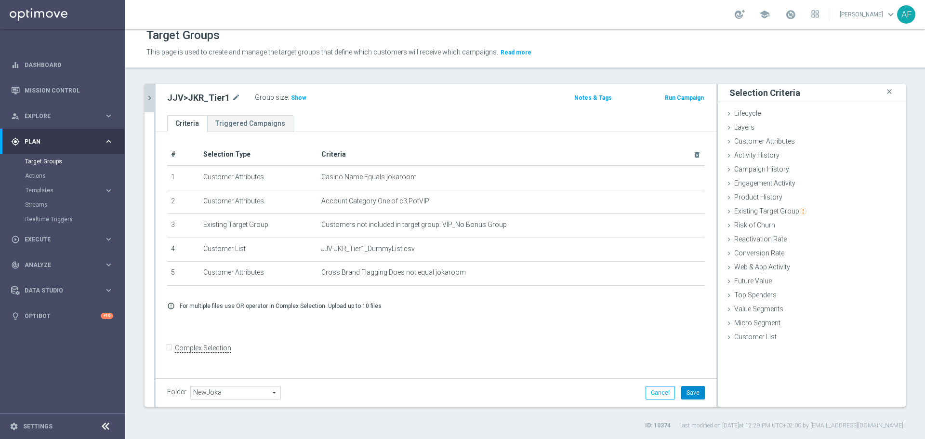
click at [683, 393] on button "Save" at bounding box center [693, 392] width 24 height 13
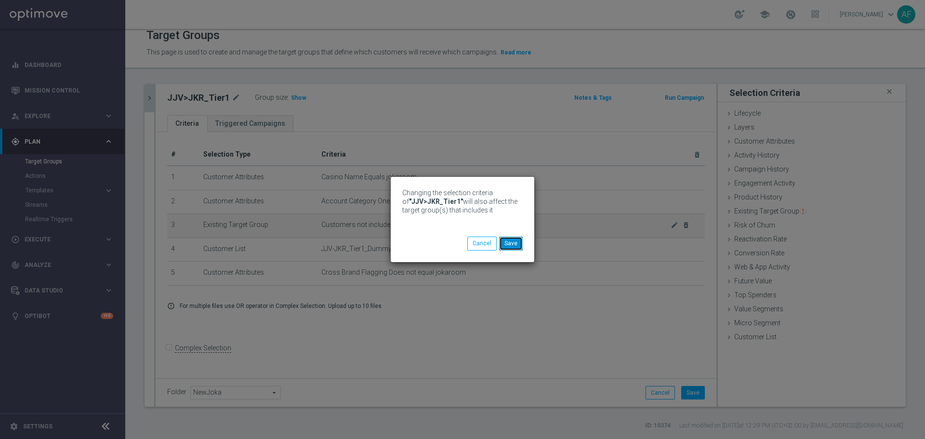
drag, startPoint x: 516, startPoint y: 244, endPoint x: 518, endPoint y: 235, distance: 9.0
click at [516, 244] on button "Save" at bounding box center [511, 243] width 24 height 13
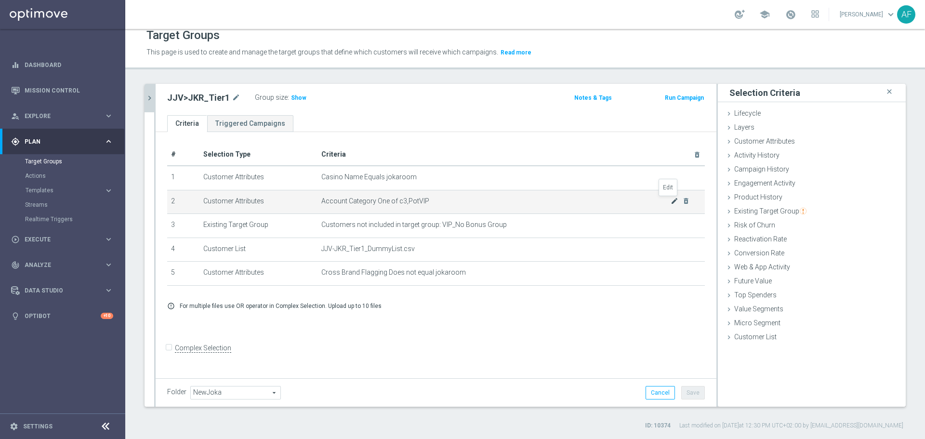
click at [671, 201] on icon "mode_edit" at bounding box center [675, 201] width 8 height 8
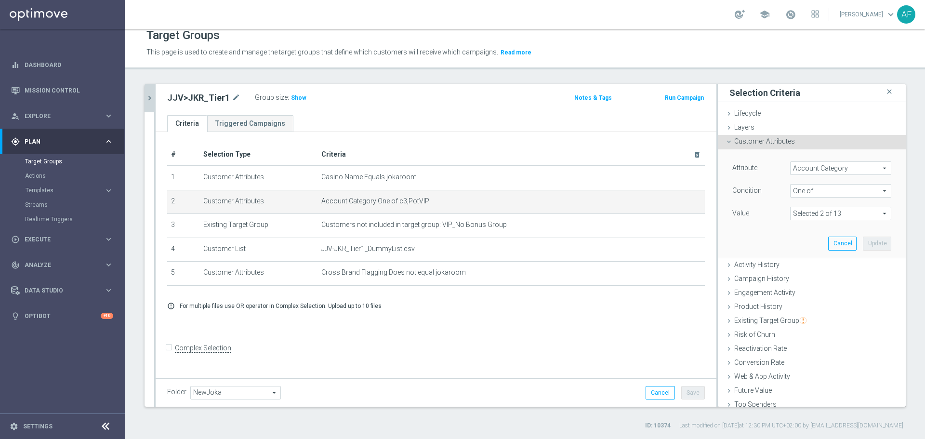
click at [803, 192] on span "One of" at bounding box center [841, 191] width 100 height 13
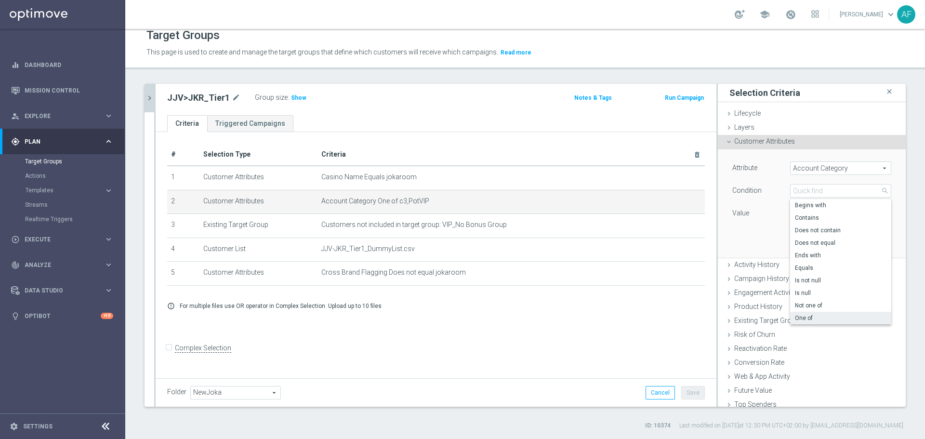
drag, startPoint x: 810, startPoint y: 266, endPoint x: 814, endPoint y: 257, distance: 9.8
click at [811, 266] on span "Equals" at bounding box center [841, 268] width 92 height 8
type input "Equals"
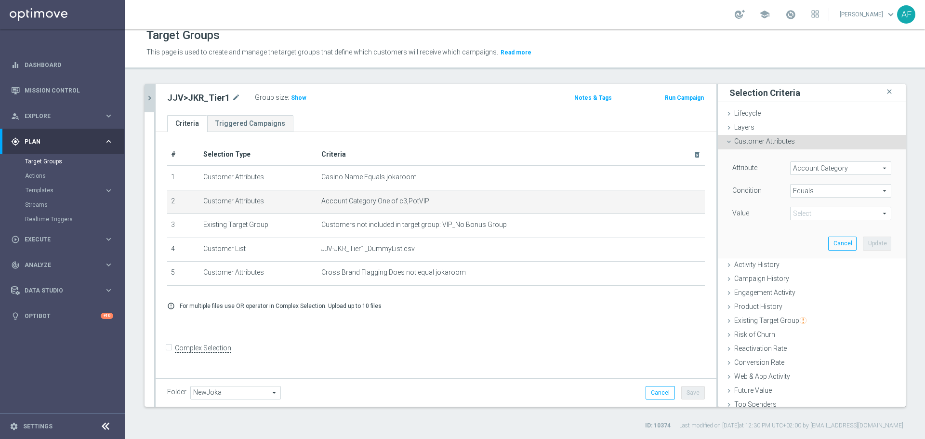
click at [818, 212] on span at bounding box center [841, 213] width 100 height 13
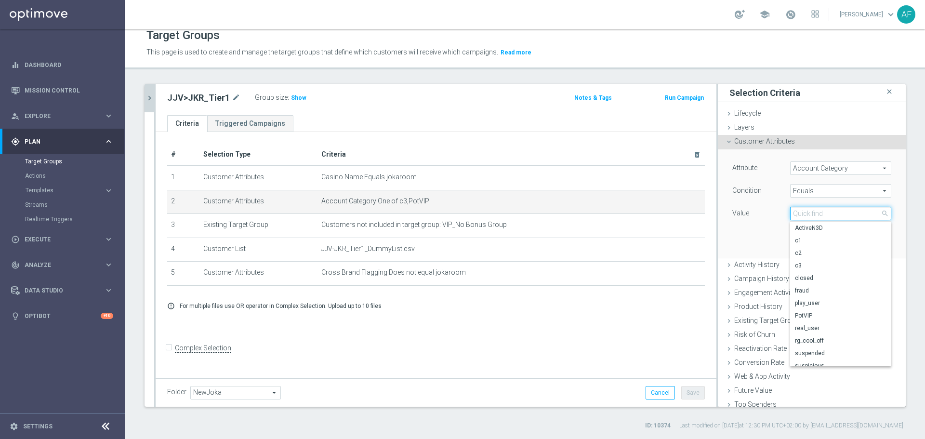
click at [818, 212] on input "search" at bounding box center [840, 213] width 101 height 13
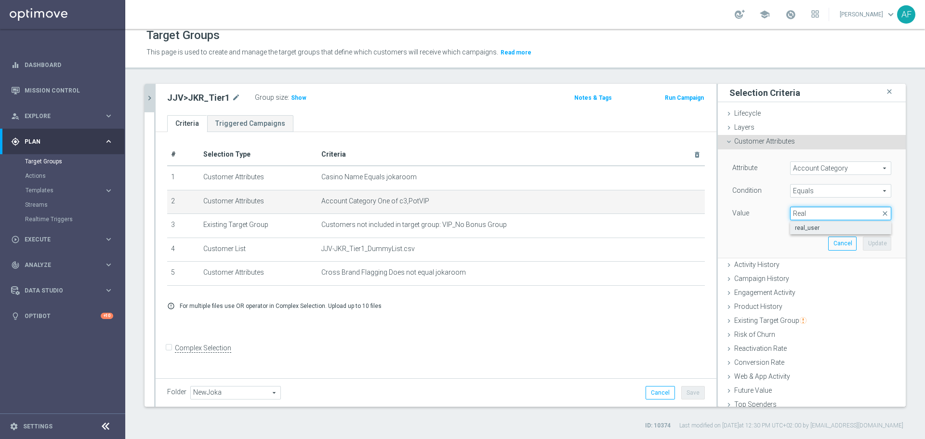
type input "Real"
click at [818, 230] on span "real_user" at bounding box center [841, 228] width 92 height 8
type input "real_user"
click at [863, 240] on button "Update" at bounding box center [877, 243] width 28 height 13
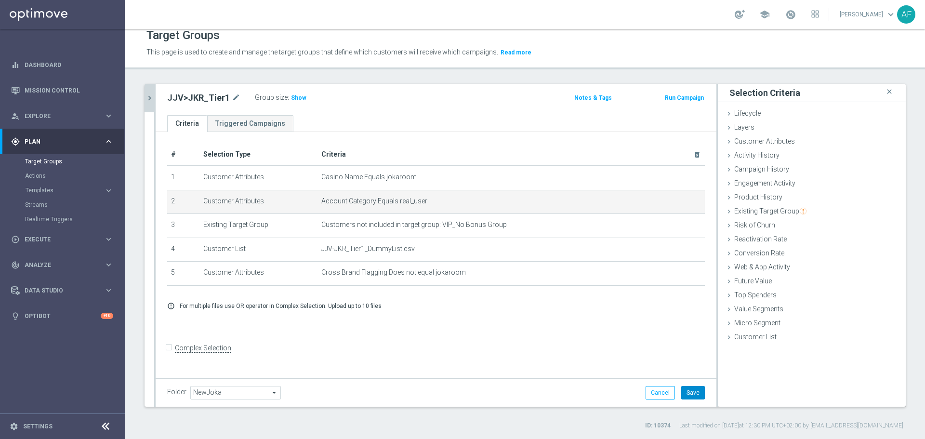
click at [683, 390] on button "Save" at bounding box center [693, 392] width 24 height 13
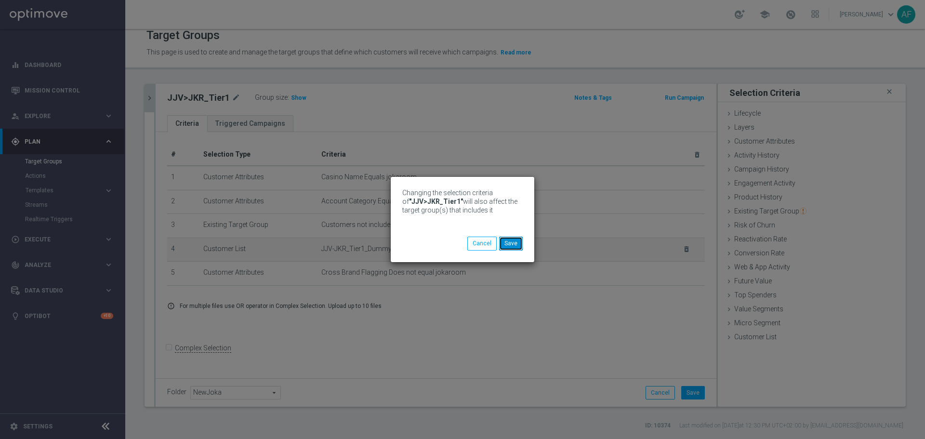
click at [520, 243] on button "Save" at bounding box center [511, 243] width 24 height 13
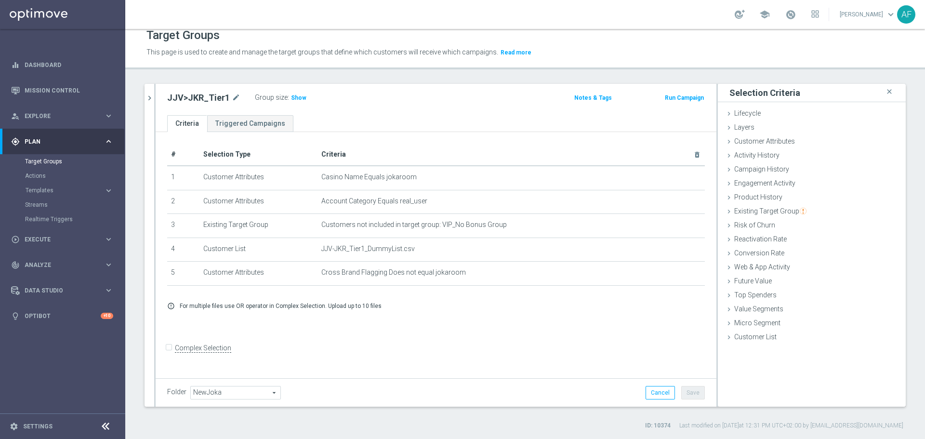
click at [146, 100] on icon "chevron_right" at bounding box center [149, 97] width 9 height 9
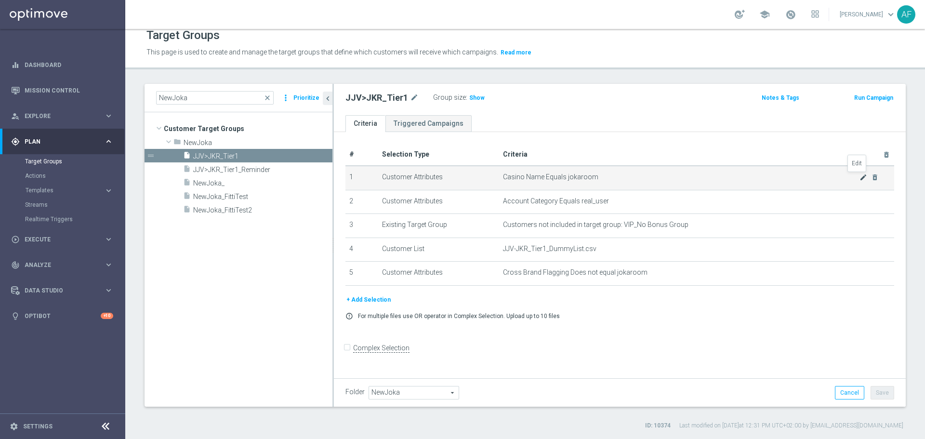
click at [860, 177] on icon "mode_edit" at bounding box center [864, 177] width 8 height 8
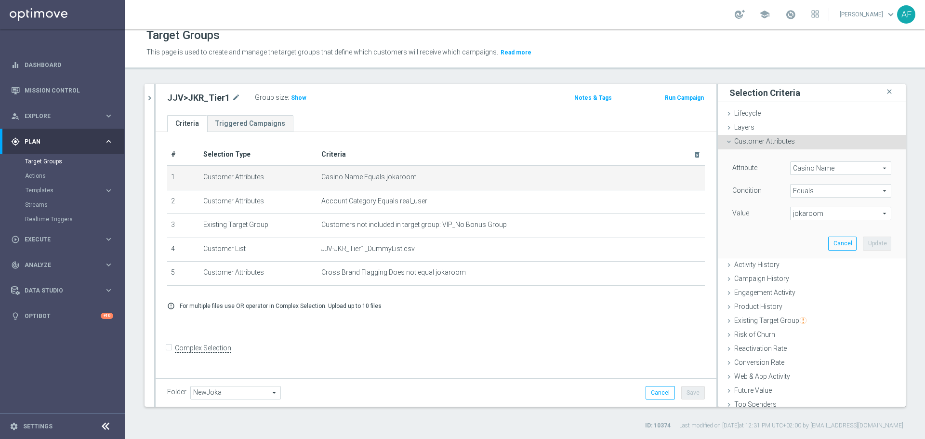
click at [820, 192] on span "Equals" at bounding box center [841, 191] width 100 height 13
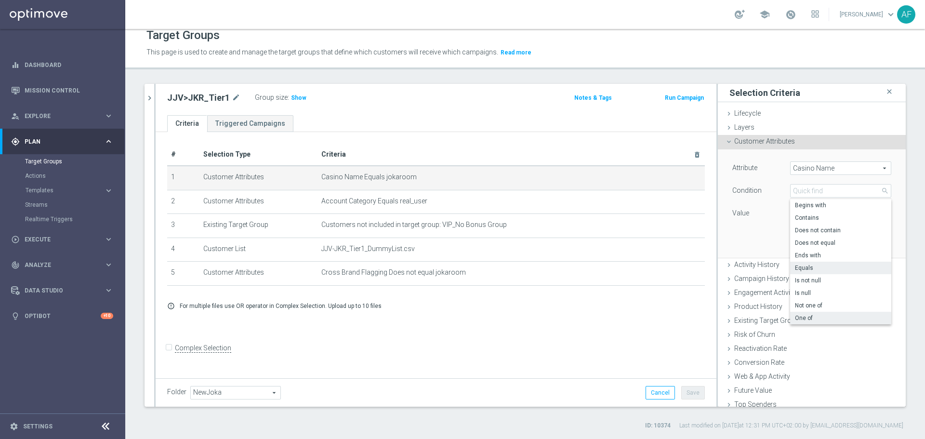
click at [810, 316] on span "One of" at bounding box center [841, 318] width 92 height 8
type input "One of"
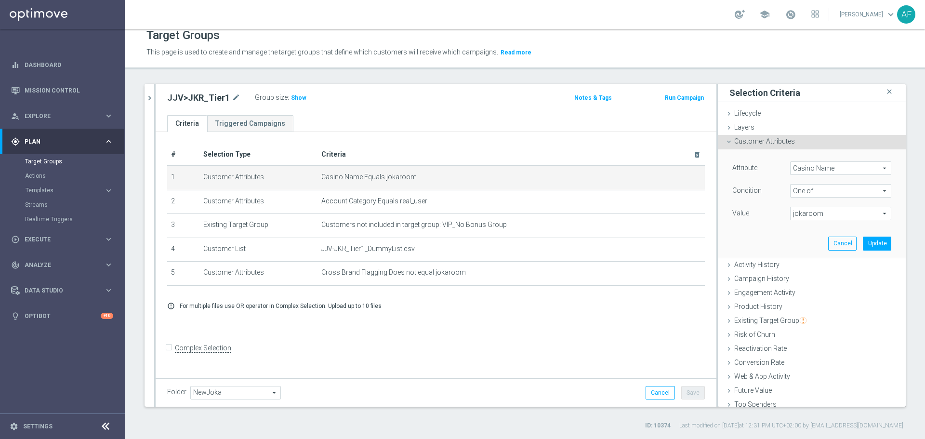
click at [811, 214] on span "jokaroom" at bounding box center [841, 213] width 100 height 13
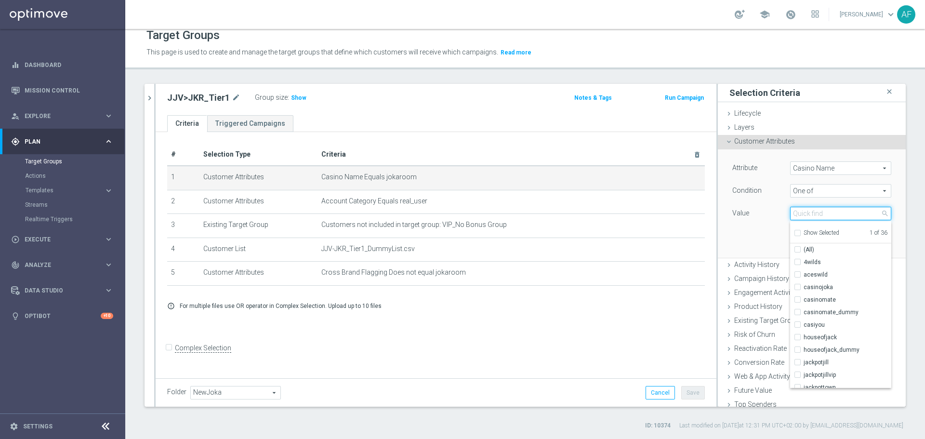
click at [812, 214] on input "search" at bounding box center [840, 213] width 101 height 13
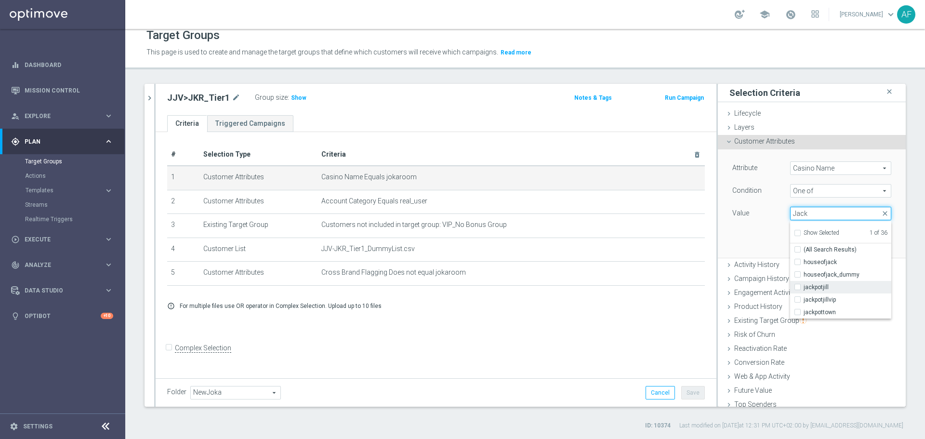
type input "Jack"
click at [825, 286] on span "jackpotjill" at bounding box center [848, 287] width 88 height 8
click at [804, 286] on input "jackpotjill" at bounding box center [800, 287] width 6 height 6
checkbox input "true"
type input "Selected 2 of 36"
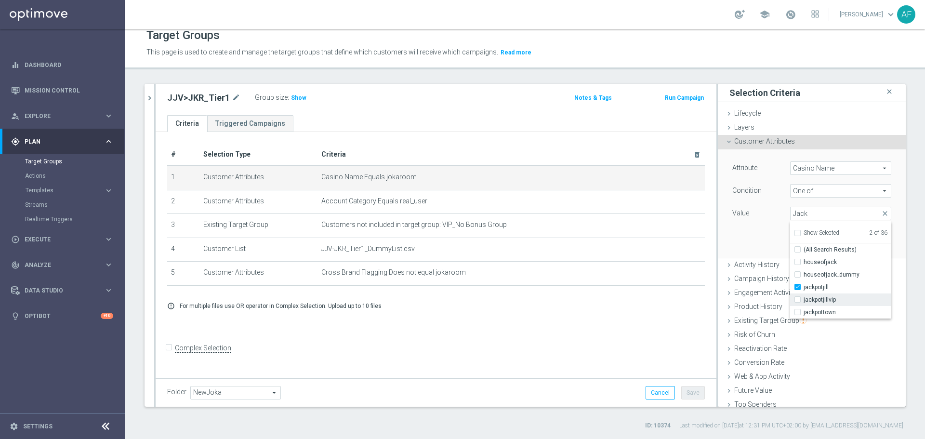
click at [829, 295] on label "jackpotjillvip" at bounding box center [848, 299] width 88 height 13
click at [804, 297] on input "jackpotjillvip" at bounding box center [800, 300] width 6 height 6
checkbox input "true"
type input "Selected 3 of 36"
click at [755, 234] on div "Attribute Casino Name Casino Name arrow_drop_down search Condition One of One o…" at bounding box center [811, 203] width 173 height 108
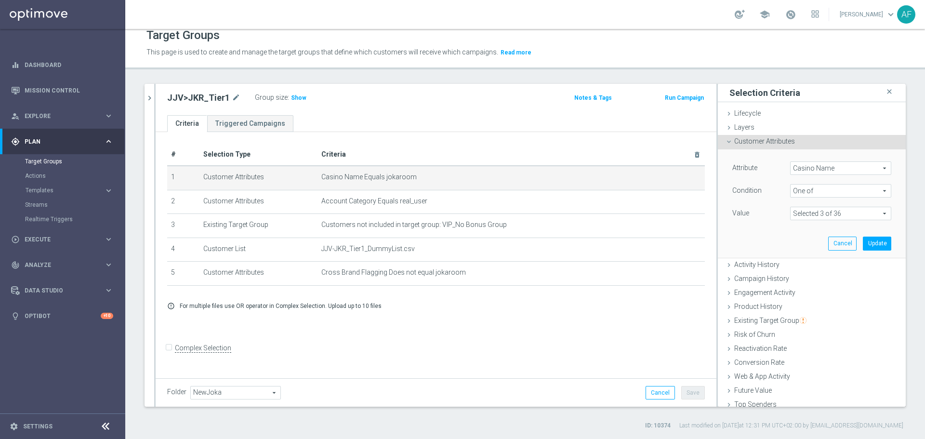
click at [847, 216] on span at bounding box center [841, 213] width 100 height 13
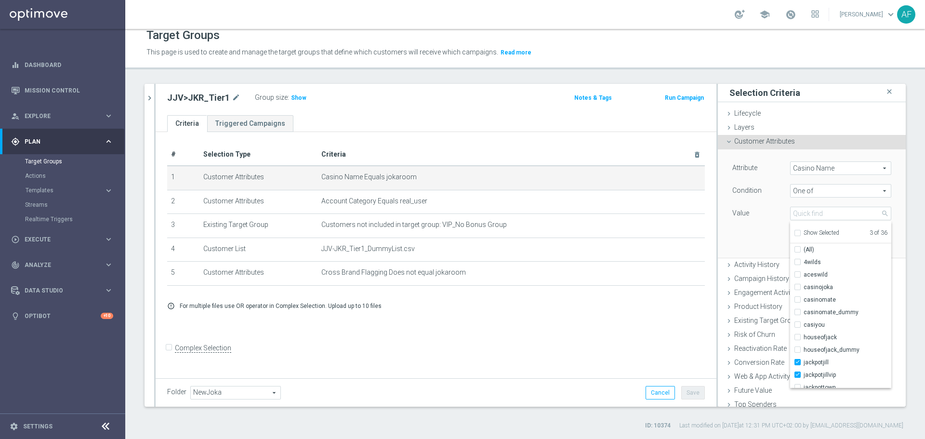
click at [816, 230] on span "Show Selected" at bounding box center [822, 232] width 36 height 7
click at [800, 231] on input "Show Selected" at bounding box center [797, 234] width 6 height 6
checkbox input "true"
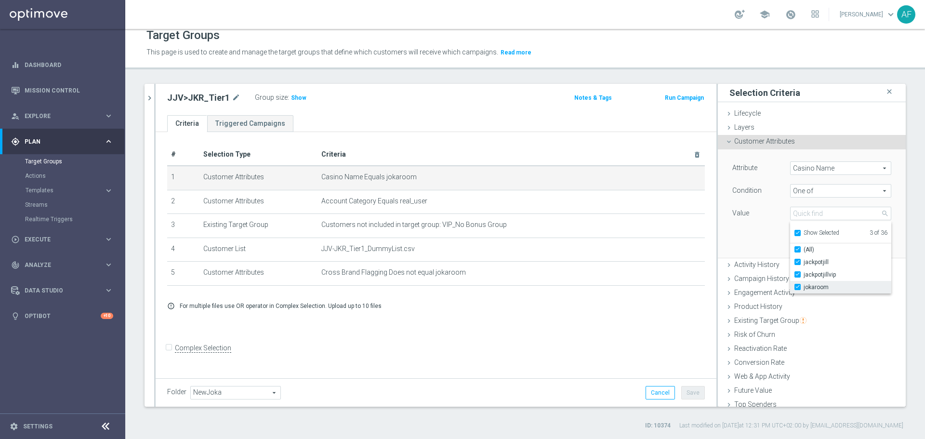
click at [810, 285] on span "jokaroom" at bounding box center [848, 287] width 88 height 8
click at [804, 285] on input "jokaroom" at bounding box center [800, 287] width 6 height 6
checkbox input "false"
type input "Selected 2 of 36"
checkbox input "false"
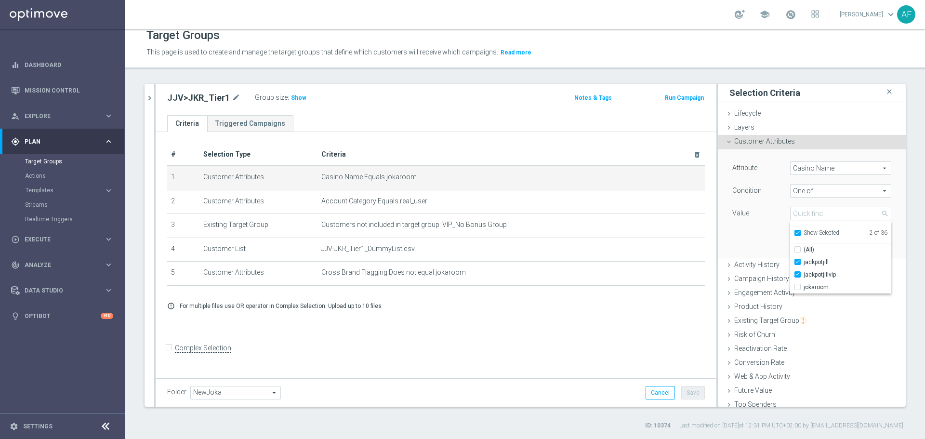
click at [755, 238] on div "Attribute Casino Name Casino Name arrow_drop_down search Condition One of One o…" at bounding box center [811, 203] width 173 height 108
click at [863, 241] on button "Update" at bounding box center [877, 243] width 28 height 13
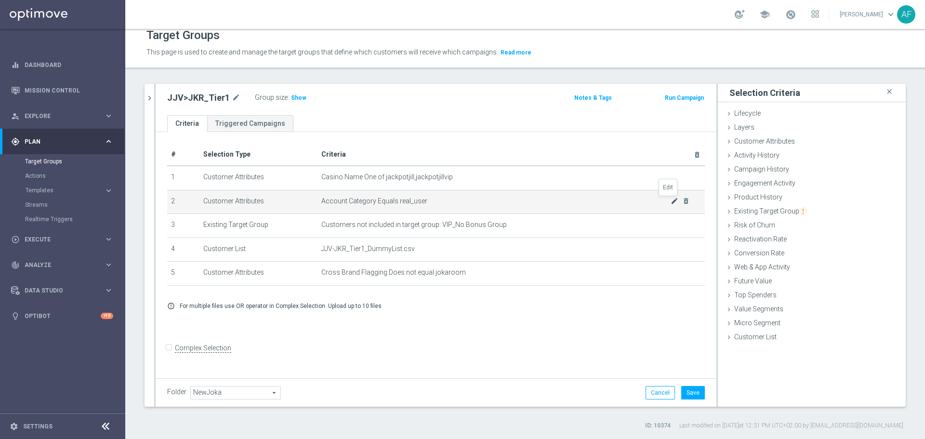
click at [671, 203] on icon "mode_edit" at bounding box center [675, 201] width 8 height 8
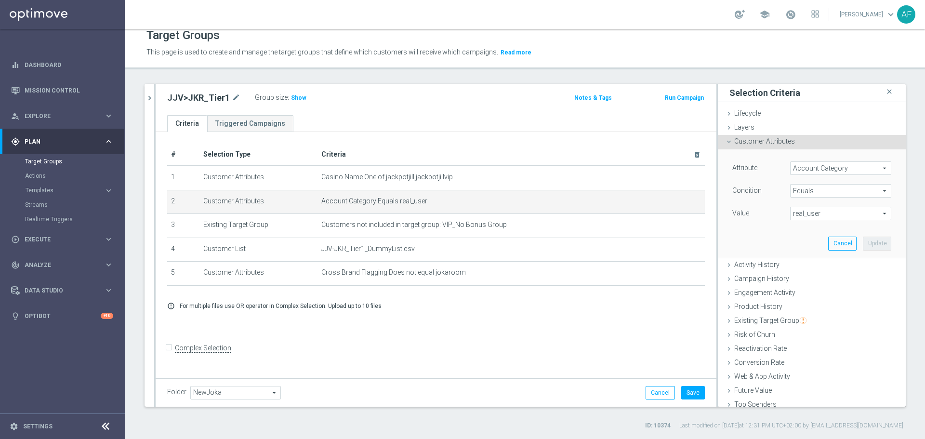
click at [815, 187] on span "Equals" at bounding box center [841, 191] width 100 height 13
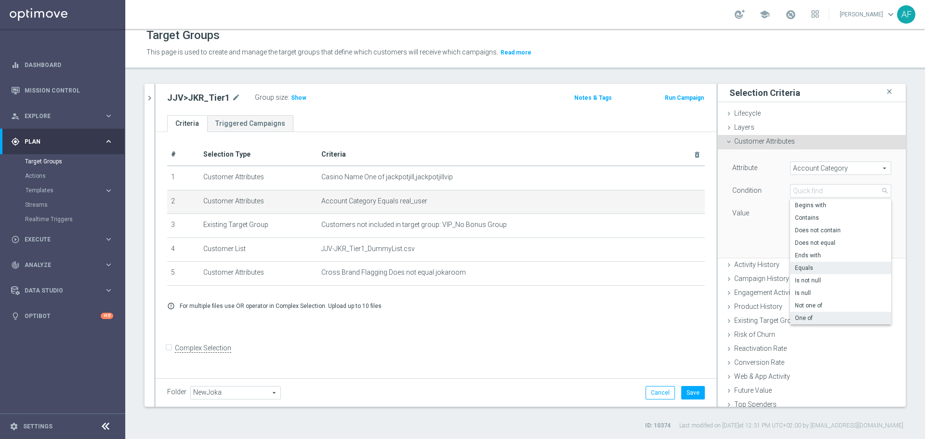
click at [816, 315] on span "One of" at bounding box center [841, 318] width 92 height 8
type input "One of"
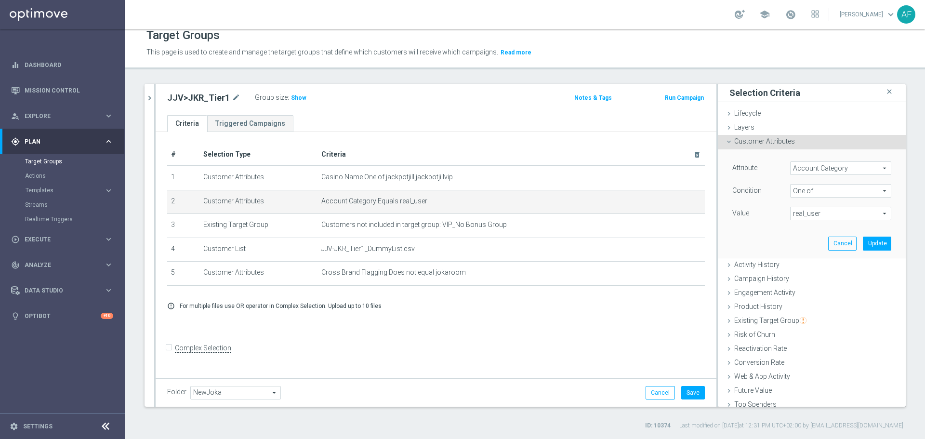
click at [815, 215] on span "real_user" at bounding box center [841, 213] width 100 height 13
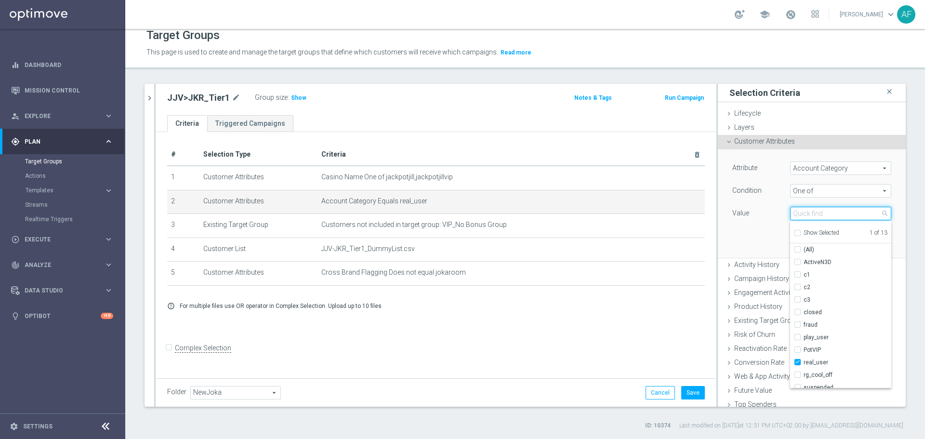
click at [815, 215] on input "search" at bounding box center [840, 213] width 101 height 13
click at [804, 361] on label "real_user" at bounding box center [848, 362] width 88 height 13
click at [797, 361] on input "real_user" at bounding box center [800, 362] width 6 height 6
checkbox input "false"
type input "Select"
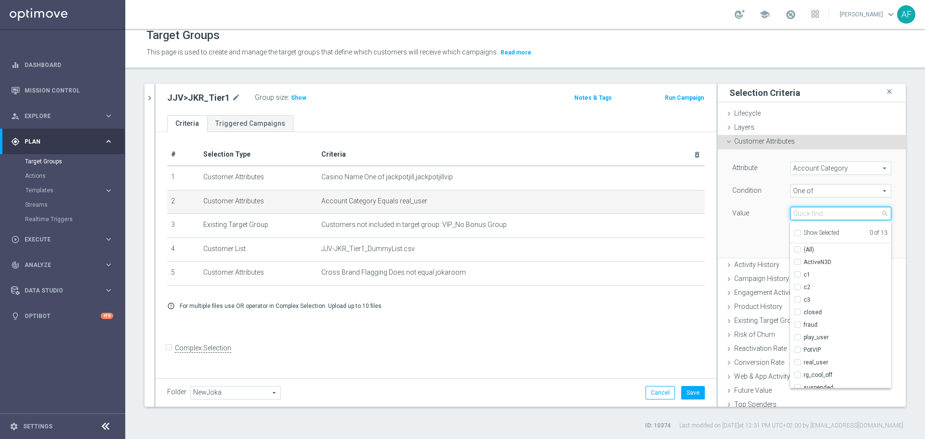
click at [803, 212] on input "search" at bounding box center [840, 213] width 101 height 13
type input "Pot"
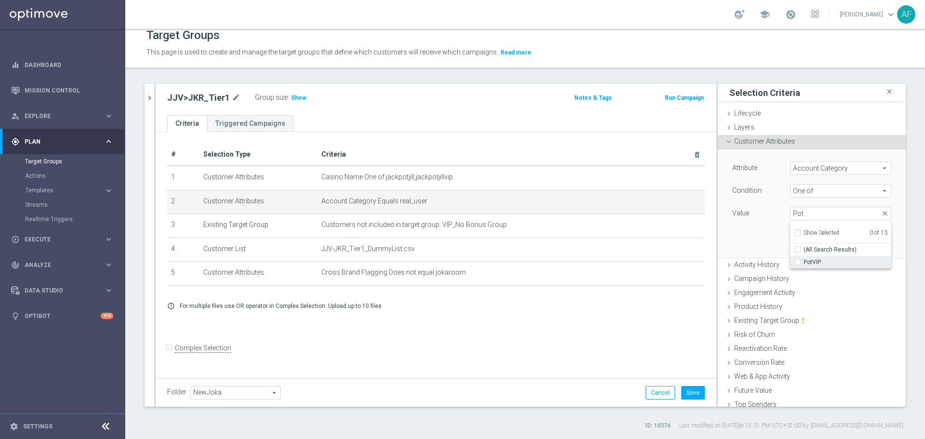
click at [807, 261] on span "PotVIP" at bounding box center [848, 262] width 88 height 8
click at [804, 261] on input "PotVIP" at bounding box center [800, 262] width 6 height 6
checkbox input "true"
type input "PotVIP"
checkbox input "true"
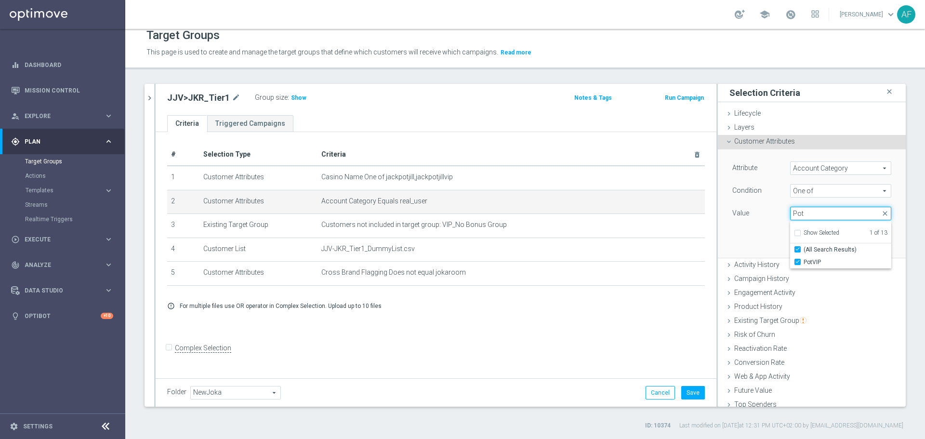
click at [804, 213] on input "Pot" at bounding box center [840, 213] width 101 height 13
type input "P"
checkbox input "false"
type input "VIP"
checkbox input "true"
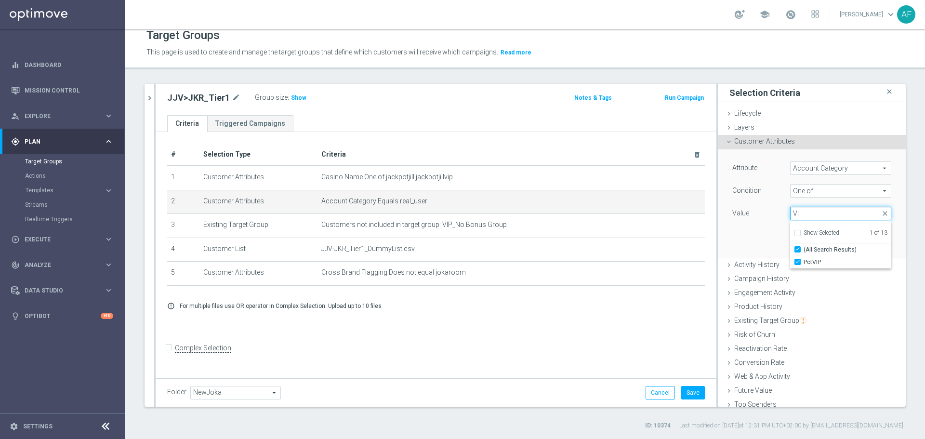
type input "V"
checkbox input "false"
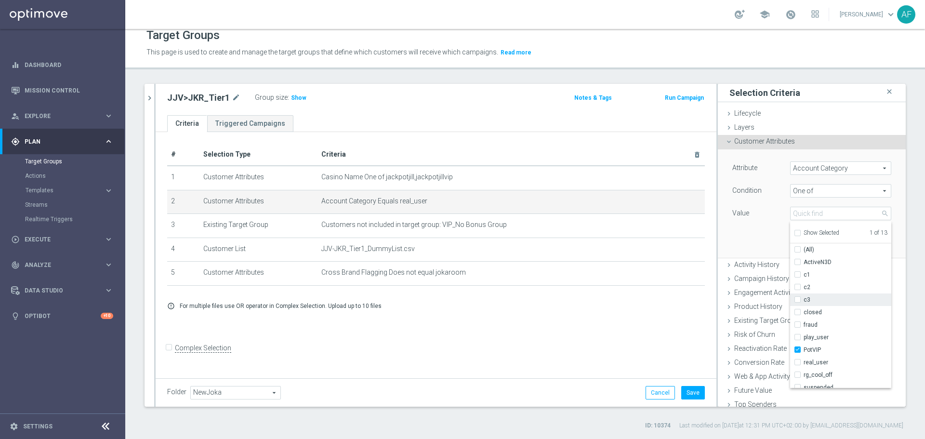
click at [804, 299] on label "c3" at bounding box center [848, 299] width 88 height 13
click at [797, 299] on input "c3" at bounding box center [800, 300] width 6 height 6
checkbox input "true"
type input "Selected 2 of 13"
click at [736, 238] on div "Attribute Account Category Account Category arrow_drop_down search Condition On…" at bounding box center [811, 203] width 173 height 108
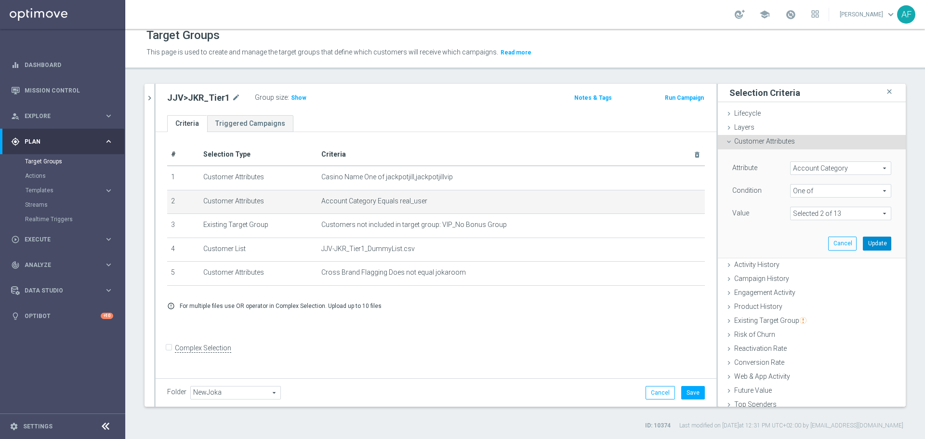
click at [863, 243] on button "Update" at bounding box center [877, 243] width 28 height 13
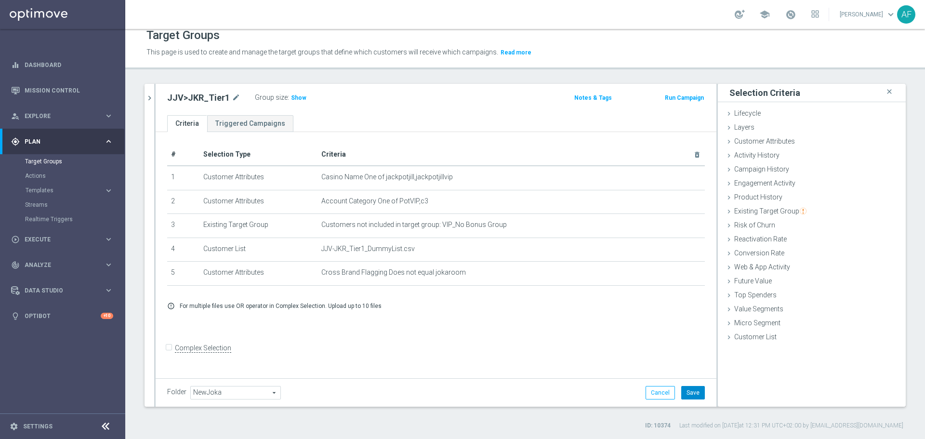
click at [686, 393] on button "Save" at bounding box center [693, 392] width 24 height 13
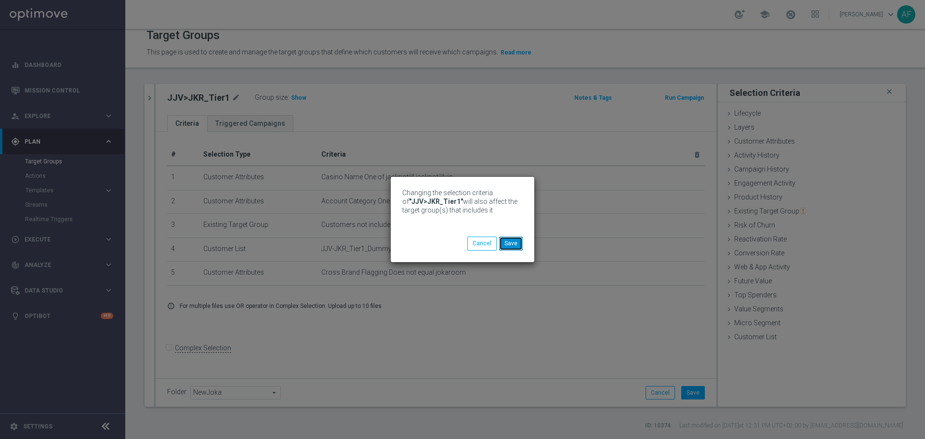
click at [512, 239] on button "Save" at bounding box center [511, 243] width 24 height 13
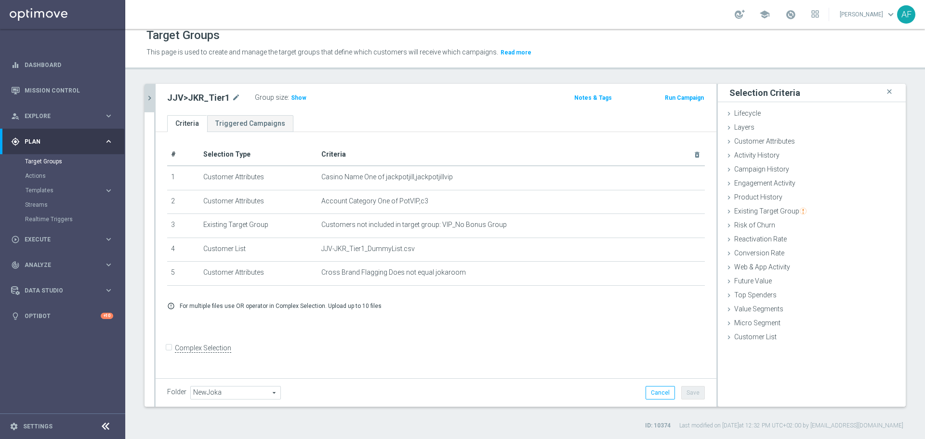
click at [153, 101] on icon "chevron_right" at bounding box center [149, 97] width 9 height 9
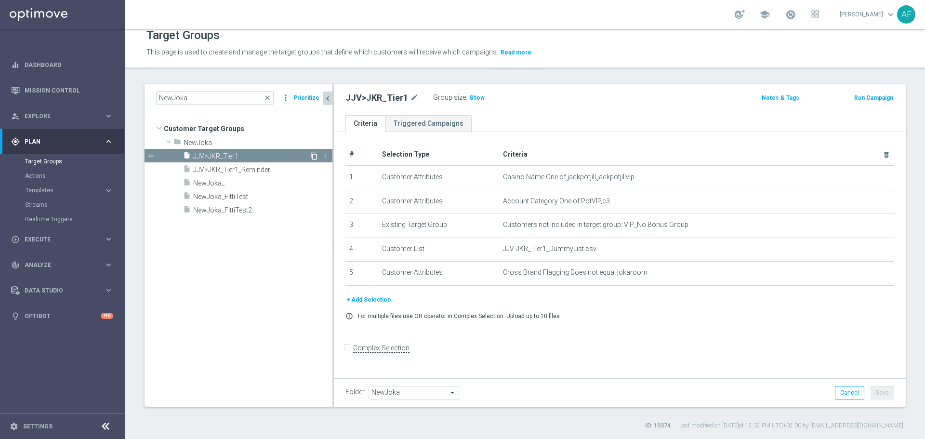
click at [313, 155] on icon "content_copy" at bounding box center [314, 156] width 8 height 8
click at [443, 96] on icon "mode_edit" at bounding box center [447, 98] width 9 height 12
click at [385, 100] on input "Copy of JJV>JKR_Tier1" at bounding box center [410, 98] width 130 height 13
drag, startPoint x: 382, startPoint y: 98, endPoint x: 347, endPoint y: 98, distance: 34.7
click at [347, 98] on input "Copy of JJV>JKR_Tier1" at bounding box center [410, 98] width 130 height 13
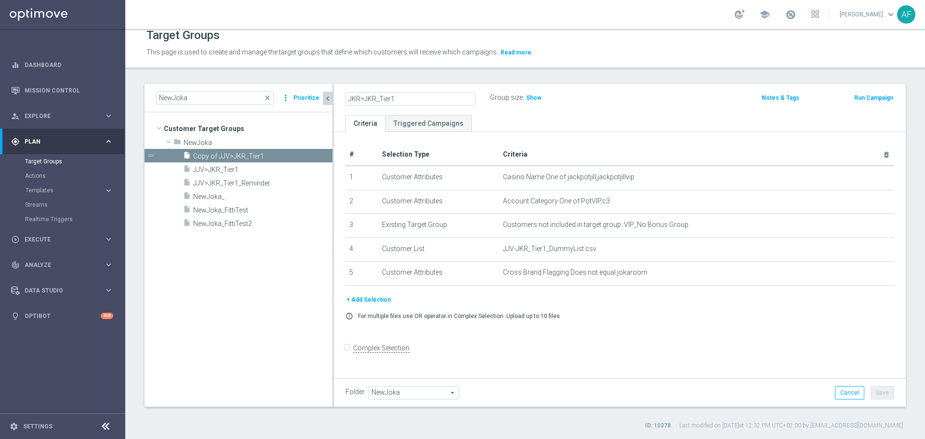
click at [436, 95] on input "JKR>JKR_Tier1" at bounding box center [410, 98] width 130 height 13
type input "JKR>JKR_Churn1"
click at [556, 121] on ul "Criteria Triggered Campaigns" at bounding box center [620, 123] width 572 height 17
click at [875, 395] on button "Save" at bounding box center [883, 392] width 24 height 13
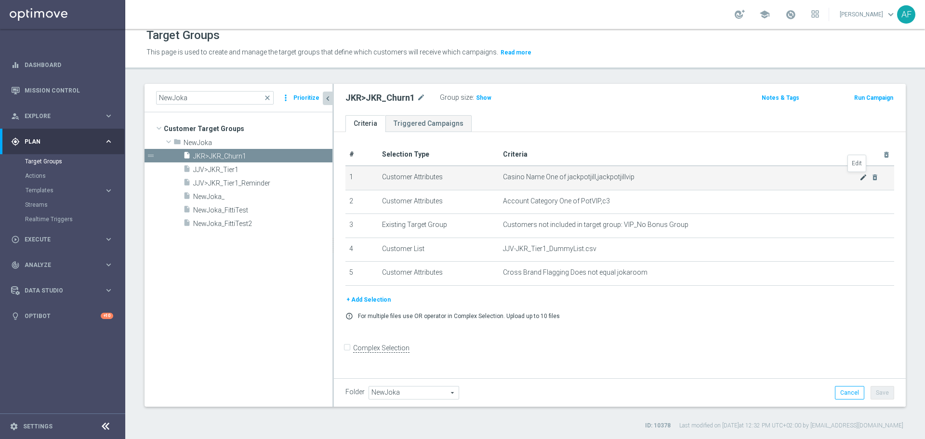
click at [860, 179] on icon "mode_edit" at bounding box center [864, 177] width 8 height 8
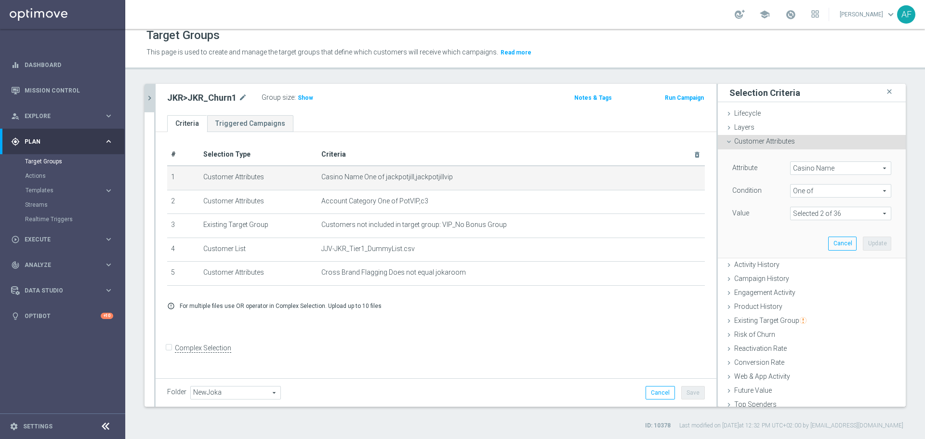
click at [815, 186] on span "One of" at bounding box center [841, 191] width 100 height 13
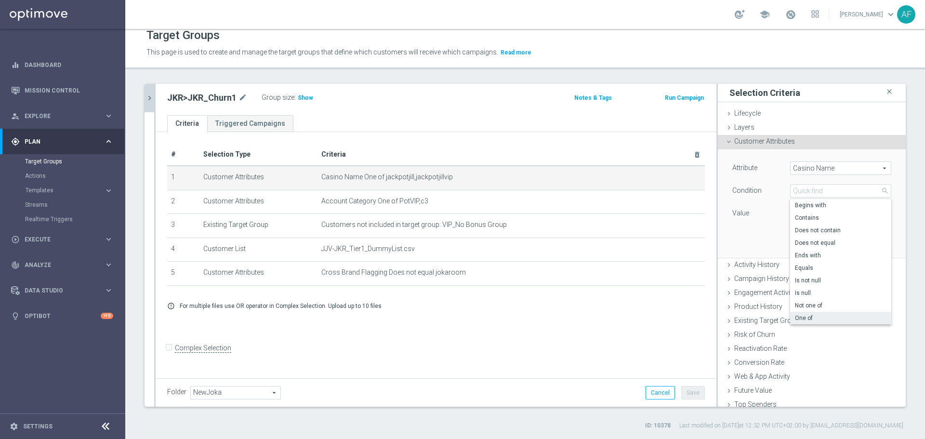
drag, startPoint x: 806, startPoint y: 267, endPoint x: 807, endPoint y: 252, distance: 15.0
click at [806, 267] on span "Equals" at bounding box center [841, 268] width 92 height 8
type input "Equals"
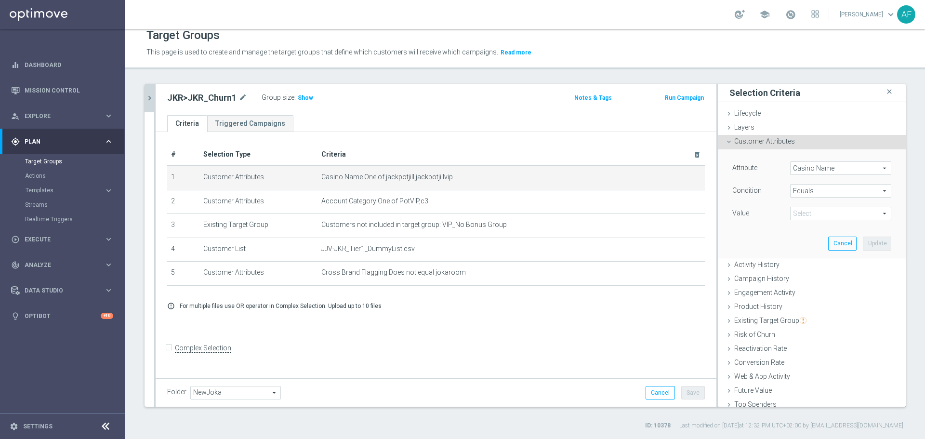
click at [807, 216] on span at bounding box center [841, 213] width 100 height 13
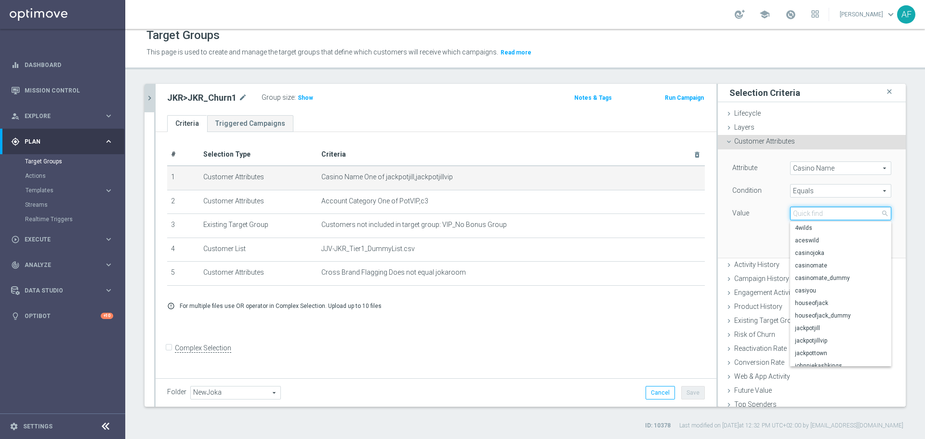
click at [807, 216] on input "search" at bounding box center [840, 213] width 101 height 13
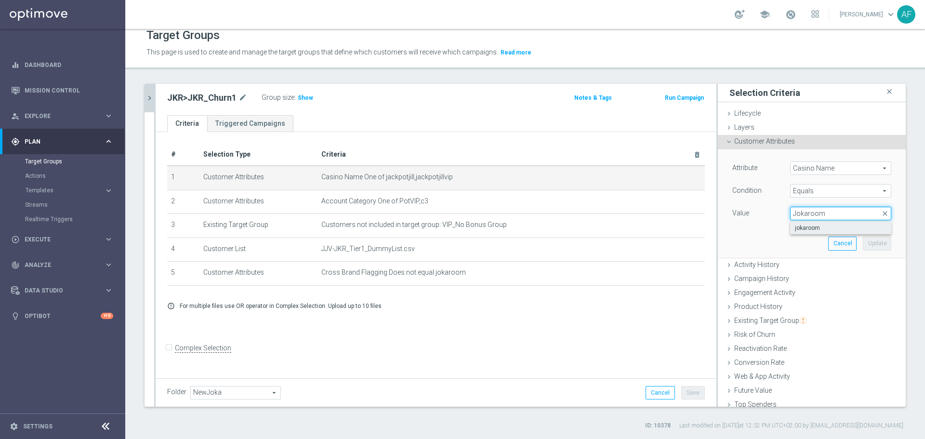
type input "Jokaroom"
click at [805, 228] on span "jokaroom" at bounding box center [841, 228] width 92 height 8
type input "jokaroom"
click at [864, 243] on button "Update" at bounding box center [877, 243] width 28 height 13
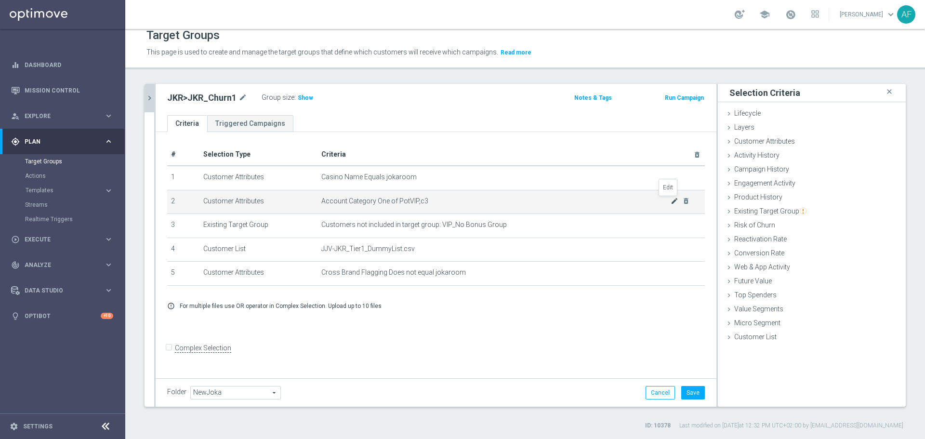
click at [671, 201] on icon "mode_edit" at bounding box center [675, 201] width 8 height 8
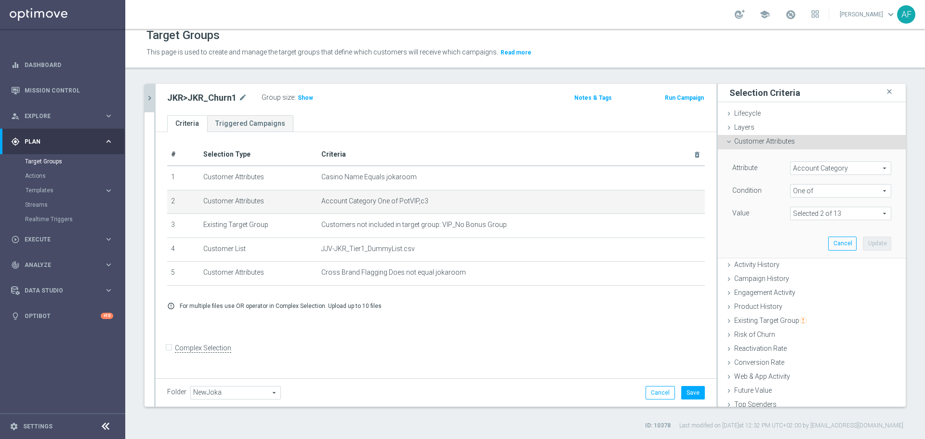
click at [811, 189] on span "One of" at bounding box center [841, 191] width 100 height 13
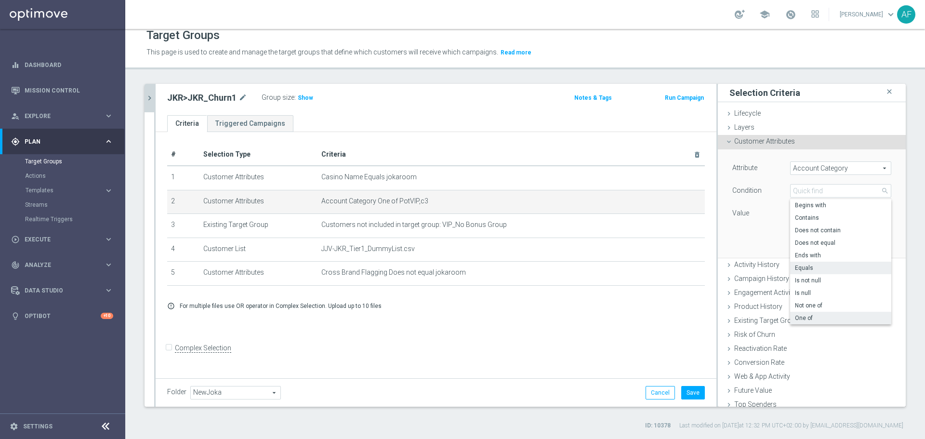
click at [805, 264] on span "Equals" at bounding box center [841, 268] width 92 height 8
type input "Equals"
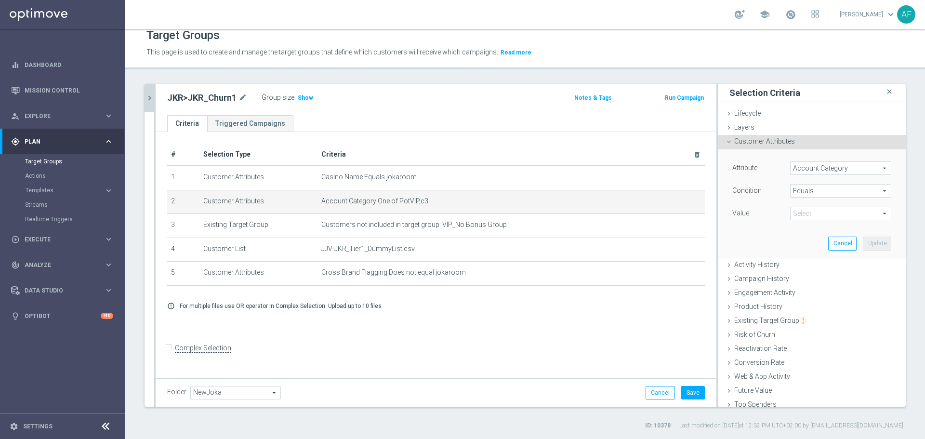
click at [809, 216] on span at bounding box center [841, 213] width 100 height 13
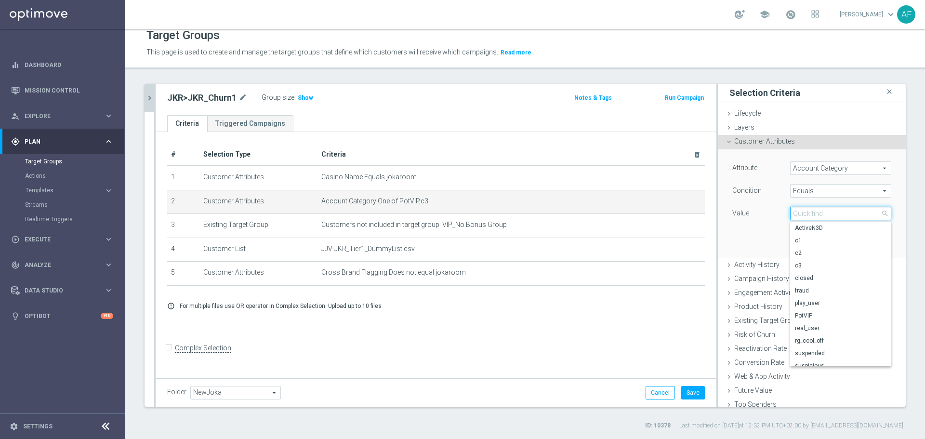
click at [809, 216] on input "search" at bounding box center [840, 213] width 101 height 13
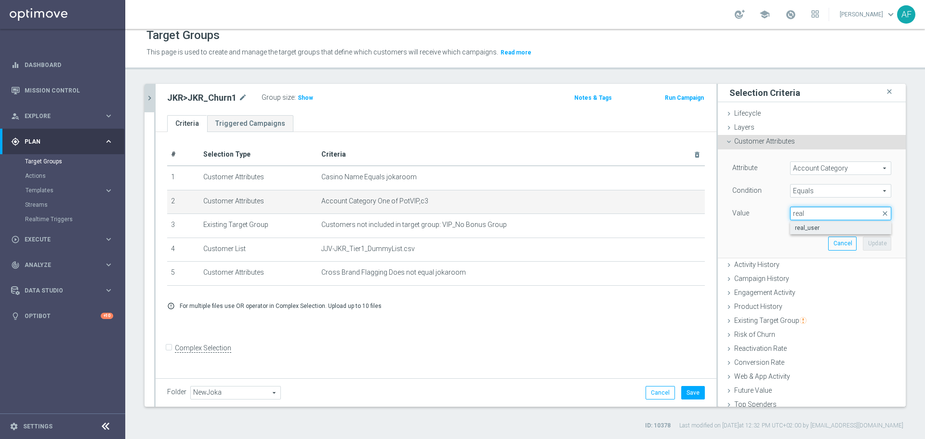
type input "real"
click at [832, 223] on label "real_user" at bounding box center [840, 228] width 101 height 13
type input "real_user"
click at [863, 246] on button "Update" at bounding box center [877, 243] width 28 height 13
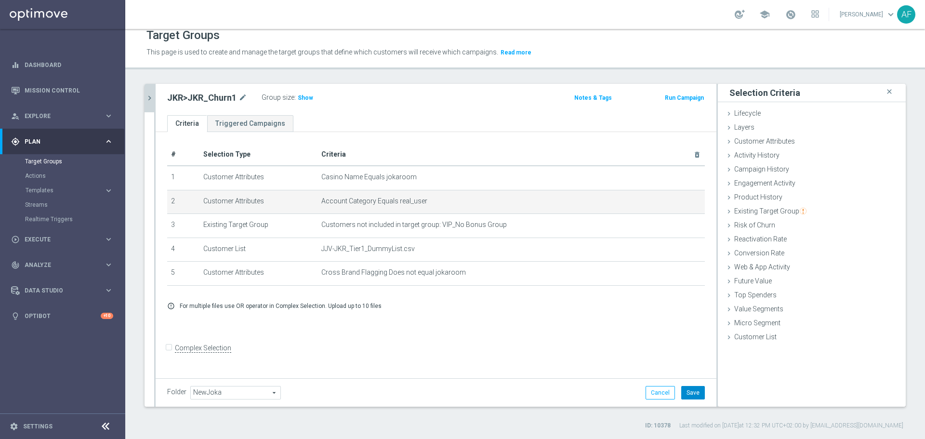
click at [686, 393] on button "Save" at bounding box center [693, 392] width 24 height 13
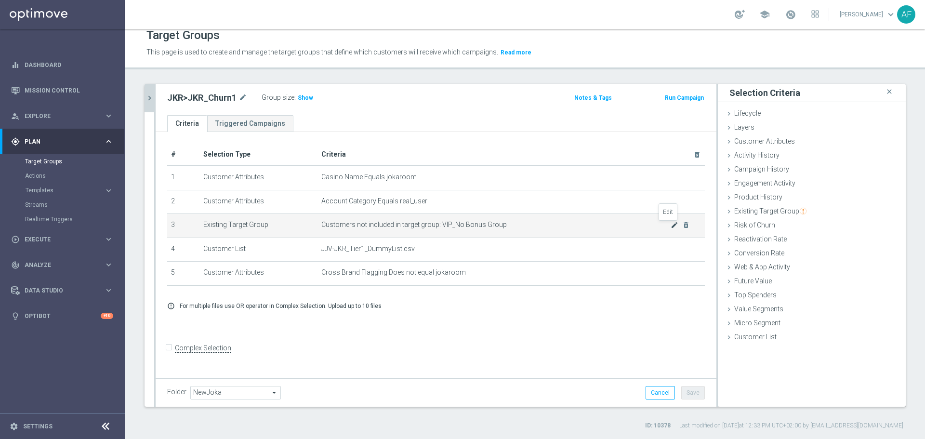
click at [671, 225] on icon "mode_edit" at bounding box center [675, 225] width 8 height 8
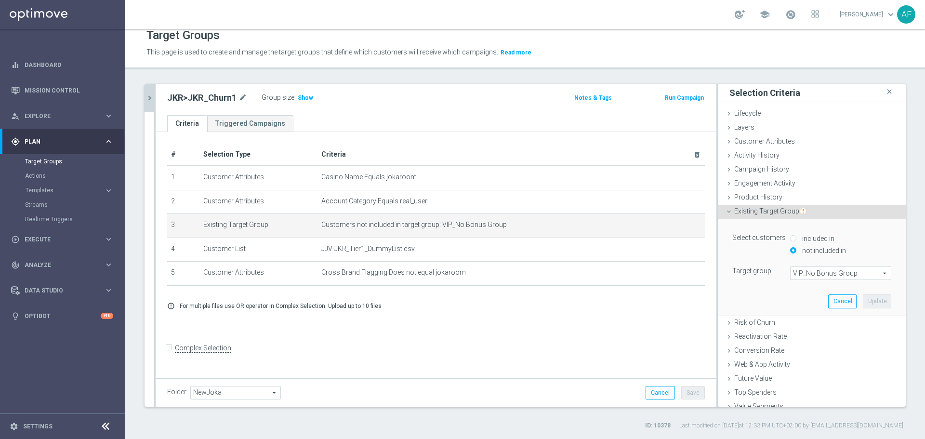
click at [799, 271] on span "VIP_No Bonus Group" at bounding box center [841, 273] width 100 height 13
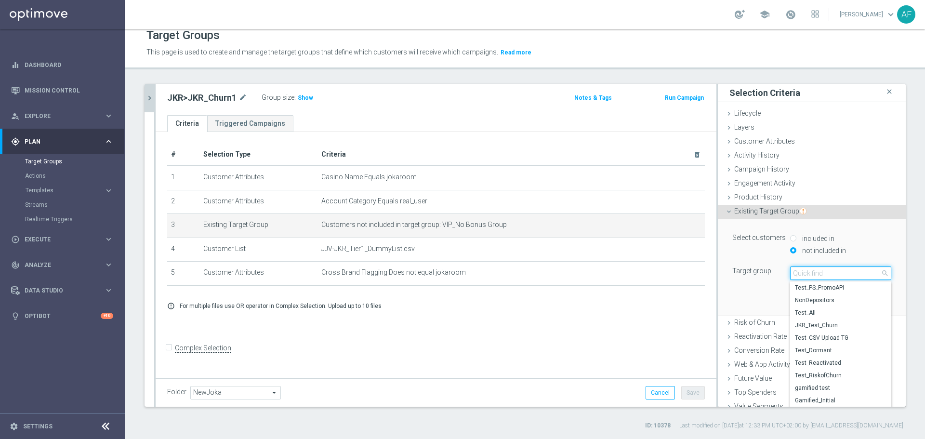
click at [802, 273] on input "search" at bounding box center [840, 272] width 101 height 13
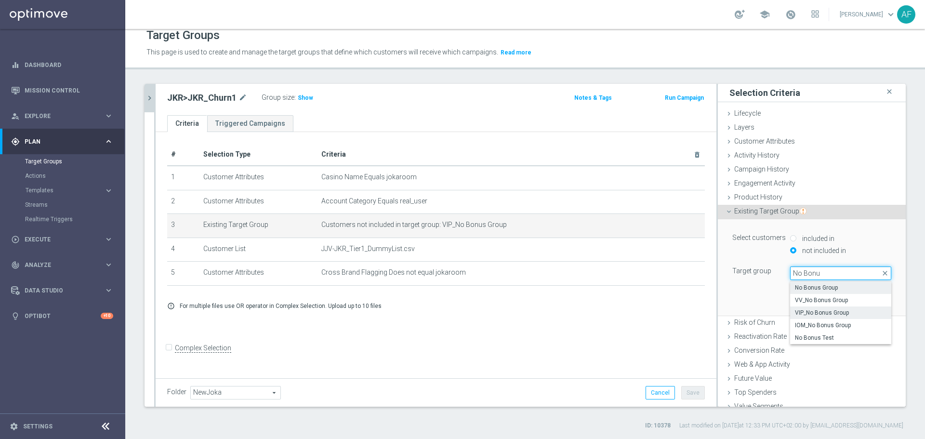
type input "No Bonu"
click at [813, 283] on label "No Bonus Group" at bounding box center [840, 287] width 101 height 13
type input "No Bonus Group"
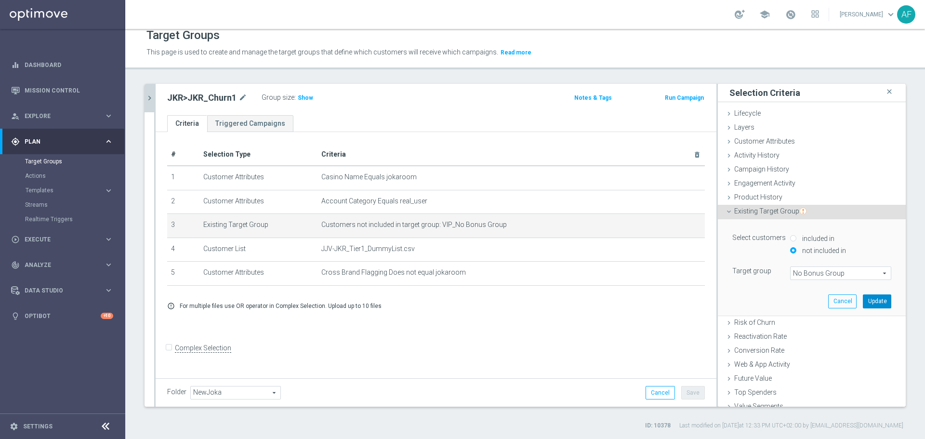
click at [863, 302] on button "Update" at bounding box center [877, 300] width 28 height 13
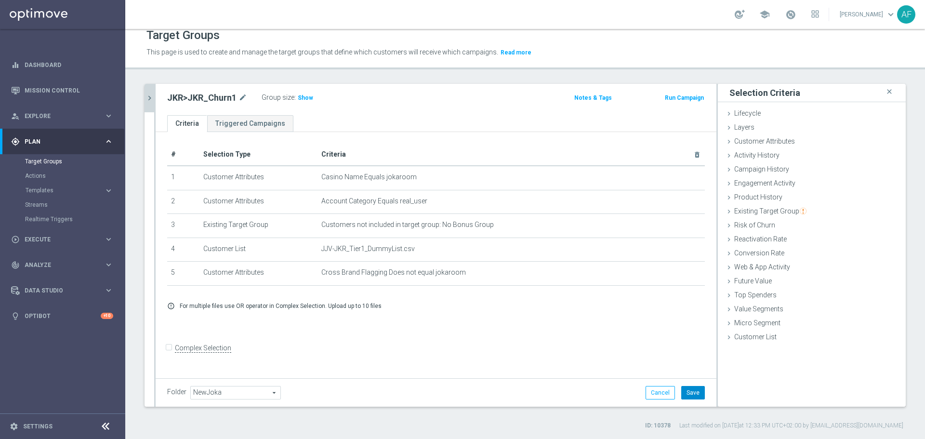
click at [685, 391] on button "Save" at bounding box center [693, 392] width 24 height 13
click at [0, 0] on icon "delete_forever" at bounding box center [0, 0] width 0 height 0
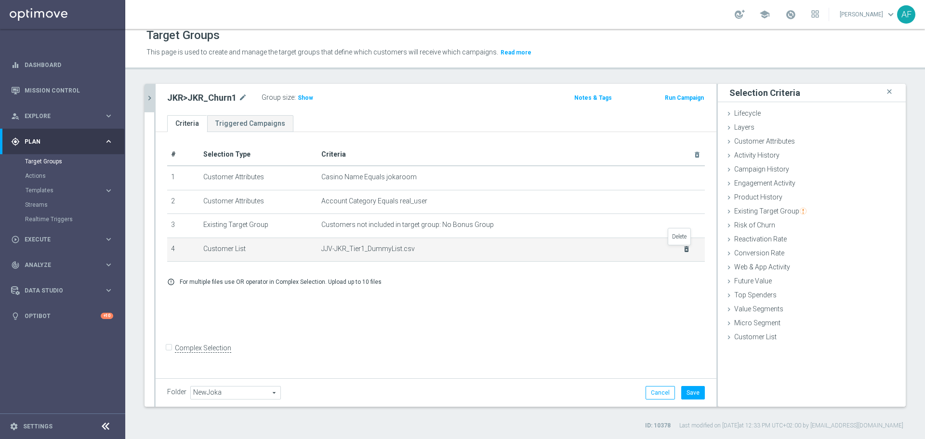
click at [683, 251] on icon "delete_forever" at bounding box center [687, 249] width 8 height 8
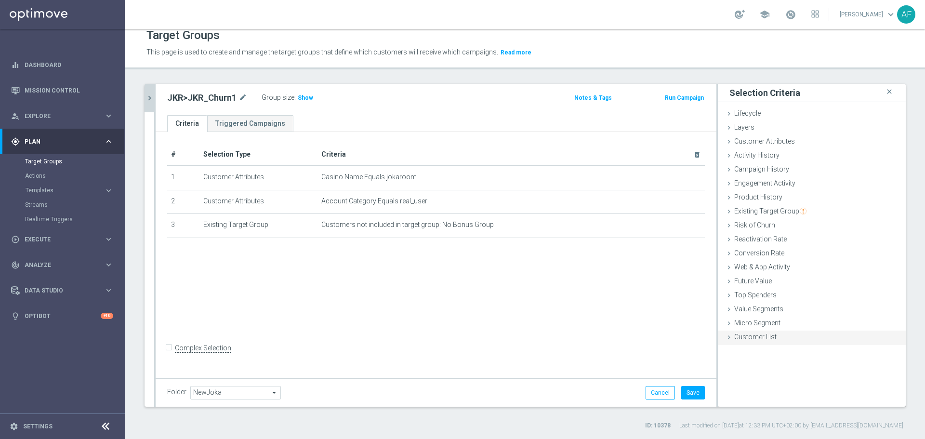
click at [754, 334] on span "Customer List" at bounding box center [755, 337] width 42 height 8
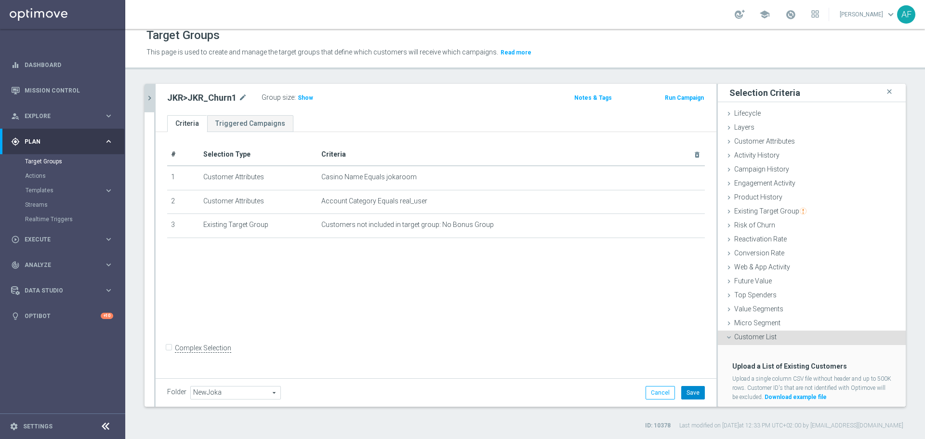
click at [685, 390] on button "Save" at bounding box center [693, 392] width 24 height 13
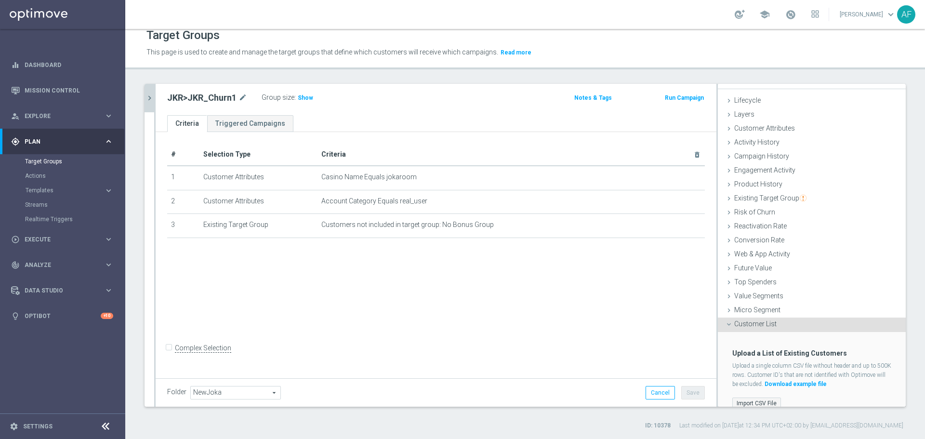
scroll to position [25, 0]
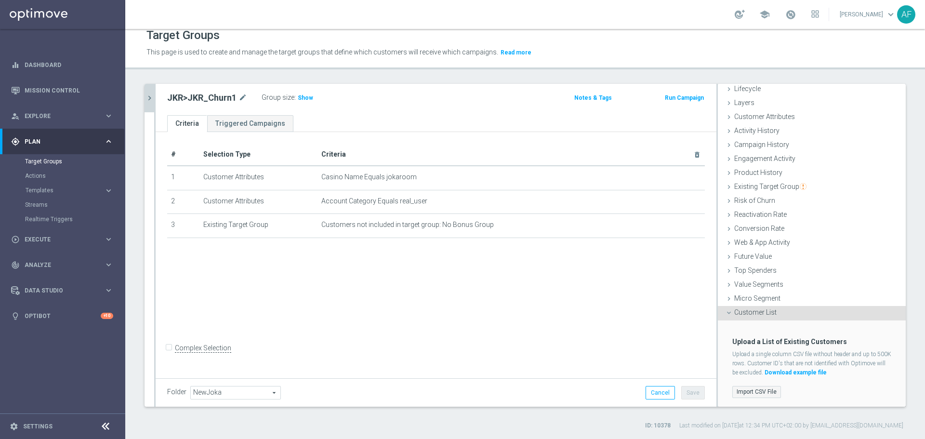
click at [760, 386] on label "Import CSV File" at bounding box center [756, 392] width 49 height 12
click at [0, 0] on input "Import CSV File" at bounding box center [0, 0] width 0 height 0
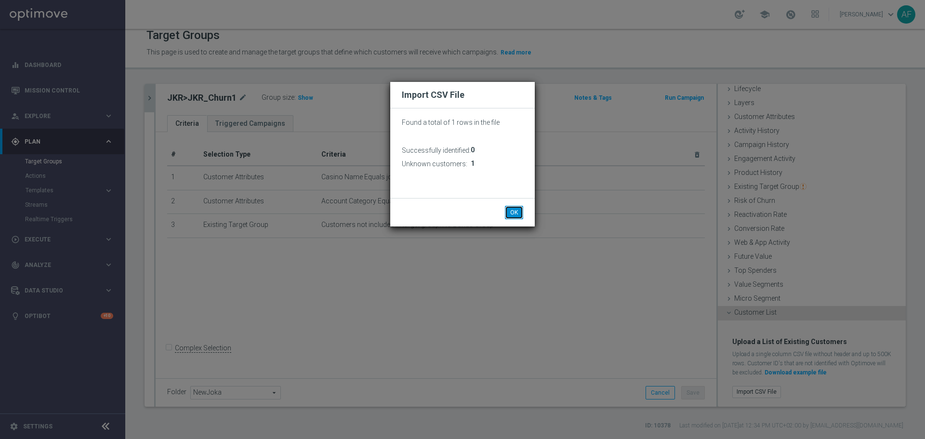
click at [516, 214] on button "OK" at bounding box center [514, 212] width 18 height 13
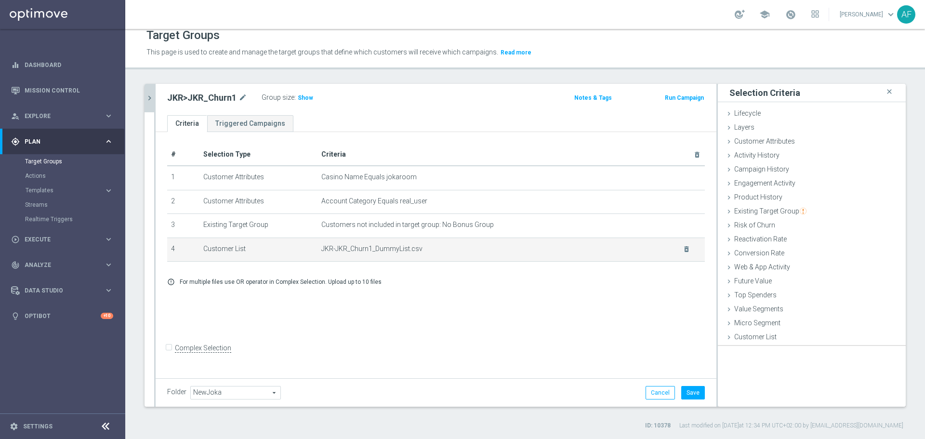
scroll to position [0, 0]
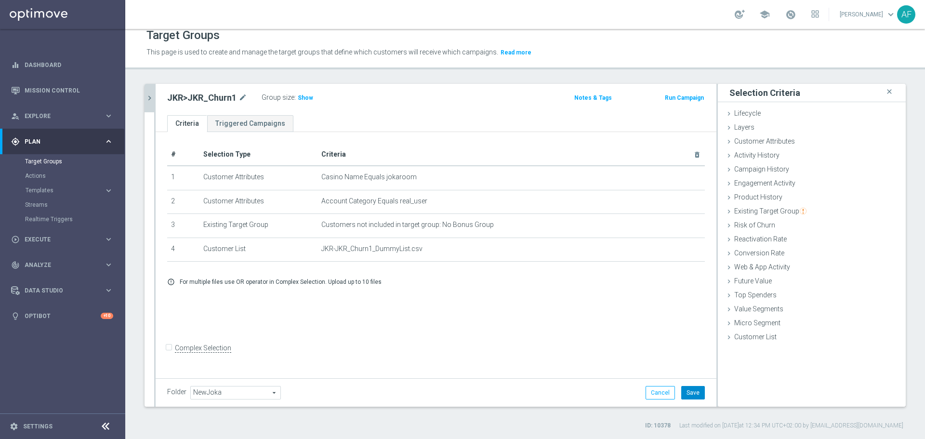
click at [688, 391] on button "Save" at bounding box center [693, 392] width 24 height 13
click at [153, 102] on icon "chevron_right" at bounding box center [149, 97] width 9 height 9
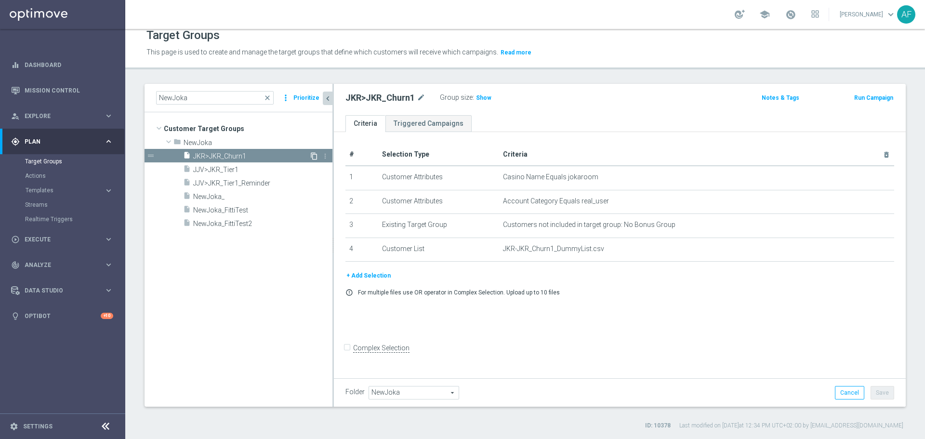
click at [312, 153] on icon "content_copy" at bounding box center [314, 156] width 8 height 8
click at [451, 97] on icon "mode_edit" at bounding box center [454, 98] width 9 height 12
click at [383, 102] on input "Copy of JKR>JKR_Churn1" at bounding box center [410, 98] width 130 height 13
drag, startPoint x: 373, startPoint y: 98, endPoint x: 322, endPoint y: 100, distance: 51.1
click at [322, 100] on as-split "NewJoka close more_vert Prioritize Customer Target Groups library_add create_ne…" at bounding box center [525, 245] width 761 height 323
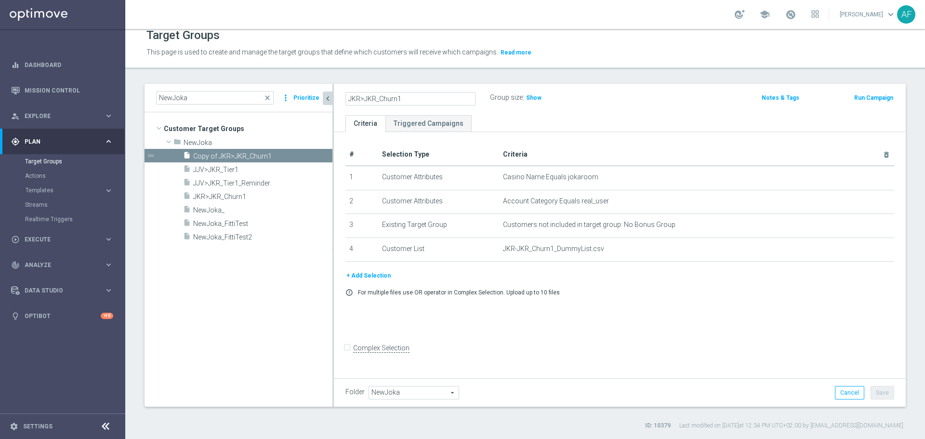
click at [413, 104] on input "JKR>JKR_Churn1" at bounding box center [410, 98] width 130 height 13
type input "JKR>JKR_Churn1_Reminder1"
click at [547, 114] on div "JKR>JKR_Churn1_Reminder1 Group size : Show Notes & Tags Run Campaign" at bounding box center [620, 99] width 572 height 31
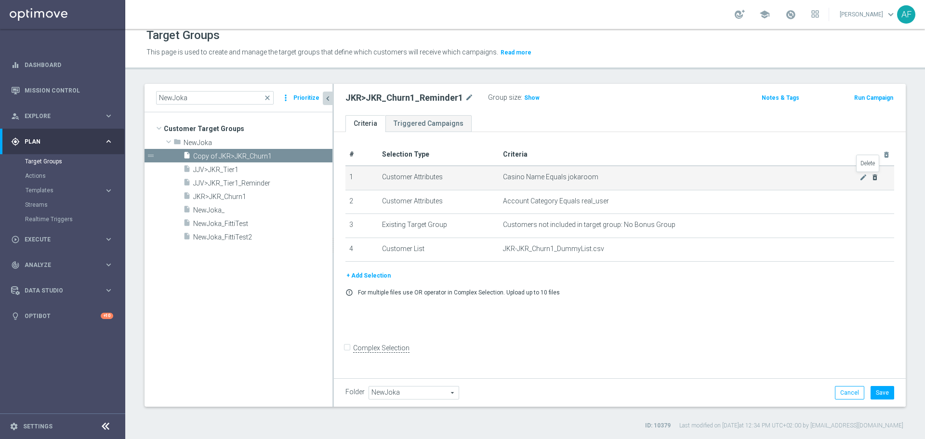
click at [871, 177] on icon "delete_forever" at bounding box center [875, 177] width 8 height 8
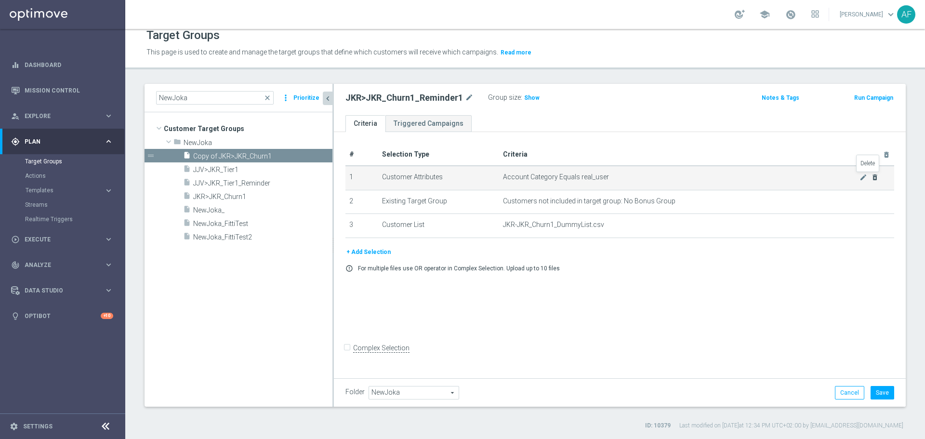
click at [871, 177] on icon "delete_forever" at bounding box center [875, 177] width 8 height 8
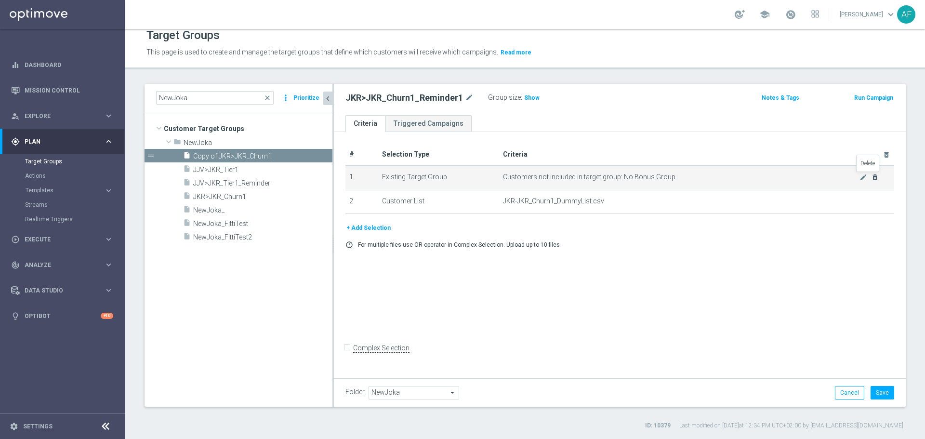
click at [871, 177] on icon "delete_forever" at bounding box center [875, 177] width 8 height 8
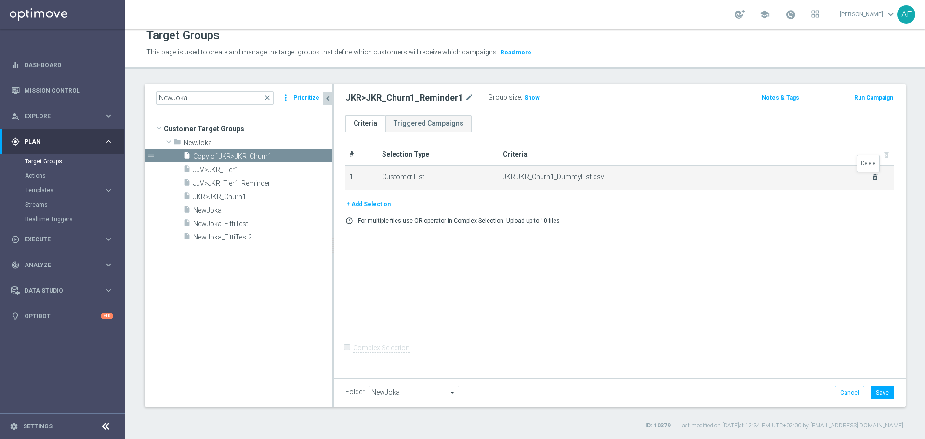
click at [872, 177] on icon "delete_forever" at bounding box center [876, 177] width 8 height 8
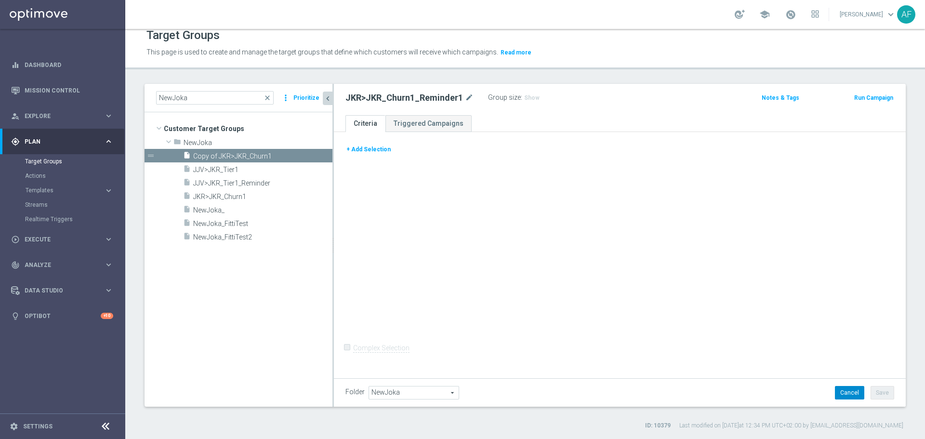
click at [848, 388] on button "Cancel" at bounding box center [849, 392] width 29 height 13
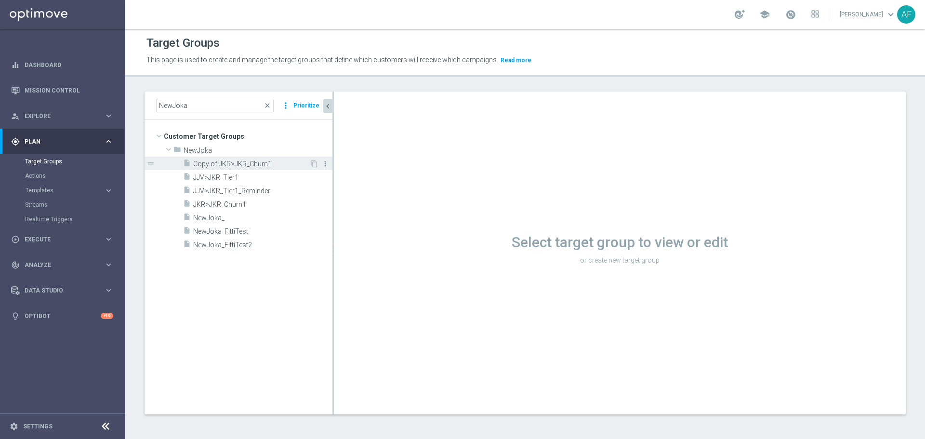
click at [323, 163] on icon "more_vert" at bounding box center [325, 164] width 8 height 8
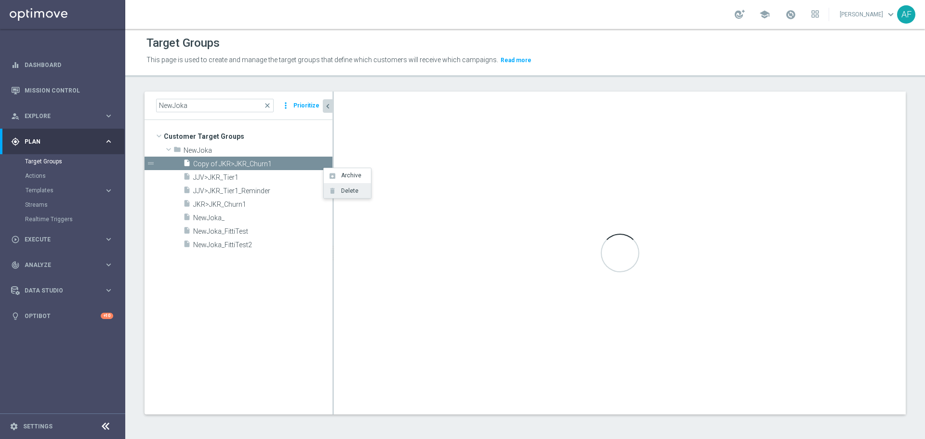
click at [349, 191] on span "Delete" at bounding box center [348, 190] width 21 height 7
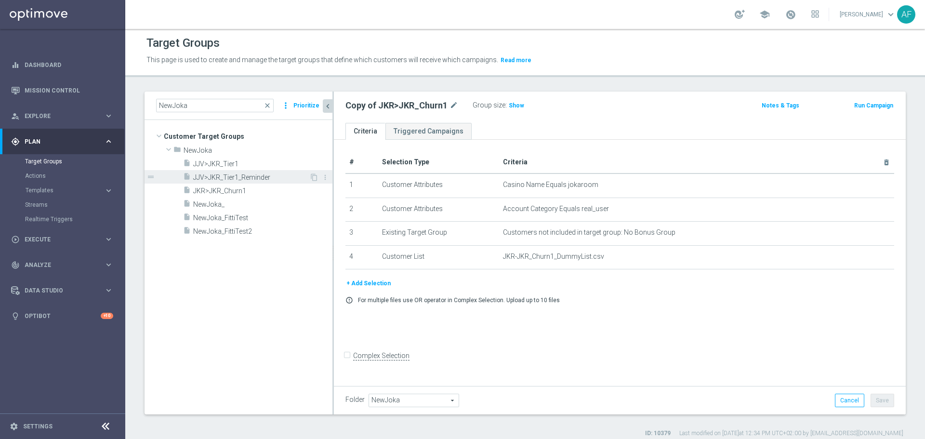
click at [276, 175] on span "JJV>JKR_Tier1_Reminder" at bounding box center [251, 177] width 116 height 8
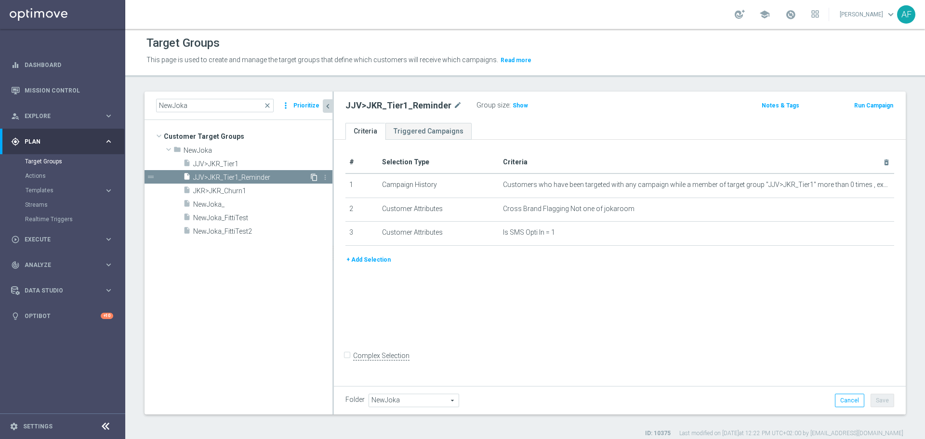
click at [311, 177] on icon "content_copy" at bounding box center [314, 177] width 8 height 8
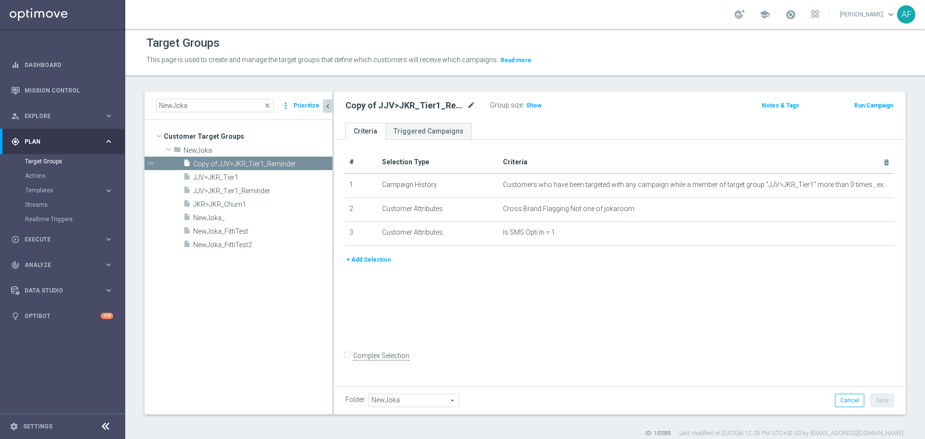
click at [469, 105] on icon "mode_edit" at bounding box center [471, 106] width 9 height 12
drag, startPoint x: 390, startPoint y: 104, endPoint x: 377, endPoint y: 106, distance: 13.2
click at [389, 105] on input "Copy of JJV>JKR_Tier1_Reminder" at bounding box center [410, 106] width 130 height 13
click at [375, 107] on input "Copy of JJV>JKR_Tier1_Reminder" at bounding box center [410, 106] width 130 height 13
drag, startPoint x: 376, startPoint y: 107, endPoint x: 327, endPoint y: 106, distance: 49.1
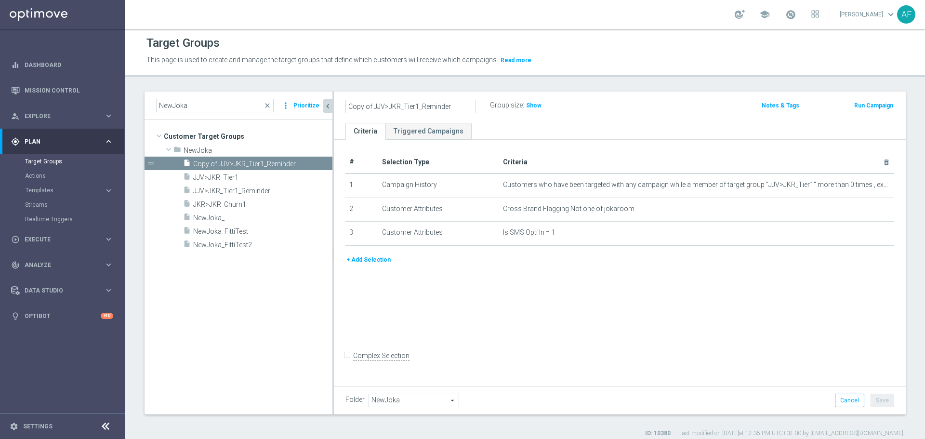
click at [327, 106] on as-split "NewJoka close more_vert Prioritize Customer Target Groups library_add create_ne…" at bounding box center [525, 253] width 761 height 323
click at [435, 106] on input "JKR>JKR_Tier1_Reminder" at bounding box center [410, 106] width 130 height 13
drag, startPoint x: 394, startPoint y: 107, endPoint x: 399, endPoint y: 126, distance: 19.1
click at [394, 109] on input "JKR>JKR_Tier1_Reminder" at bounding box center [410, 106] width 130 height 13
click at [440, 103] on input "JKR>JKR_Churn1_Reminder" at bounding box center [410, 106] width 130 height 13
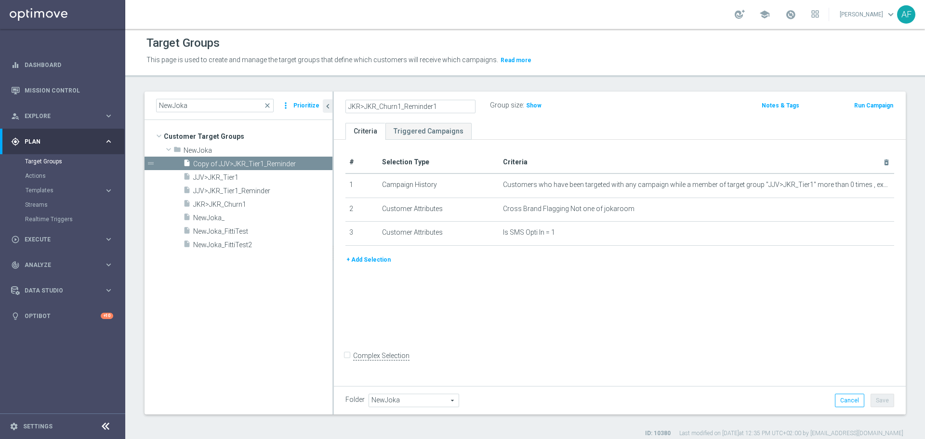
click at [404, 106] on input "JKR>JKR_Churn1_Reminder1" at bounding box center [410, 106] width 130 height 13
type input "JKR>JKR_Churn1_NDBReminder1"
click at [509, 132] on ul "Criteria Triggered Campaigns" at bounding box center [620, 131] width 572 height 17
click at [874, 402] on button "Save" at bounding box center [883, 400] width 24 height 13
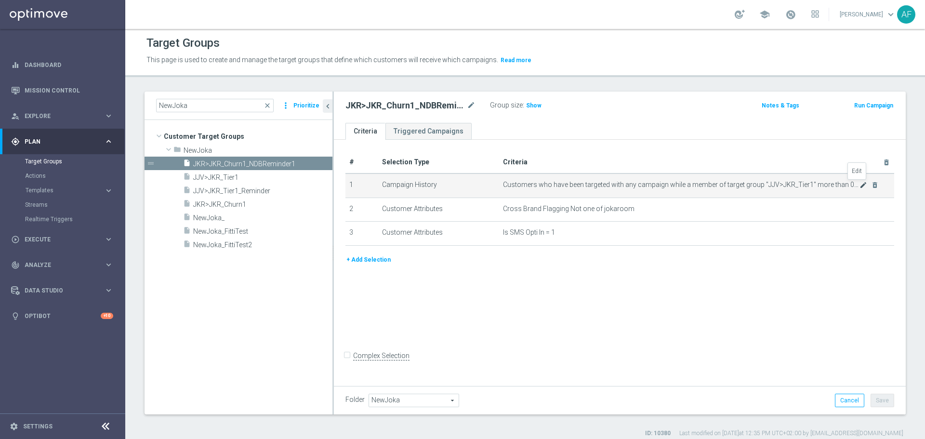
click at [860, 187] on icon "mode_edit" at bounding box center [864, 185] width 8 height 8
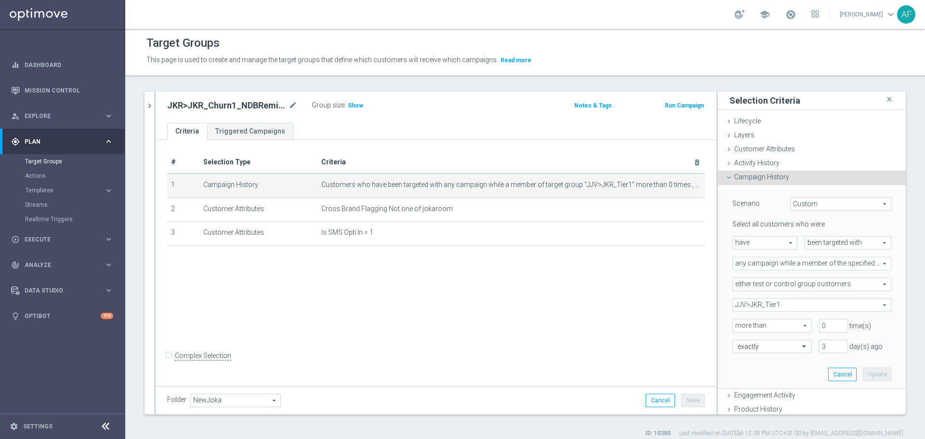
click at [797, 305] on span "JJV>JKR_Tier1" at bounding box center [812, 305] width 158 height 13
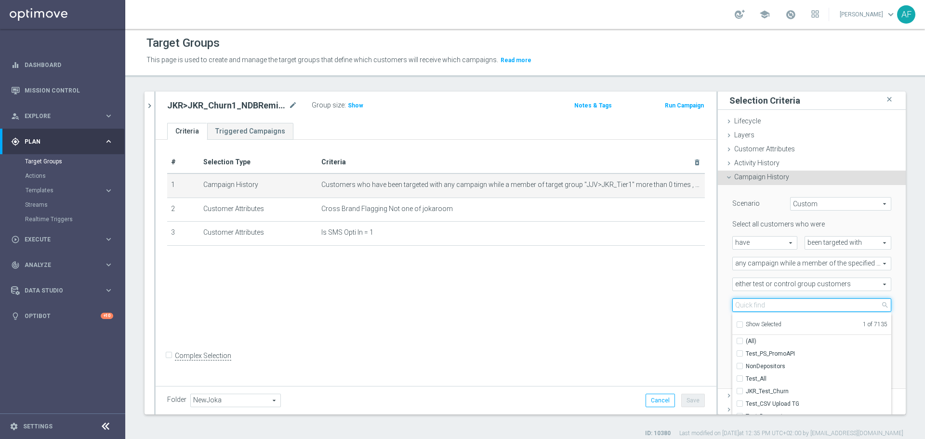
click at [796, 304] on input "search" at bounding box center [811, 304] width 159 height 13
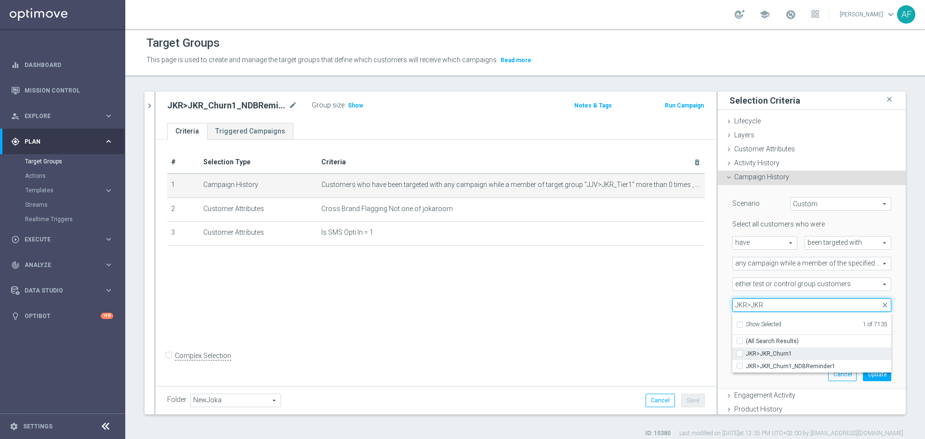
type input "JKR>JKR"
click at [806, 355] on span "JKR>JKR_Churn1" at bounding box center [819, 354] width 146 height 8
click at [746, 355] on input "JKR>JKR_Churn1" at bounding box center [743, 353] width 6 height 6
checkbox input "true"
type input "Selected 2 of 7135"
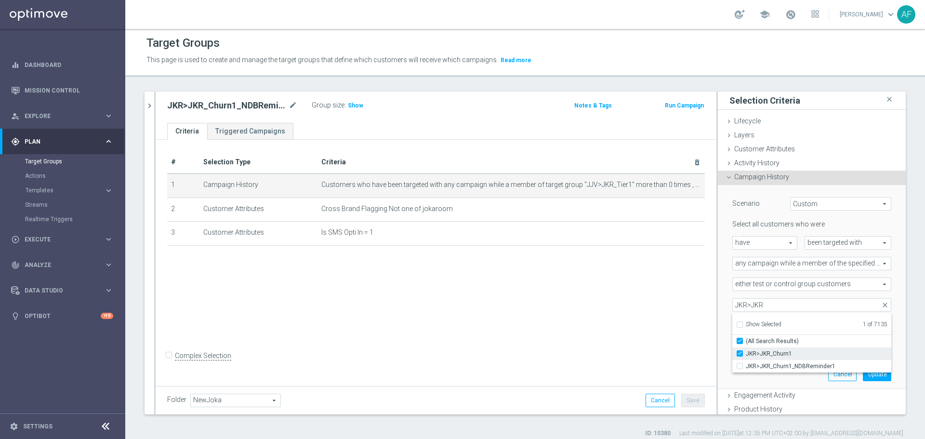
checkbox input "true"
click at [791, 293] on div "Select all customers who were have have arrow_drop_down search been targeted wi…" at bounding box center [811, 286] width 159 height 133
click at [802, 308] on span at bounding box center [812, 305] width 158 height 13
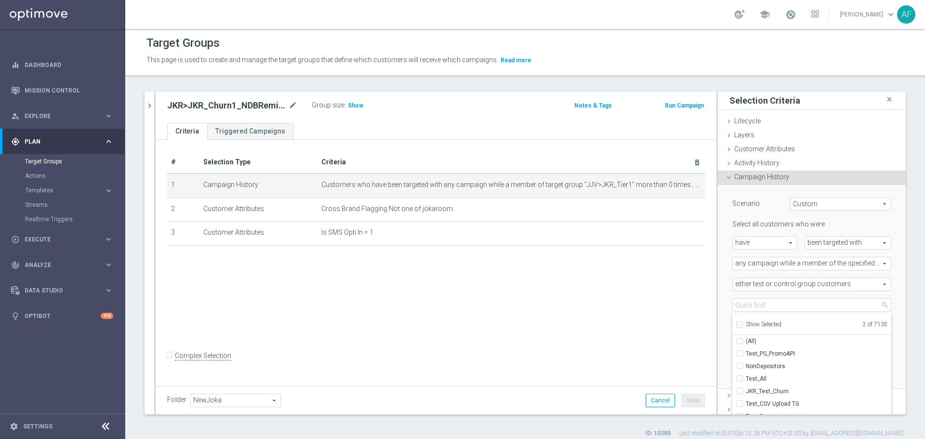
click at [764, 322] on span "Show Selected" at bounding box center [764, 324] width 36 height 7
click at [742, 323] on input "Show Selected" at bounding box center [739, 326] width 6 height 6
checkbox input "true"
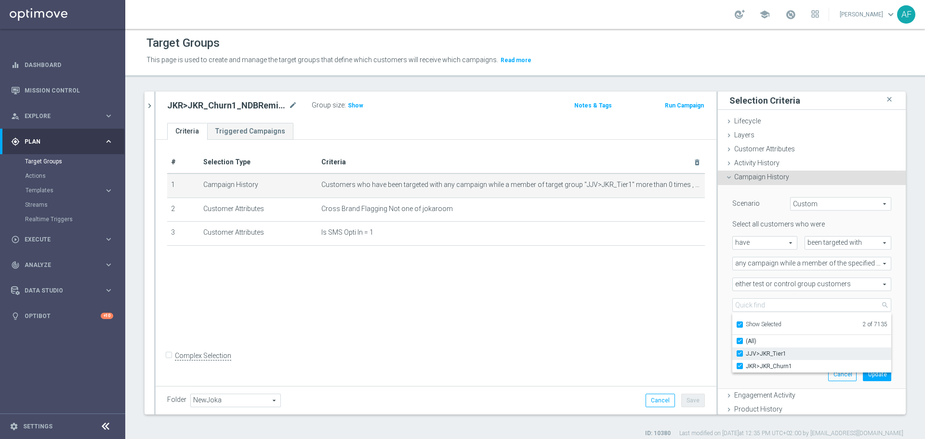
click at [767, 351] on span "JJV>JKR_Tier1" at bounding box center [819, 354] width 146 height 8
click at [746, 351] on input "JJV>JKR_Tier1" at bounding box center [743, 353] width 6 height 6
checkbox input "false"
type input "JKR>JKR_Churn1"
checkbox input "false"
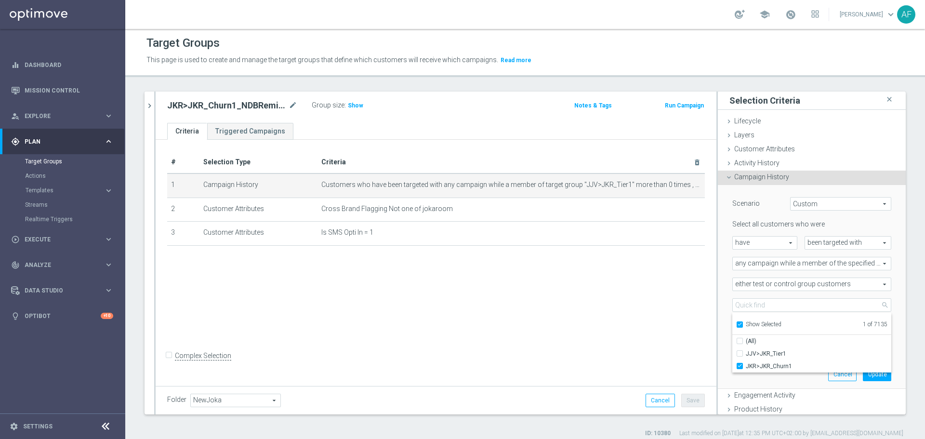
click at [725, 295] on div "Scenario Custom Custom arrow_drop_down search Select all customers who were hav…" at bounding box center [811, 286] width 173 height 203
click at [866, 373] on button "Update" at bounding box center [877, 374] width 28 height 13
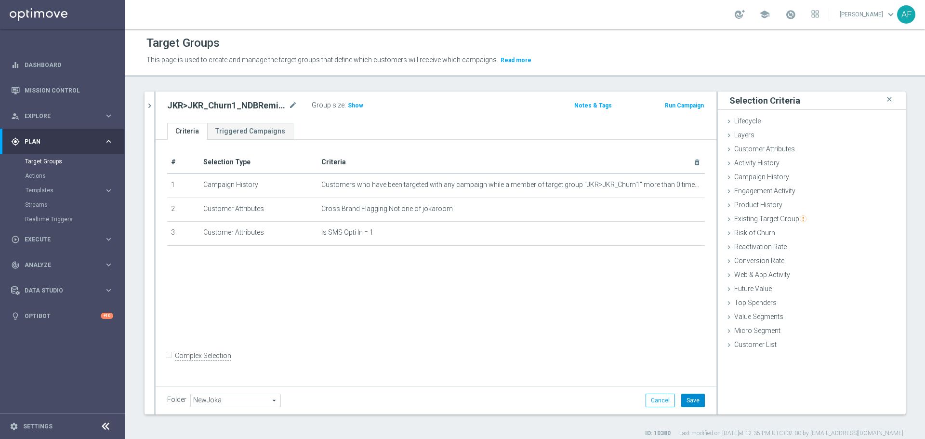
drag, startPoint x: 690, startPoint y: 397, endPoint x: 674, endPoint y: 378, distance: 24.9
click at [690, 397] on button "Save" at bounding box center [693, 400] width 24 height 13
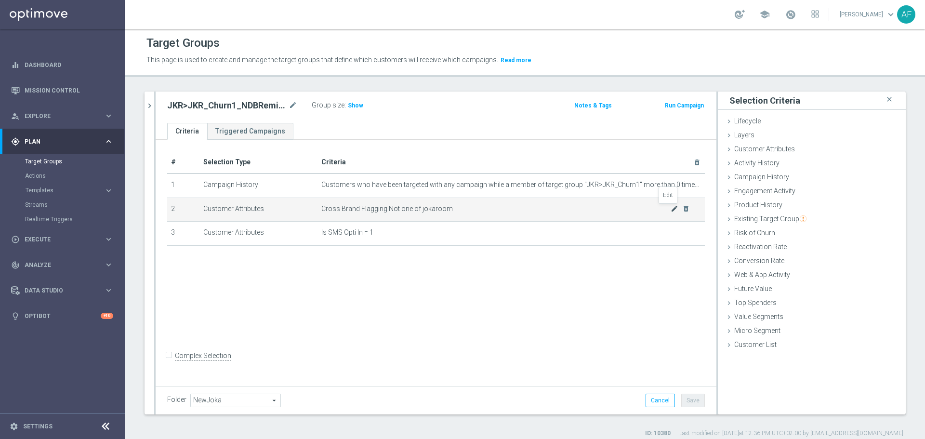
click at [671, 210] on icon "mode_edit" at bounding box center [675, 209] width 8 height 8
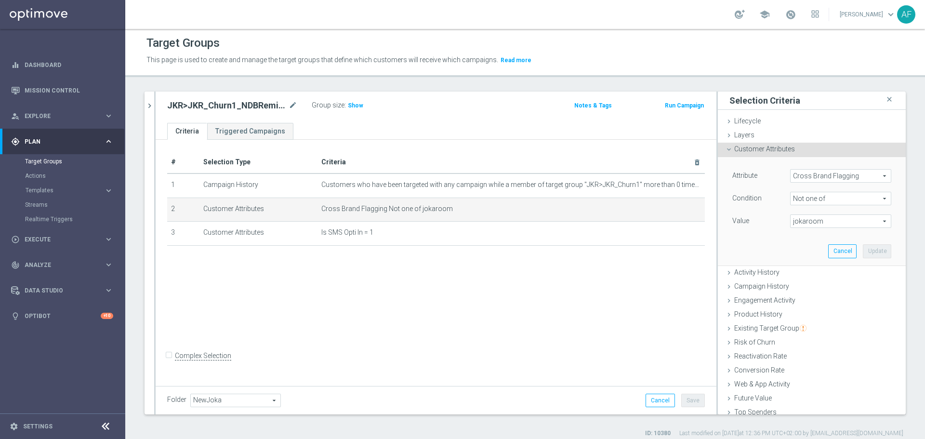
click at [803, 173] on span "Cross Brand Flagging" at bounding box center [841, 176] width 100 height 13
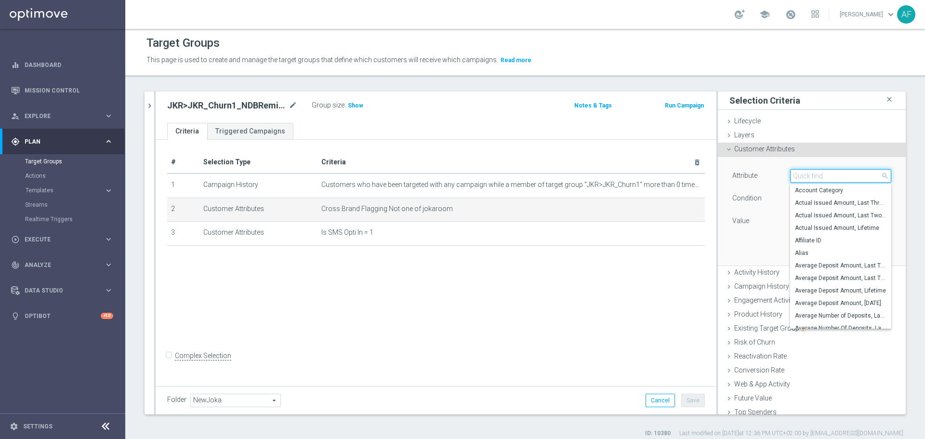
click at [807, 174] on input "search" at bounding box center [840, 175] width 101 height 13
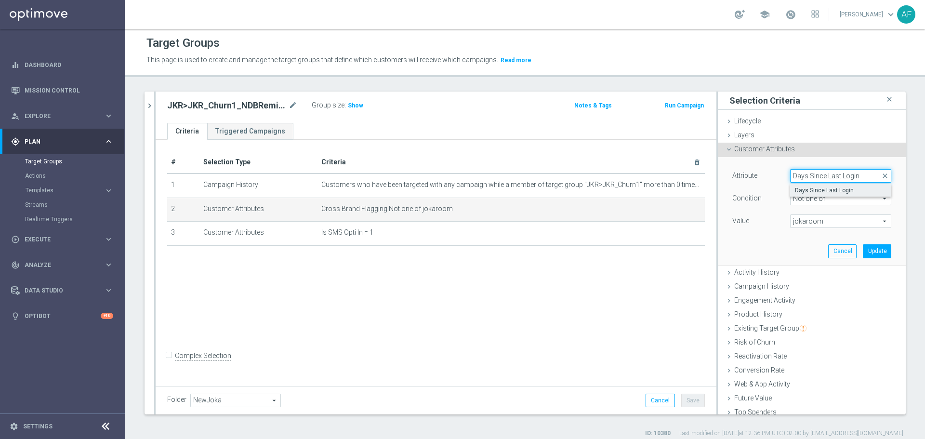
type input "Days SInce Last Login"
click at [822, 190] on span "Days Since Last Login" at bounding box center [841, 190] width 92 height 8
type input "Days Since Last Login"
click at [808, 199] on span "=" at bounding box center [841, 198] width 100 height 13
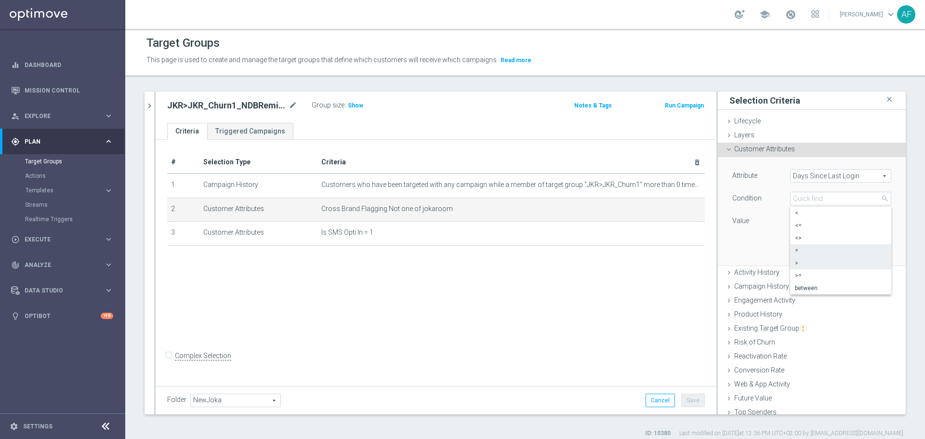
click at [802, 260] on span ">" at bounding box center [841, 263] width 92 height 8
type input ">"
click at [802, 226] on input "number" at bounding box center [811, 220] width 43 height 13
type input "3"
click at [863, 251] on button "Update" at bounding box center [877, 250] width 28 height 13
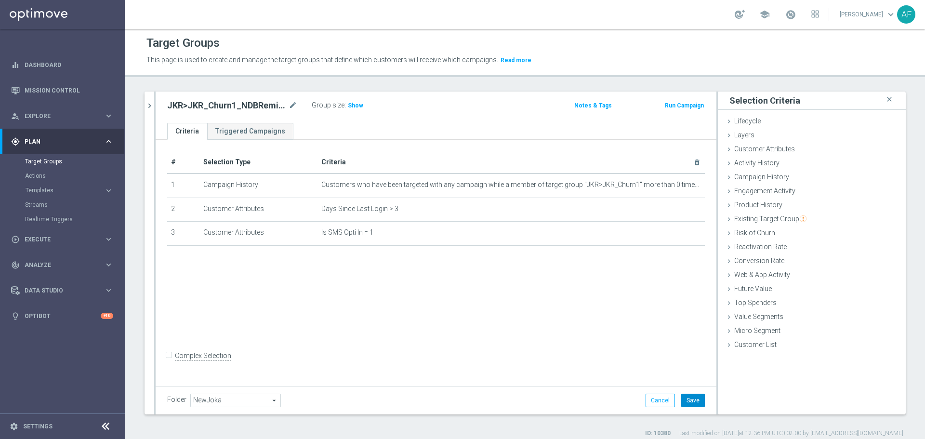
click at [686, 400] on button "Save" at bounding box center [693, 400] width 24 height 13
click at [152, 104] on icon "chevron_right" at bounding box center [149, 105] width 9 height 9
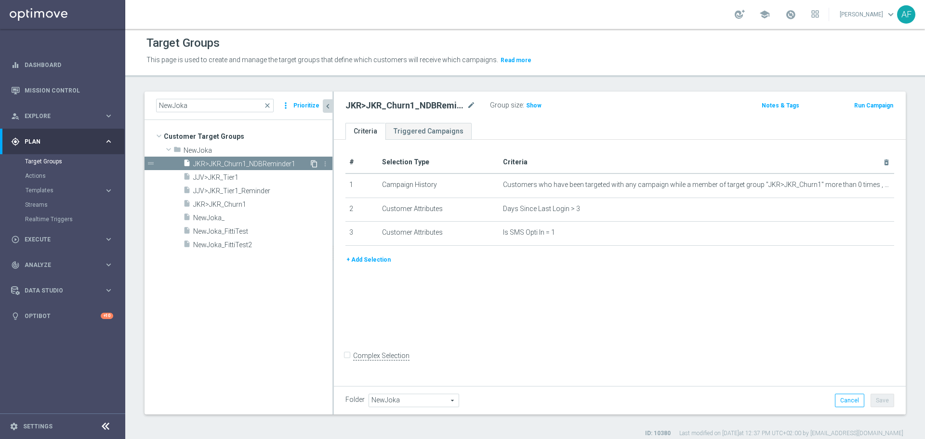
click at [314, 163] on icon "content_copy" at bounding box center [314, 164] width 8 height 8
click at [474, 105] on icon "mode_edit" at bounding box center [471, 106] width 9 height 12
click at [383, 108] on input "Copy of JKR>JKR_Churn1_NDBReminder1" at bounding box center [410, 106] width 130 height 13
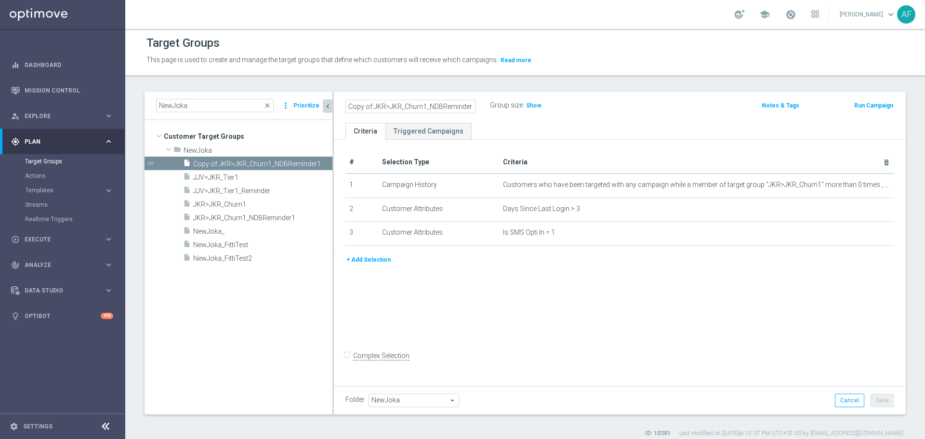
drag, startPoint x: 373, startPoint y: 106, endPoint x: 333, endPoint y: 103, distance: 40.6
click at [333, 103] on as-split "NewJoka close more_vert Prioritize Customer Target Groups library_add create_ne…" at bounding box center [525, 253] width 761 height 323
click at [418, 107] on input "JKR>JKR_Churn1_NDBReminder1" at bounding box center [410, 106] width 130 height 13
type input "JKR>JKR_Churn1_DepositReminder1"
click at [515, 135] on ul "Criteria Triggered Campaigns" at bounding box center [620, 131] width 572 height 17
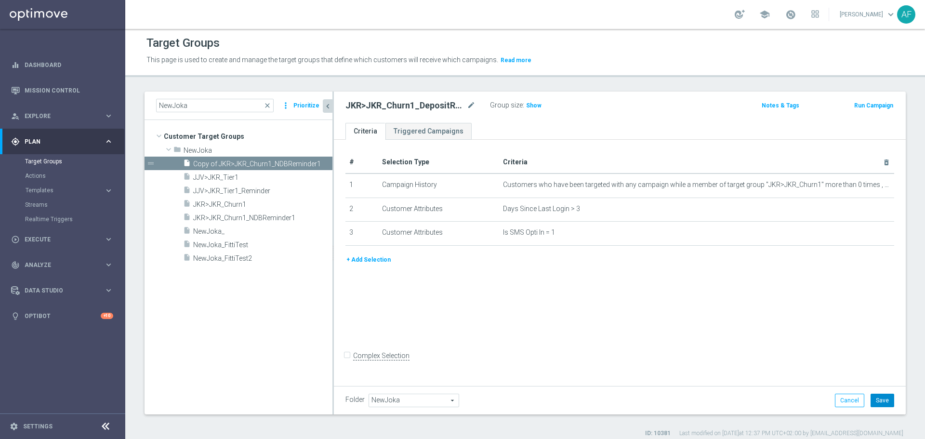
click at [873, 400] on button "Save" at bounding box center [883, 400] width 24 height 13
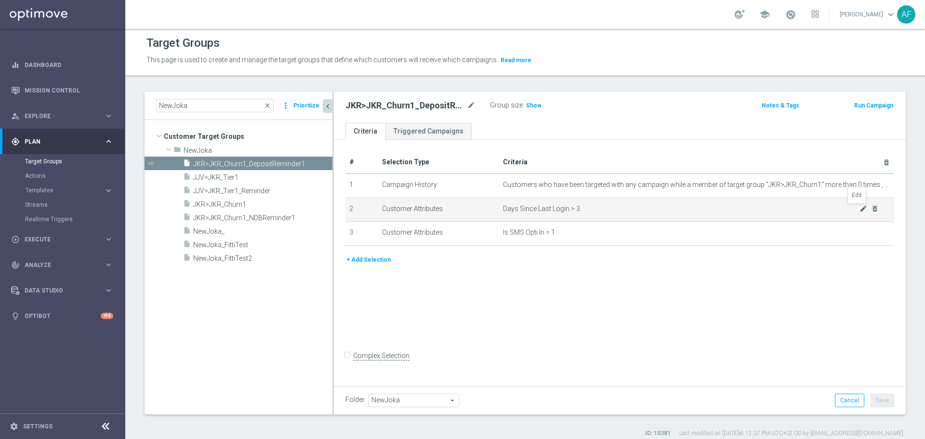
click at [860, 208] on icon "mode_edit" at bounding box center [864, 209] width 8 height 8
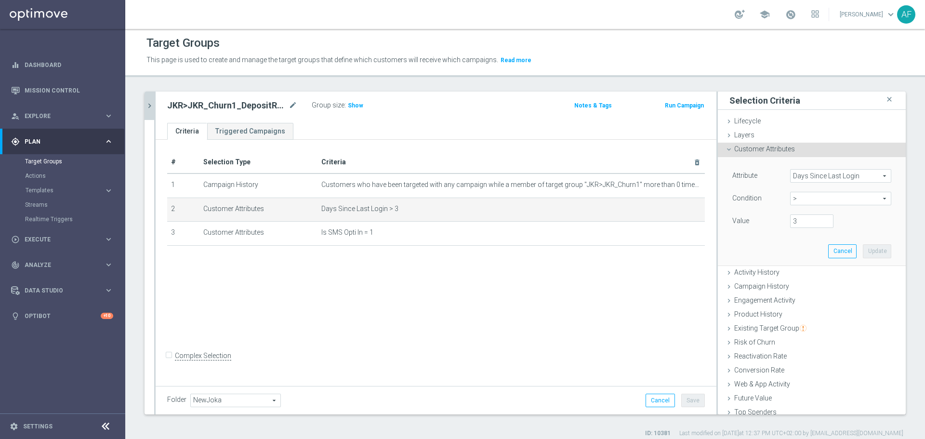
click at [815, 198] on span ">" at bounding box center [841, 198] width 100 height 13
click at [810, 213] on span "<" at bounding box center [841, 213] width 92 height 8
type input "<"
click at [801, 225] on input "number" at bounding box center [811, 220] width 43 height 13
type input "3"
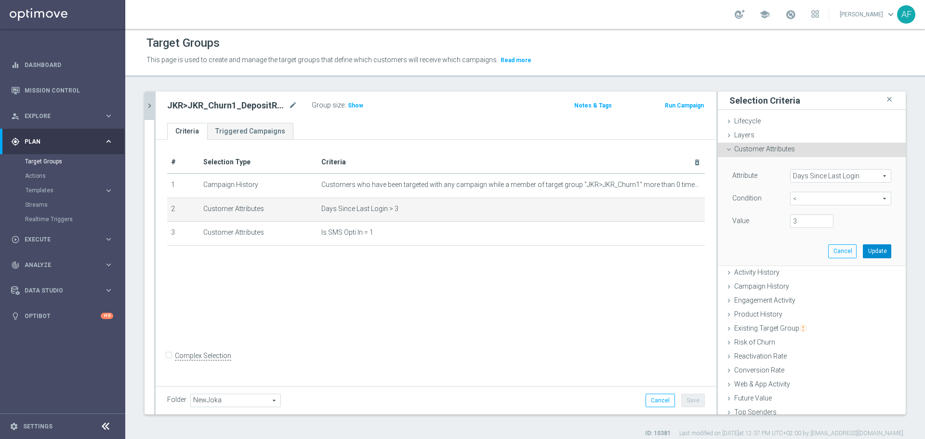
click at [863, 251] on button "Update" at bounding box center [877, 250] width 28 height 13
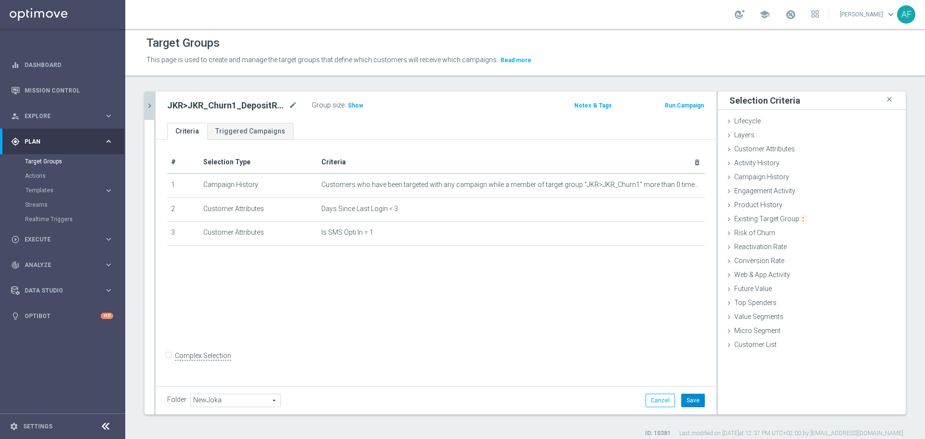
click at [686, 401] on button "Save" at bounding box center [693, 400] width 24 height 13
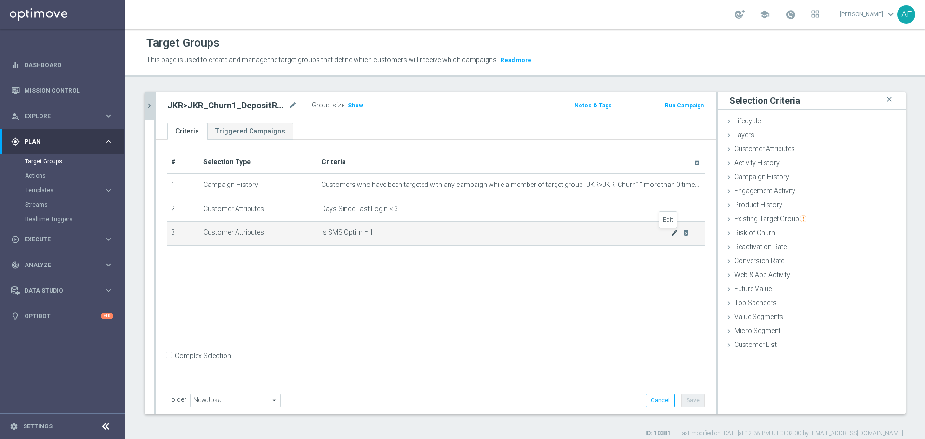
click at [671, 233] on icon "mode_edit" at bounding box center [675, 233] width 8 height 8
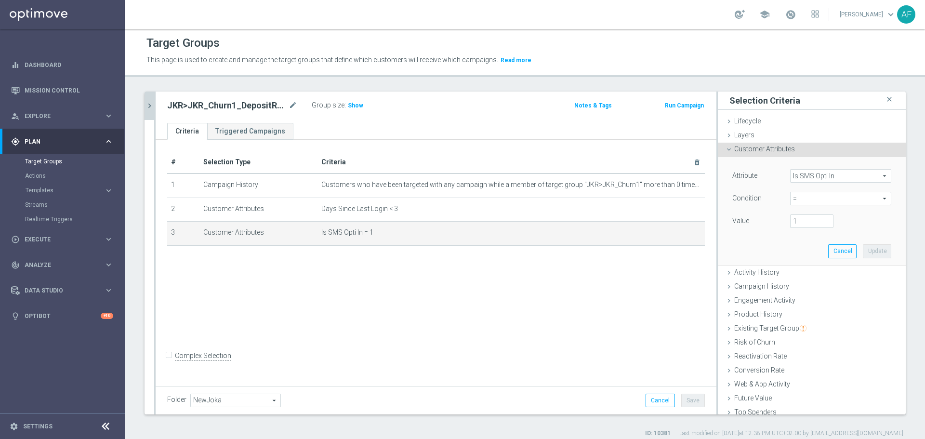
click at [807, 178] on span "Is SMS Opti In" at bounding box center [841, 176] width 100 height 13
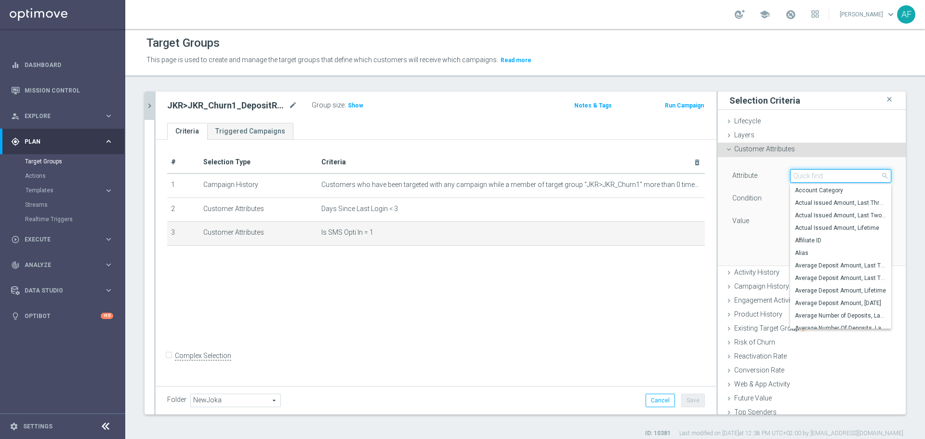
click at [811, 175] on input "search" at bounding box center [840, 175] width 101 height 13
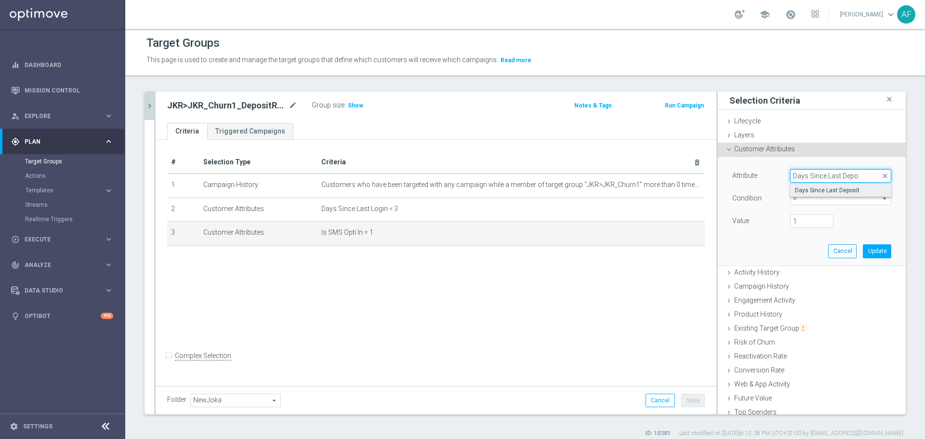
type input "Days Since Last Depo"
click at [810, 186] on label "Days Since Last Deposit" at bounding box center [840, 190] width 101 height 13
type input "Days Since Last Deposit"
click at [807, 199] on span "=" at bounding box center [841, 198] width 100 height 13
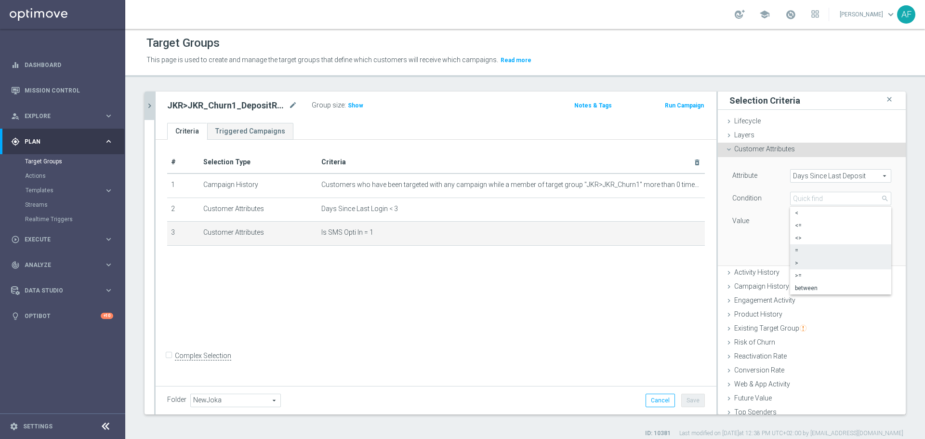
click at [800, 261] on span ">" at bounding box center [841, 263] width 92 height 8
type input ">"
click at [795, 223] on input "number" at bounding box center [811, 220] width 43 height 13
click at [863, 251] on button "Update" at bounding box center [877, 250] width 28 height 13
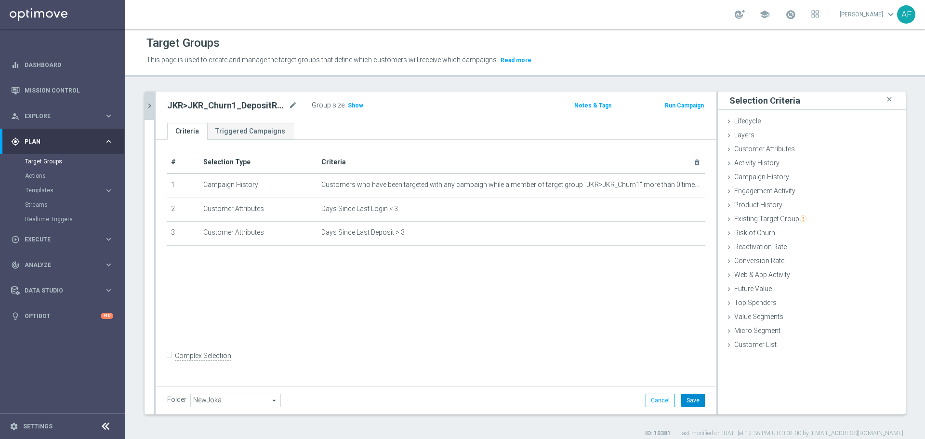
click at [692, 399] on button "Save" at bounding box center [693, 400] width 24 height 13
click at [151, 109] on icon "chevron_right" at bounding box center [149, 105] width 9 height 9
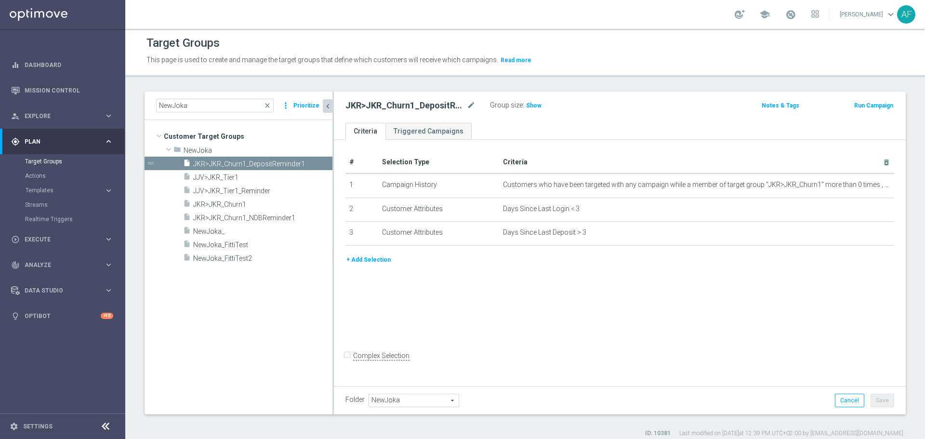
click at [367, 261] on button "+ Add Selection" at bounding box center [368, 259] width 46 height 11
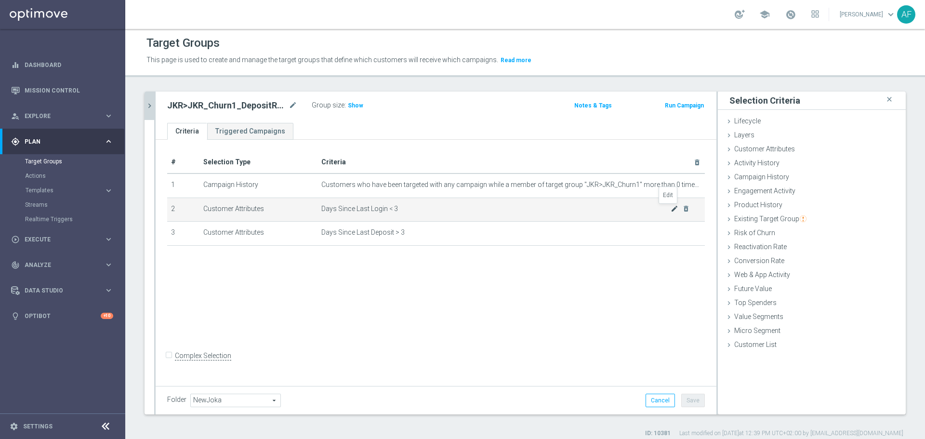
click at [671, 212] on icon "mode_edit" at bounding box center [675, 209] width 8 height 8
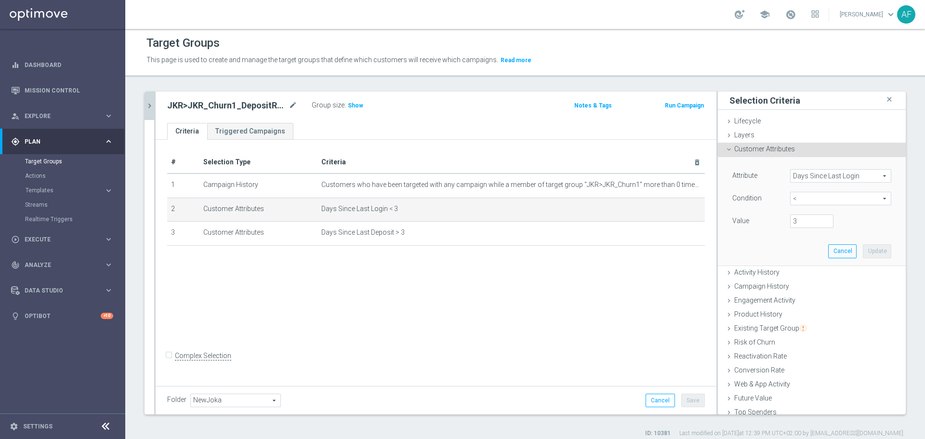
click at [799, 199] on span "<" at bounding box center [841, 198] width 100 height 13
click at [802, 226] on span "<=" at bounding box center [841, 226] width 92 height 8
click at [808, 225] on input "number" at bounding box center [811, 220] width 43 height 13
click at [863, 253] on button "Update" at bounding box center [877, 250] width 28 height 13
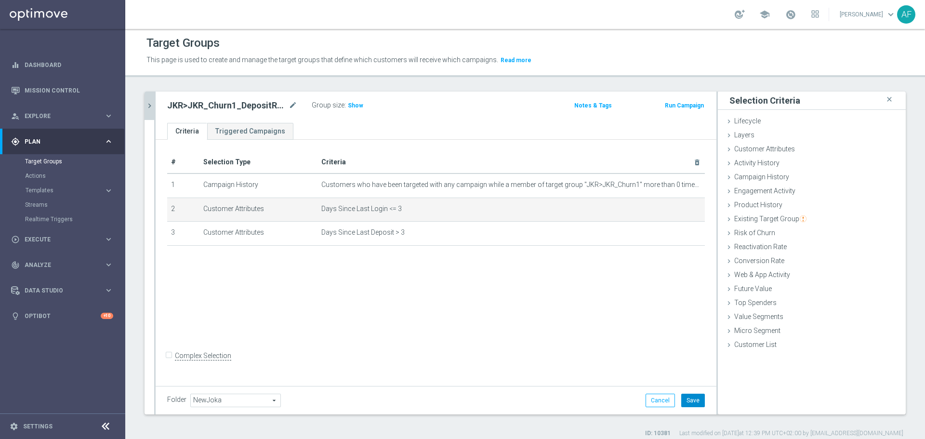
click at [690, 401] on button "Save" at bounding box center [693, 400] width 24 height 13
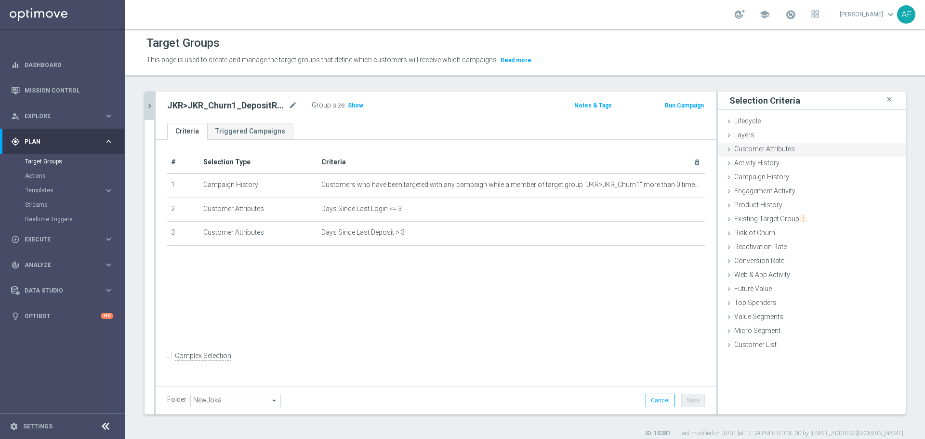
click at [757, 146] on span "Customer Attributes" at bounding box center [764, 149] width 61 height 8
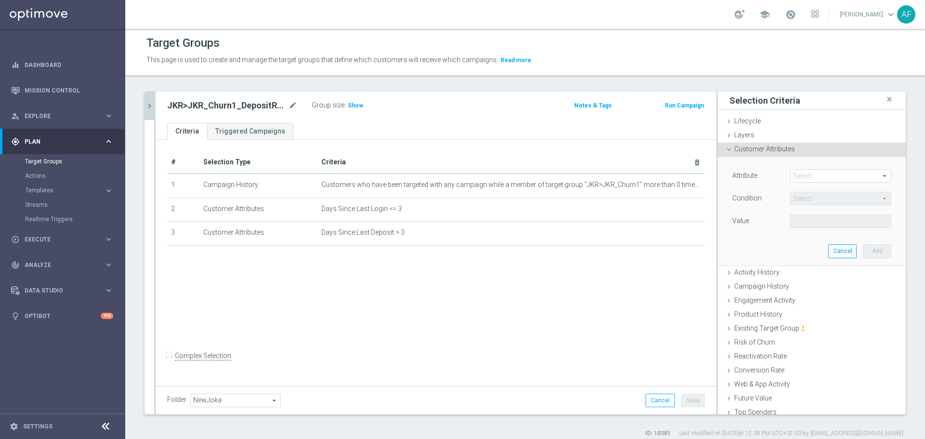
click at [812, 174] on span at bounding box center [841, 176] width 100 height 13
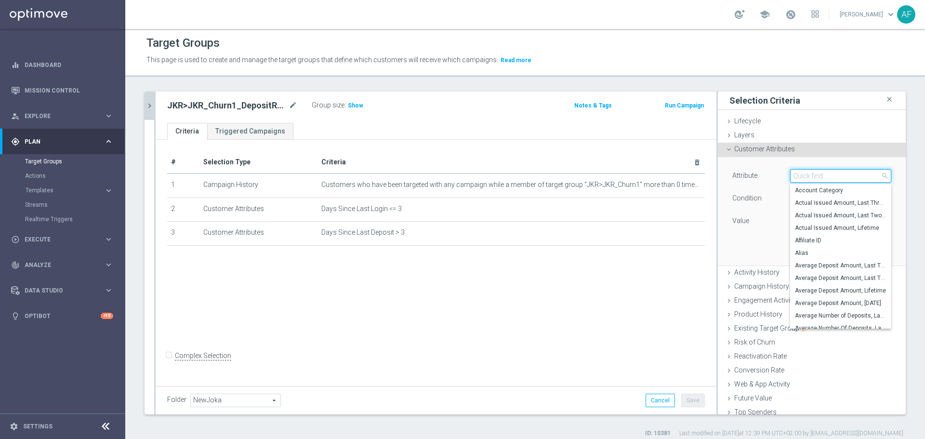
click at [812, 175] on input "search" at bounding box center [840, 175] width 101 height 13
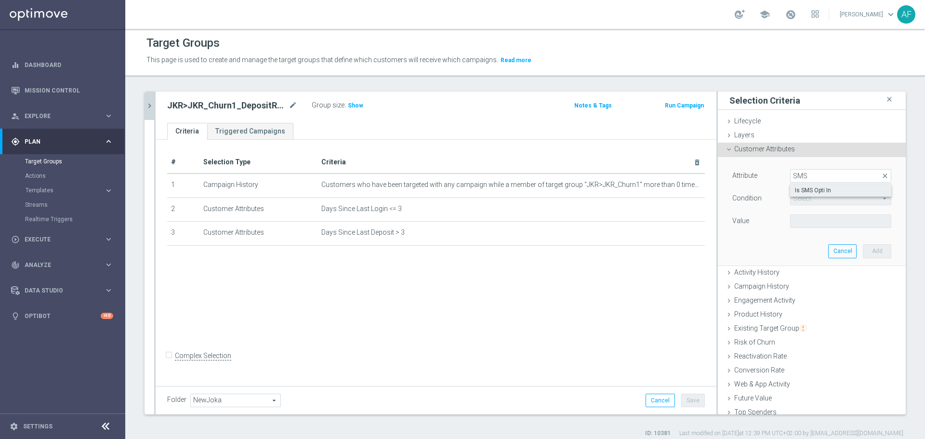
click at [812, 186] on span "Is SMS Opti In" at bounding box center [841, 190] width 92 height 8
click at [798, 224] on input "number" at bounding box center [811, 220] width 43 height 13
click at [865, 248] on button "Add" at bounding box center [877, 250] width 28 height 13
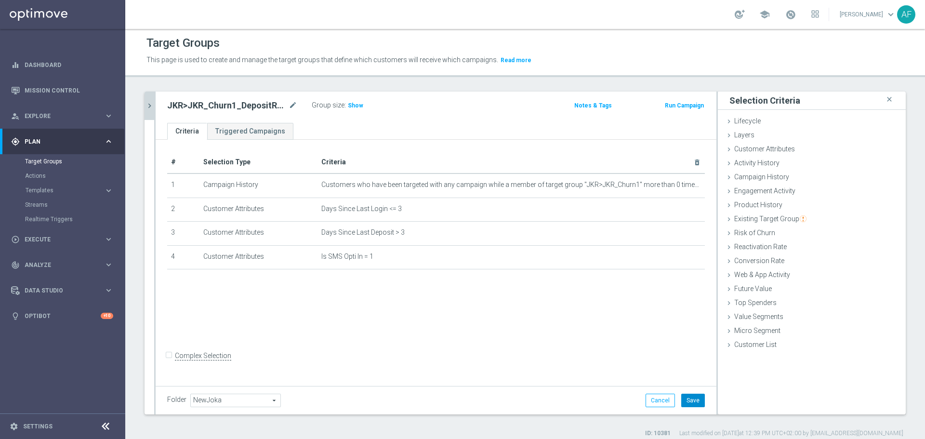
click at [683, 397] on button "Save" at bounding box center [693, 400] width 24 height 13
click at [151, 108] on icon "chevron_right" at bounding box center [149, 105] width 9 height 9
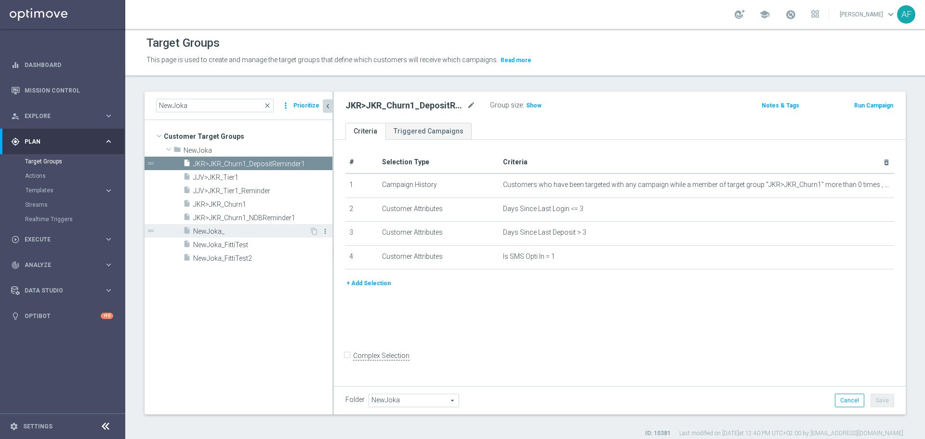
click at [324, 232] on icon "more_vert" at bounding box center [325, 231] width 8 height 8
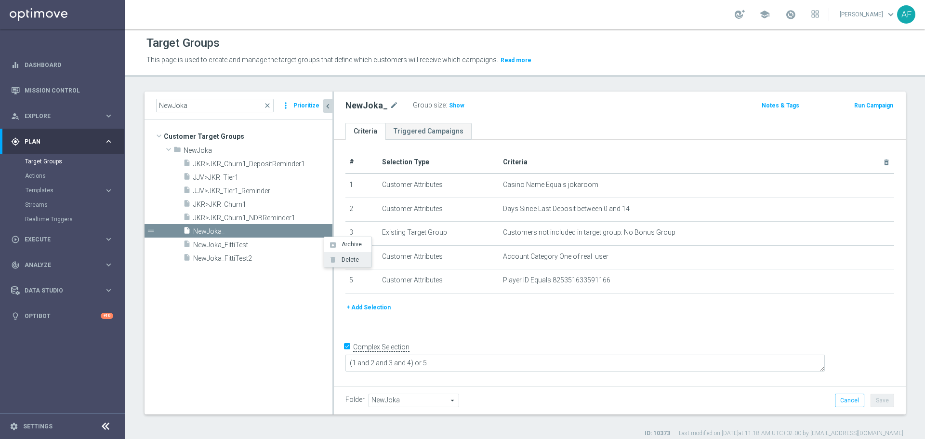
click at [341, 257] on span "Delete" at bounding box center [348, 259] width 21 height 7
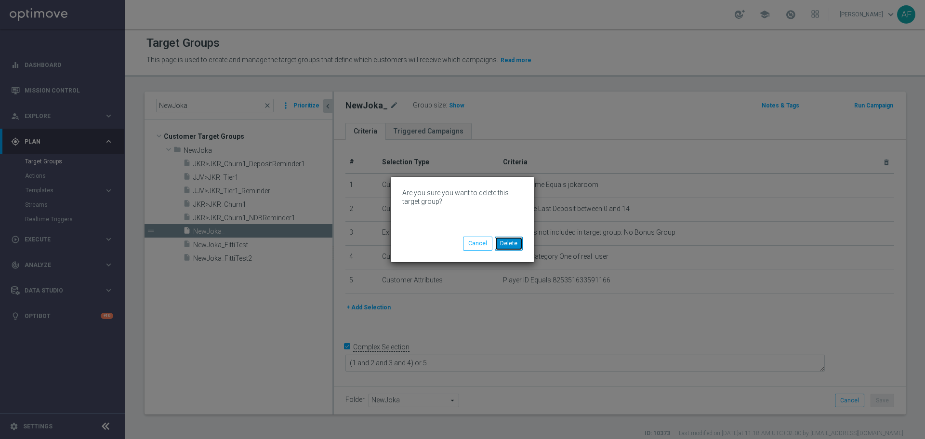
click at [509, 241] on button "Delete" at bounding box center [509, 243] width 28 height 13
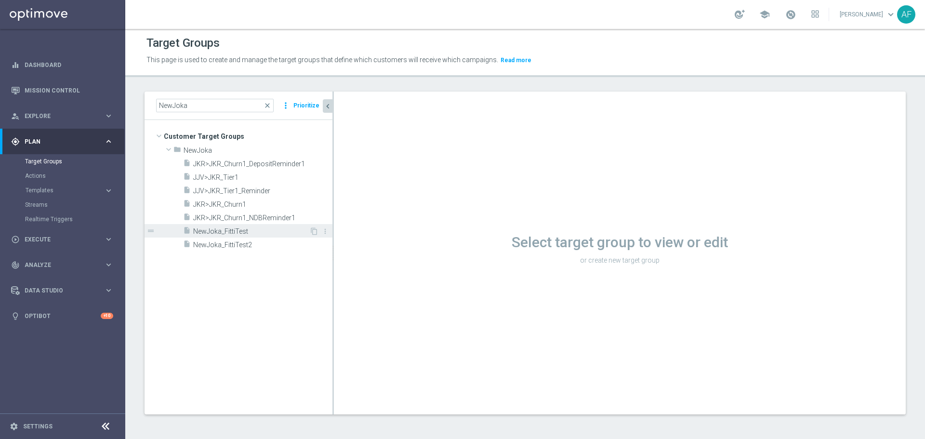
click at [285, 229] on span "NewJoka_FittiTest" at bounding box center [251, 231] width 116 height 8
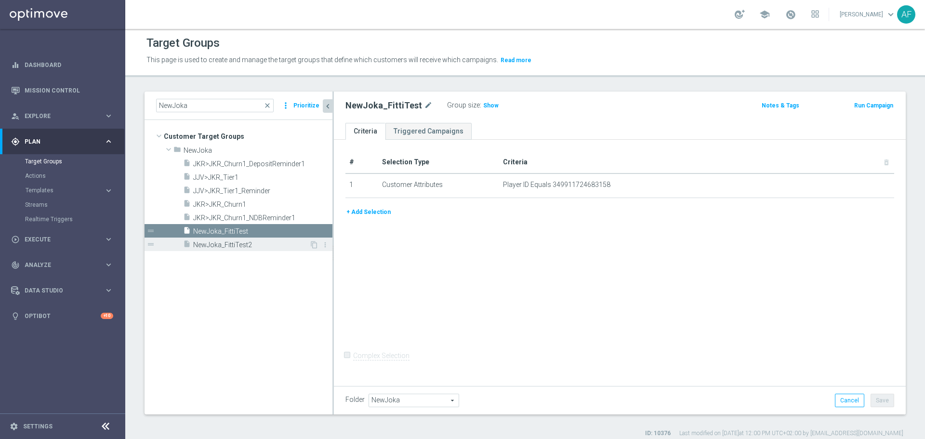
click at [238, 243] on span "NewJoka_FittiTest2" at bounding box center [251, 245] width 116 height 8
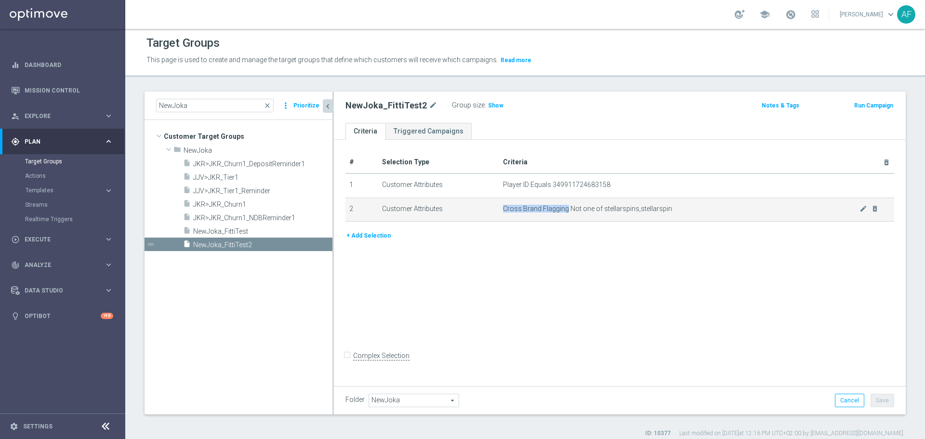
drag, startPoint x: 501, startPoint y: 211, endPoint x: 563, endPoint y: 209, distance: 62.2
click at [563, 209] on span "Cross Brand Flagging Not one of stellarspins,stellarspin" at bounding box center [681, 209] width 357 height 8
copy span "Cross Brand Flagging"
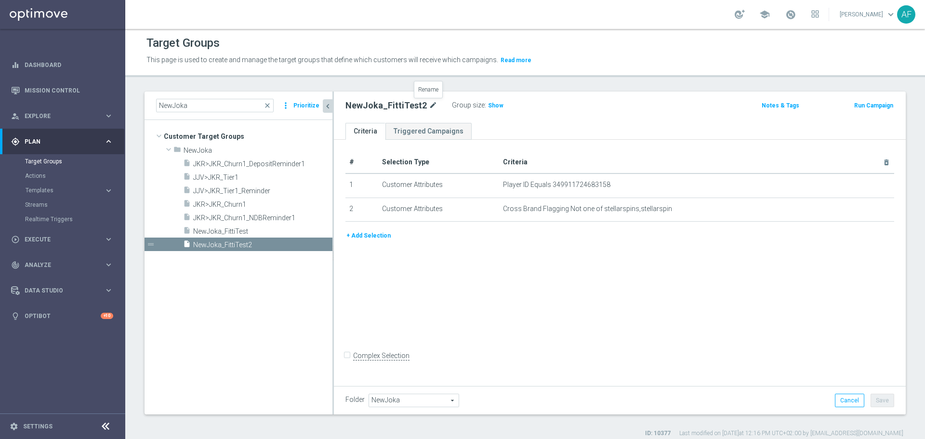
click at [429, 105] on icon "mode_edit" at bounding box center [433, 106] width 9 height 12
click at [500, 132] on ul "Criteria Triggered Campaigns" at bounding box center [620, 131] width 572 height 17
click at [874, 404] on button "Save" at bounding box center [883, 400] width 24 height 13
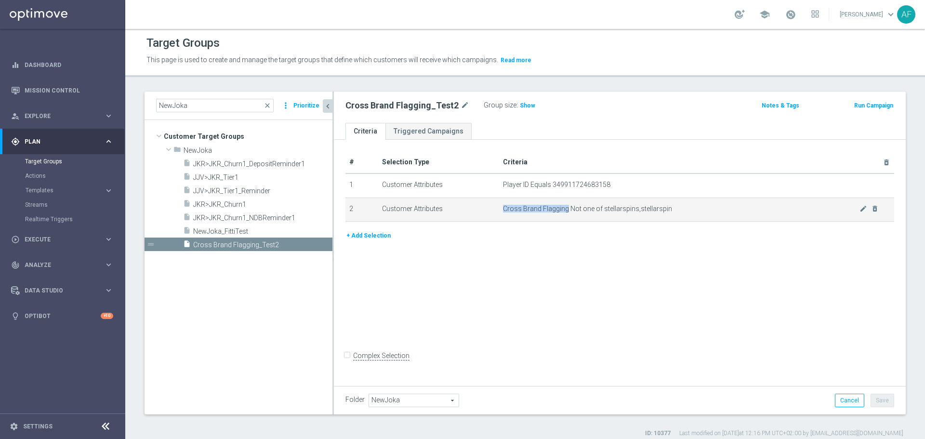
drag, startPoint x: 501, startPoint y: 208, endPoint x: 564, endPoint y: 209, distance: 63.1
click at [564, 209] on span "Cross Brand Flagging Not one of stellarspins,stellarspin" at bounding box center [681, 209] width 357 height 8
copy span "Cross Brand Flagging"
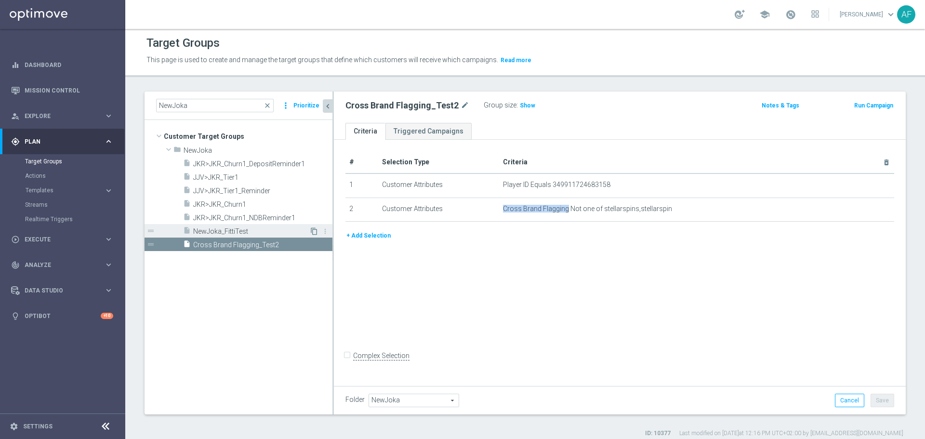
click at [312, 230] on icon "content_copy" at bounding box center [314, 231] width 8 height 8
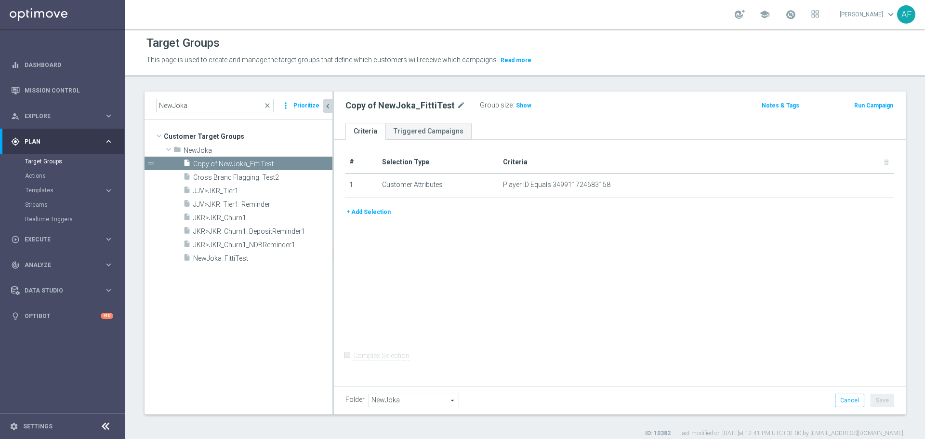
click at [295, 230] on span "JKR>JKR_Churn1_DepositReminder1" at bounding box center [262, 231] width 139 height 8
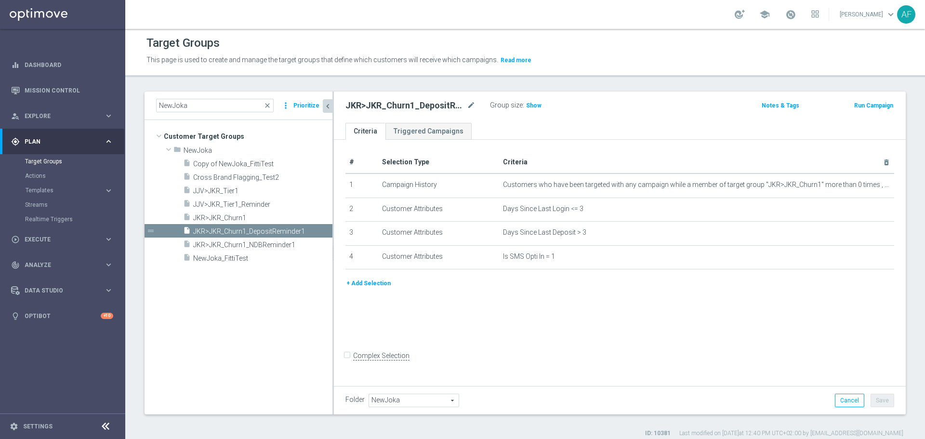
click at [244, 273] on tree-viewport "Customer Target Groups library_add create_new_folder folder" at bounding box center [239, 267] width 188 height 294
click at [244, 256] on span "NewJoka_FittiTest" at bounding box center [251, 258] width 116 height 8
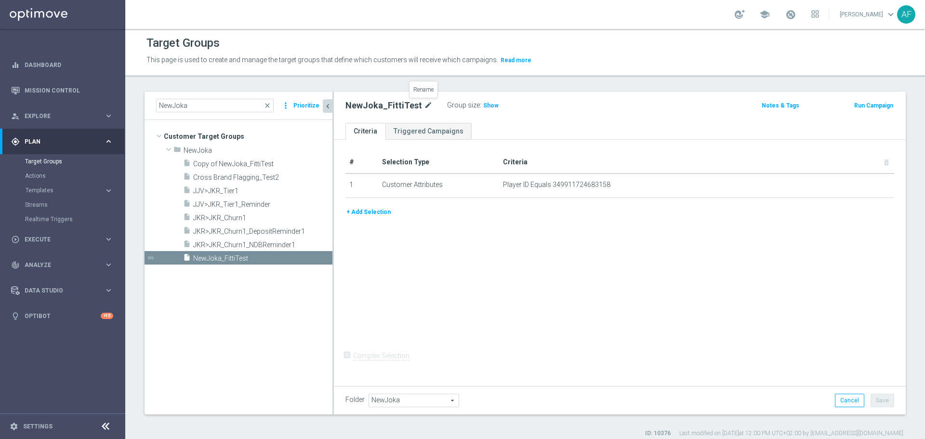
click at [424, 107] on icon "mode_edit" at bounding box center [428, 106] width 9 height 12
click at [560, 132] on ul "Criteria Triggered Campaigns" at bounding box center [620, 131] width 572 height 17
click at [437, 106] on input "Cross Brand Flagging_Test2" at bounding box center [410, 106] width 130 height 13
click at [812, 348] on div "# Selection Type Criteria delete_forever 1 Customer Attributes Player ID Equals…" at bounding box center [620, 261] width 572 height 243
click at [872, 397] on button "Save" at bounding box center [883, 400] width 24 height 13
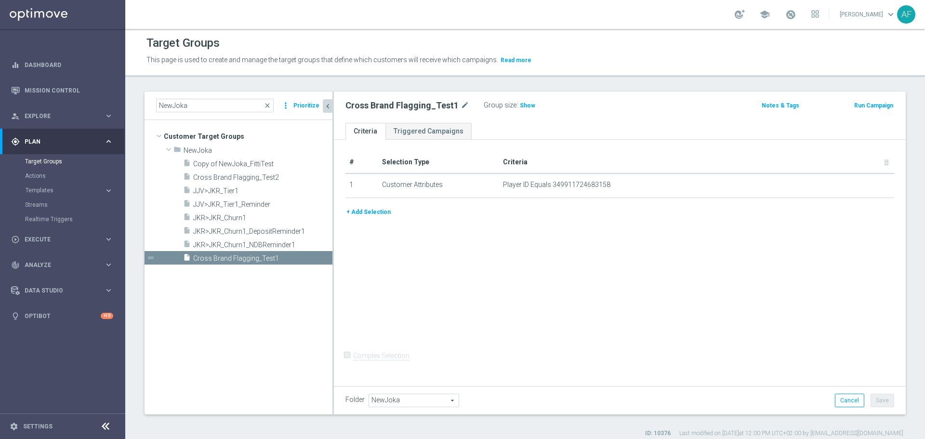
click at [255, 281] on tree-viewport "Customer Target Groups library_add create_new_folder folder" at bounding box center [239, 267] width 188 height 294
click at [258, 159] on div "insert_drive_file Copy of NewJoka_FittiTest" at bounding box center [246, 163] width 126 height 13
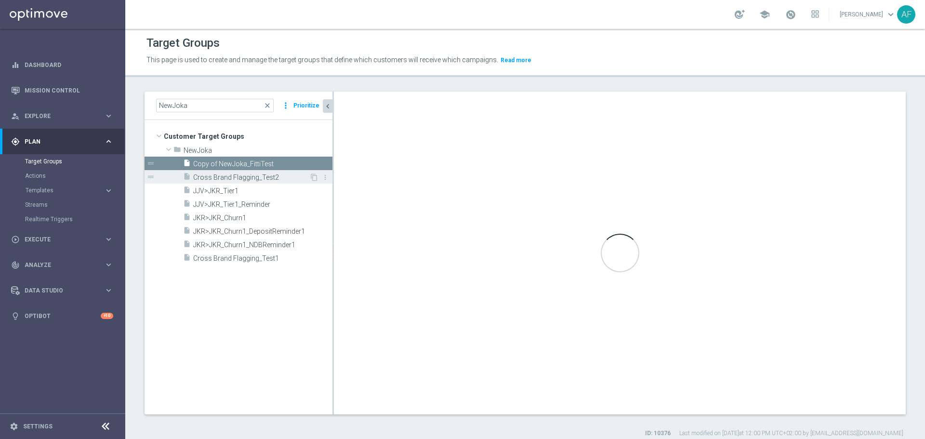
click at [253, 175] on span "Cross Brand Flagging_Test2" at bounding box center [251, 177] width 116 height 8
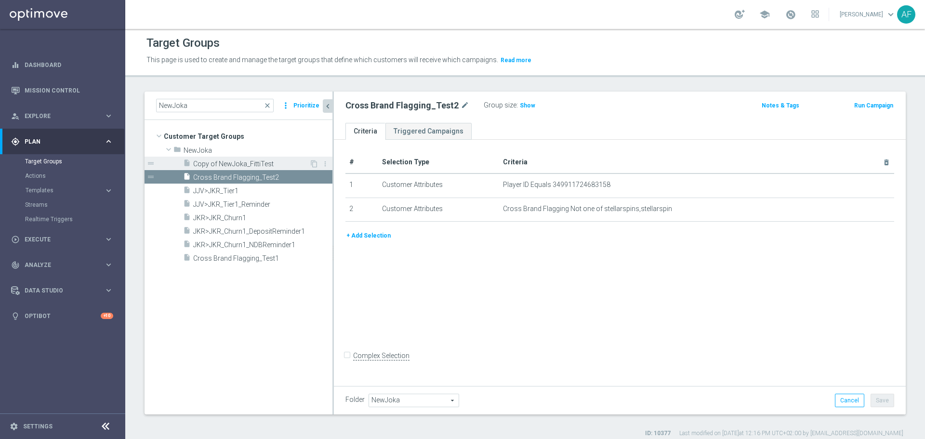
click at [260, 162] on span "Copy of NewJoka_FittiTest" at bounding box center [251, 164] width 116 height 8
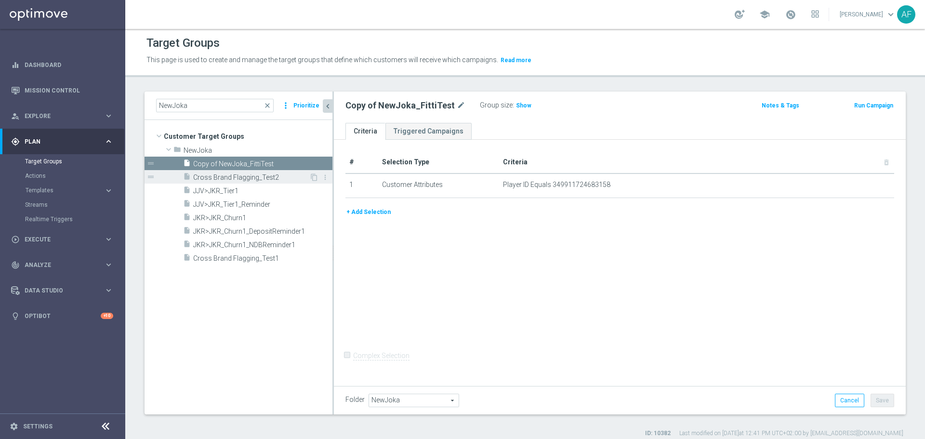
click at [282, 174] on span "Cross Brand Flagging_Test2" at bounding box center [251, 177] width 116 height 8
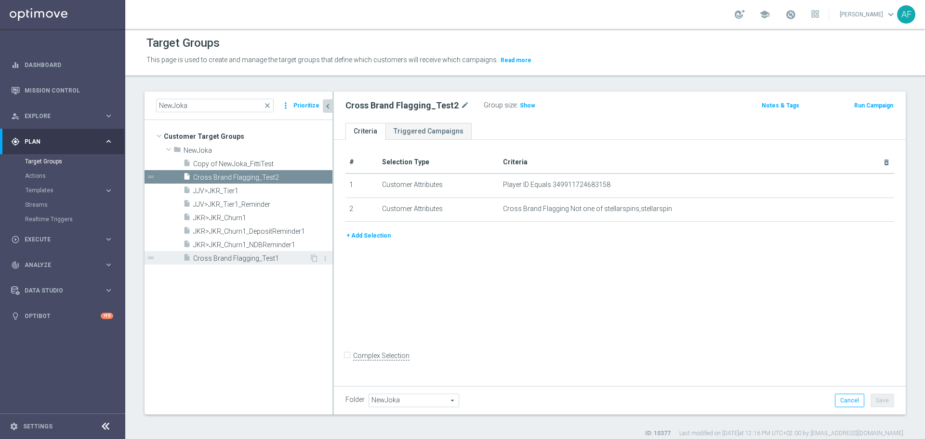
click at [268, 257] on span "Cross Brand Flagging_Test1" at bounding box center [251, 258] width 116 height 8
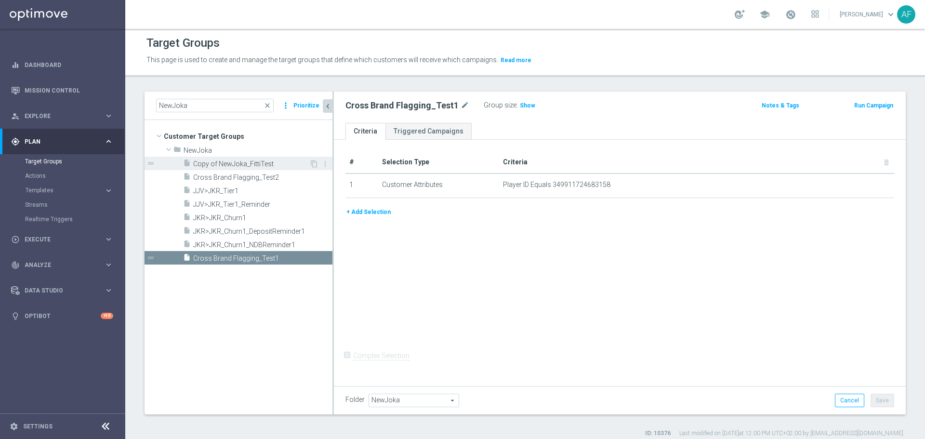
click at [272, 163] on span "Copy of NewJoka_FittiTest" at bounding box center [251, 164] width 116 height 8
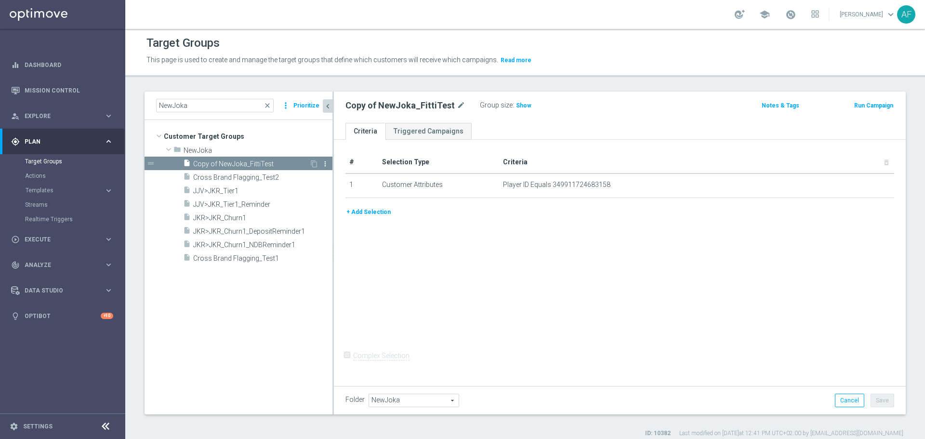
click at [324, 163] on icon "more_vert" at bounding box center [325, 164] width 8 height 8
click at [345, 195] on li "delete Delete" at bounding box center [347, 191] width 47 height 15
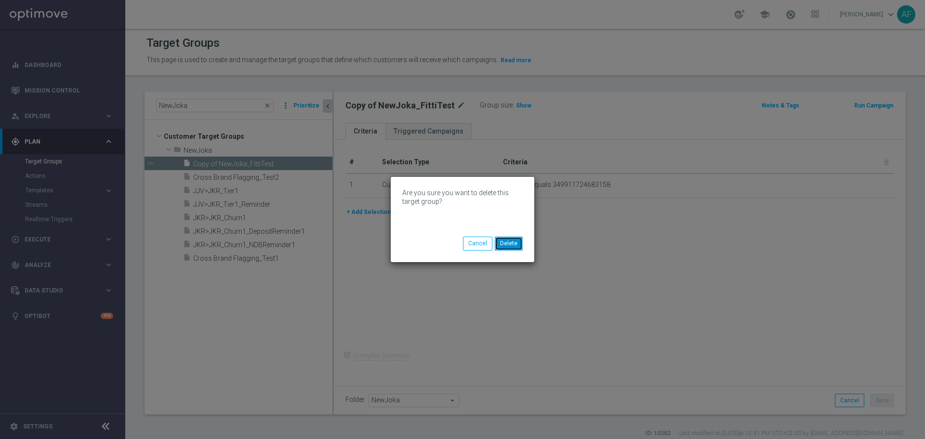
click at [516, 244] on button "Delete" at bounding box center [509, 243] width 28 height 13
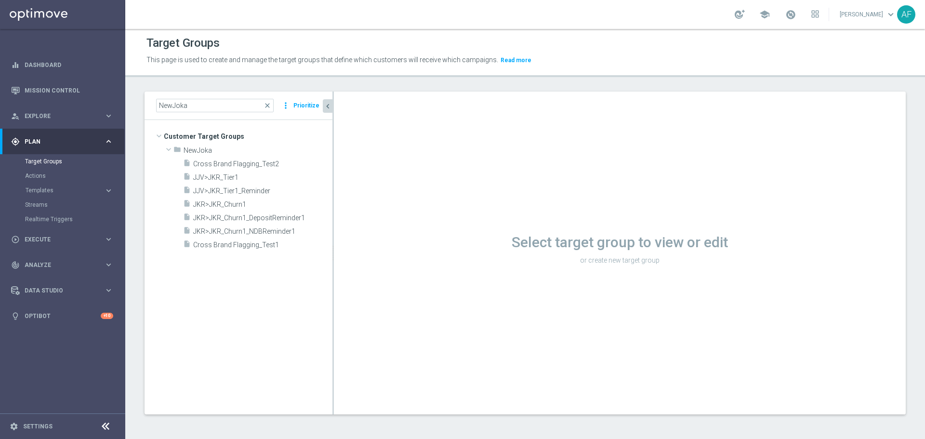
click at [274, 277] on tree-viewport "Customer Target Groups library_add create_new_folder folder" at bounding box center [239, 267] width 188 height 294
click at [314, 230] on icon "content_copy" at bounding box center [314, 231] width 8 height 8
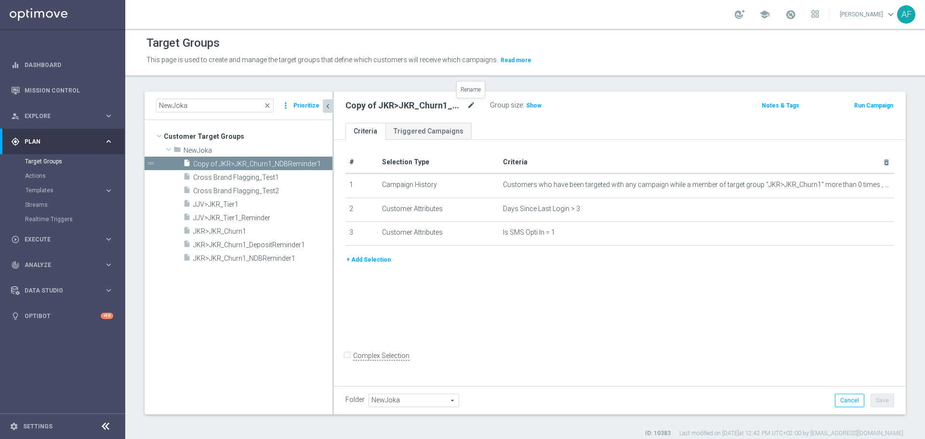
click at [475, 104] on icon "mode_edit" at bounding box center [471, 106] width 9 height 12
click at [381, 114] on div "Copy of JKR>JKR_Churn1_NDBReminder1 Group size : Show Notes & Tags Run Campaign" at bounding box center [620, 107] width 572 height 31
click at [385, 106] on h2 "Copy of JKR>JKR_Churn1_NDBReminder1" at bounding box center [404, 106] width 119 height 12
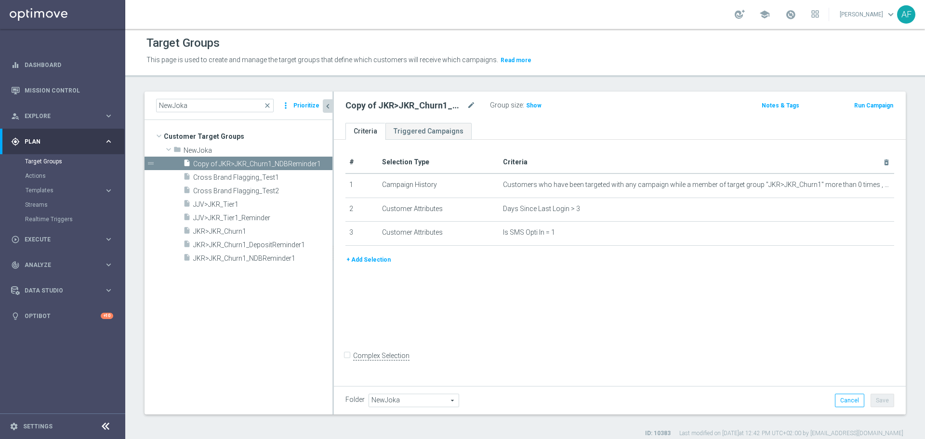
click at [379, 105] on h2 "Copy of JKR>JKR_Churn1_NDBReminder1" at bounding box center [404, 106] width 119 height 12
click at [477, 106] on div "Copy of JKR>JKR_Churn1_NDBReminder1 mode_edit" at bounding box center [417, 105] width 145 height 13
click at [471, 106] on icon "mode_edit" at bounding box center [471, 106] width 9 height 12
click at [373, 105] on input "Copy of JKR>JKR_Churn1_NDBReminder1" at bounding box center [410, 106] width 130 height 13
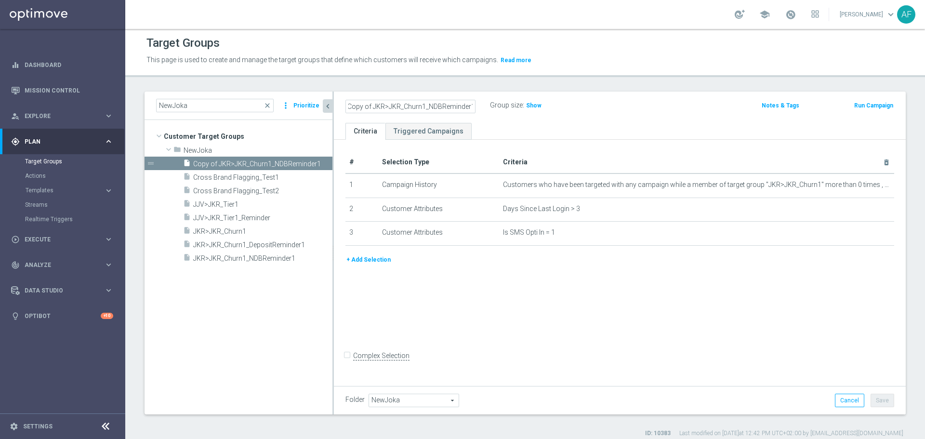
click at [373, 107] on input "Copy of JKR>JKR_Churn1_NDBReminder1" at bounding box center [410, 106] width 130 height 13
click at [458, 108] on input "JKR>JKR_Churn1_NDBReminder1" at bounding box center [410, 106] width 130 height 13
click at [541, 130] on ul "Criteria Triggered Campaigns" at bounding box center [620, 131] width 572 height 17
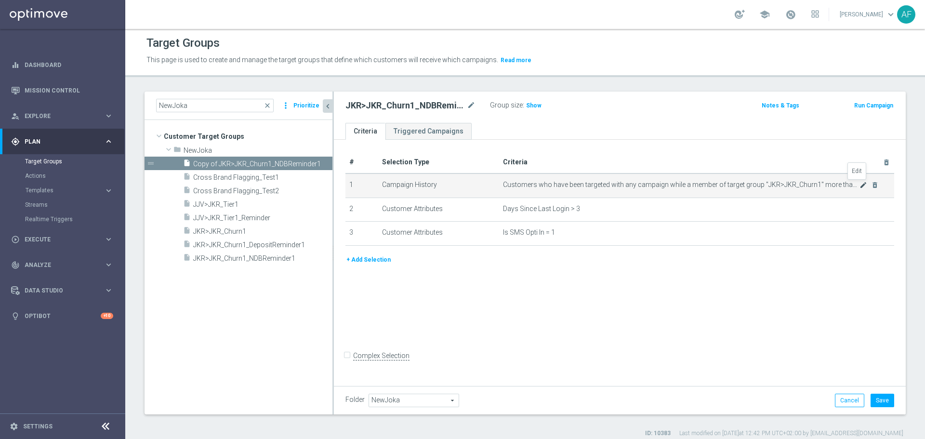
click at [860, 185] on icon "mode_edit" at bounding box center [864, 185] width 8 height 8
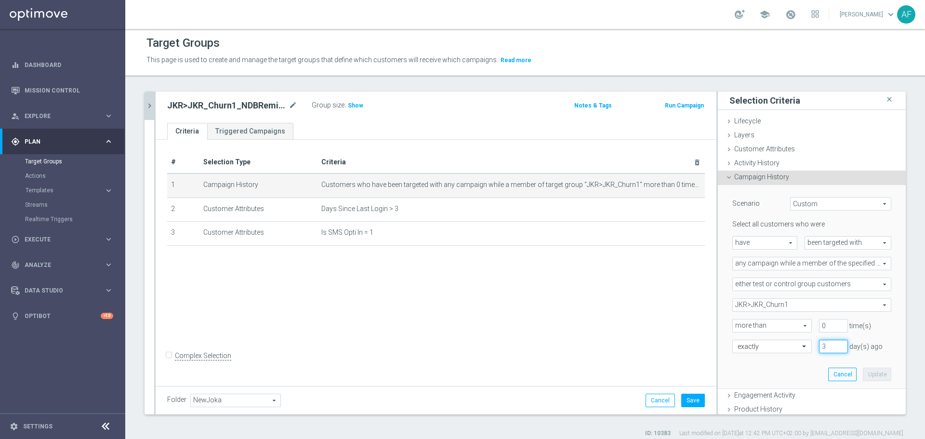
click at [819, 342] on input "3" at bounding box center [833, 346] width 29 height 13
click at [867, 375] on button "Update" at bounding box center [877, 374] width 28 height 13
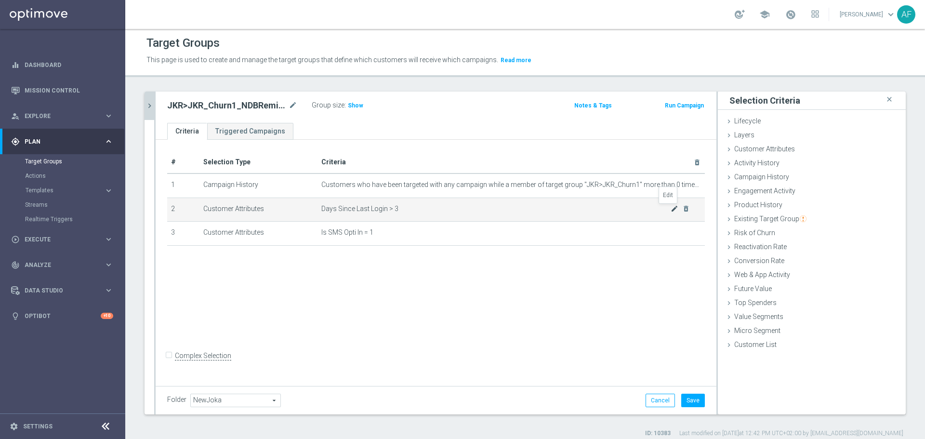
click at [671, 210] on icon "mode_edit" at bounding box center [675, 209] width 8 height 8
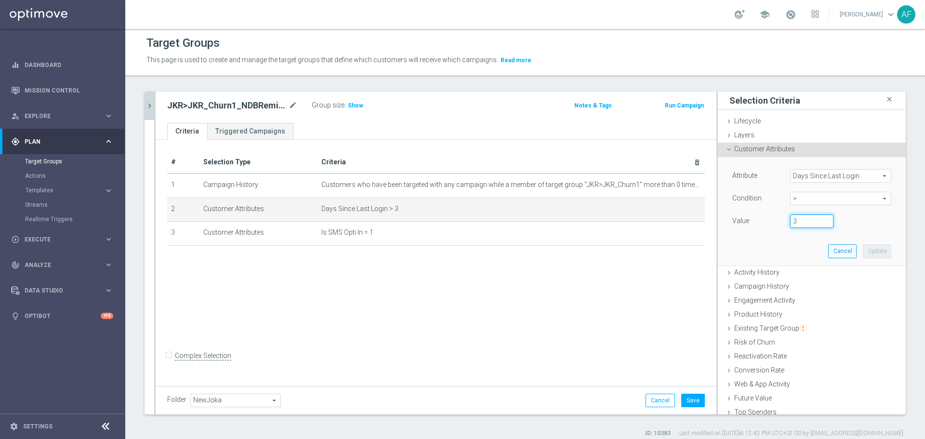
click at [790, 216] on input "3" at bounding box center [811, 220] width 43 height 13
click at [863, 246] on button "Update" at bounding box center [877, 250] width 28 height 13
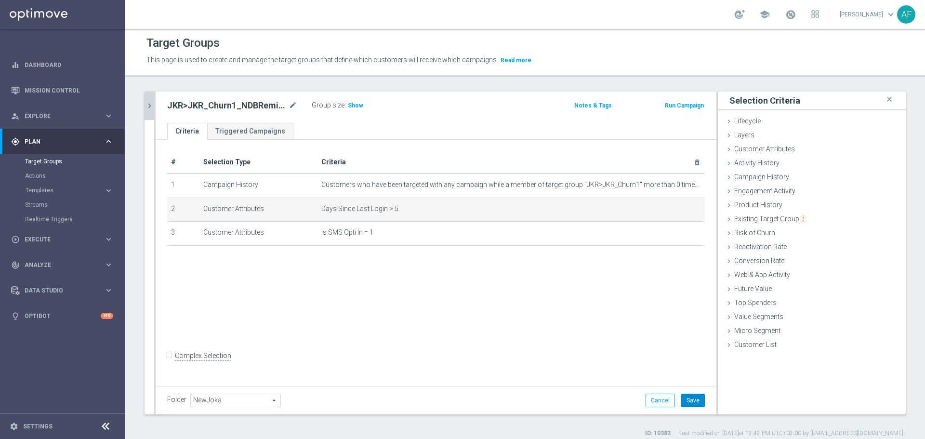
click at [682, 396] on button "Save" at bounding box center [693, 400] width 24 height 13
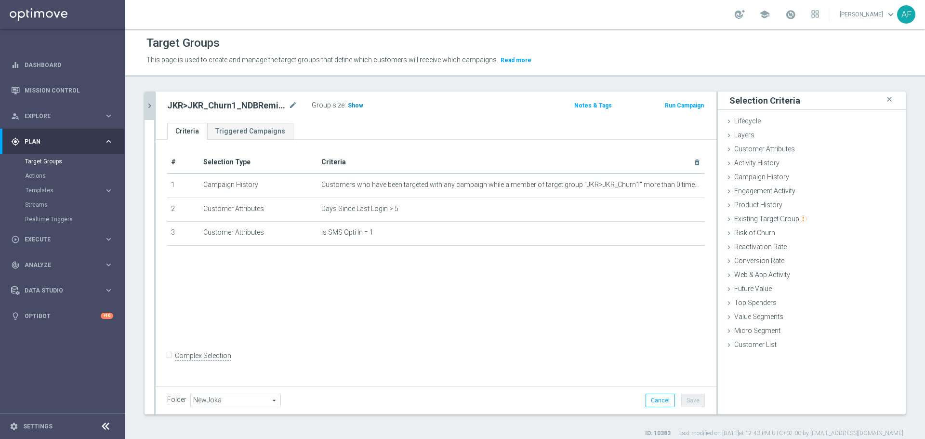
click at [355, 106] on span "Show" at bounding box center [355, 105] width 15 height 7
click at [151, 104] on icon "chevron_right" at bounding box center [149, 105] width 9 height 9
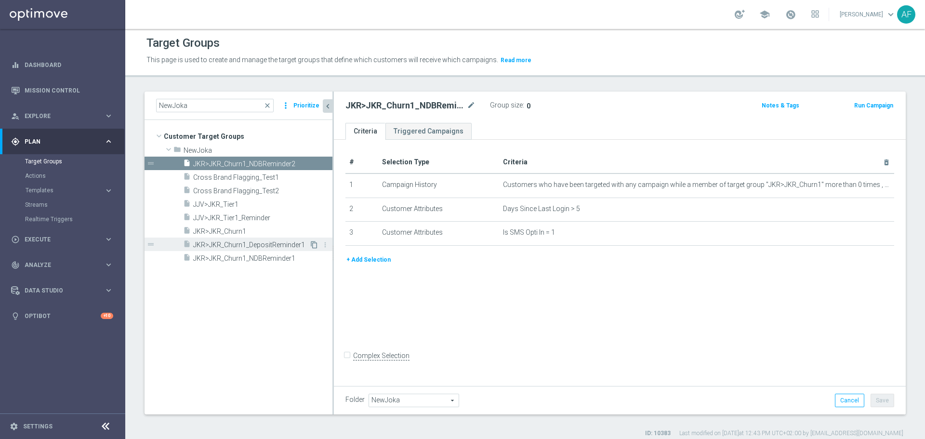
click at [314, 245] on icon "content_copy" at bounding box center [314, 245] width 8 height 8
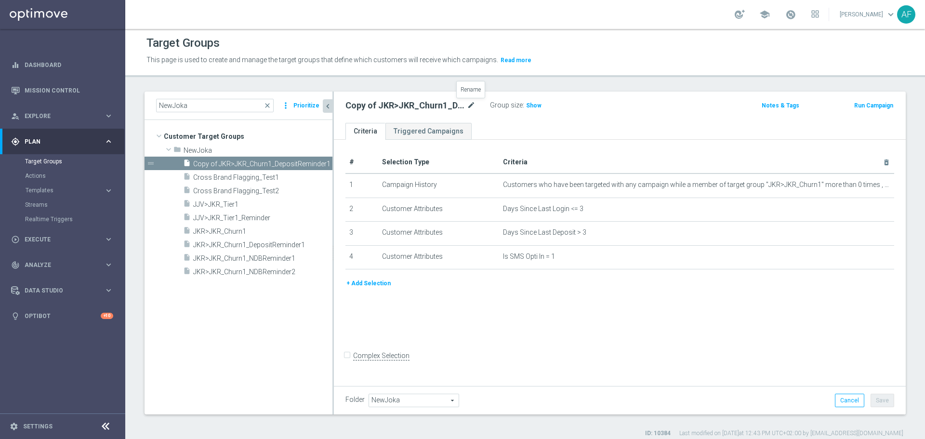
click at [473, 104] on icon "mode_edit" at bounding box center [471, 106] width 9 height 12
drag, startPoint x: 406, startPoint y: 105, endPoint x: 384, endPoint y: 109, distance: 23.1
click at [405, 105] on input "Copy of JKR>JKR_Churn1_DepositReminder1" at bounding box center [410, 106] width 130 height 13
click at [361, 109] on input "Copy of JKR>JKR_Churn1_DepositReminder1" at bounding box center [410, 106] width 130 height 13
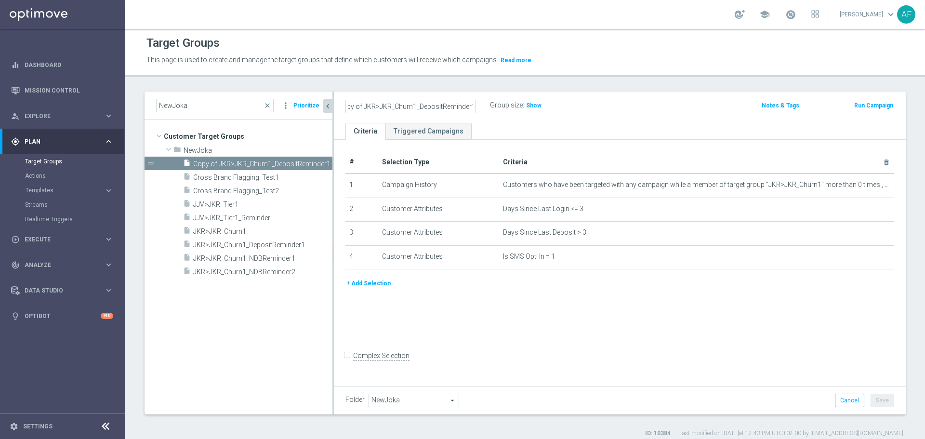
click at [363, 107] on input "Copy of JKR>JKR_Churn1_DepositReminder1" at bounding box center [410, 106] width 130 height 13
click at [462, 107] on input "JKR>JKR_Churn1_DepositReminder1" at bounding box center [410, 106] width 130 height 13
click at [592, 132] on ul "Criteria Triggered Campaigns" at bounding box center [620, 131] width 572 height 17
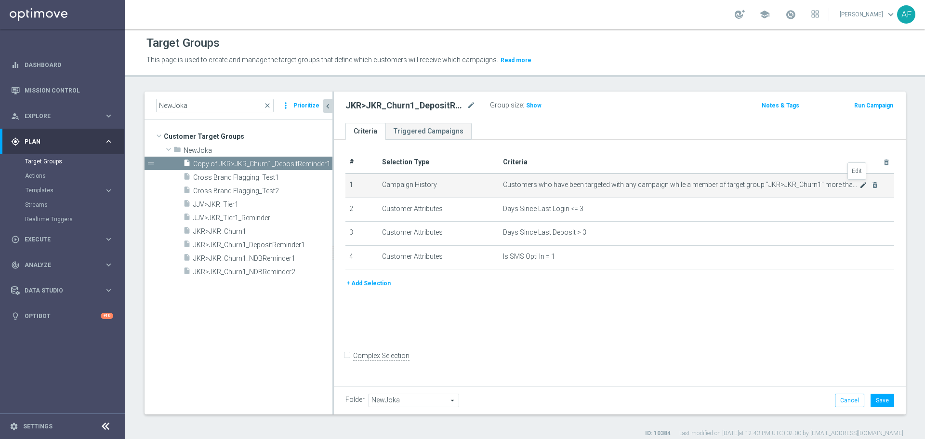
click at [860, 185] on icon "mode_edit" at bounding box center [864, 185] width 8 height 8
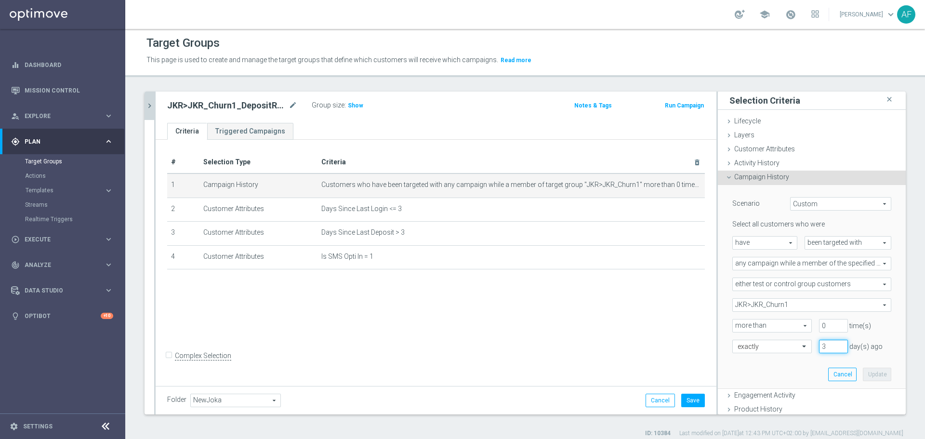
click at [823, 342] on input "3" at bounding box center [833, 346] width 29 height 13
click at [863, 373] on button "Update" at bounding box center [877, 374] width 28 height 13
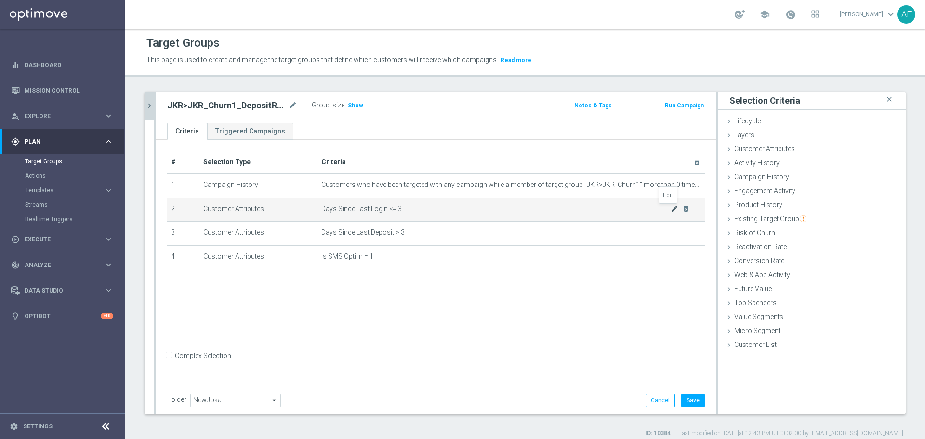
click at [671, 207] on icon "mode_edit" at bounding box center [675, 209] width 8 height 8
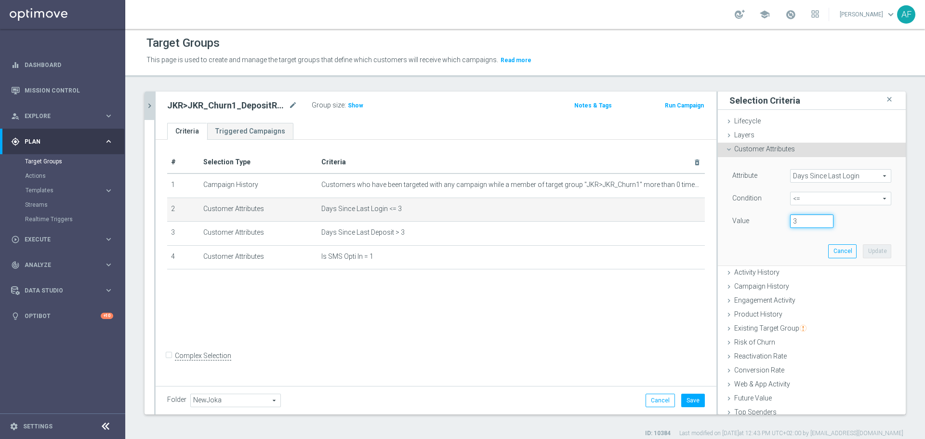
click at [790, 221] on input "3" at bounding box center [811, 220] width 43 height 13
click at [863, 252] on button "Update" at bounding box center [877, 250] width 28 height 13
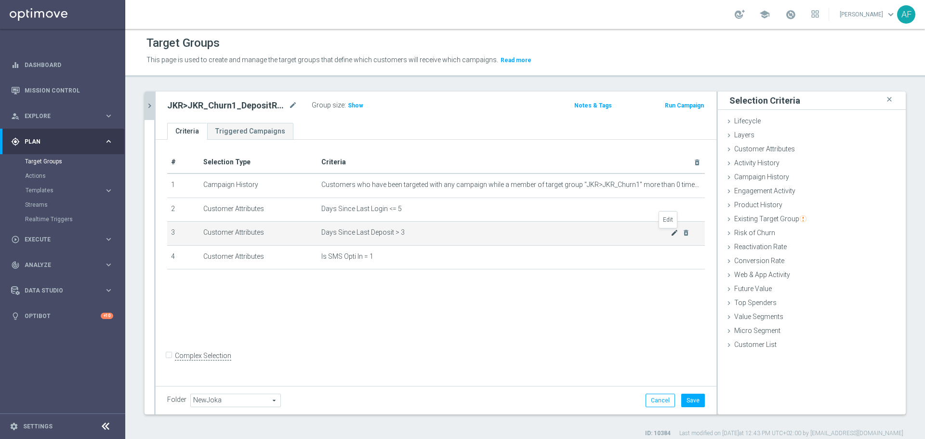
click at [671, 236] on icon "mode_edit" at bounding box center [675, 233] width 8 height 8
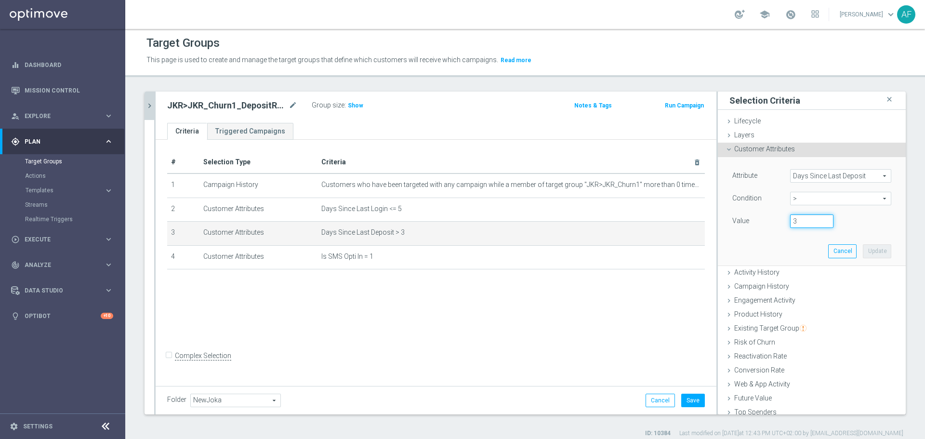
click at [790, 220] on input "3" at bounding box center [811, 220] width 43 height 13
click at [863, 252] on button "Update" at bounding box center [877, 250] width 28 height 13
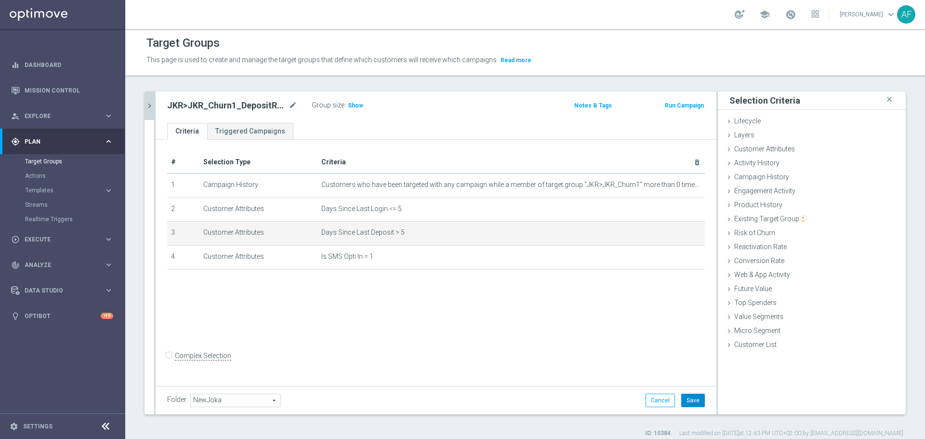
click at [689, 398] on button "Save" at bounding box center [693, 400] width 24 height 13
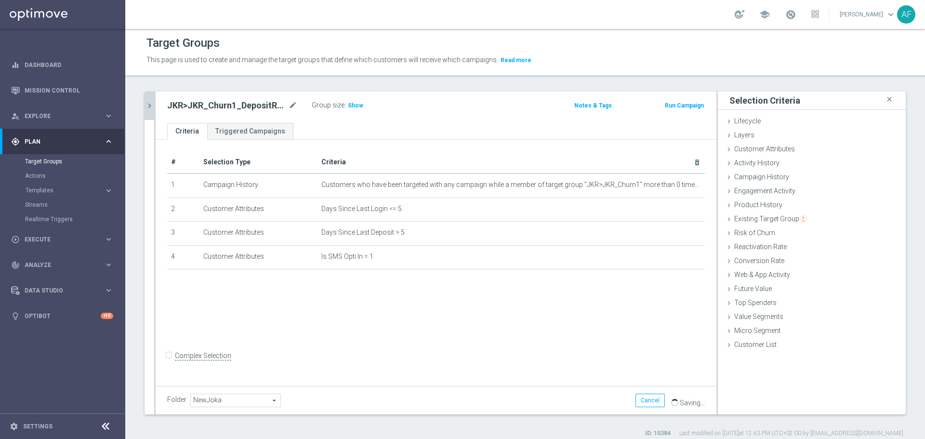
click at [153, 105] on icon "chevron_right" at bounding box center [149, 105] width 9 height 9
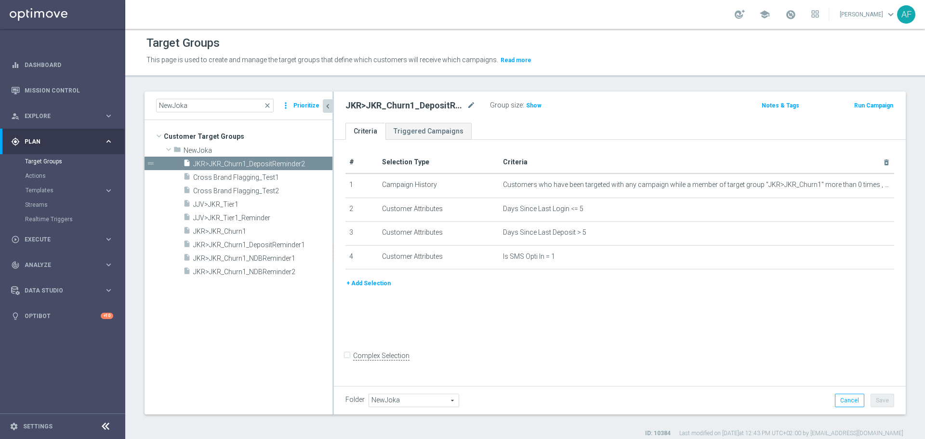
click at [269, 304] on tree-viewport "Customer Target Groups library_add create_new_folder folder" at bounding box center [239, 267] width 188 height 294
click at [272, 173] on span "Cross Brand Flagging_Test1" at bounding box center [251, 177] width 116 height 8
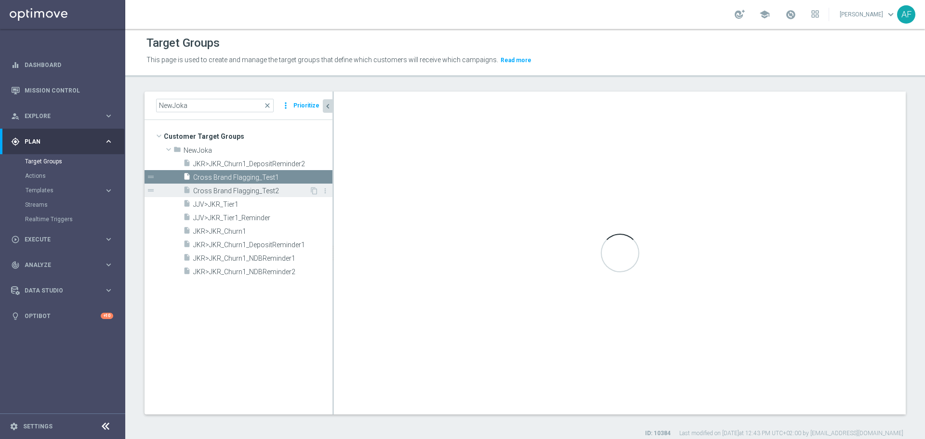
click at [274, 189] on span "Cross Brand Flagging_Test2" at bounding box center [251, 191] width 116 height 8
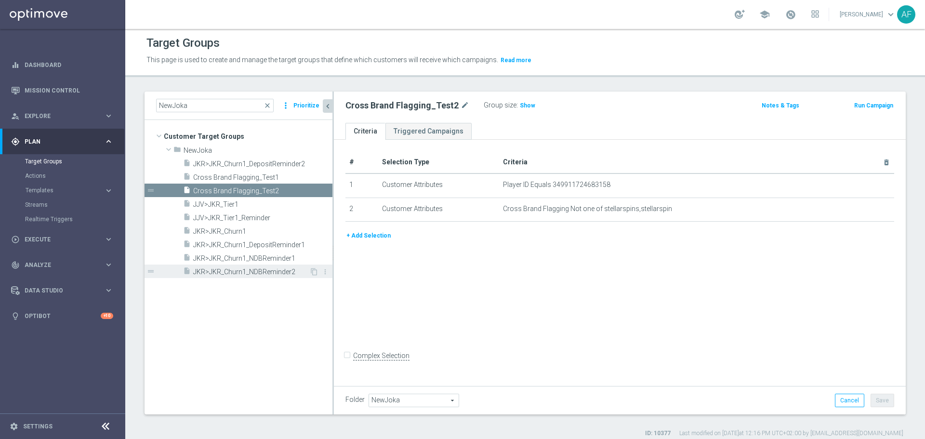
click at [266, 273] on span "JKR>JKR_Churn1_NDBReminder2" at bounding box center [251, 272] width 116 height 8
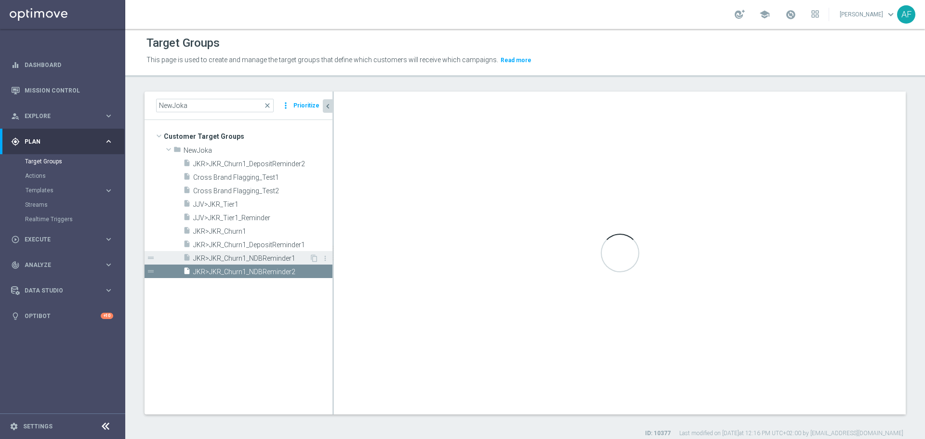
click at [266, 253] on div "insert_drive_file JKR>JKR_Churn1_NDBReminder1" at bounding box center [246, 257] width 126 height 13
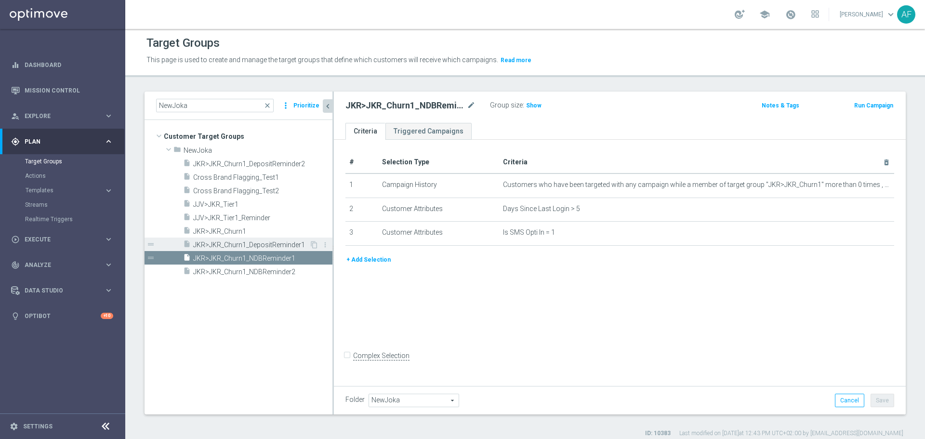
click at [265, 245] on span "JKR>JKR_Churn1_DepositReminder1" at bounding box center [251, 245] width 116 height 8
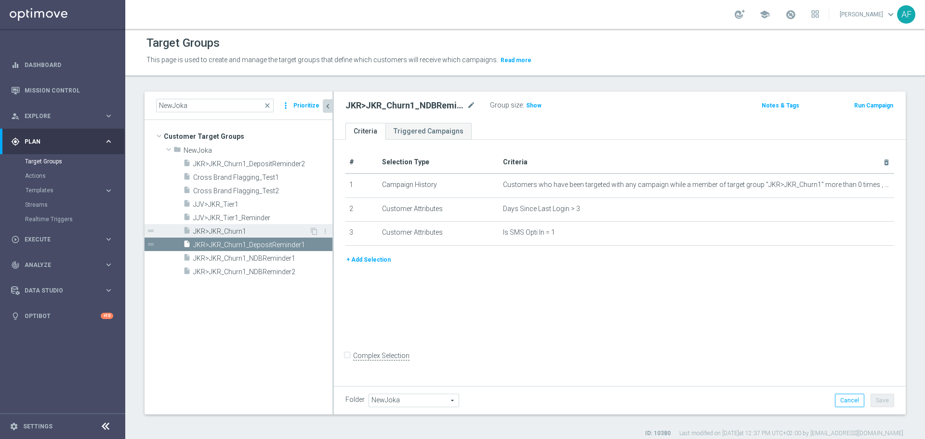
click at [260, 229] on span "JKR>JKR_Churn1" at bounding box center [251, 231] width 116 height 8
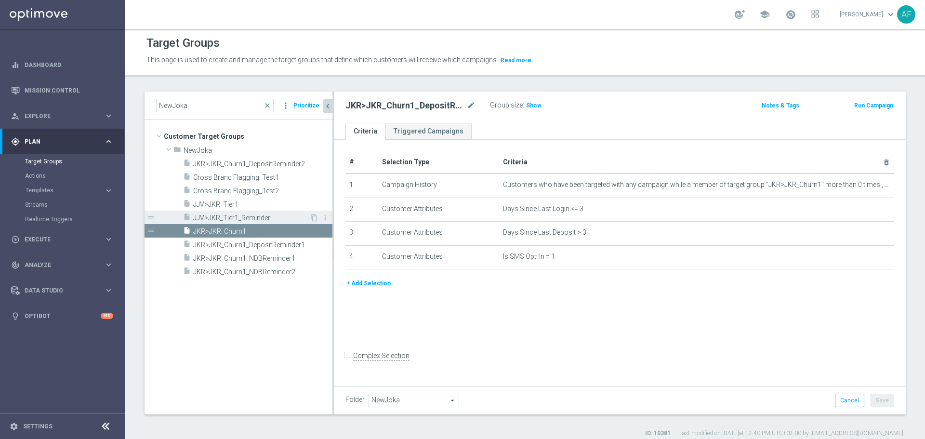
click at [260, 219] on span "JJV>JKR_Tier1_Reminder" at bounding box center [251, 218] width 116 height 8
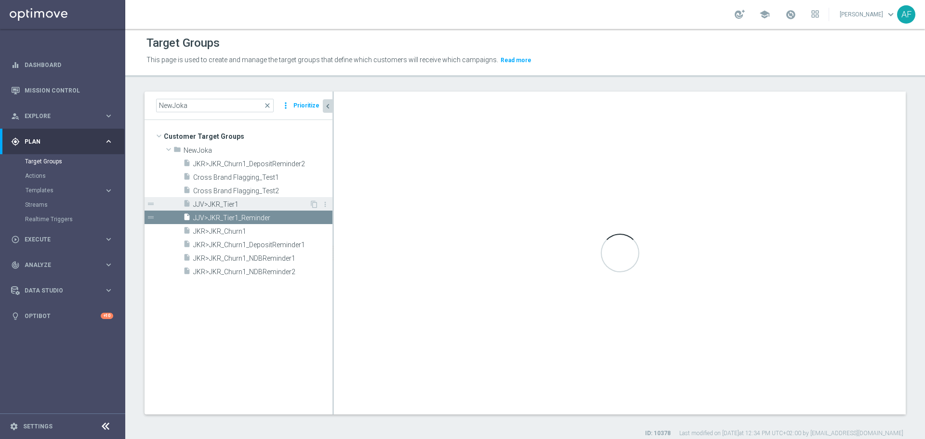
click at [258, 201] on span "JJV>JKR_Tier1" at bounding box center [251, 204] width 116 height 8
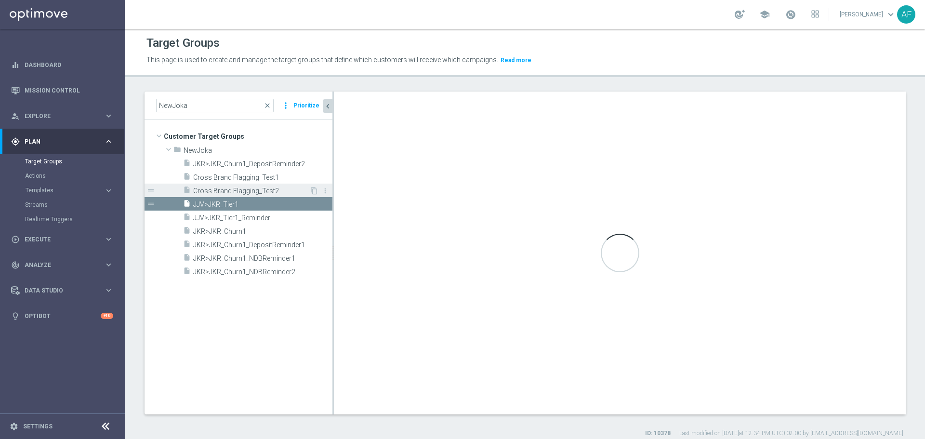
click at [257, 191] on span "Cross Brand Flagging_Test2" at bounding box center [251, 191] width 116 height 8
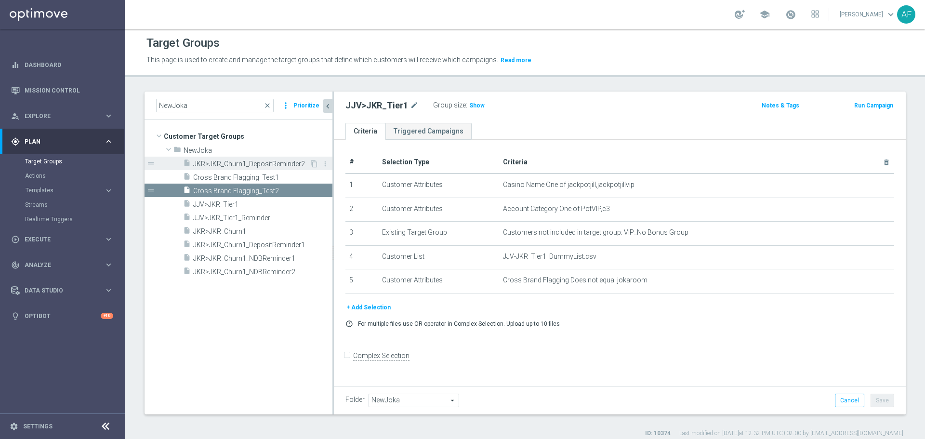
click at [257, 170] on div "insert_drive_file JKR>JKR_Churn1_DepositReminder2" at bounding box center [246, 163] width 126 height 13
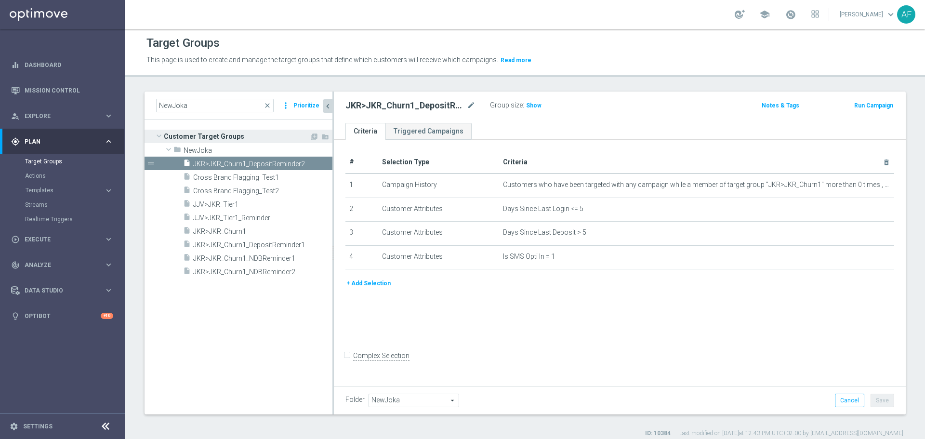
click at [267, 135] on span "Customer Target Groups" at bounding box center [237, 136] width 146 height 13
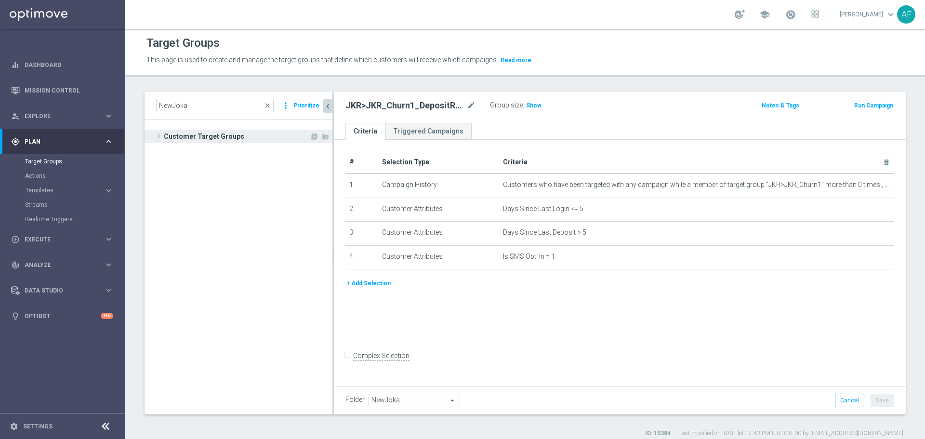
click at [237, 132] on span "Customer Target Groups" at bounding box center [237, 136] width 146 height 13
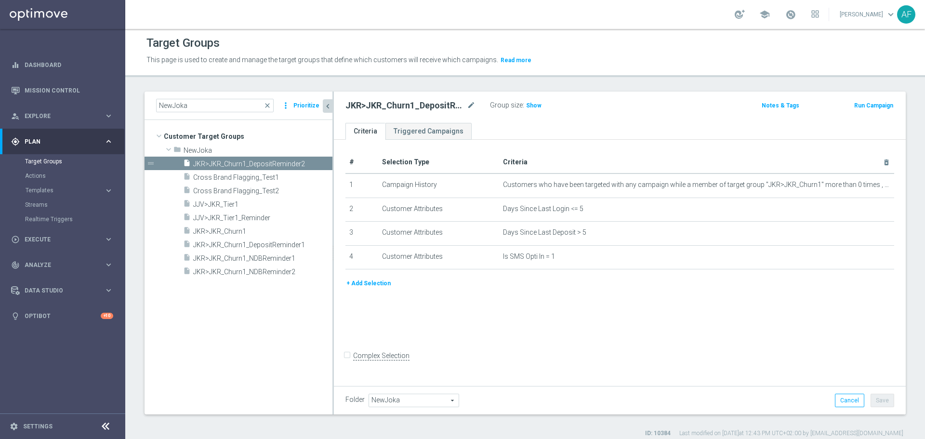
click at [242, 303] on tree-viewport "Customer Target Groups library_add create_new_folder folder" at bounding box center [239, 267] width 188 height 294
click at [276, 188] on span "Cross Brand Flagging_Test2" at bounding box center [251, 191] width 116 height 8
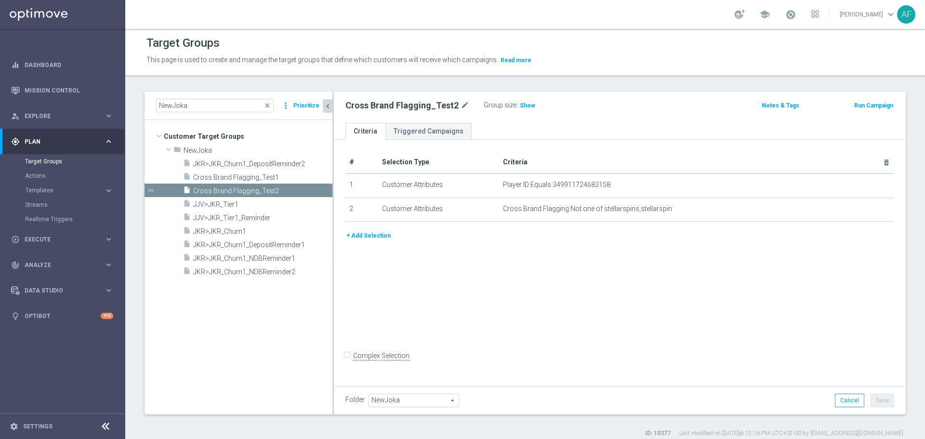
click at [349, 107] on h2 "Cross Brand Flagging_Test2" at bounding box center [401, 106] width 113 height 12
click at [462, 106] on icon "mode_edit" at bounding box center [465, 106] width 9 height 12
click at [349, 107] on input "Cross Brand Flagging_Test2" at bounding box center [410, 106] width 130 height 13
click at [555, 130] on ul "Criteria Triggered Campaigns" at bounding box center [620, 131] width 572 height 17
click at [879, 399] on button "Save" at bounding box center [883, 400] width 24 height 13
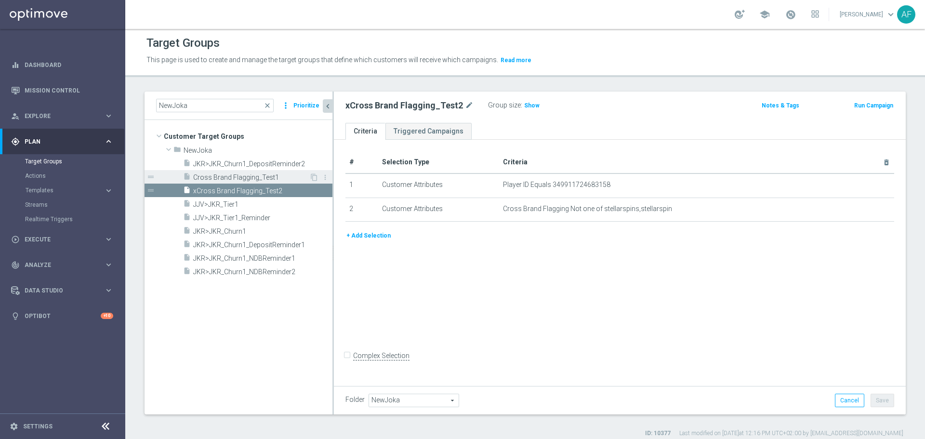
click at [293, 174] on span "Cross Brand Flagging_Test1" at bounding box center [251, 177] width 116 height 8
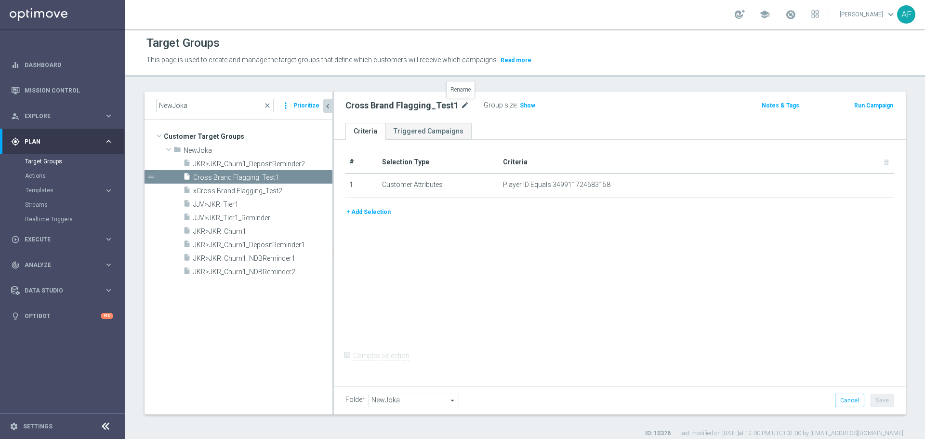
click at [461, 106] on icon "mode_edit" at bounding box center [465, 106] width 9 height 12
click at [348, 106] on input "Cross Brand Flagging_Test1" at bounding box center [410, 106] width 130 height 13
click at [767, 349] on div "# Selection Type Criteria delete_forever 1 Customer Attributes Player ID Equals…" at bounding box center [620, 261] width 572 height 243
click at [871, 400] on button "Save" at bounding box center [883, 400] width 24 height 13
drag, startPoint x: 237, startPoint y: 105, endPoint x: 230, endPoint y: 106, distance: 7.0
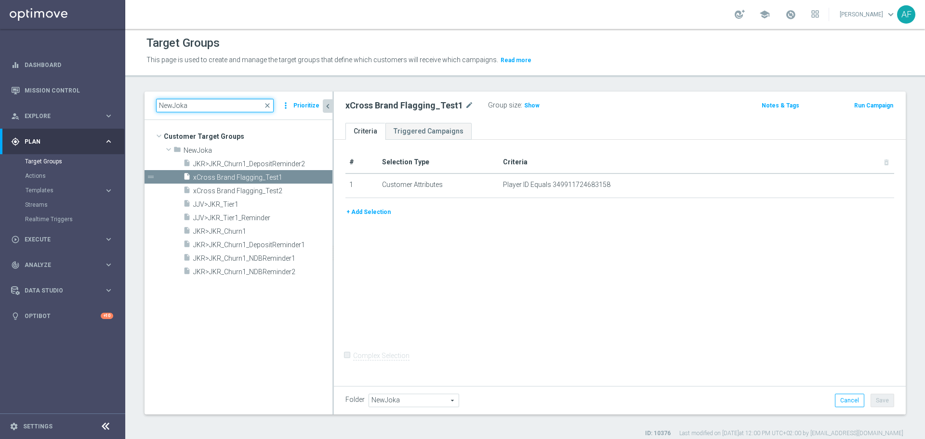
click at [236, 106] on input "NewJoka" at bounding box center [215, 105] width 118 height 13
drag, startPoint x: 162, startPoint y: 103, endPoint x: 149, endPoint y: 102, distance: 13.5
click at [149, 102] on div "NewJoka close more_vert Prioritize" at bounding box center [239, 106] width 188 height 28
click at [213, 151] on span "NewJoka" at bounding box center [236, 150] width 104 height 8
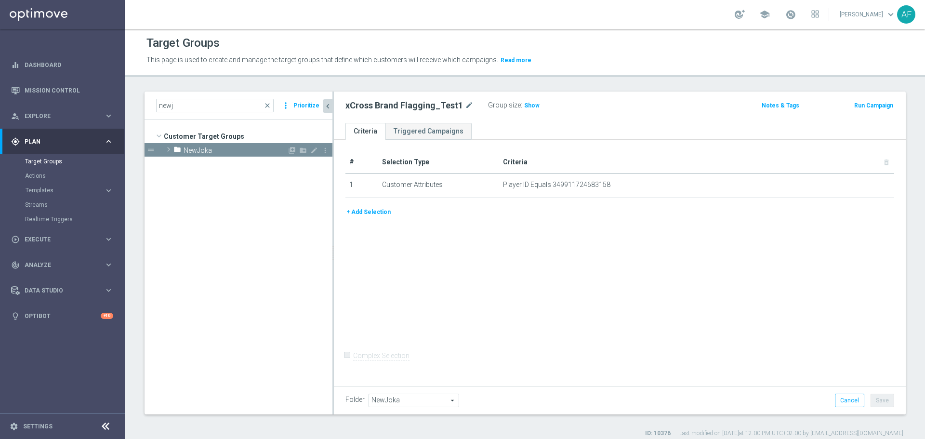
click at [213, 151] on span "NewJoka" at bounding box center [236, 150] width 104 height 8
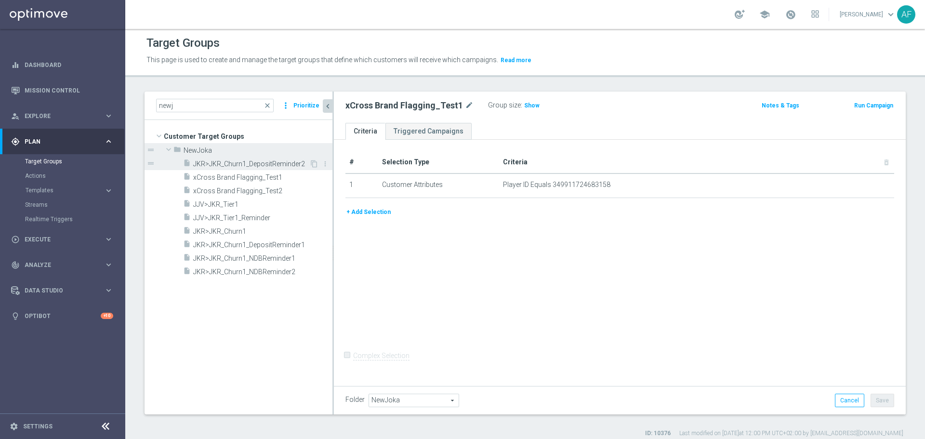
click at [215, 160] on span "JKR>JKR_Churn1_DepositReminder2" at bounding box center [251, 164] width 116 height 8
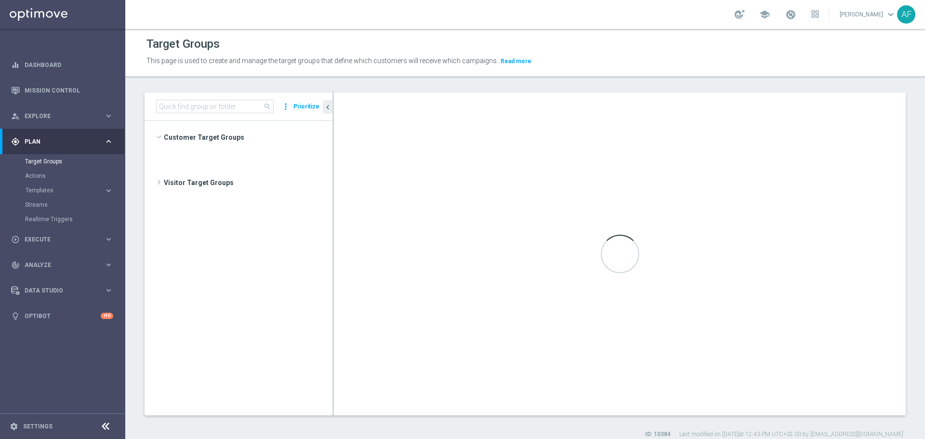
scroll to position [379, 0]
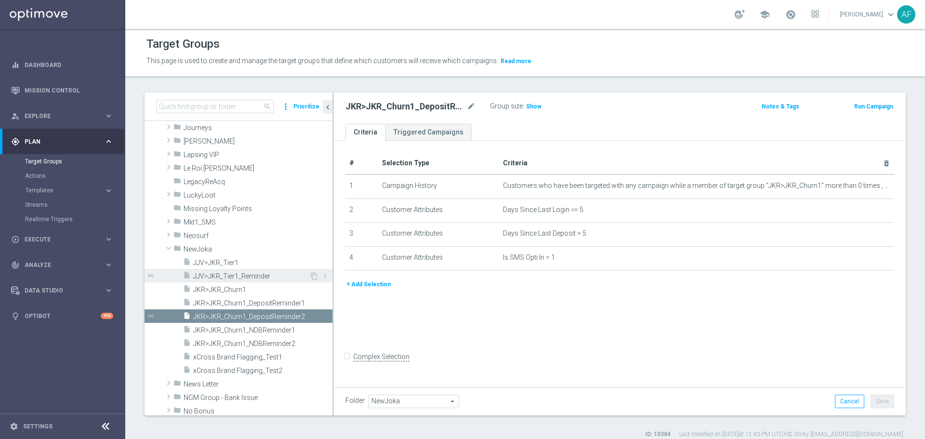
click at [251, 274] on span "JJV>JKR_Tier1_Reminder" at bounding box center [251, 276] width 116 height 8
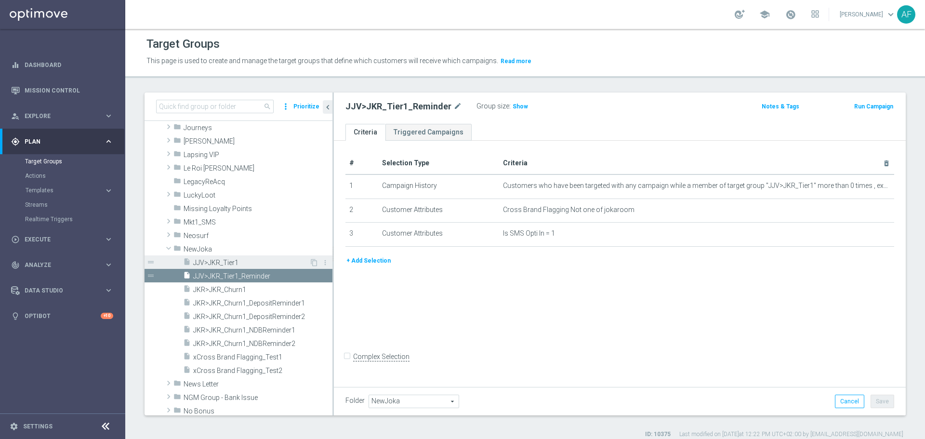
click at [257, 260] on span "JJV>JKR_Tier1" at bounding box center [251, 263] width 116 height 8
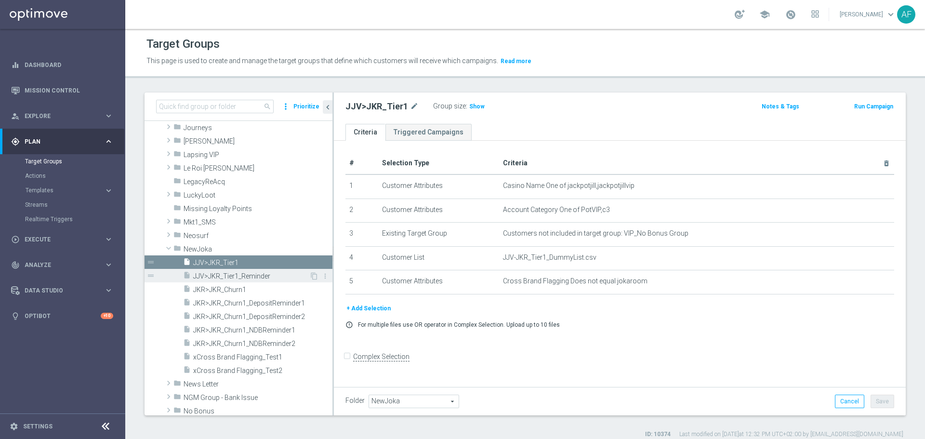
click at [244, 274] on span "JJV>JKR_Tier1_Reminder" at bounding box center [251, 276] width 116 height 8
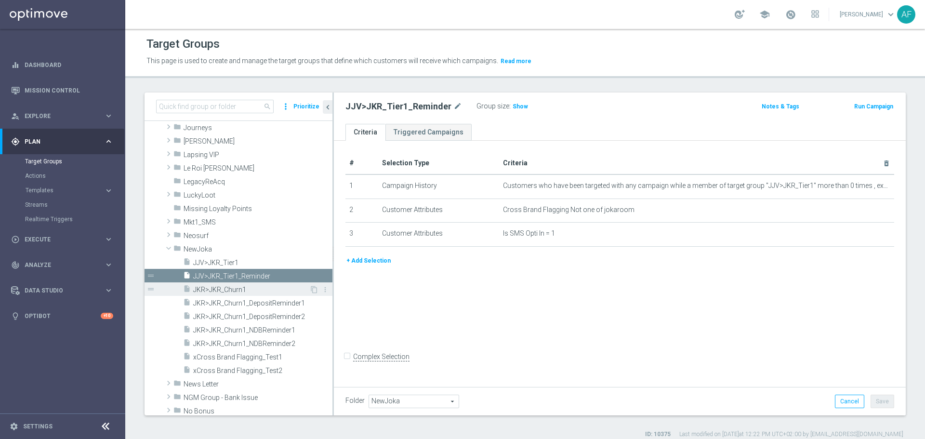
click at [274, 287] on span "JKR>JKR_Churn1" at bounding box center [251, 290] width 116 height 8
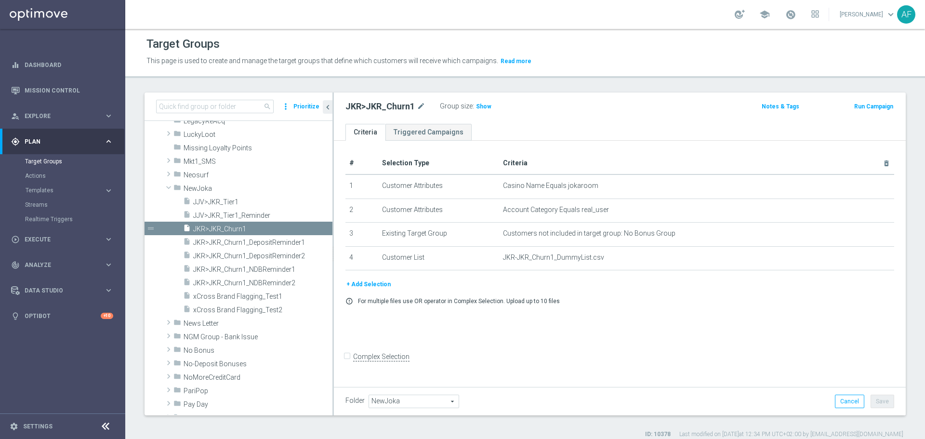
scroll to position [444, 0]
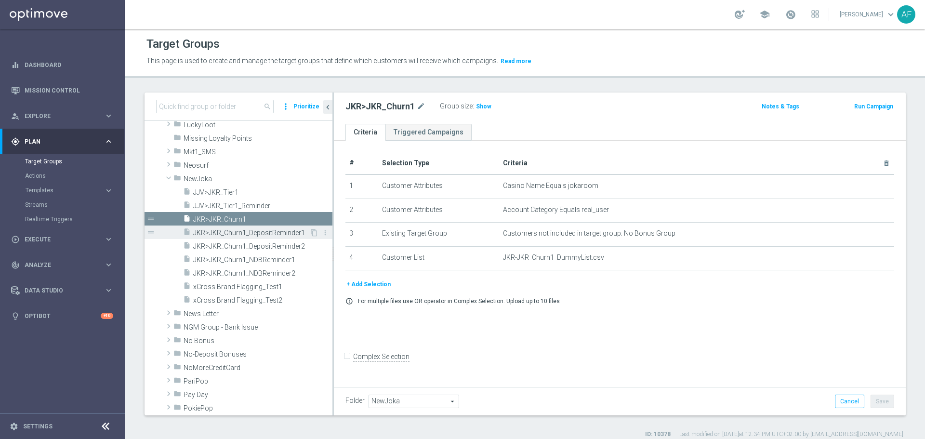
click at [285, 231] on span "JKR>JKR_Churn1_DepositReminder1" at bounding box center [251, 233] width 116 height 8
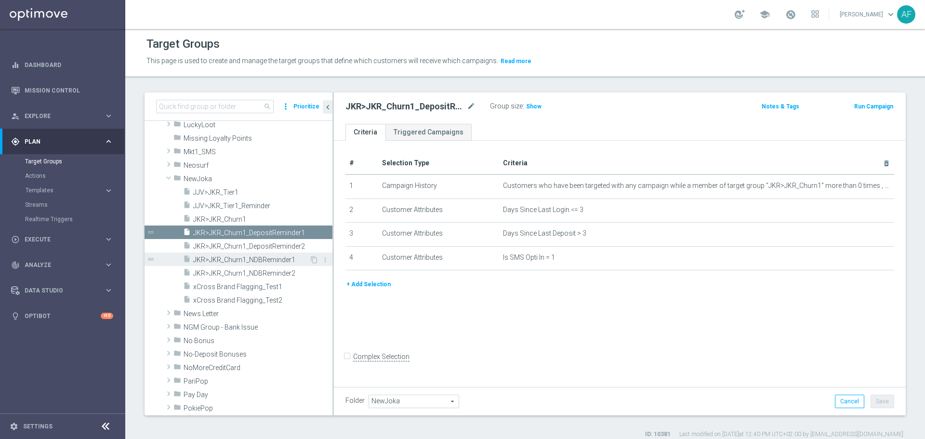
click at [259, 257] on span "JKR>JKR_Churn1_NDBReminder1" at bounding box center [251, 260] width 116 height 8
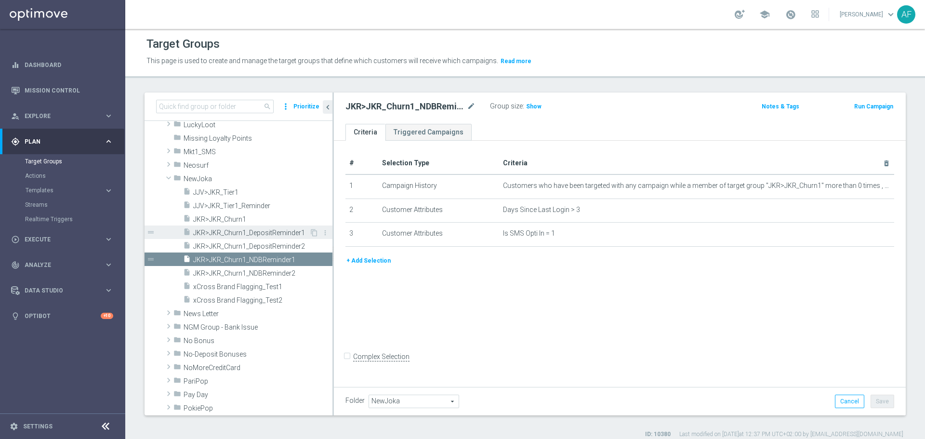
click at [290, 233] on span "JKR>JKR_Churn1_DepositReminder1" at bounding box center [251, 233] width 116 height 8
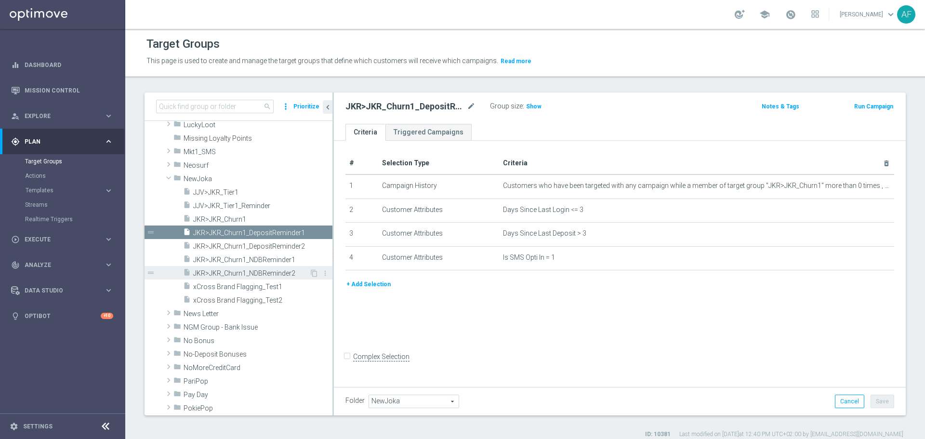
click at [272, 274] on span "JKR>JKR_Churn1_NDBReminder2" at bounding box center [251, 273] width 116 height 8
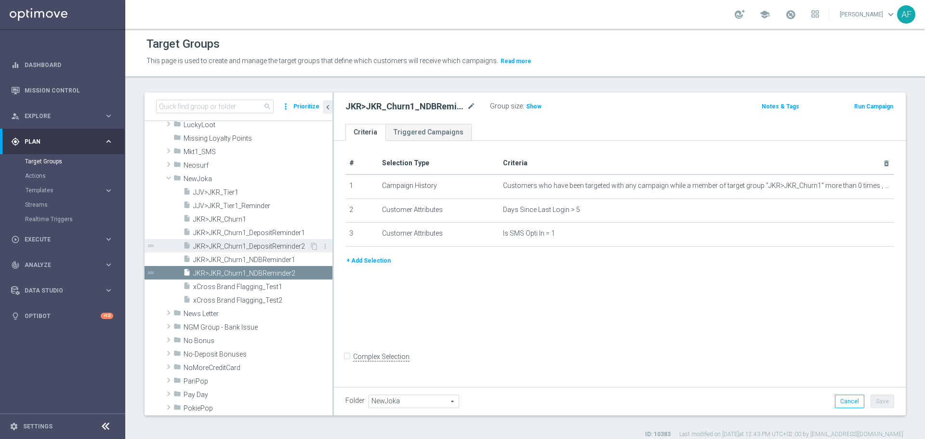
click at [278, 246] on span "JKR>JKR_Churn1_DepositReminder2" at bounding box center [251, 246] width 116 height 8
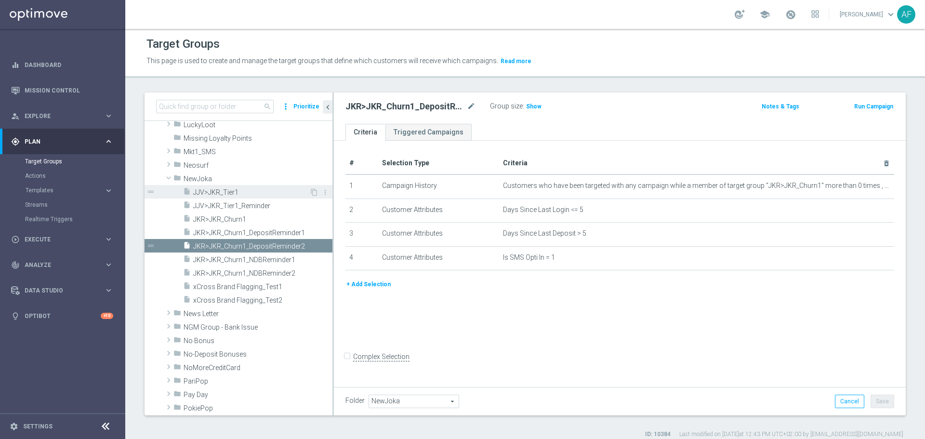
click at [247, 192] on span "JJV>JKR_Tier1" at bounding box center [251, 192] width 116 height 8
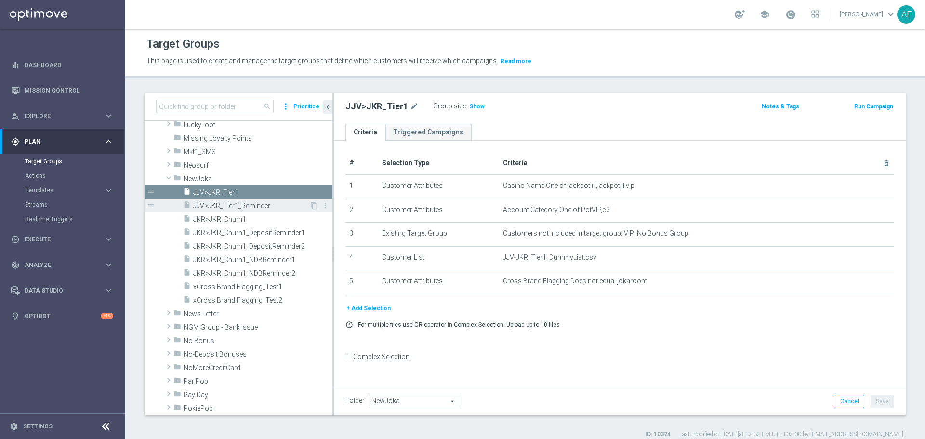
click at [258, 205] on span "JJV>JKR_Tier1_Reminder" at bounding box center [251, 206] width 116 height 8
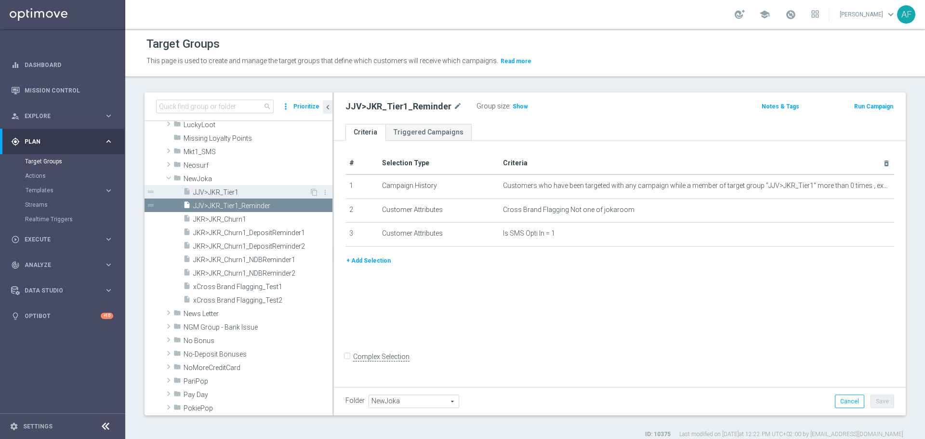
click at [256, 192] on span "JJV>JKR_Tier1" at bounding box center [251, 192] width 116 height 8
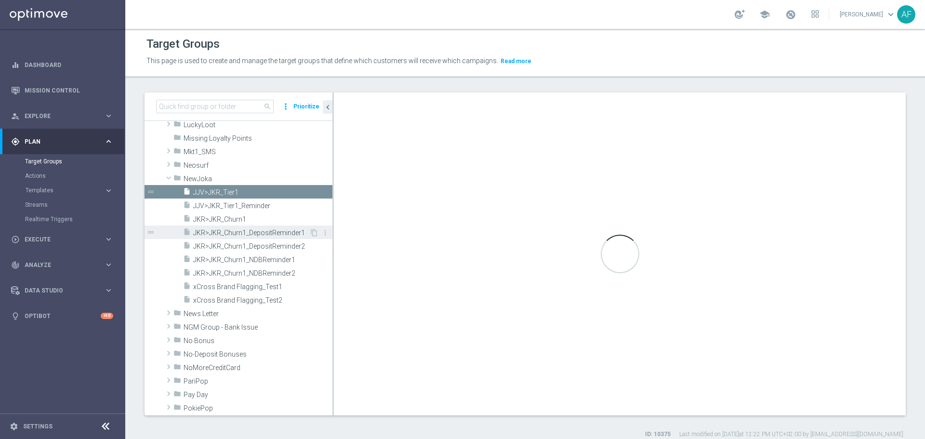
click at [254, 231] on span "JKR>JKR_Churn1_DepositReminder1" at bounding box center [251, 233] width 116 height 8
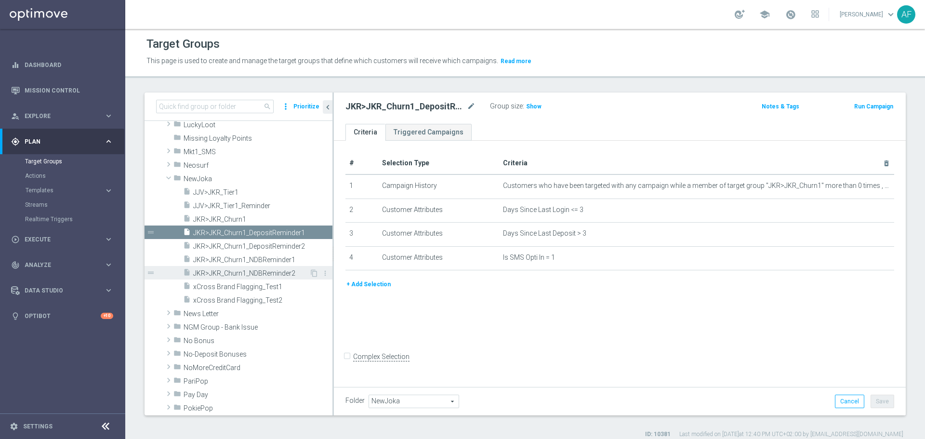
drag, startPoint x: 277, startPoint y: 257, endPoint x: 273, endPoint y: 269, distance: 12.2
click at [277, 257] on span "JKR>JKR_Churn1_NDBReminder1" at bounding box center [262, 260] width 139 height 8
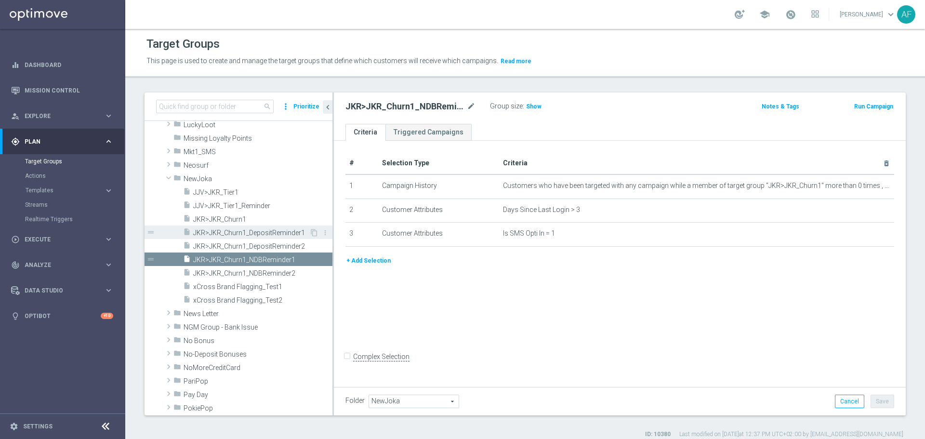
click at [267, 230] on span "JKR>JKR_Churn1_DepositReminder1" at bounding box center [251, 233] width 116 height 8
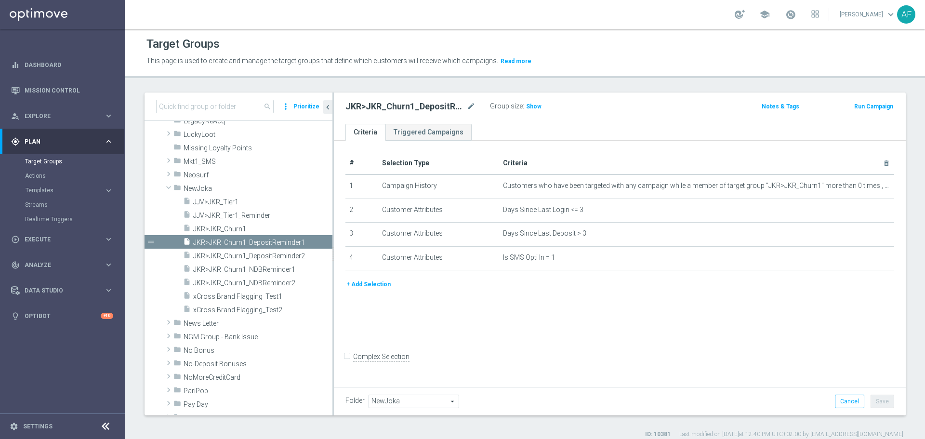
scroll to position [417, 0]
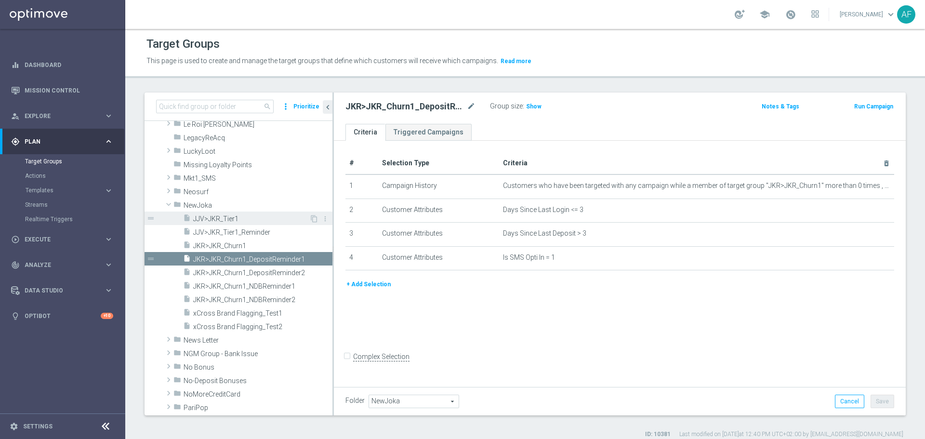
click at [250, 213] on div "insert_drive_file JJV>JKR_Tier1" at bounding box center [246, 218] width 126 height 13
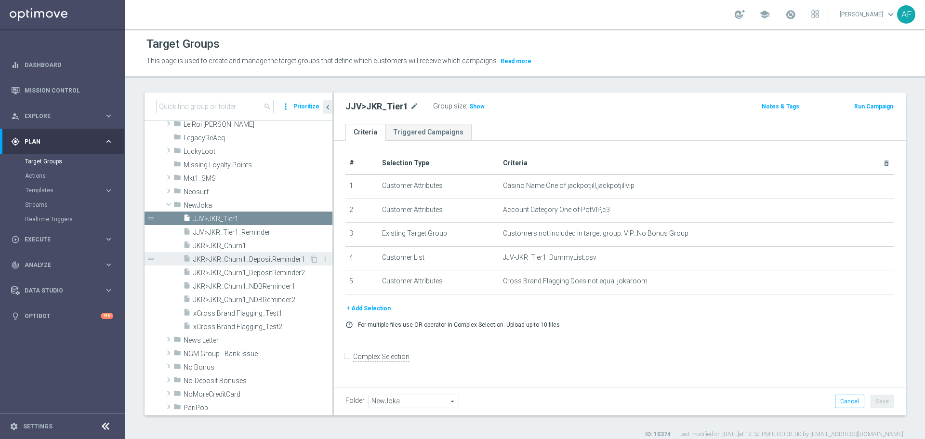
click at [263, 256] on span "JKR>JKR_Churn1_DepositReminder1" at bounding box center [251, 259] width 116 height 8
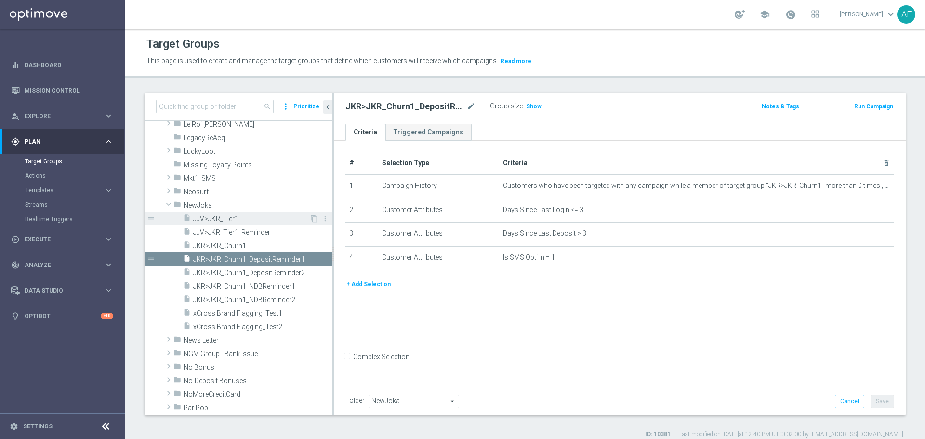
click at [256, 220] on span "JJV>JKR_Tier1" at bounding box center [251, 219] width 116 height 8
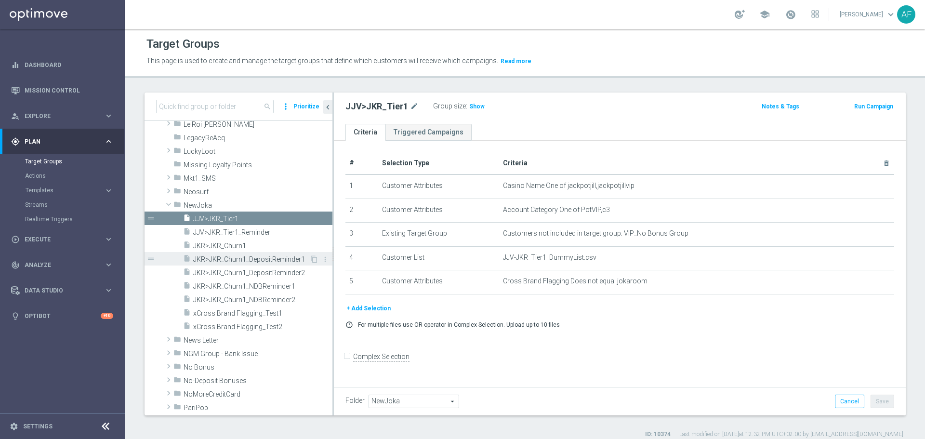
click at [265, 257] on span "JKR>JKR_Churn1_DepositReminder1" at bounding box center [251, 259] width 116 height 8
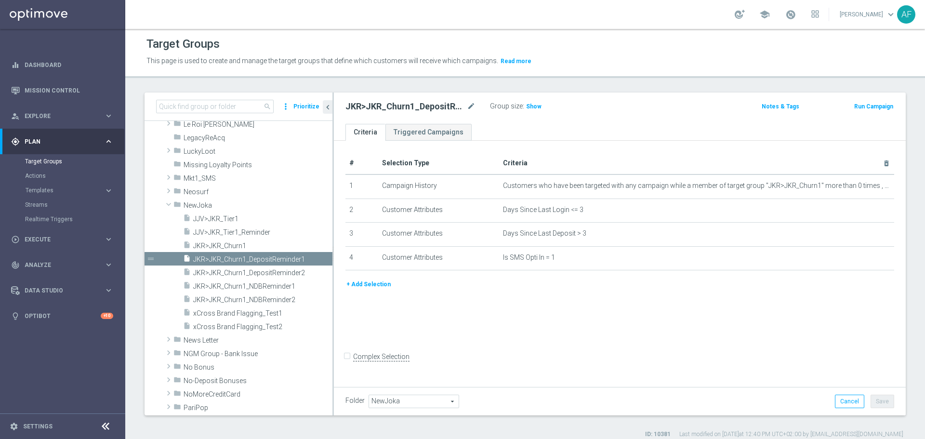
click at [61, 136] on div "gps_fixed Plan keyboard_arrow_right" at bounding box center [62, 142] width 124 height 26
click at [60, 141] on span "Plan" at bounding box center [64, 142] width 79 height 6
click at [49, 189] on span "Templates" at bounding box center [60, 190] width 69 height 6
click at [48, 205] on link "Optimail" at bounding box center [65, 205] width 70 height 8
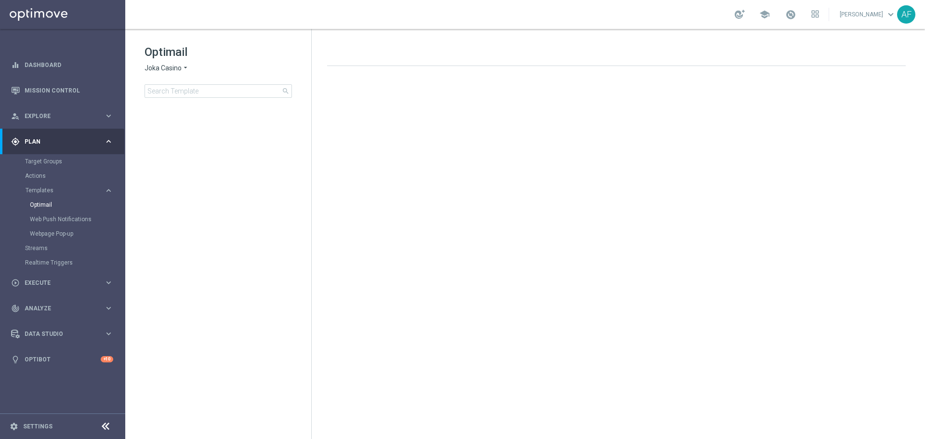
click at [217, 80] on div "Optimail Joka Casino arrow_drop_down × Joka Casino search" at bounding box center [228, 70] width 167 height 53
click at [211, 91] on input at bounding box center [218, 90] width 147 height 13
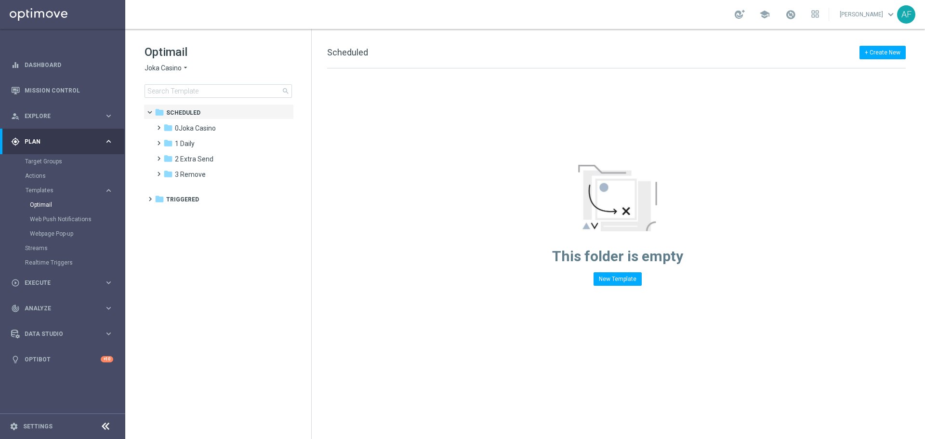
click at [181, 66] on span "Joka Casino" at bounding box center [163, 68] width 37 height 9
drag, startPoint x: 261, startPoint y: 48, endPoint x: 227, endPoint y: 80, distance: 46.7
click at [261, 48] on h1 "Optimail" at bounding box center [218, 51] width 147 height 15
click at [206, 88] on input at bounding box center [218, 90] width 147 height 13
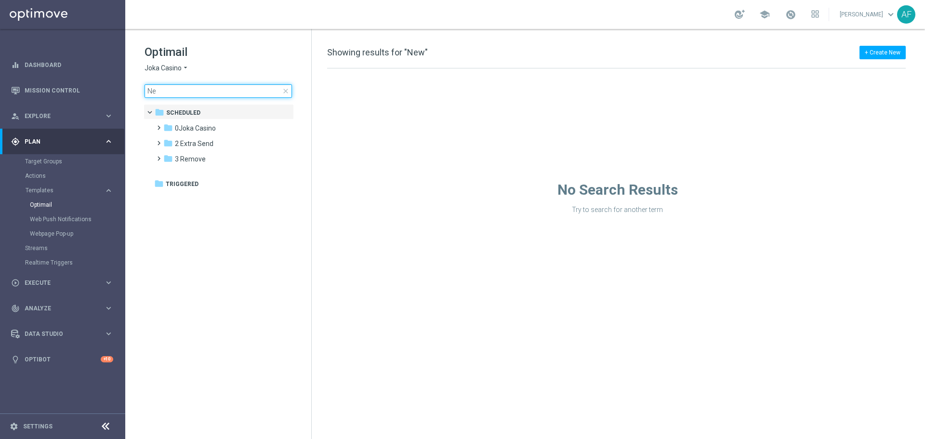
type input "N"
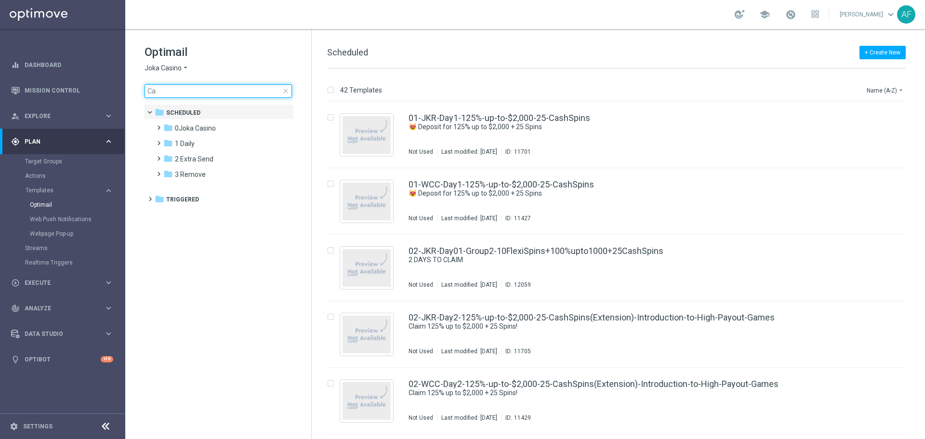
type input "C"
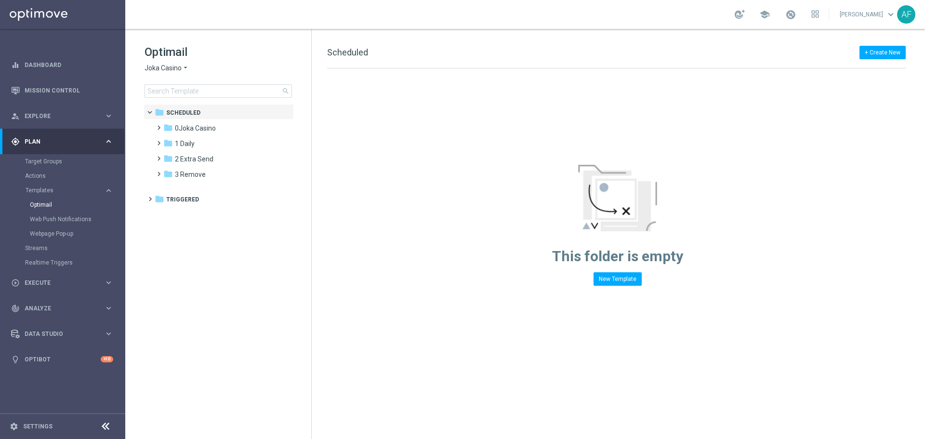
click at [174, 63] on div "Optimail Joka Casino arrow_drop_down × Joka Casino search" at bounding box center [228, 70] width 167 height 53
click at [176, 66] on span "Joka Casino" at bounding box center [163, 68] width 37 height 9
click at [0, 0] on span "Casino-Mate" at bounding box center [0, 0] width 0 height 0
click at [189, 139] on span "2 Extra Send" at bounding box center [194, 143] width 39 height 9
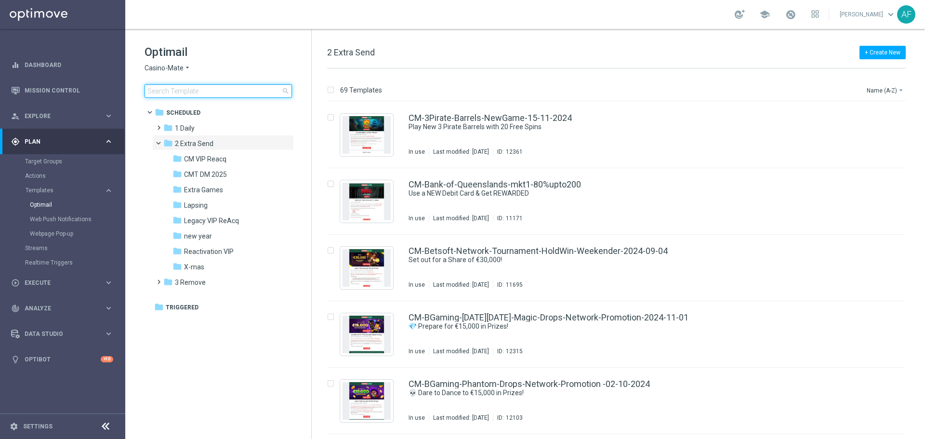
click at [192, 93] on input at bounding box center [218, 90] width 147 height 13
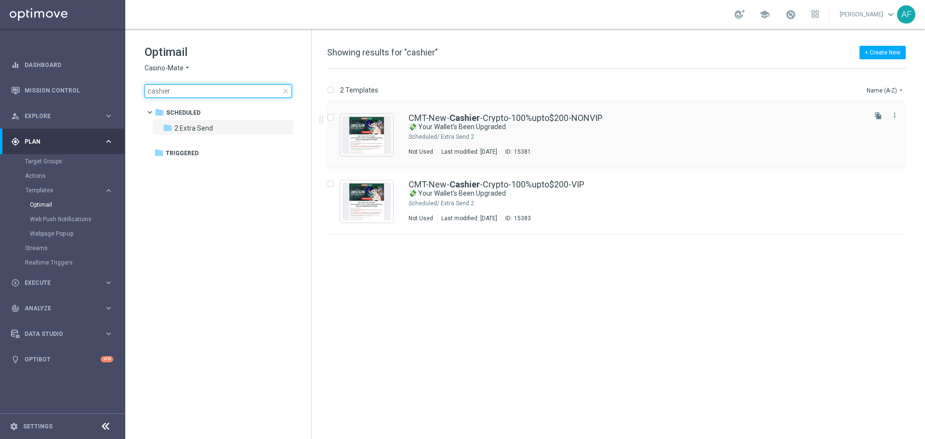
type input "cashier"
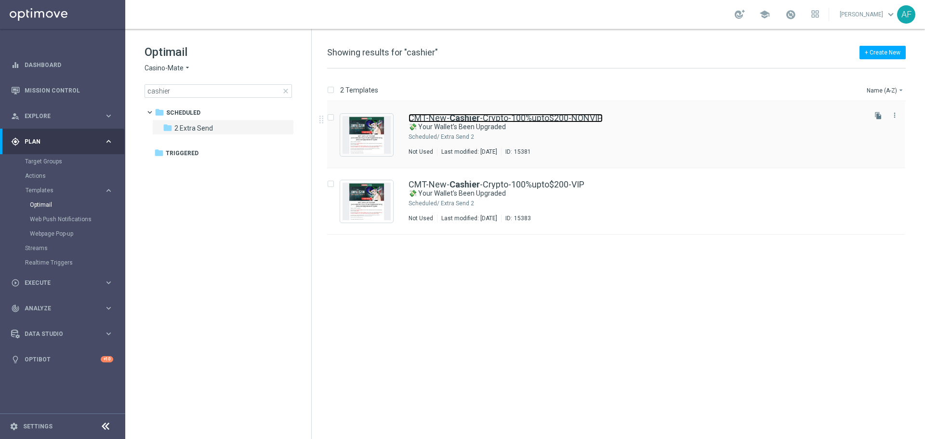
click at [451, 120] on b "Cashier" at bounding box center [465, 118] width 30 height 10
